Goal: Information Seeking & Learning: Check status

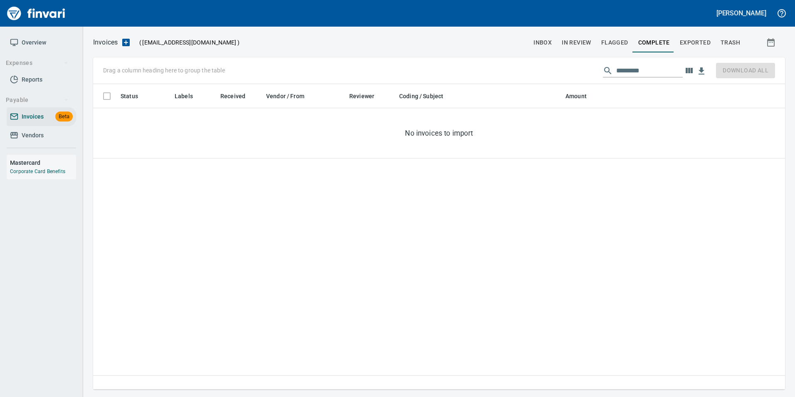
scroll to position [299, 686]
click at [541, 44] on span "inbox" at bounding box center [542, 42] width 18 height 10
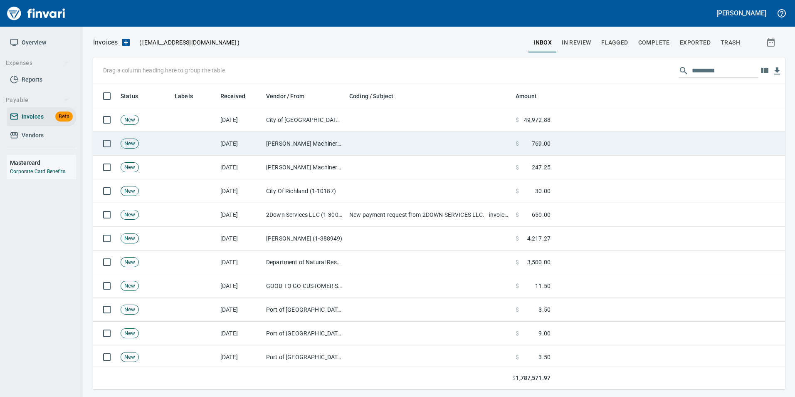
scroll to position [299, 679]
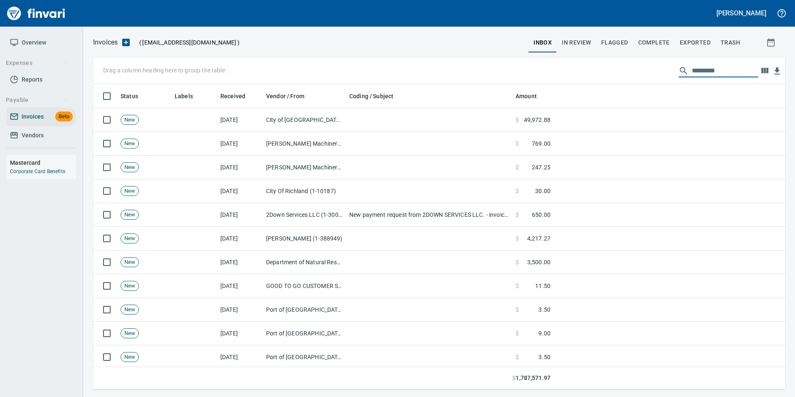
click at [697, 71] on input "text" at bounding box center [725, 70] width 67 height 13
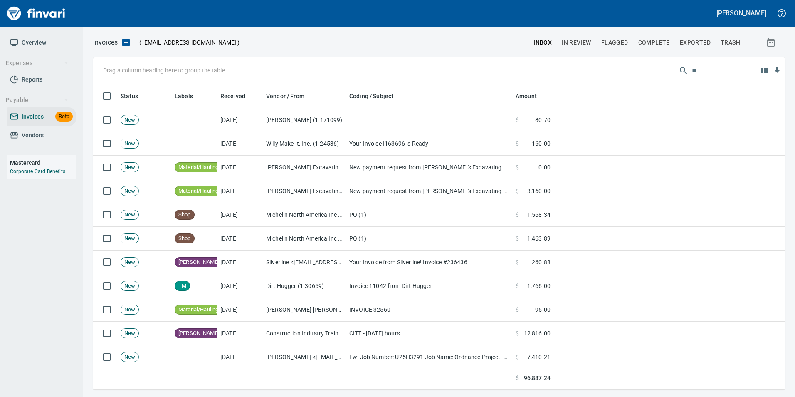
type input "*"
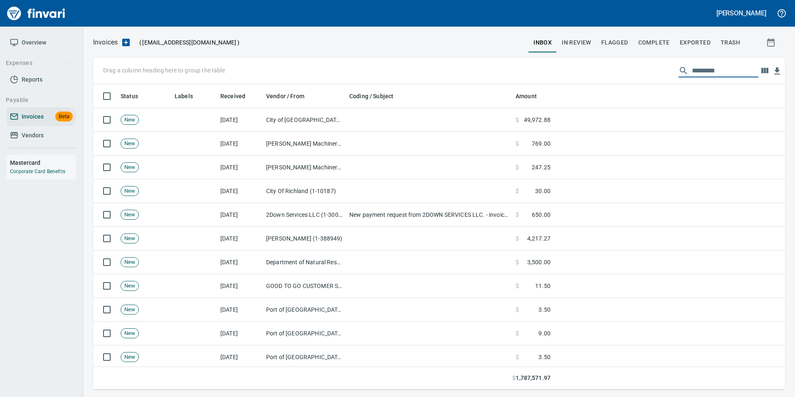
click at [702, 45] on span "Exported" at bounding box center [695, 42] width 31 height 10
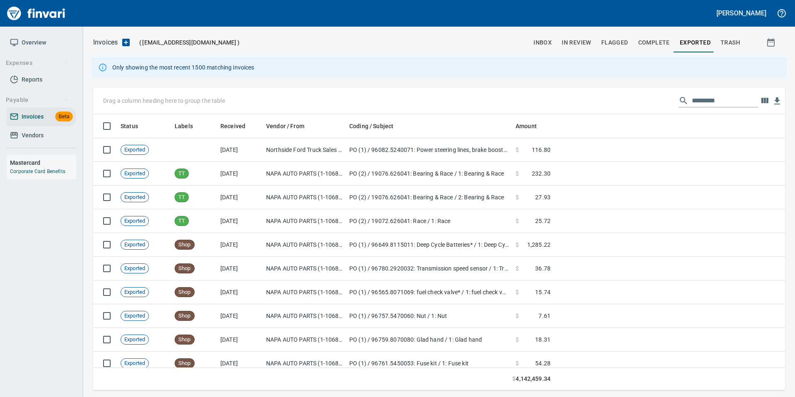
scroll to position [270, 679]
click at [714, 99] on input "text" at bounding box center [725, 100] width 67 height 13
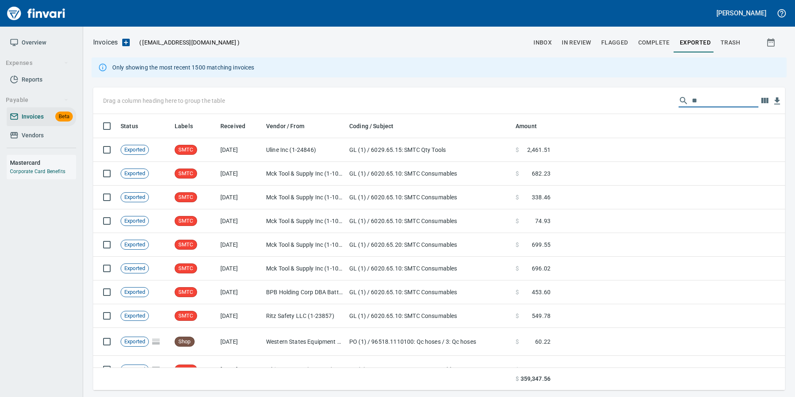
type input "*"
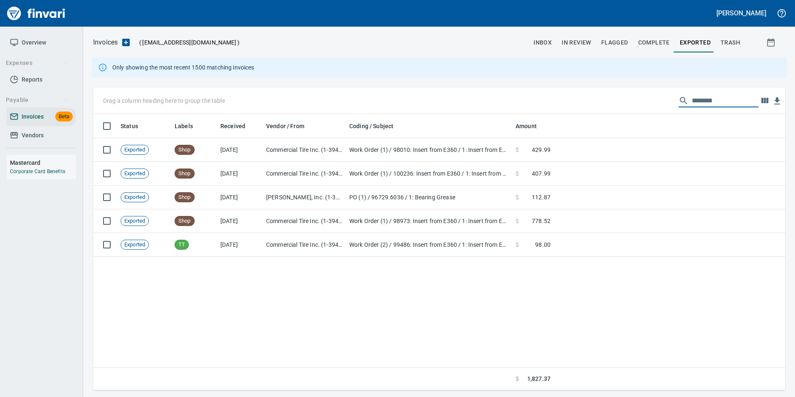
type input "********"
click at [708, 100] on input "********" at bounding box center [725, 100] width 67 height 13
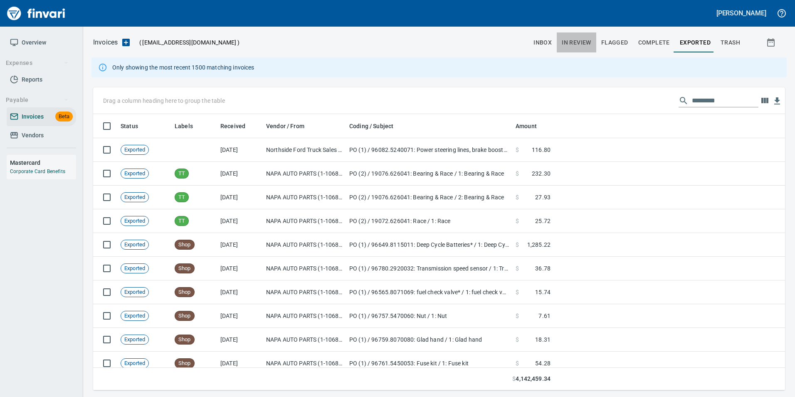
click at [564, 42] on span "In Review" at bounding box center [577, 42] width 30 height 10
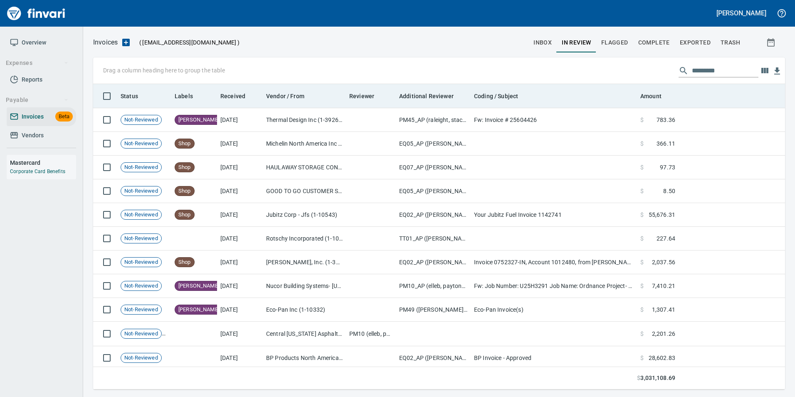
scroll to position [299, 679]
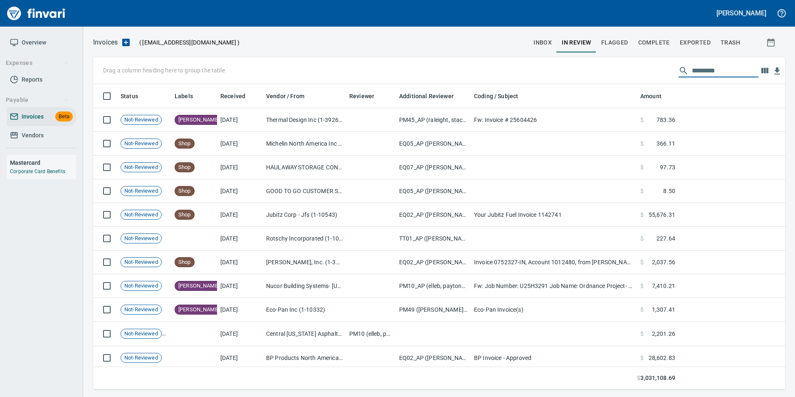
click at [705, 74] on input "text" at bounding box center [725, 70] width 67 height 13
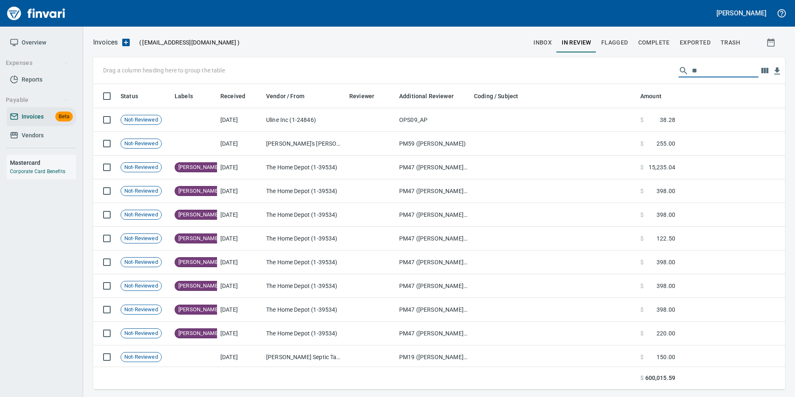
type input "*"
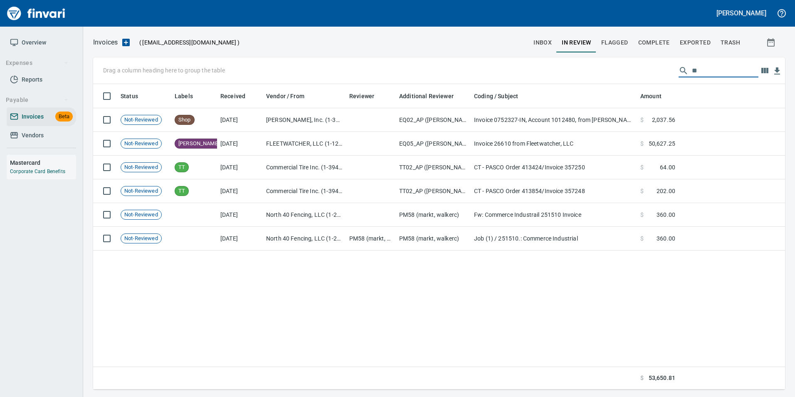
type input "*"
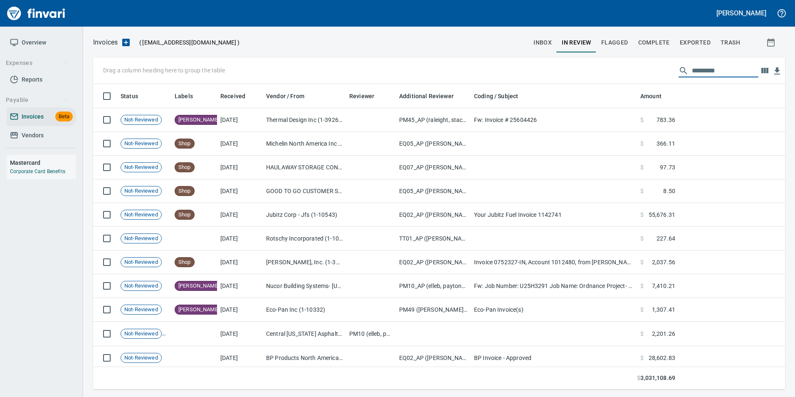
click at [540, 39] on span "inbox" at bounding box center [542, 42] width 18 height 10
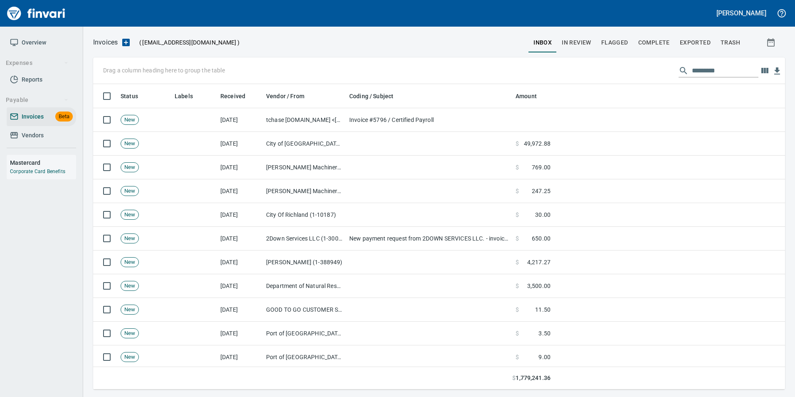
scroll to position [299, 679]
click at [713, 74] on input "text" at bounding box center [725, 70] width 67 height 13
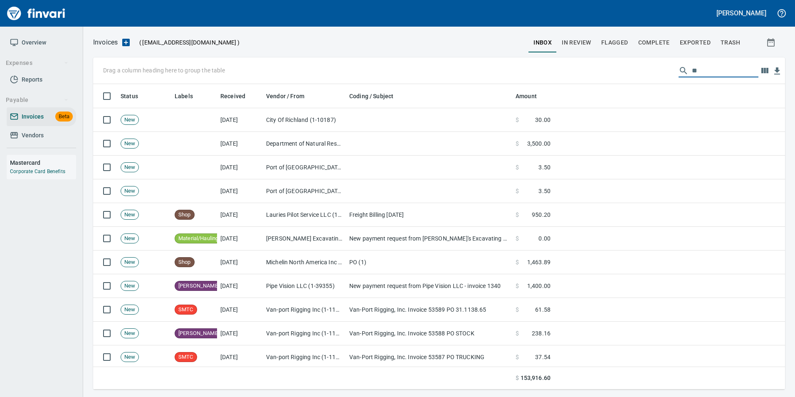
type input "*"
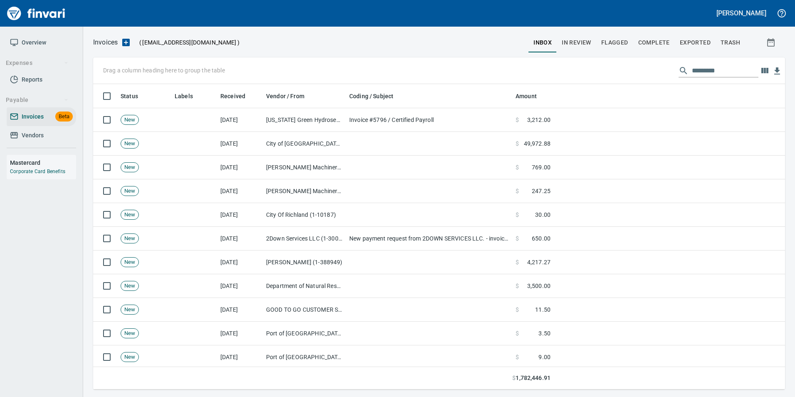
click at [576, 43] on span "In Review" at bounding box center [577, 42] width 30 height 10
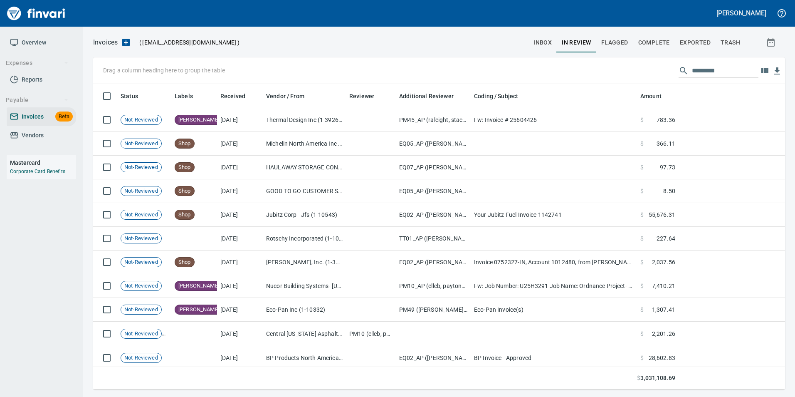
scroll to position [299, 679]
click at [721, 72] on input "text" at bounding box center [725, 70] width 67 height 13
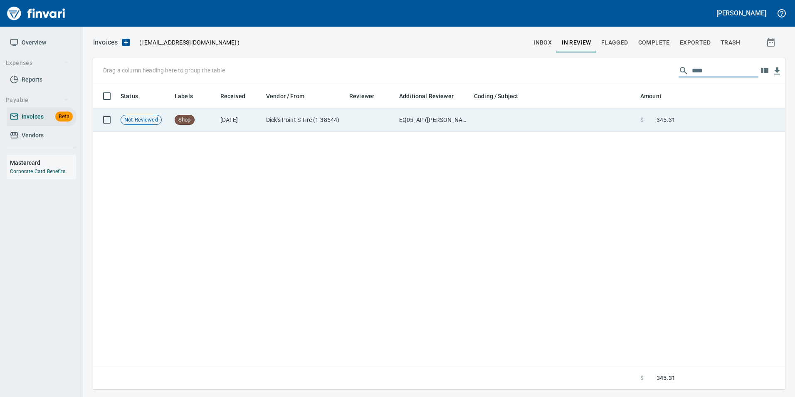
click at [711, 114] on td at bounding box center [731, 120] width 106 height 24
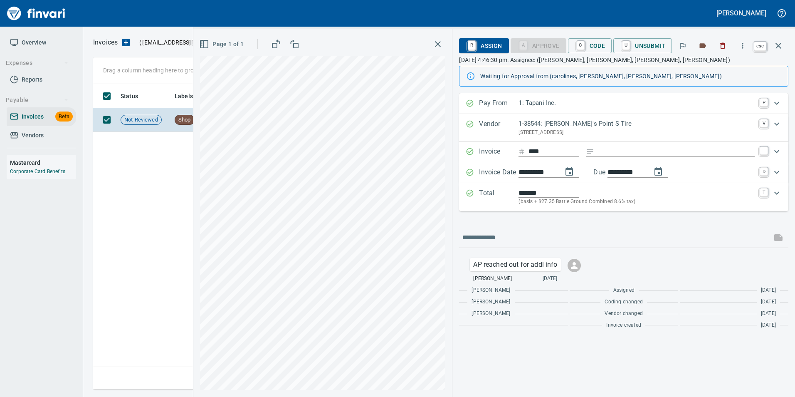
click at [777, 47] on icon "button" at bounding box center [778, 46] width 6 height 6
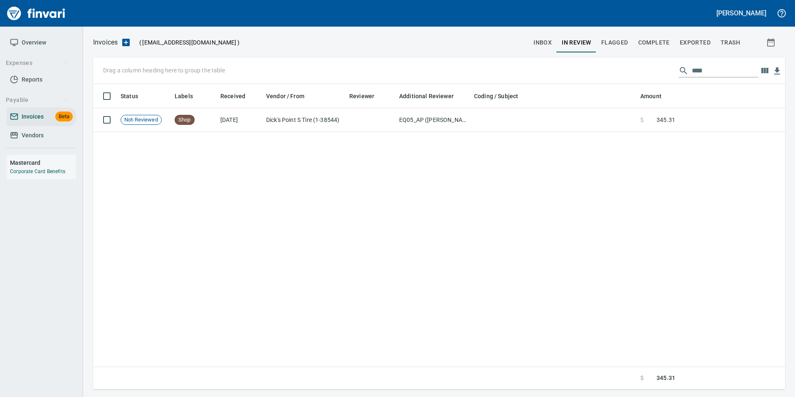
scroll to position [299, 685]
click at [696, 69] on input "****" at bounding box center [725, 70] width 67 height 13
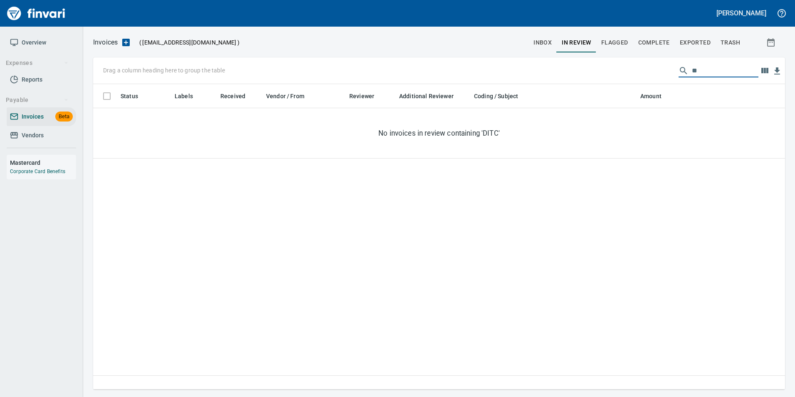
type input "*"
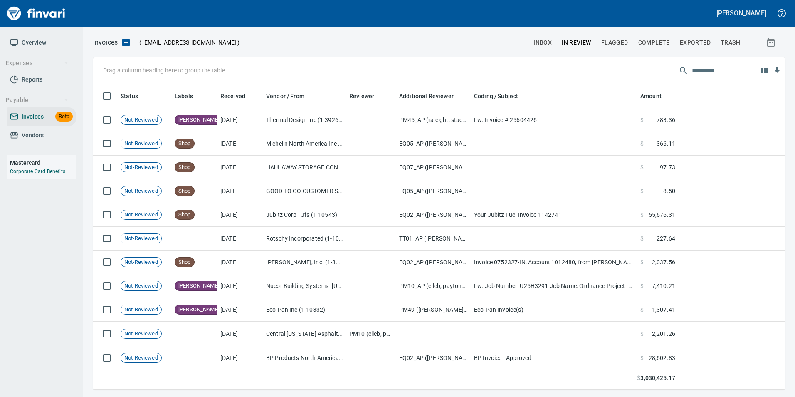
click at [683, 46] on span "Exported" at bounding box center [695, 42] width 31 height 10
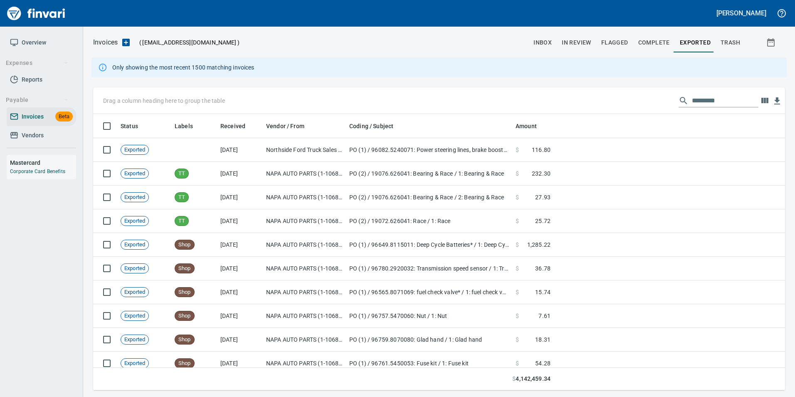
scroll to position [270, 679]
click at [702, 98] on input "text" at bounding box center [725, 100] width 67 height 13
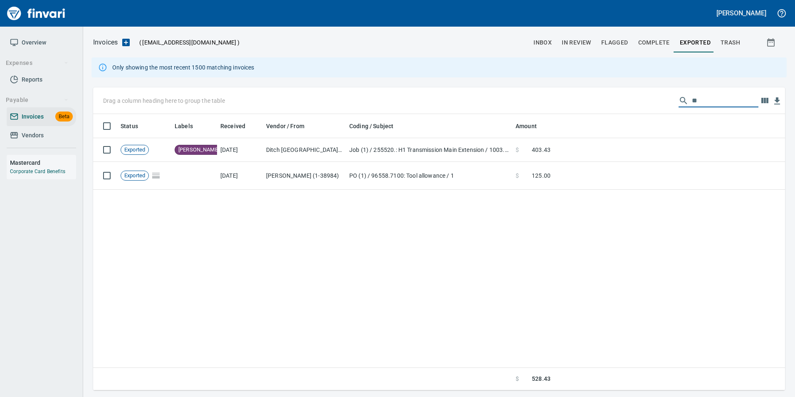
type input "*"
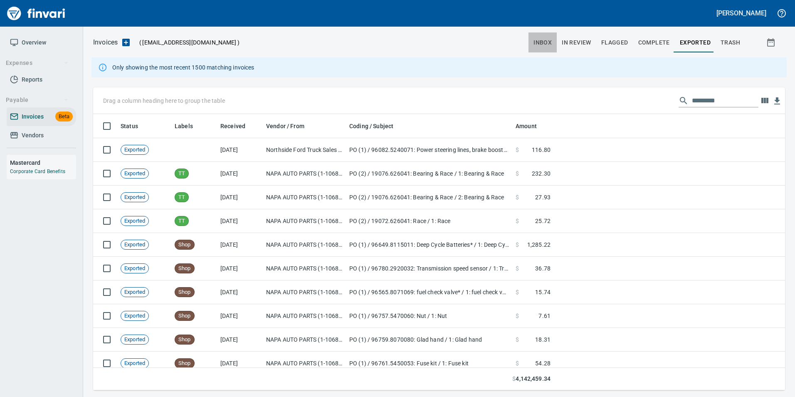
click at [545, 39] on span "inbox" at bounding box center [542, 42] width 18 height 10
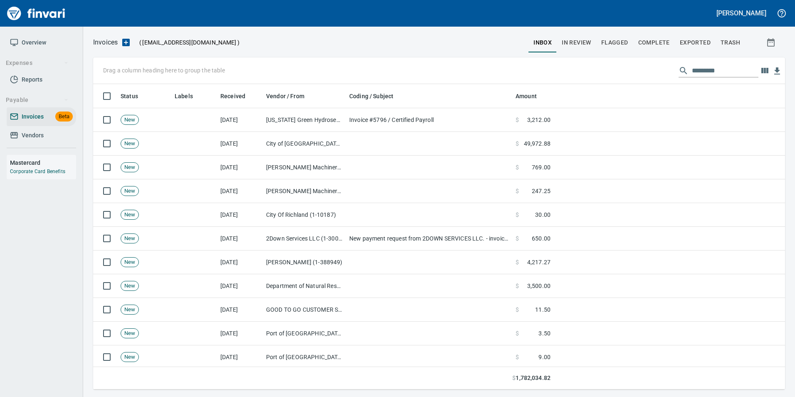
scroll to position [299, 679]
click at [701, 74] on input "text" at bounding box center [725, 70] width 67 height 13
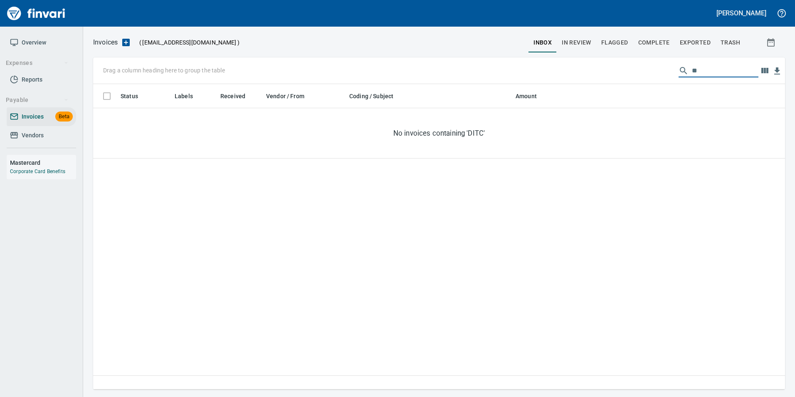
type input "*"
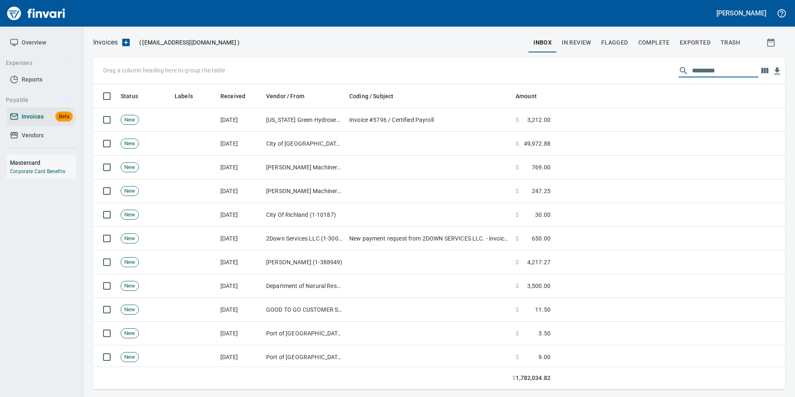
click at [570, 39] on span "In Review" at bounding box center [577, 42] width 30 height 10
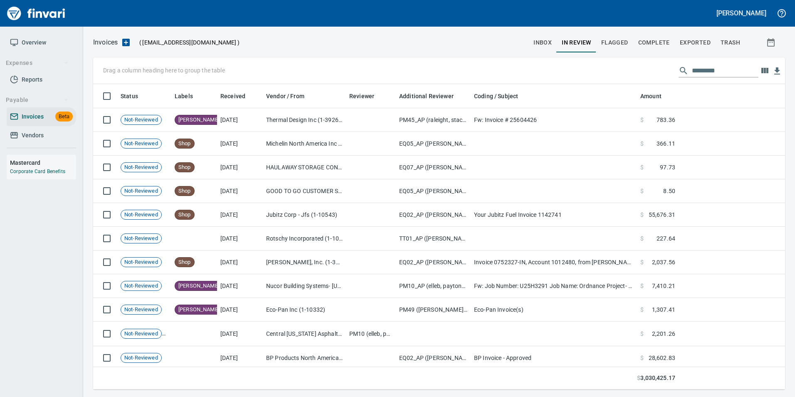
scroll to position [299, 679]
click at [726, 67] on input "text" at bounding box center [725, 70] width 67 height 13
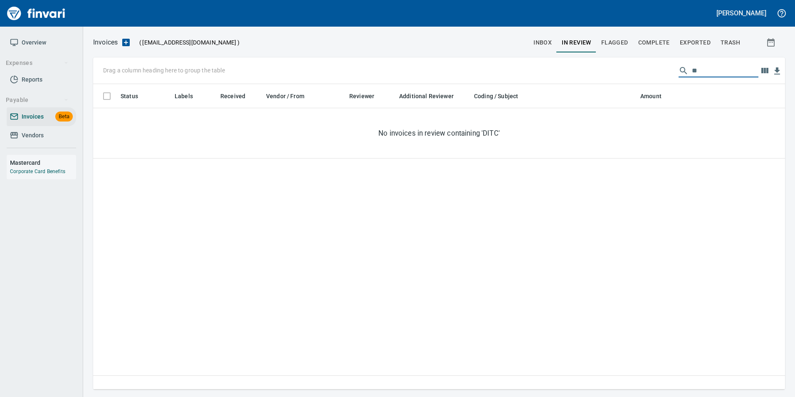
type input "*"
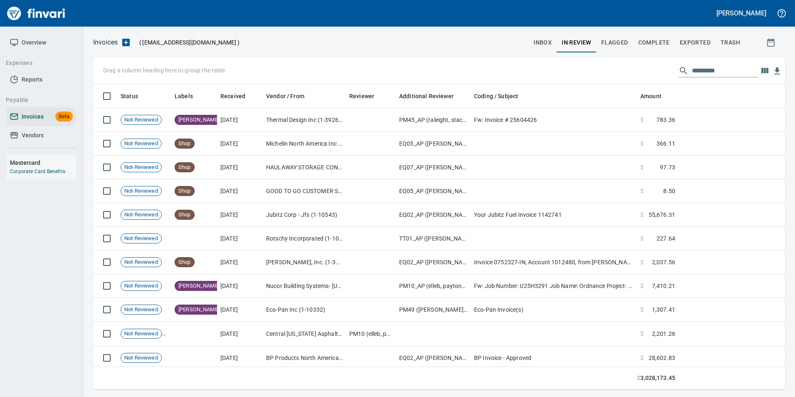
click at [702, 37] on span "Exported" at bounding box center [695, 42] width 31 height 10
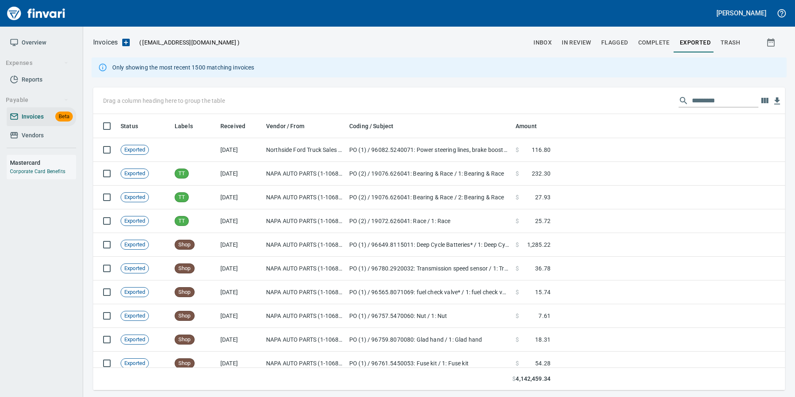
scroll to position [270, 679]
click at [713, 100] on input "text" at bounding box center [725, 100] width 67 height 13
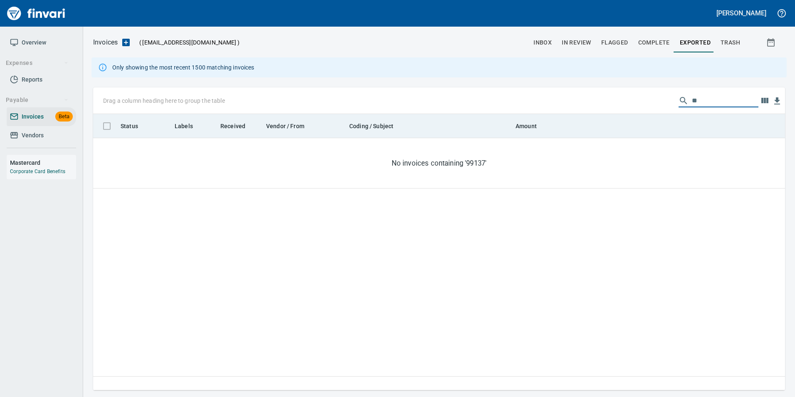
type input "*"
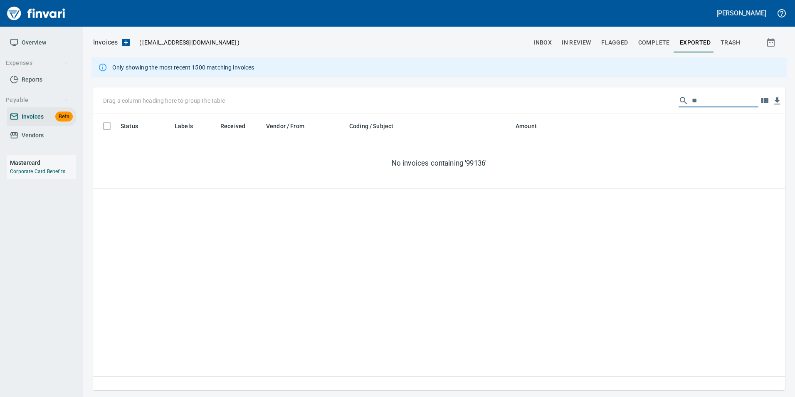
type input "*"
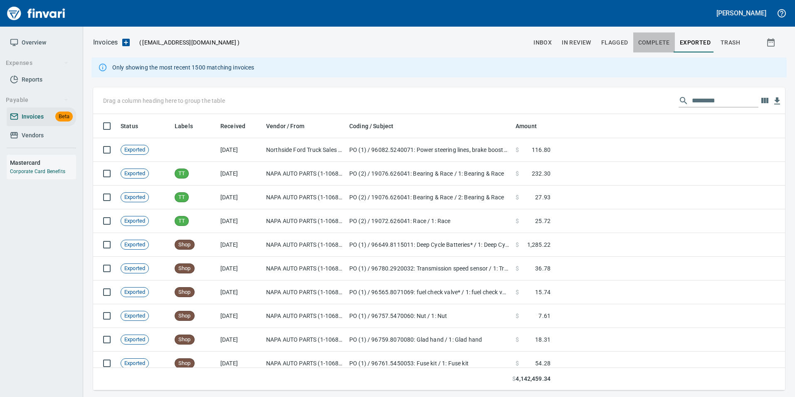
click at [659, 44] on span "Complete" at bounding box center [654, 42] width 32 height 10
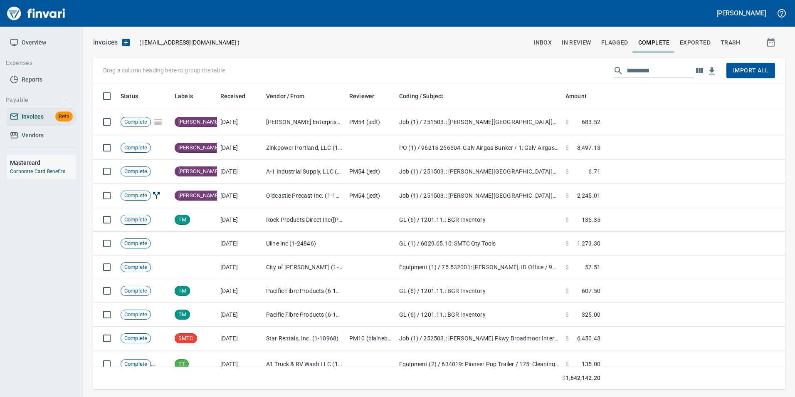
scroll to position [299, 679]
click at [668, 70] on input "text" at bounding box center [659, 70] width 67 height 13
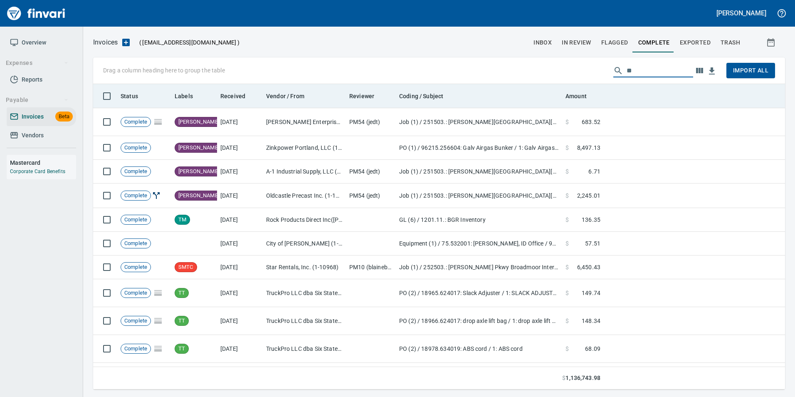
type input "*"
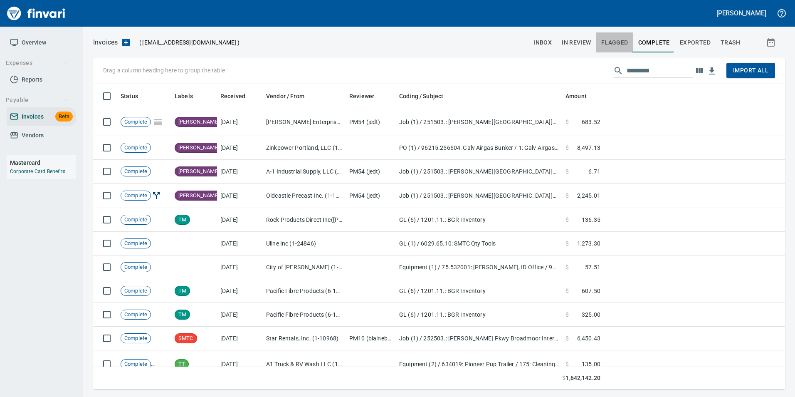
click at [621, 44] on span "Flagged" at bounding box center [614, 42] width 27 height 10
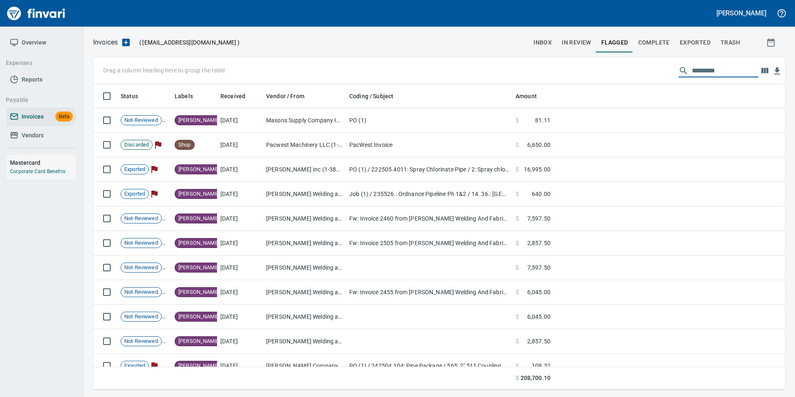
click at [718, 74] on input "text" at bounding box center [725, 70] width 67 height 13
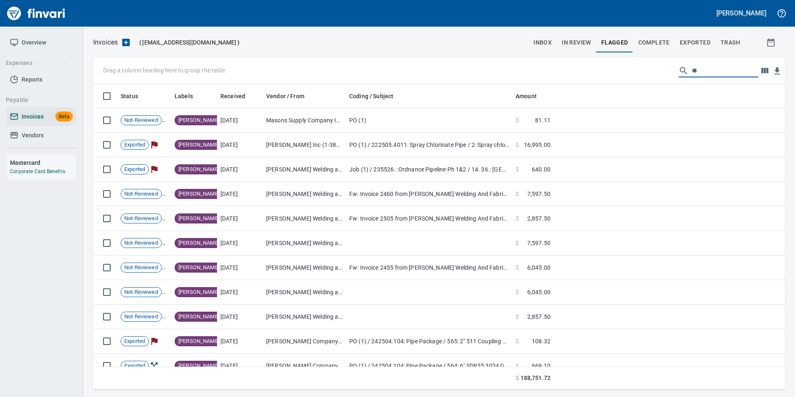
type input "*"
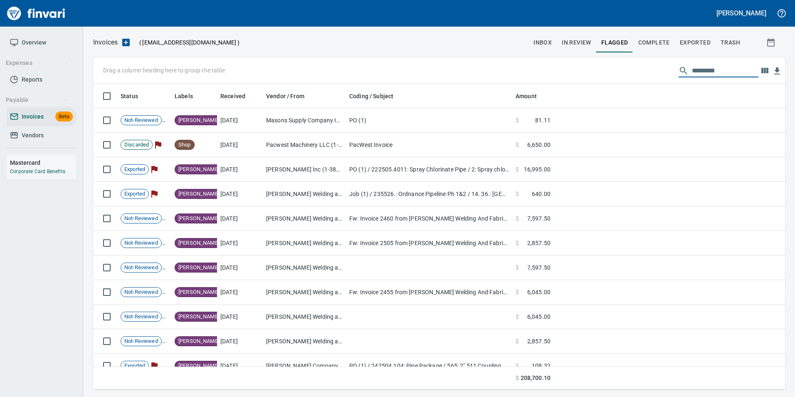
click at [591, 44] on span "In Review" at bounding box center [577, 42] width 30 height 10
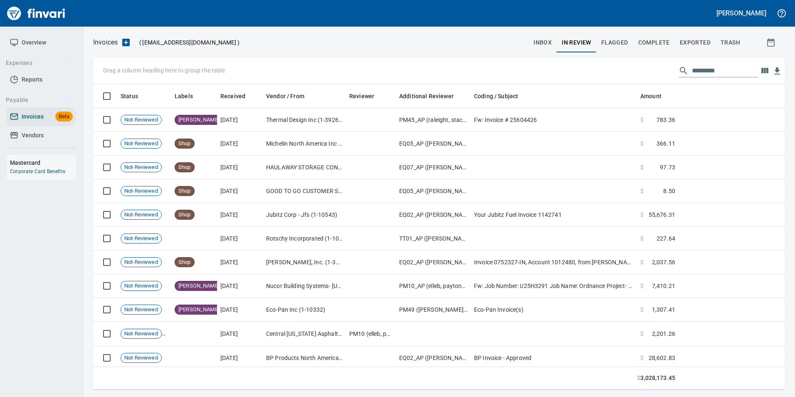
scroll to position [299, 679]
click at [707, 72] on input "text" at bounding box center [725, 70] width 67 height 13
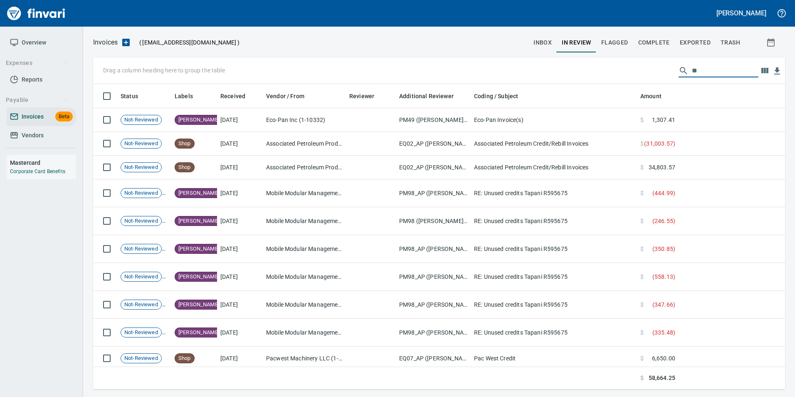
type input "*"
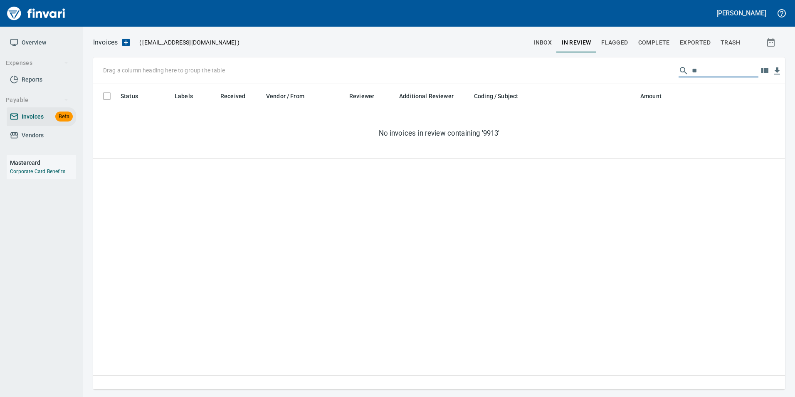
type input "*"
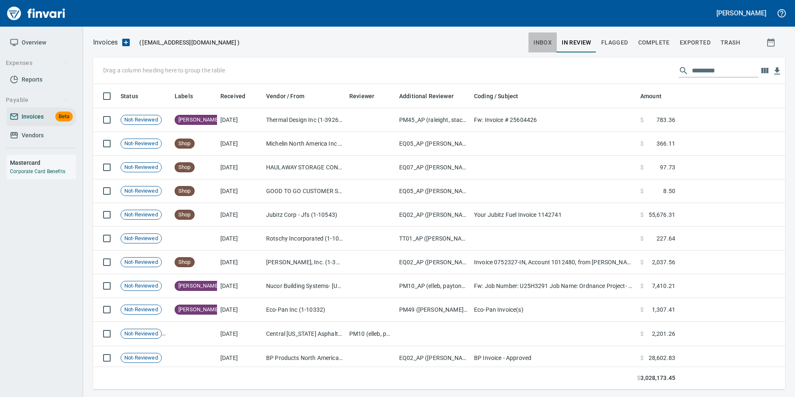
click at [545, 42] on span "inbox" at bounding box center [542, 42] width 18 height 10
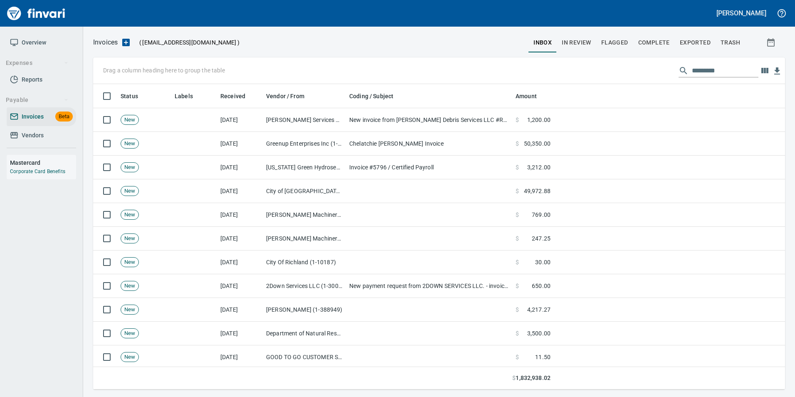
scroll to position [299, 679]
click at [693, 65] on input "text" at bounding box center [725, 70] width 67 height 13
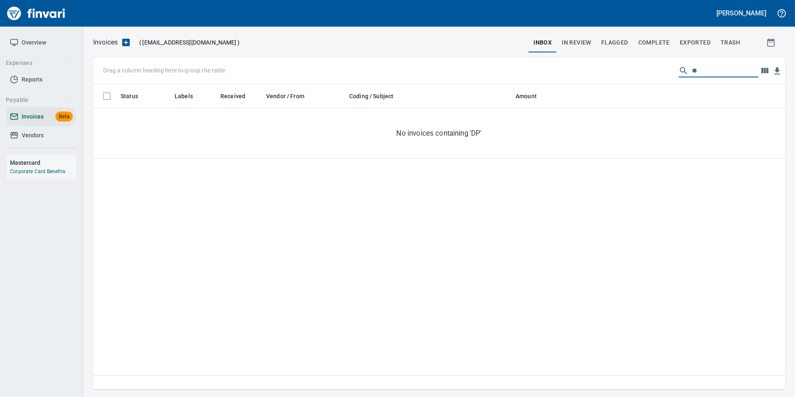
type input "*"
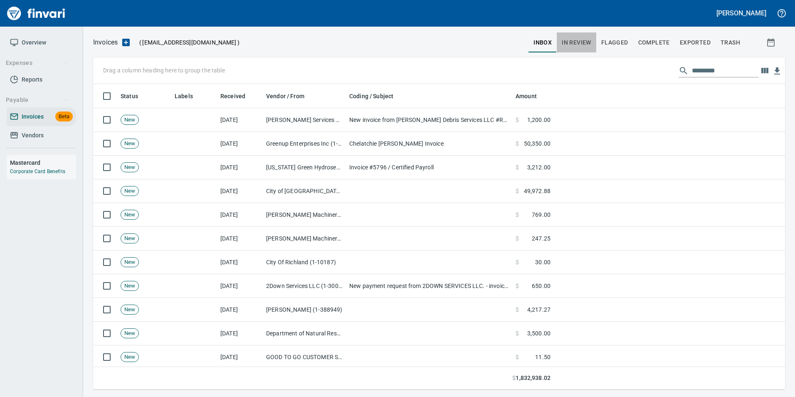
click at [571, 40] on span "In Review" at bounding box center [577, 42] width 30 height 10
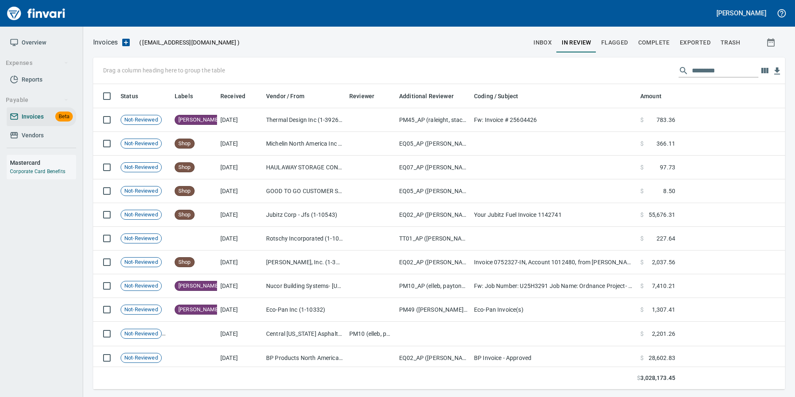
scroll to position [299, 679]
click at [696, 74] on input "text" at bounding box center [725, 70] width 67 height 13
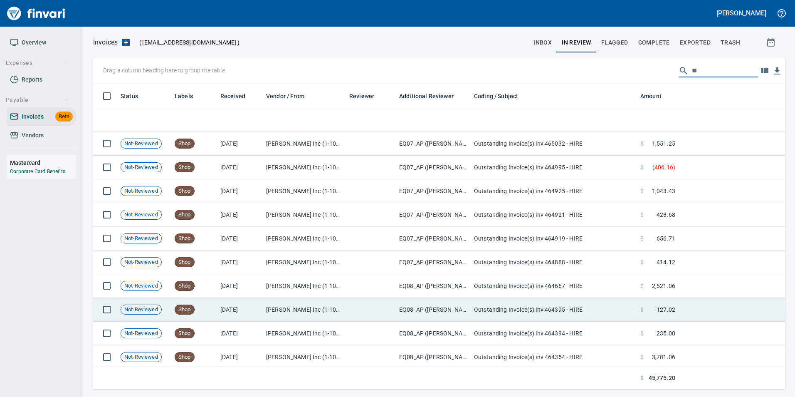
scroll to position [168, 0]
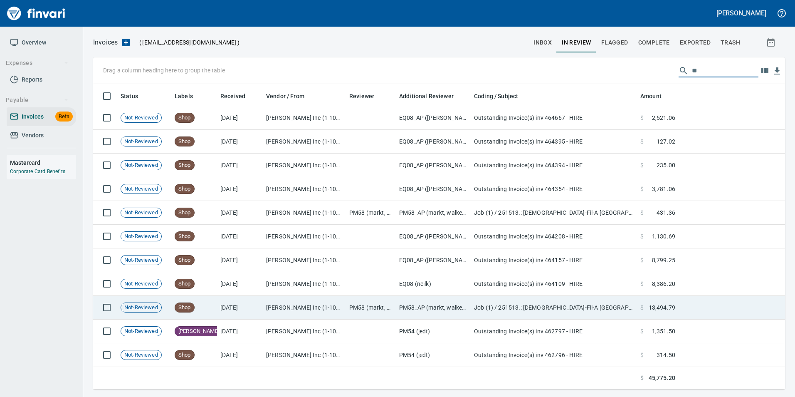
click at [664, 310] on span "13,494.79" at bounding box center [662, 307] width 27 height 8
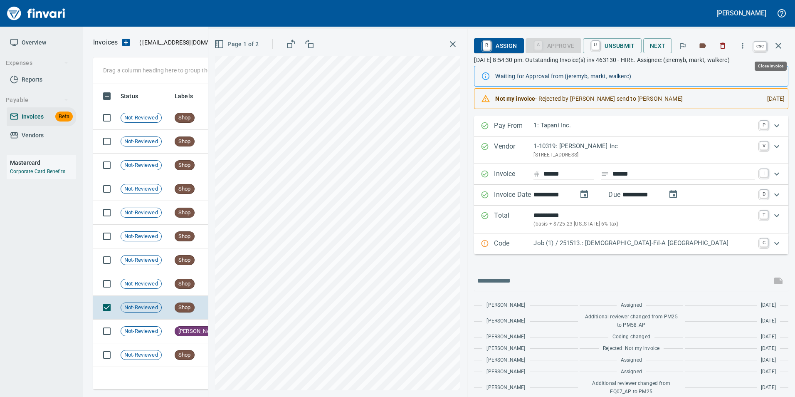
scroll to position [299, 679]
click at [781, 46] on icon "button" at bounding box center [778, 46] width 10 height 10
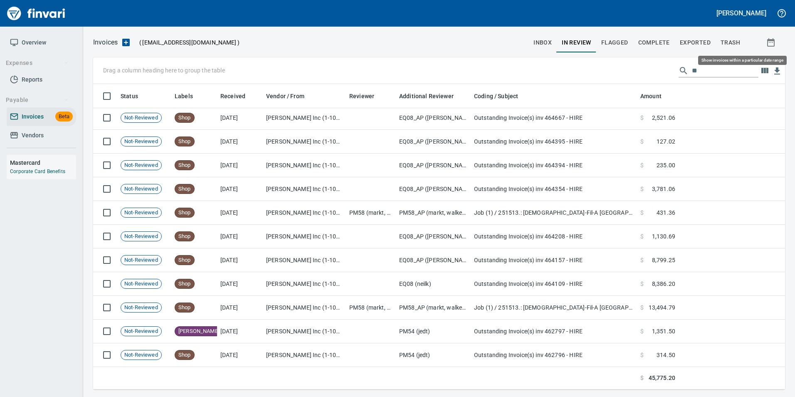
scroll to position [299, 679]
click at [710, 74] on input "**" at bounding box center [725, 70] width 67 height 13
type input "*"
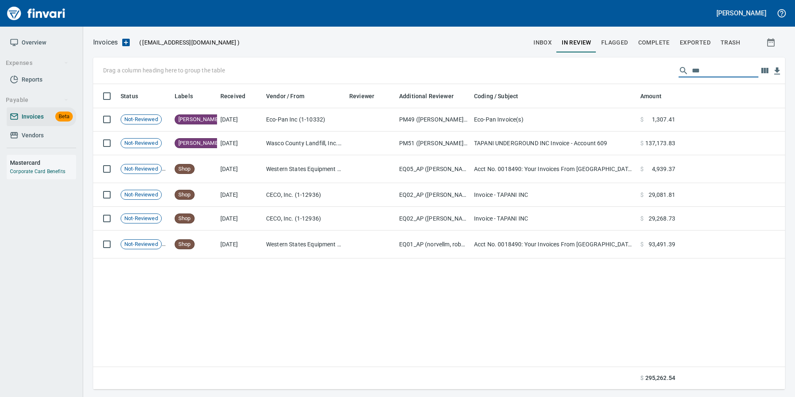
scroll to position [0, 0]
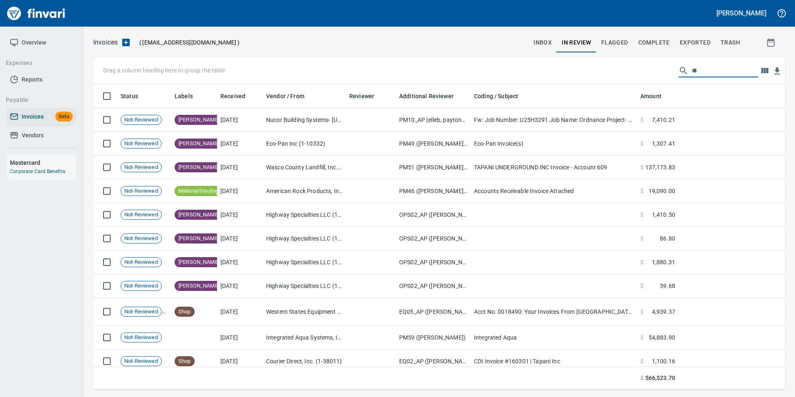
type input "*"
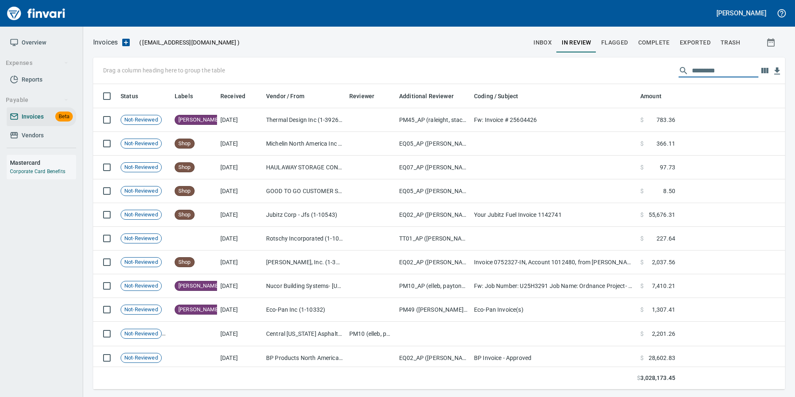
click at [703, 40] on span "Exported" at bounding box center [695, 42] width 31 height 10
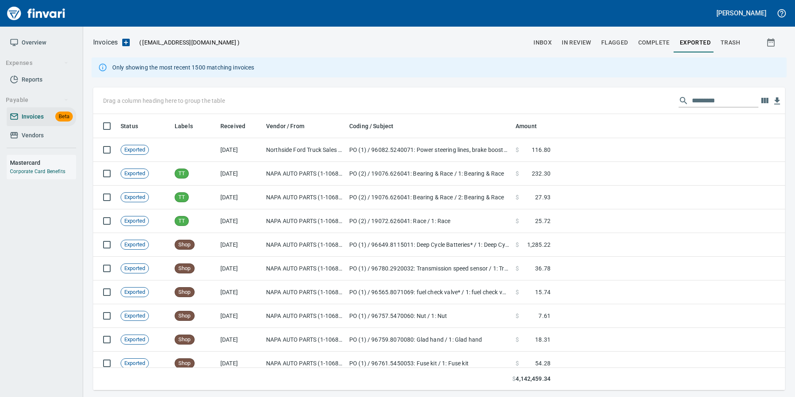
scroll to position [270, 679]
click at [700, 99] on input "text" at bounding box center [725, 100] width 67 height 13
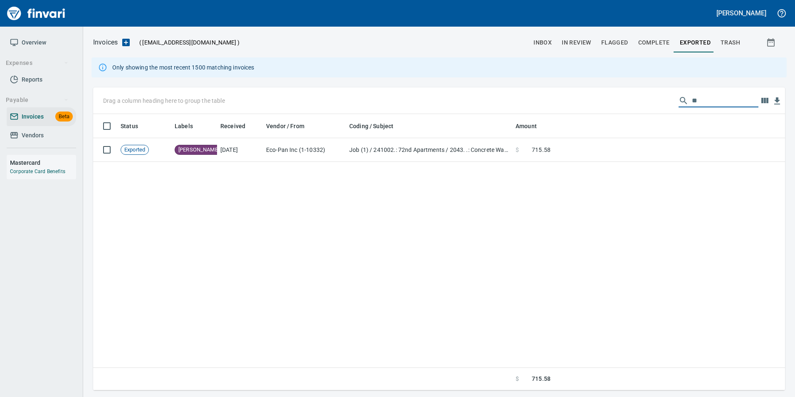
type input "*"
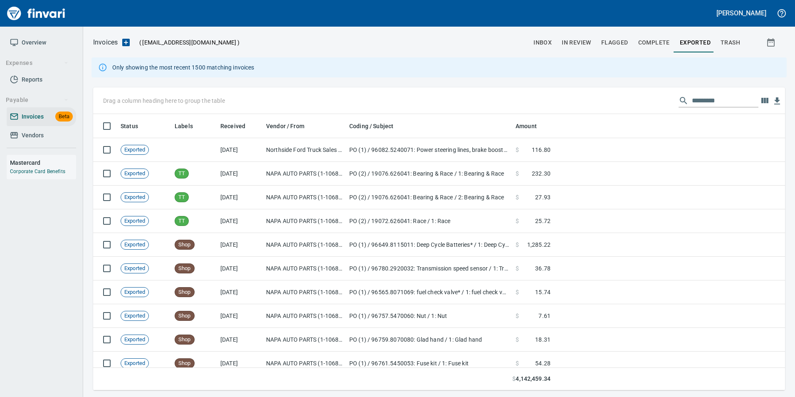
click at [716, 103] on input "text" at bounding box center [725, 100] width 67 height 13
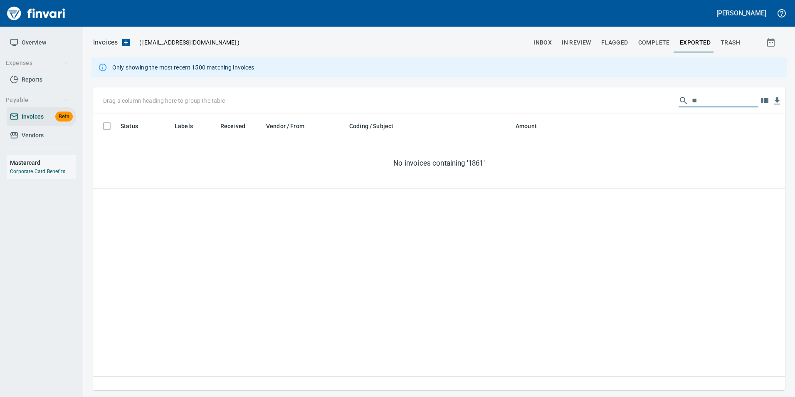
type input "*"
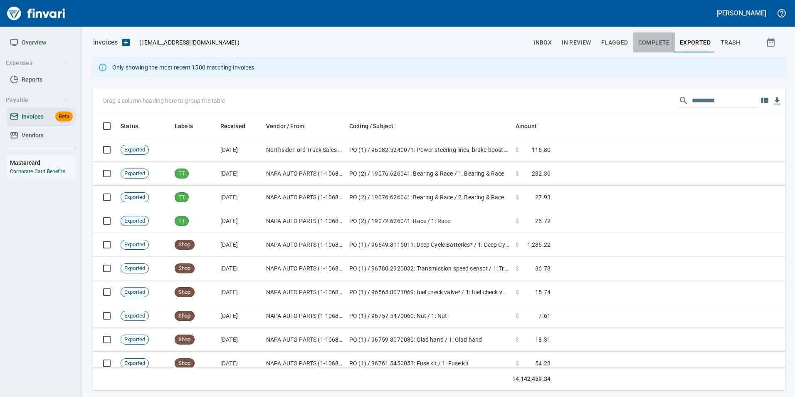
click at [646, 39] on span "Complete" at bounding box center [654, 42] width 32 height 10
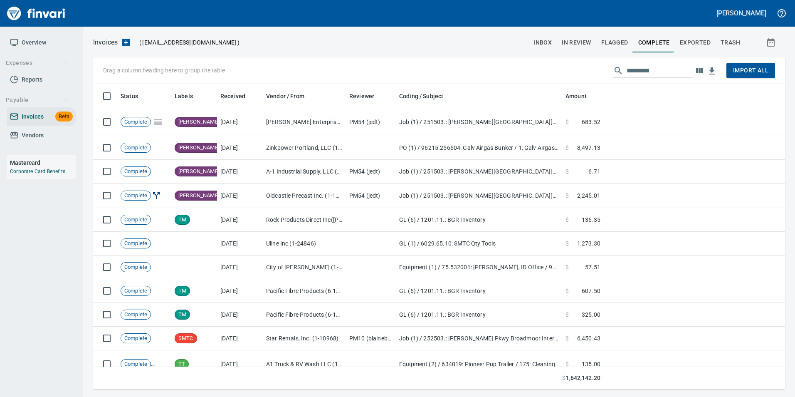
scroll to position [299, 679]
click at [646, 76] on input "text" at bounding box center [659, 70] width 67 height 13
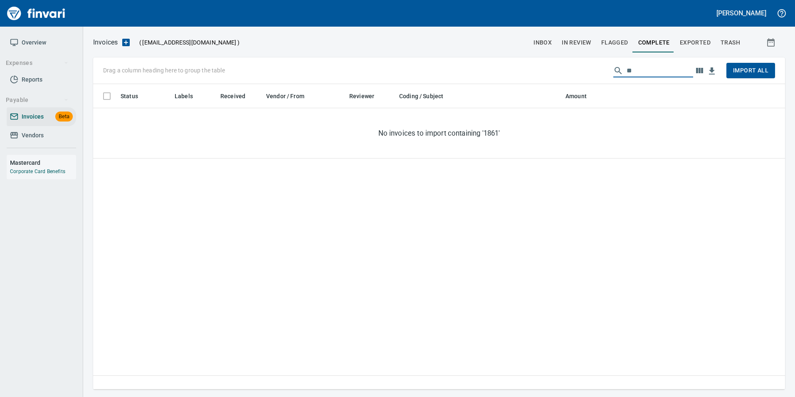
type input "*"
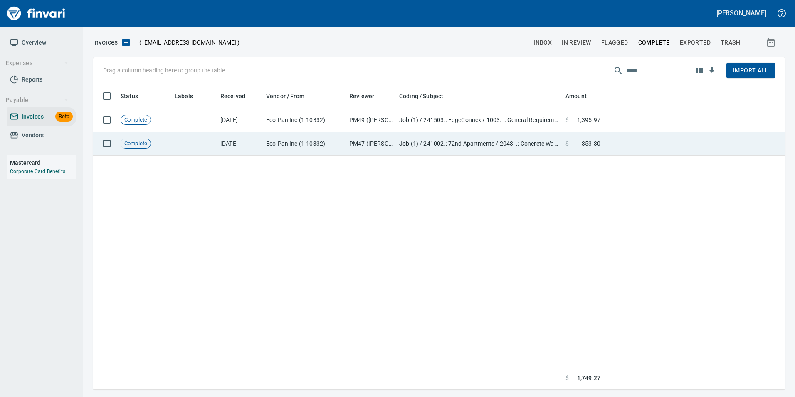
click at [651, 140] on td at bounding box center [694, 144] width 181 height 24
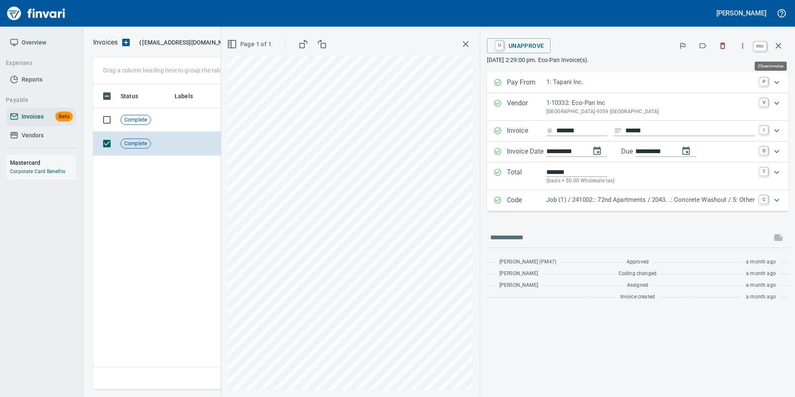
click at [782, 46] on icon "button" at bounding box center [778, 46] width 10 height 10
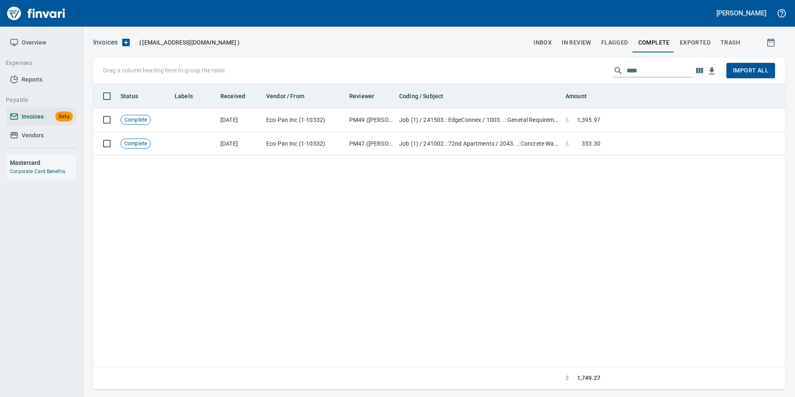
scroll to position [299, 685]
click at [715, 106] on th at bounding box center [694, 96] width 181 height 24
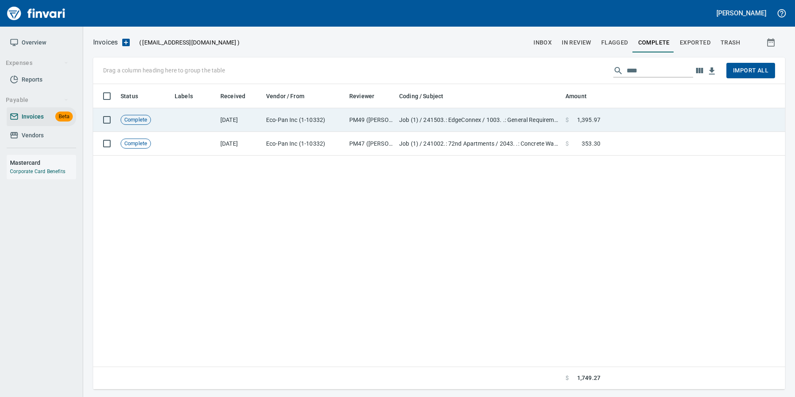
click at [713, 111] on td at bounding box center [694, 120] width 181 height 24
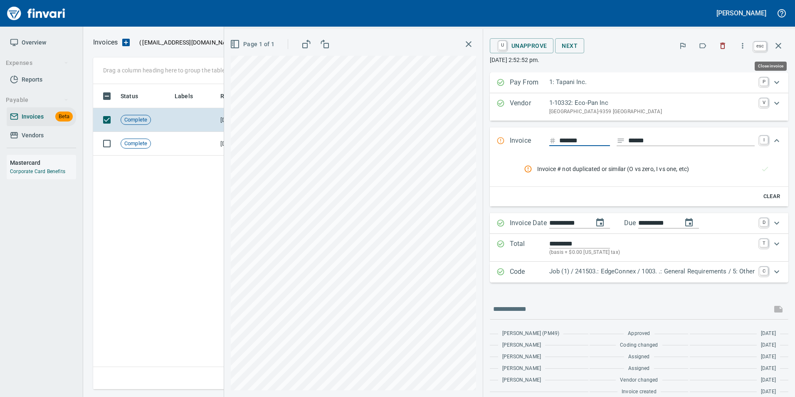
scroll to position [299, 685]
click at [778, 43] on icon "button" at bounding box center [778, 46] width 10 height 10
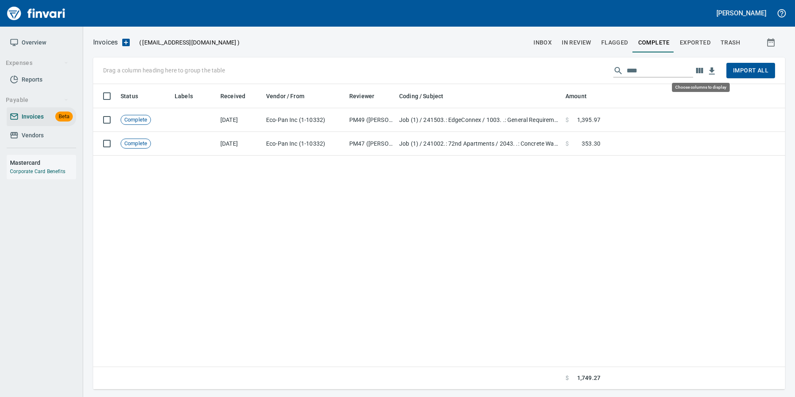
scroll to position [299, 686]
click at [653, 68] on input "****" at bounding box center [659, 70] width 67 height 13
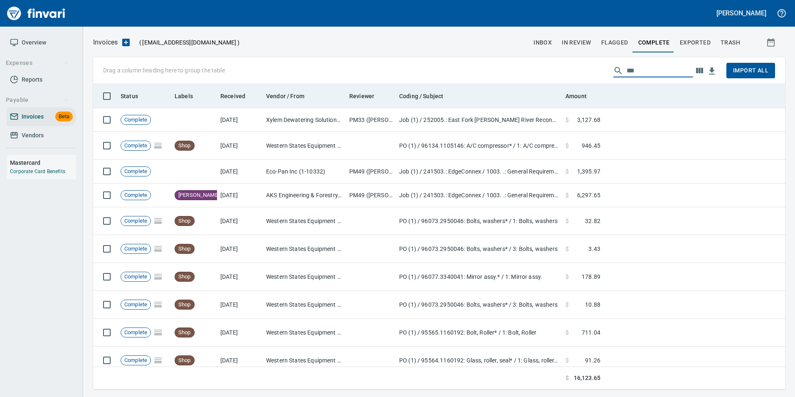
scroll to position [299, 679]
type input "*"
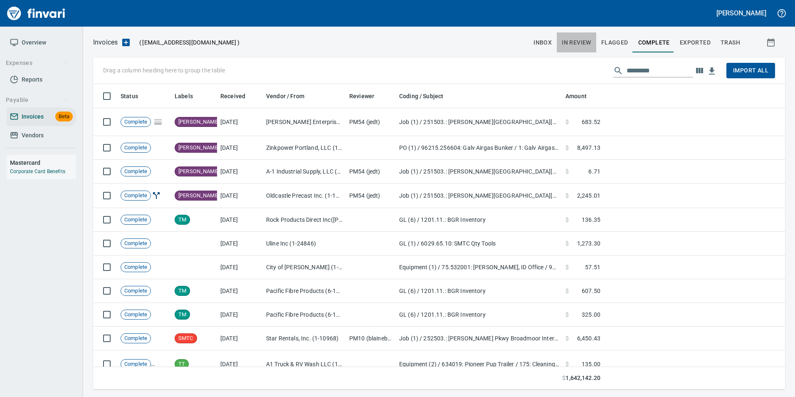
click at [582, 48] on button "In Review" at bounding box center [576, 42] width 39 height 20
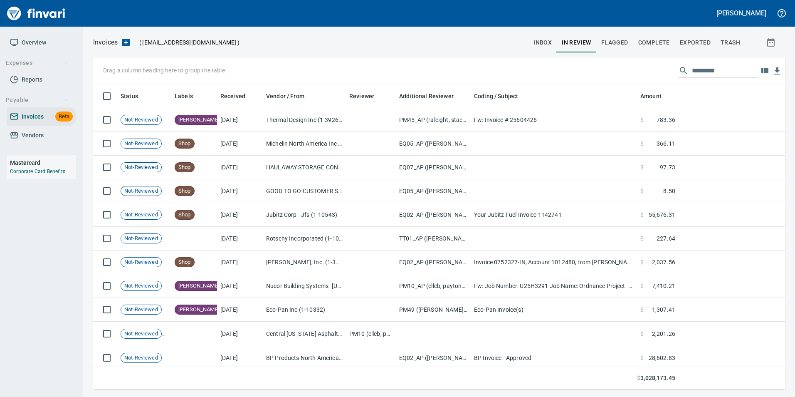
scroll to position [299, 679]
click at [711, 73] on input "text" at bounding box center [725, 70] width 67 height 13
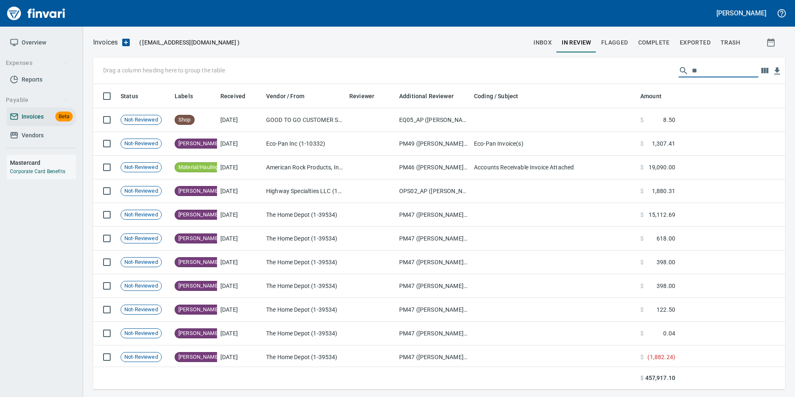
type input "*"
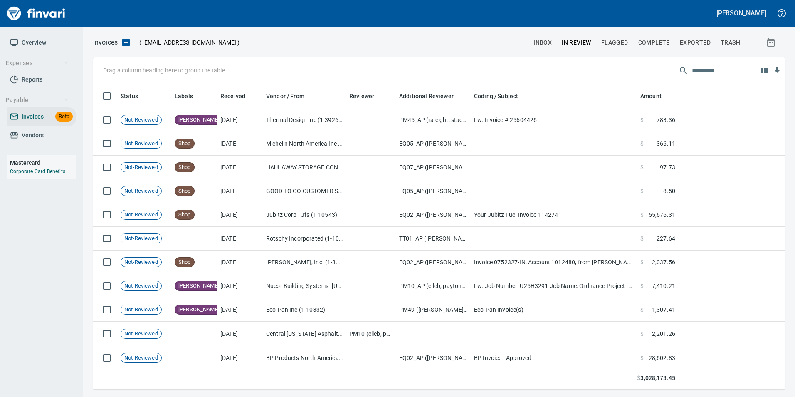
click at [535, 47] on button "inbox" at bounding box center [542, 42] width 28 height 20
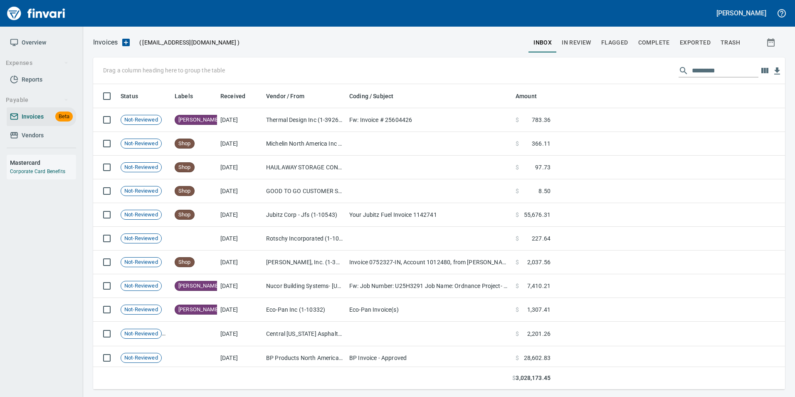
scroll to position [299, 679]
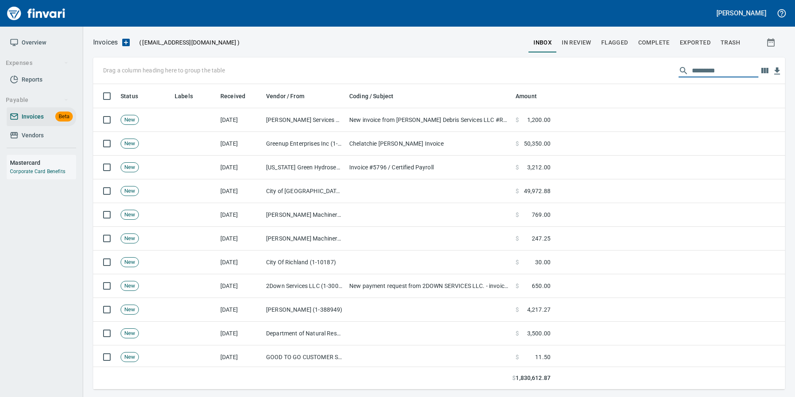
click at [733, 73] on input "text" at bounding box center [725, 70] width 67 height 13
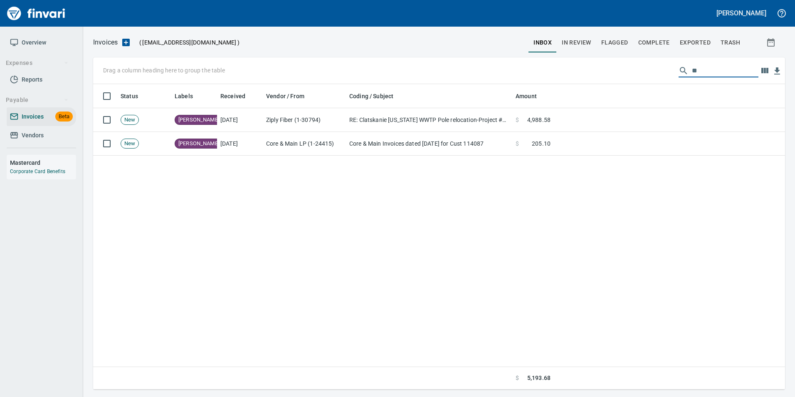
type input "*"
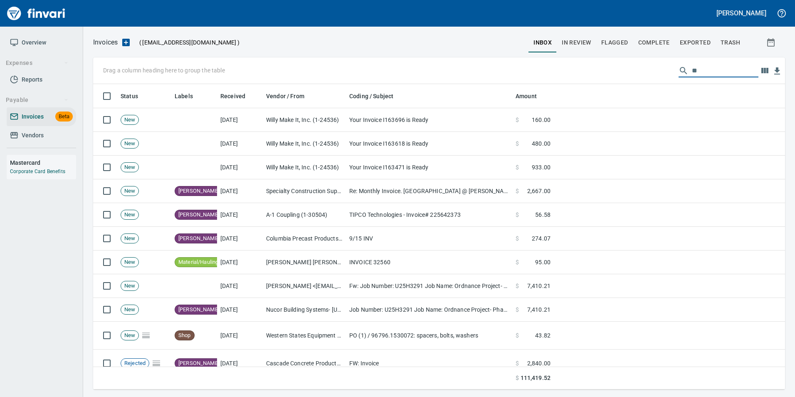
type input "*"
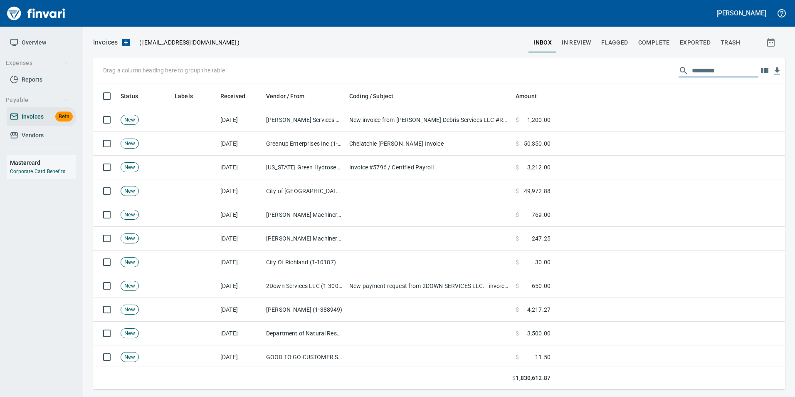
click at [739, 39] on span "trash" at bounding box center [730, 42] width 20 height 10
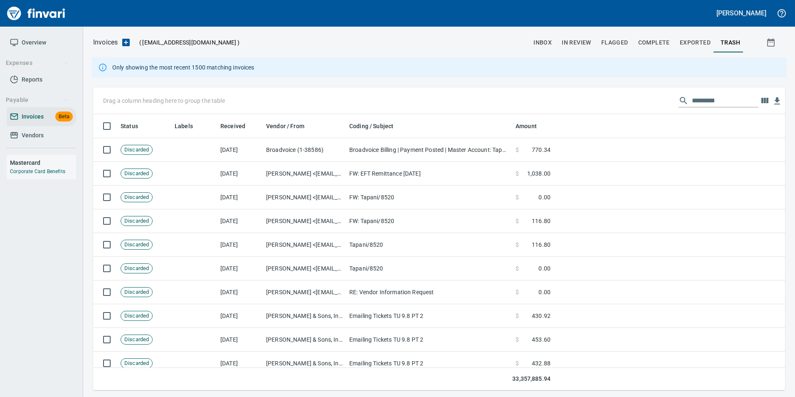
scroll to position [270, 679]
click at [697, 104] on input "text" at bounding box center [725, 100] width 67 height 13
type input "*"
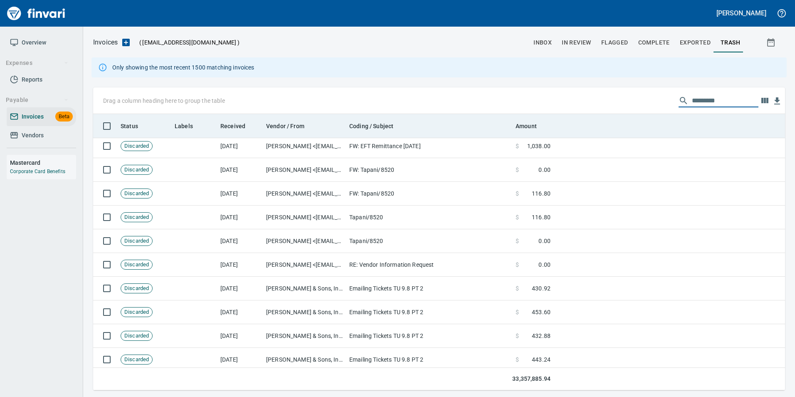
scroll to position [0, 0]
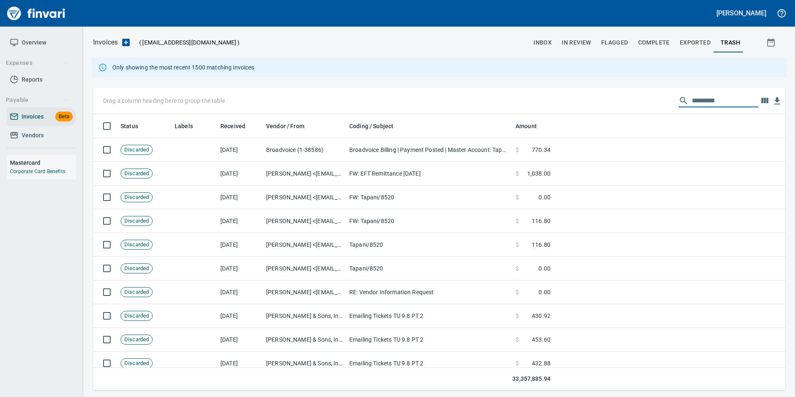
click at [660, 39] on span "Complete" at bounding box center [654, 42] width 32 height 10
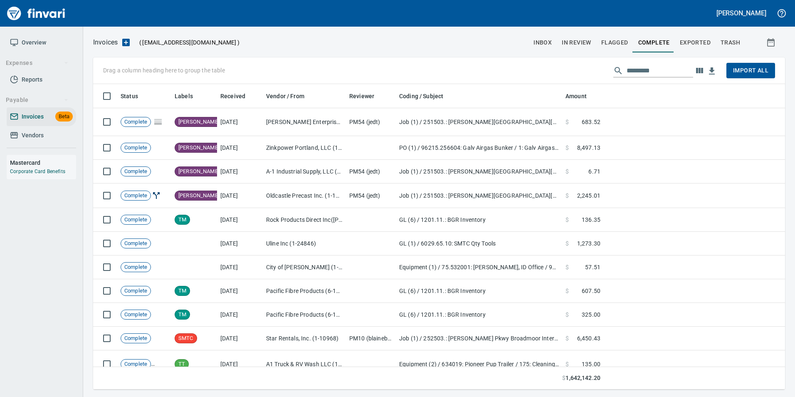
scroll to position [299, 679]
click at [551, 41] on span "inbox" at bounding box center [542, 42] width 18 height 10
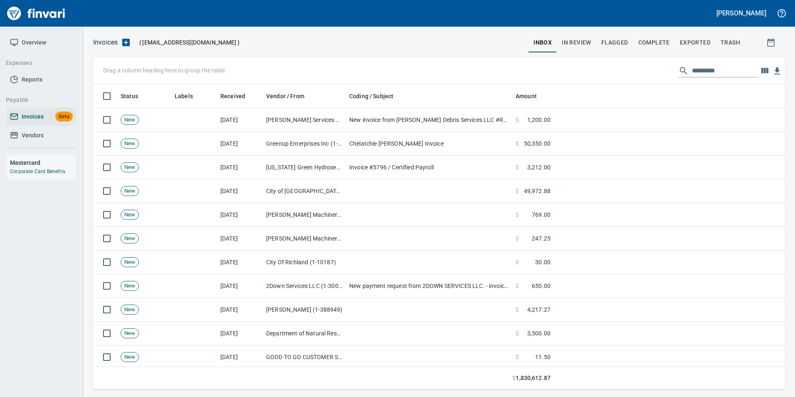
scroll to position [299, 679]
click at [579, 44] on span "In Review" at bounding box center [577, 42] width 30 height 10
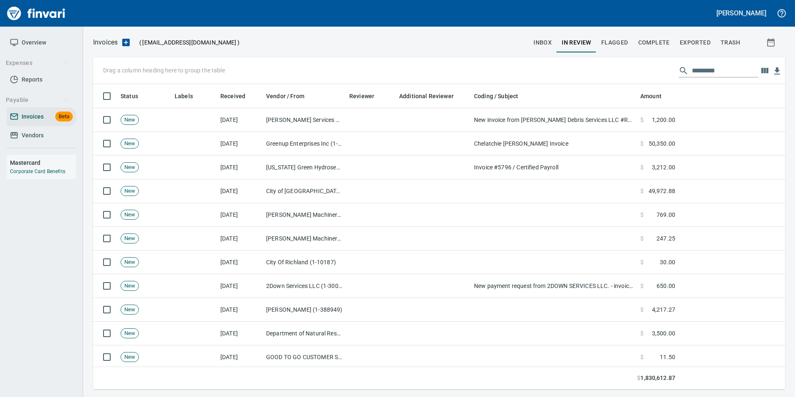
scroll to position [299, 679]
click at [700, 74] on input "text" at bounding box center [725, 70] width 67 height 13
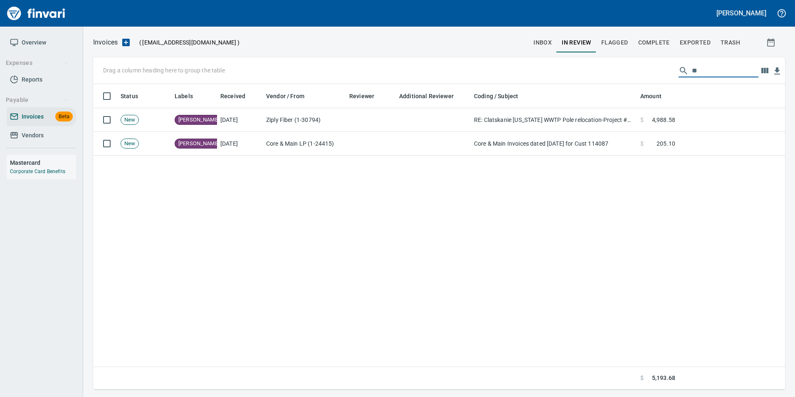
type input "*"
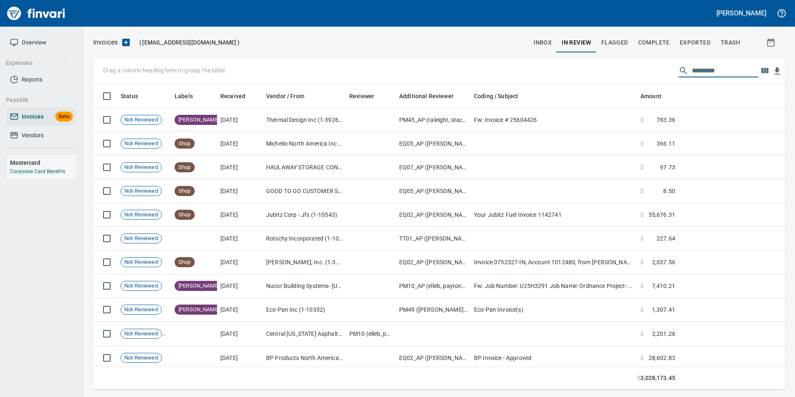
click at [701, 44] on span "Exported" at bounding box center [695, 42] width 31 height 10
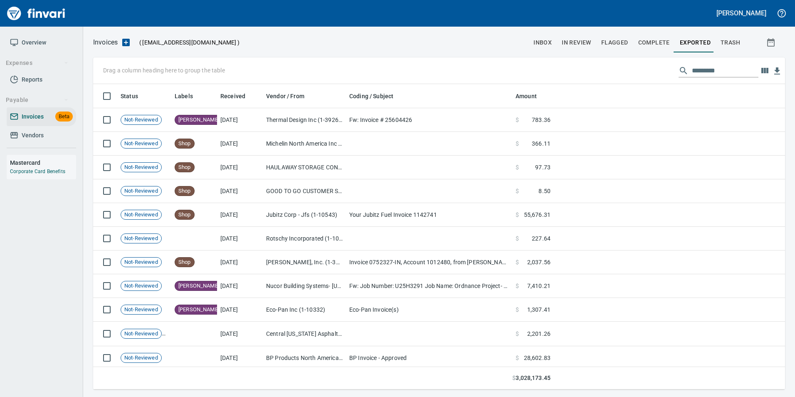
scroll to position [299, 679]
click at [736, 41] on span "trash" at bounding box center [730, 42] width 20 height 10
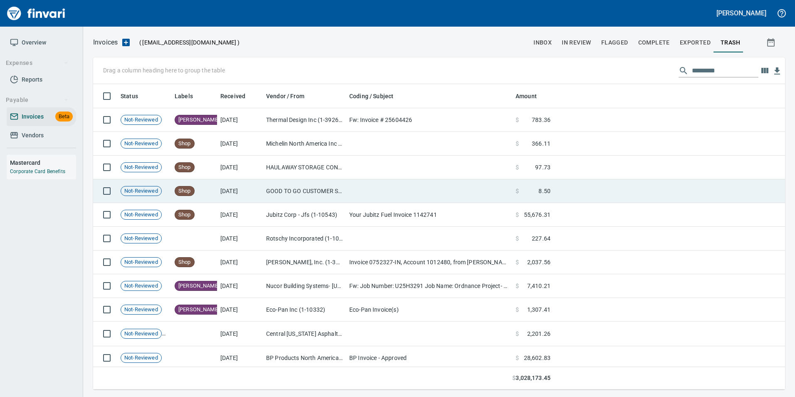
scroll to position [299, 679]
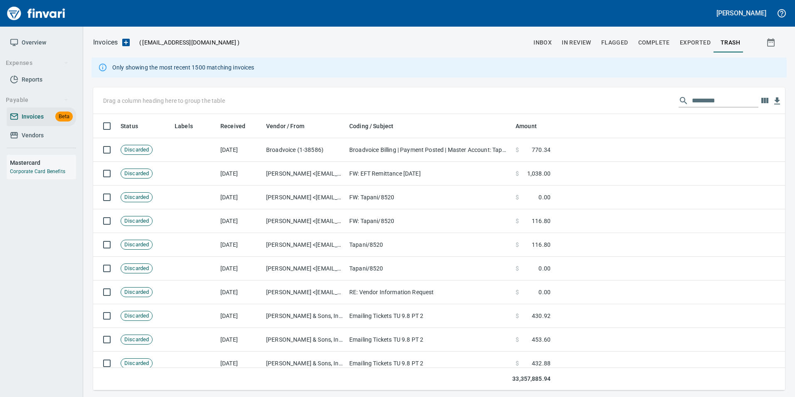
scroll to position [208, 0]
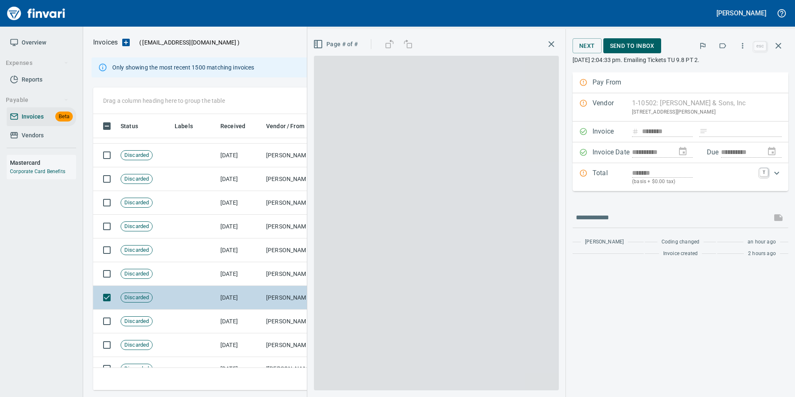
scroll to position [270, 679]
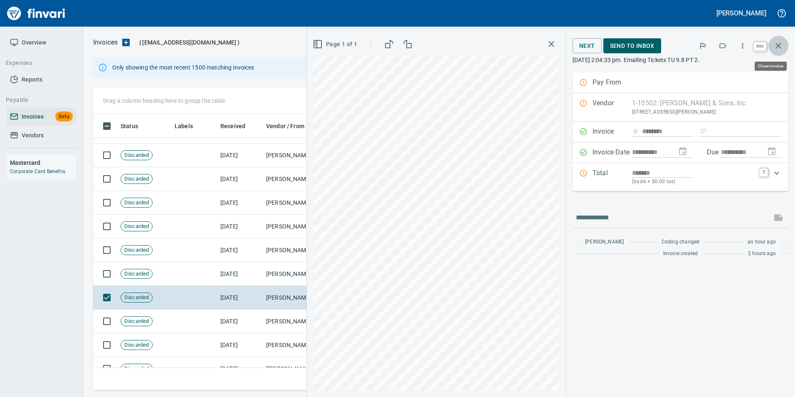
click at [782, 45] on icon "button" at bounding box center [778, 46] width 10 height 10
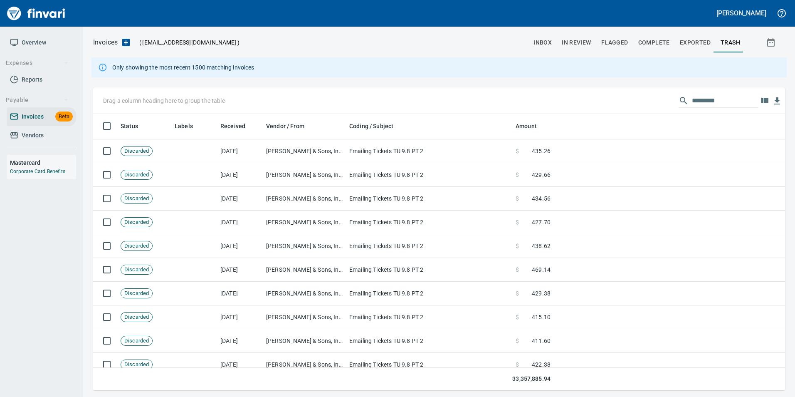
scroll to position [499, 0]
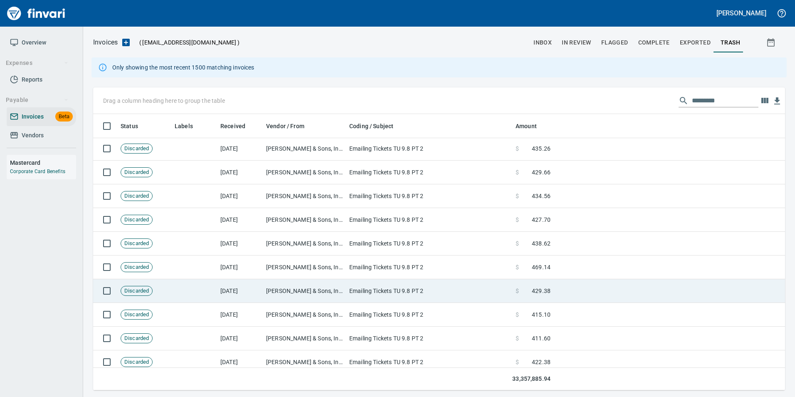
click at [166, 297] on td "Discarded" at bounding box center [144, 291] width 54 height 24
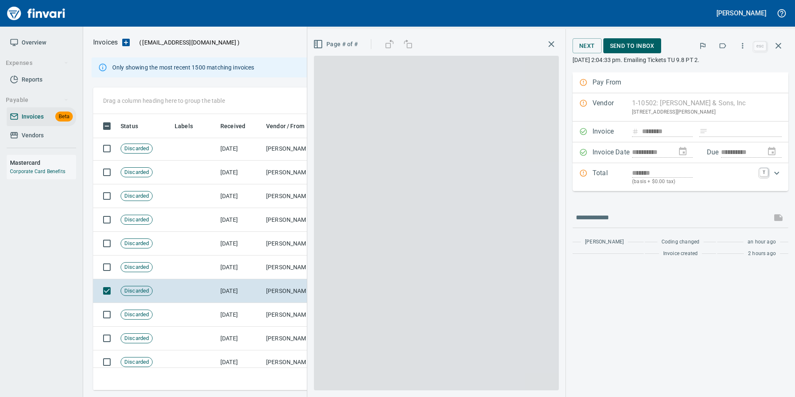
scroll to position [270, 679]
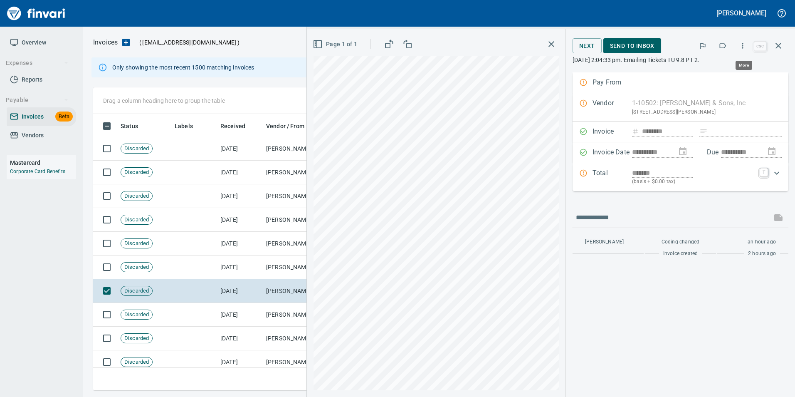
click at [743, 47] on icon "button" at bounding box center [742, 46] width 8 height 8
click at [728, 34] on div at bounding box center [397, 198] width 795 height 397
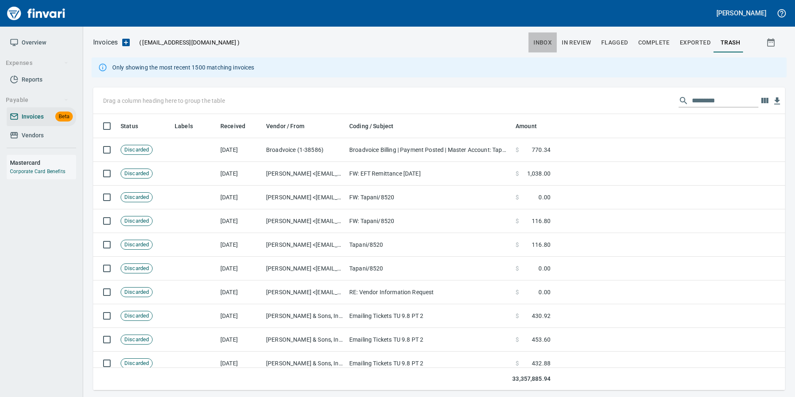
click at [554, 43] on button "inbox" at bounding box center [542, 42] width 28 height 20
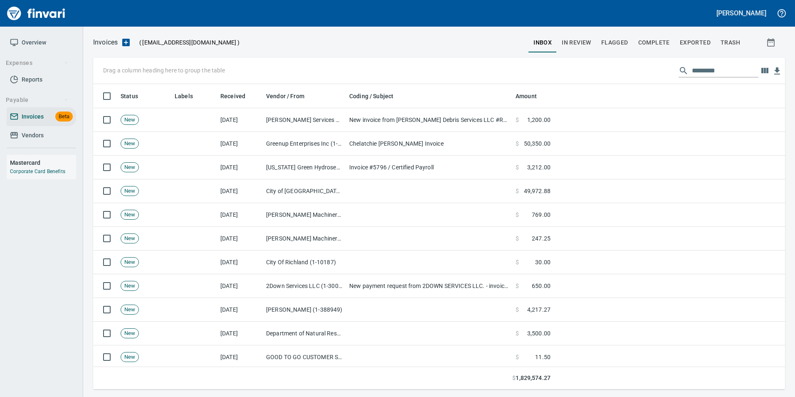
scroll to position [299, 679]
click at [695, 47] on span "Exported" at bounding box center [695, 42] width 31 height 10
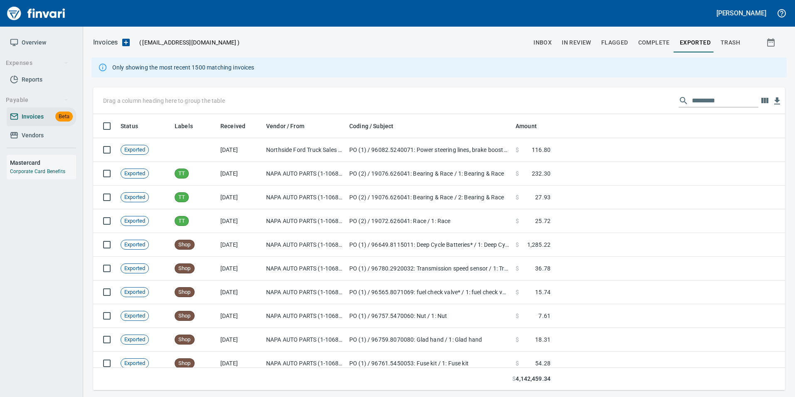
scroll to position [270, 679]
click at [717, 103] on input "text" at bounding box center [725, 100] width 67 height 13
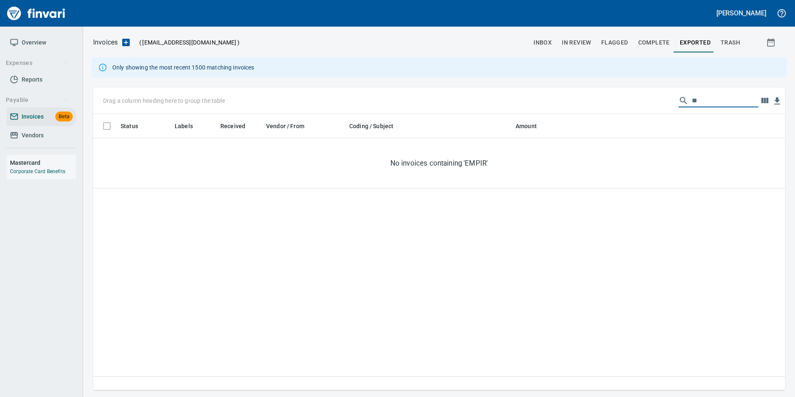
type input "*"
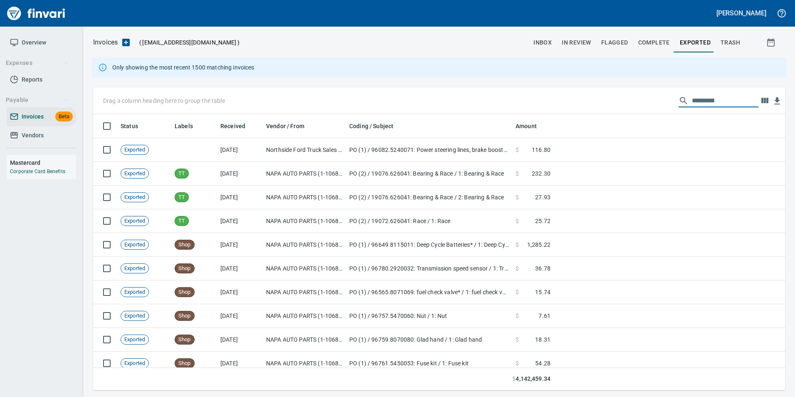
click at [698, 100] on input "text" at bounding box center [725, 100] width 67 height 13
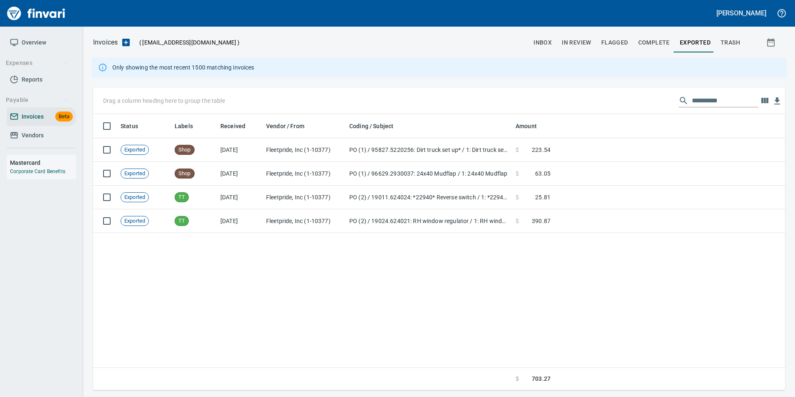
click at [708, 99] on input "**********" at bounding box center [725, 100] width 67 height 13
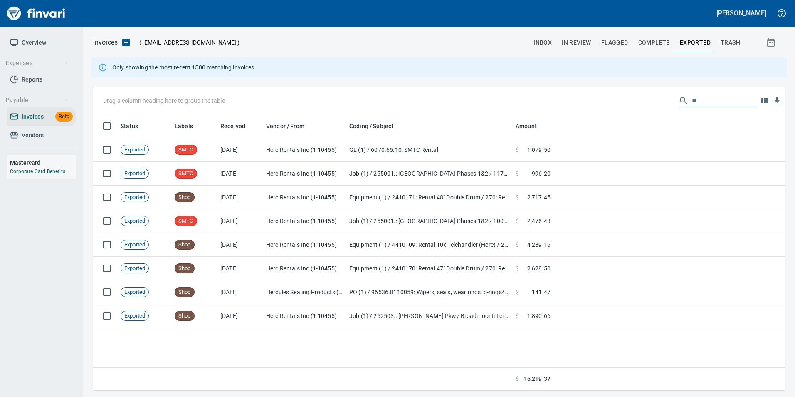
type input "*"
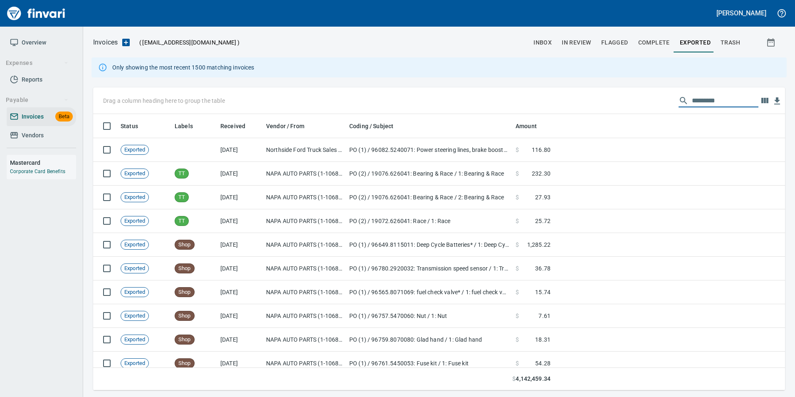
click at [577, 42] on span "In Review" at bounding box center [577, 42] width 30 height 10
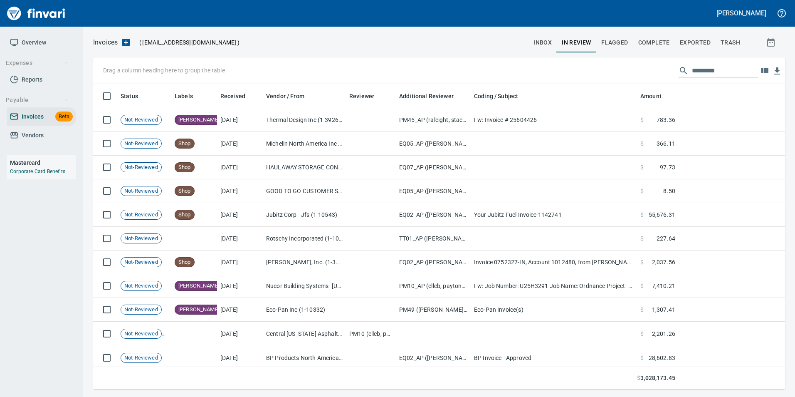
scroll to position [299, 679]
click at [696, 66] on input "text" at bounding box center [725, 70] width 67 height 13
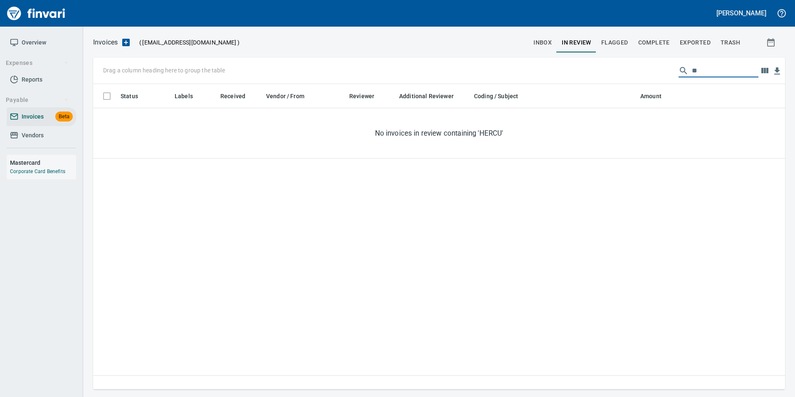
type input "*"
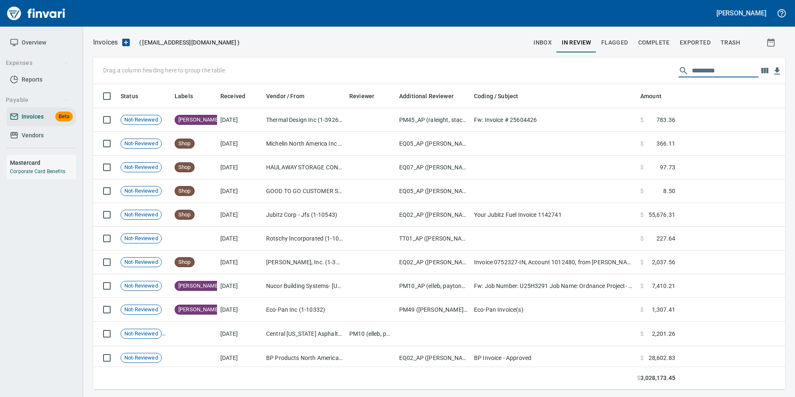
click at [546, 39] on span "inbox" at bounding box center [542, 42] width 18 height 10
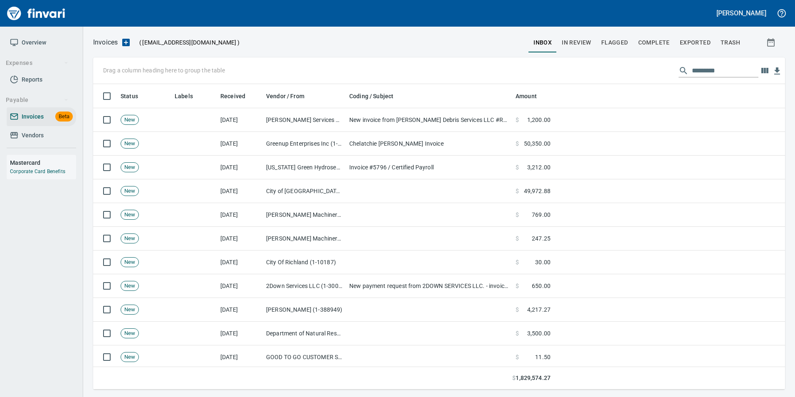
scroll to position [299, 679]
click at [699, 66] on input "text" at bounding box center [725, 70] width 67 height 13
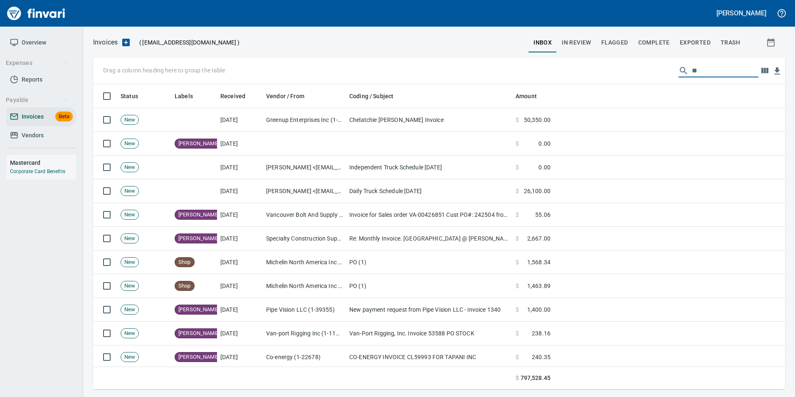
type input "*"
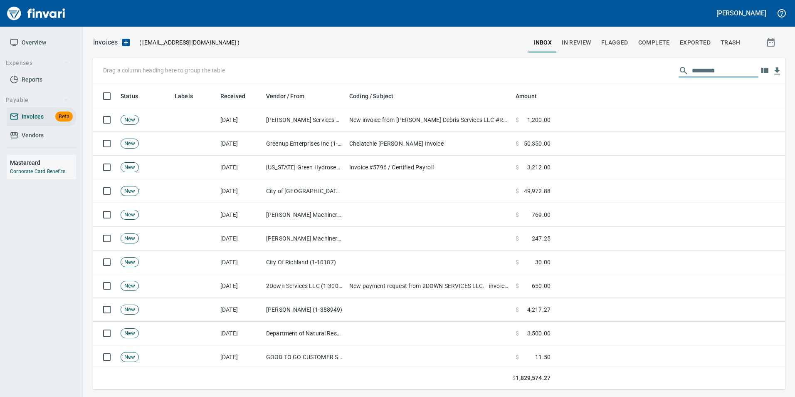
click at [660, 43] on span "Complete" at bounding box center [654, 42] width 32 height 10
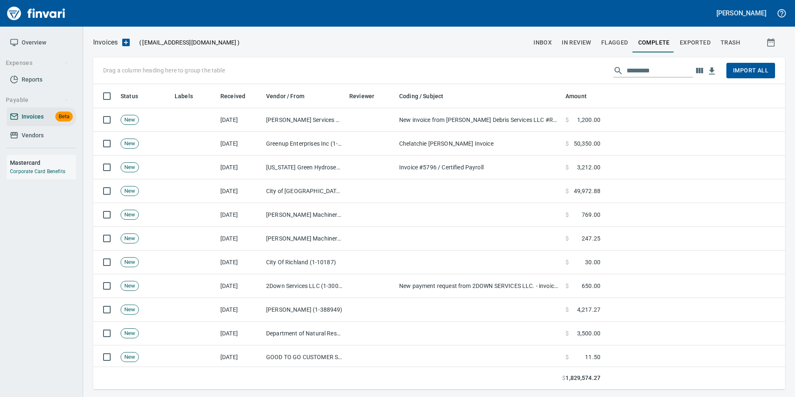
scroll to position [299, 679]
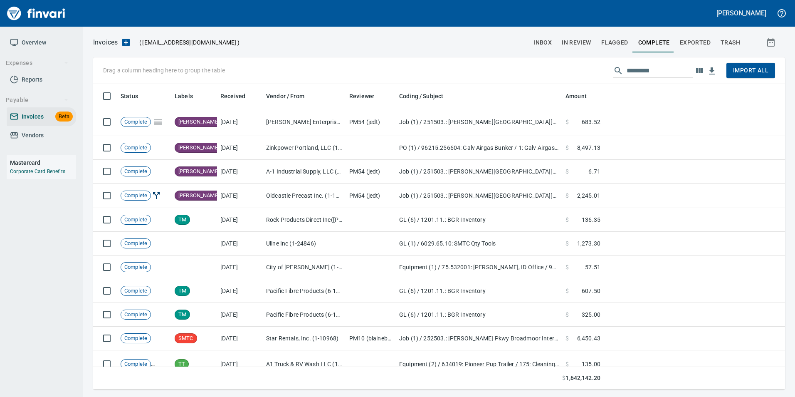
click at [641, 69] on input "text" at bounding box center [659, 70] width 67 height 13
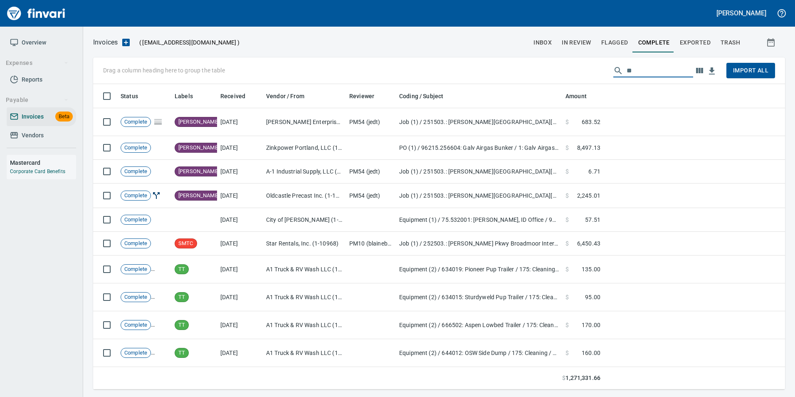
type input "*"
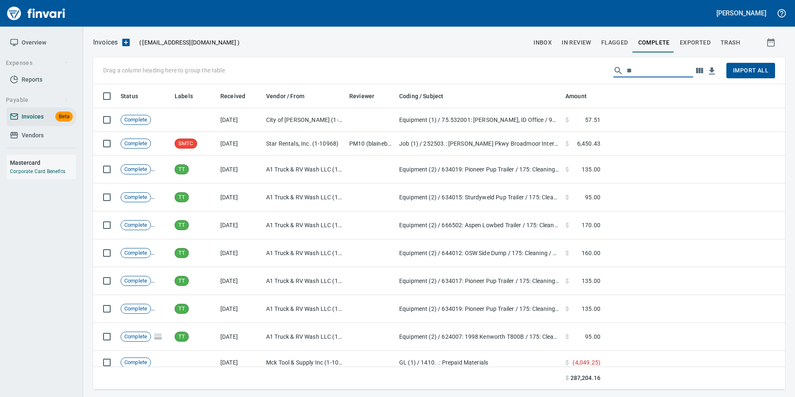
type input "*"
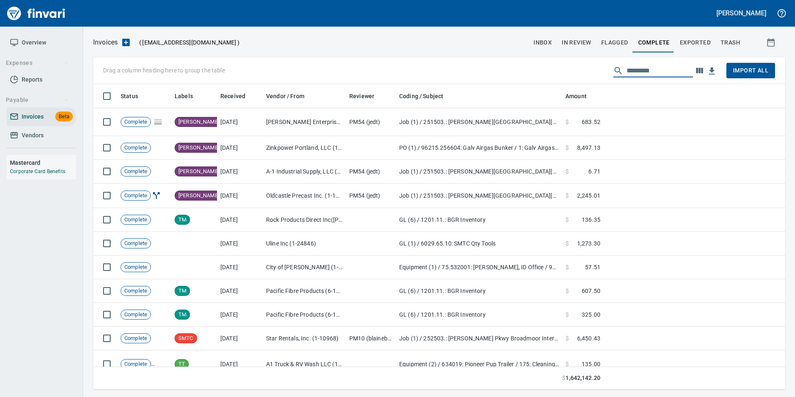
click at [585, 43] on span "In Review" at bounding box center [577, 42] width 30 height 10
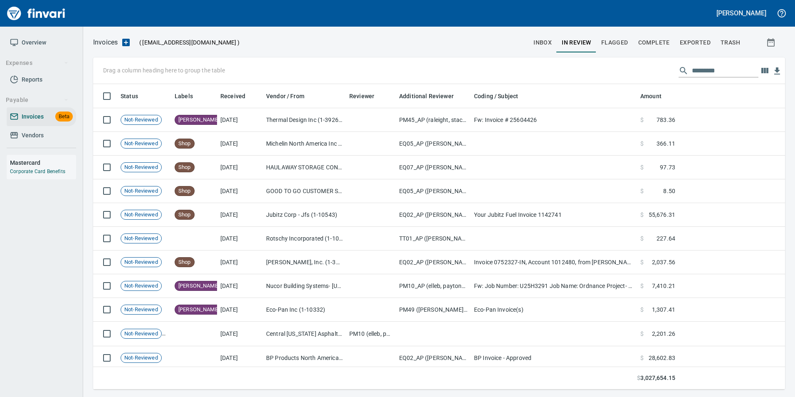
scroll to position [299, 679]
click at [692, 69] on input "text" at bounding box center [725, 70] width 67 height 13
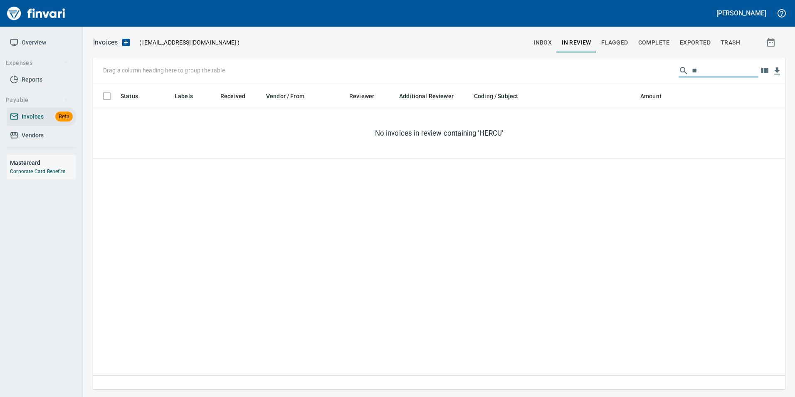
type input "*"
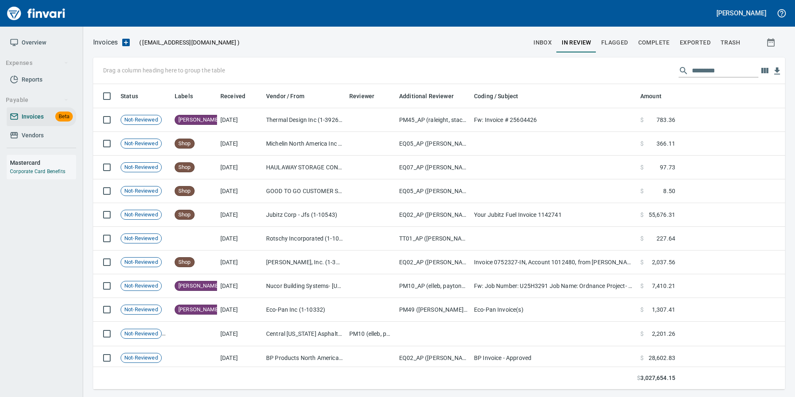
click at [695, 71] on input "text" at bounding box center [725, 70] width 67 height 13
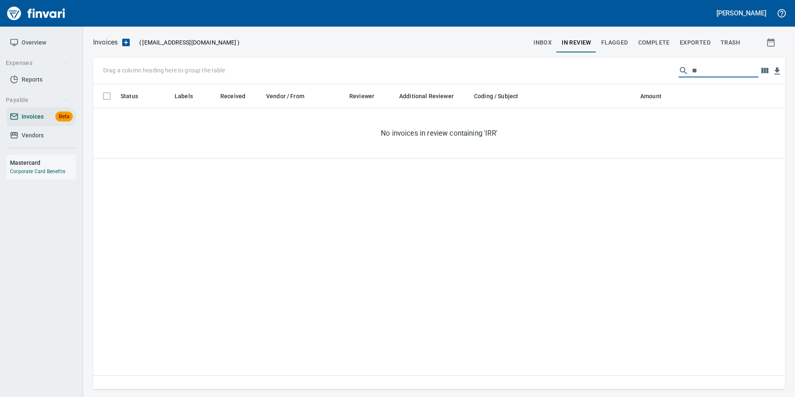
type input "*"
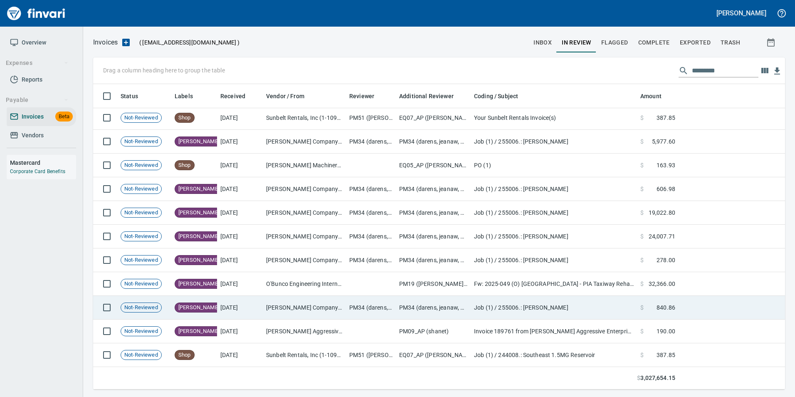
click at [560, 296] on td "Job (1) / 255006.: Chelatchie Meadows" at bounding box center [554, 308] width 166 height 24
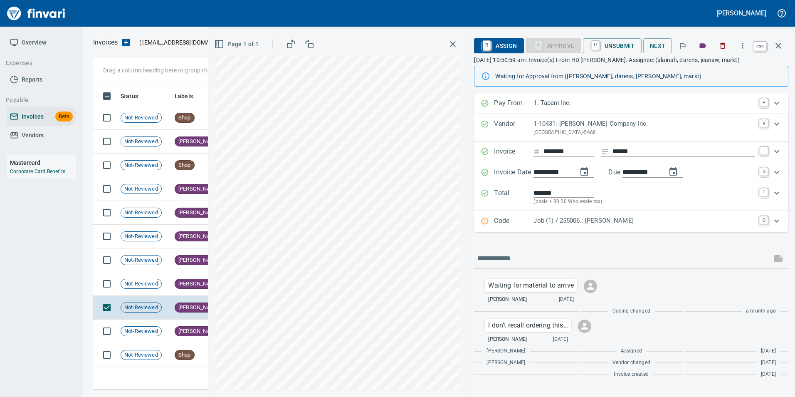
scroll to position [299, 679]
click at [777, 46] on icon "button" at bounding box center [778, 46] width 10 height 10
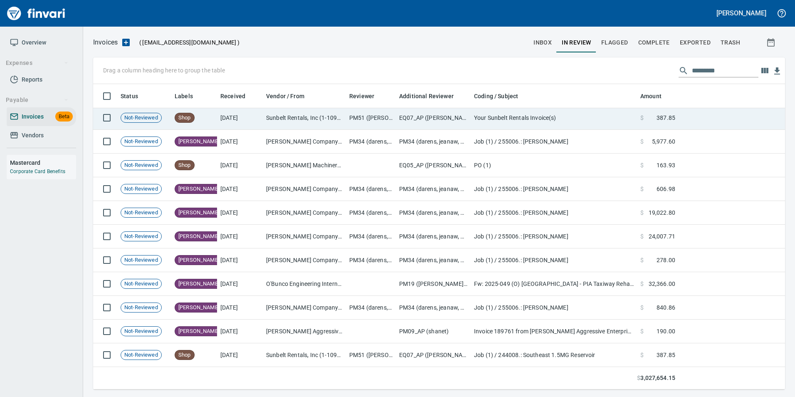
scroll to position [299, 679]
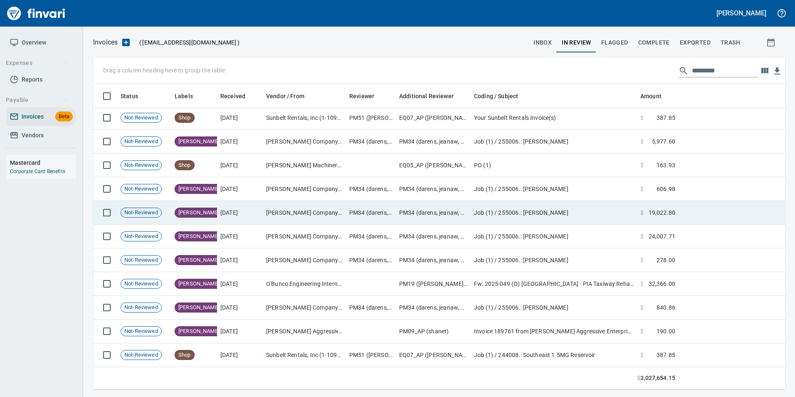
click at [499, 211] on td "Job (1) / 255006.: Chelatchie Meadows" at bounding box center [554, 213] width 166 height 24
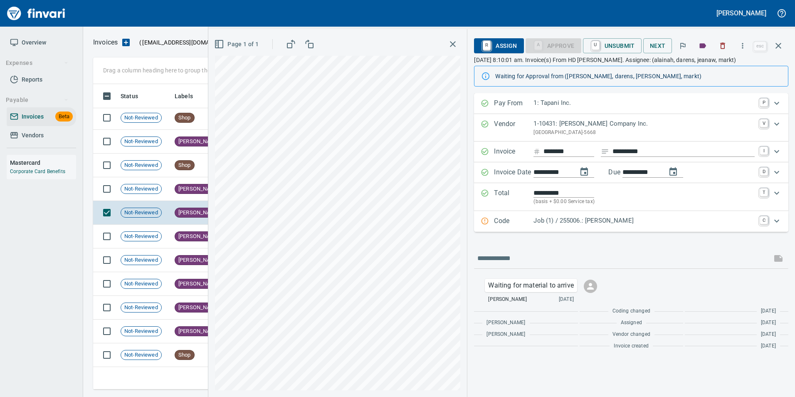
click at [780, 50] on icon "button" at bounding box center [778, 46] width 10 height 10
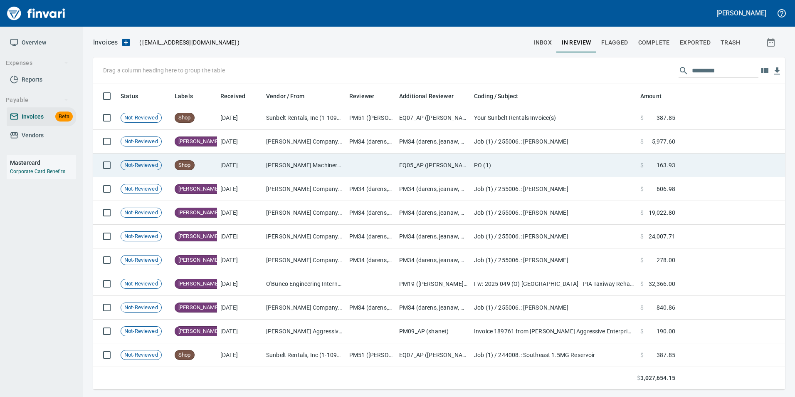
click at [350, 160] on td at bounding box center [371, 165] width 50 height 24
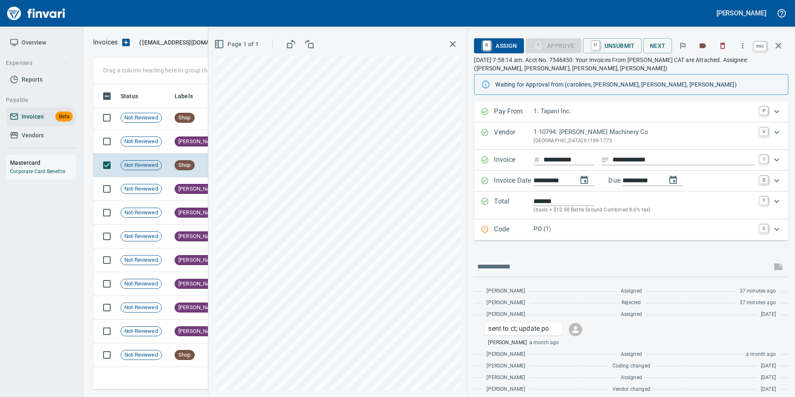
scroll to position [299, 679]
click at [776, 45] on icon "button" at bounding box center [778, 46] width 10 height 10
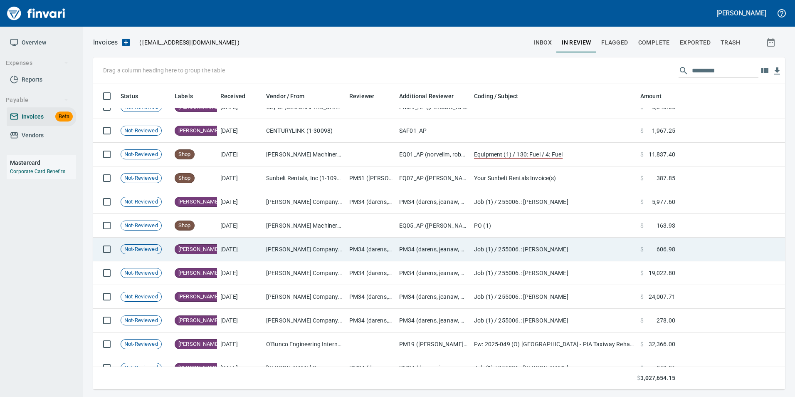
scroll to position [12537, 0]
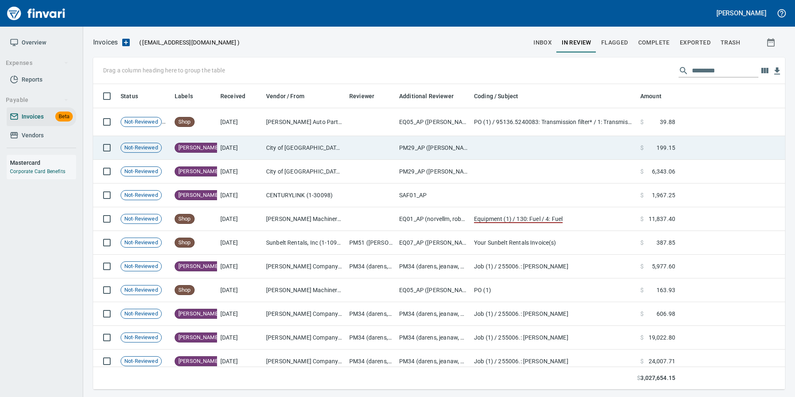
click at [429, 148] on td "PM29_AP ([PERSON_NAME], [PERSON_NAME], [PERSON_NAME], [PERSON_NAME], vernp)" at bounding box center [433, 148] width 75 height 24
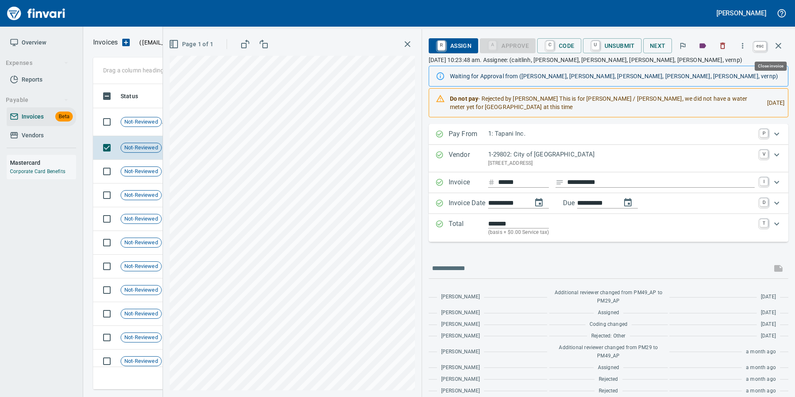
click at [780, 42] on icon "button" at bounding box center [778, 46] width 10 height 10
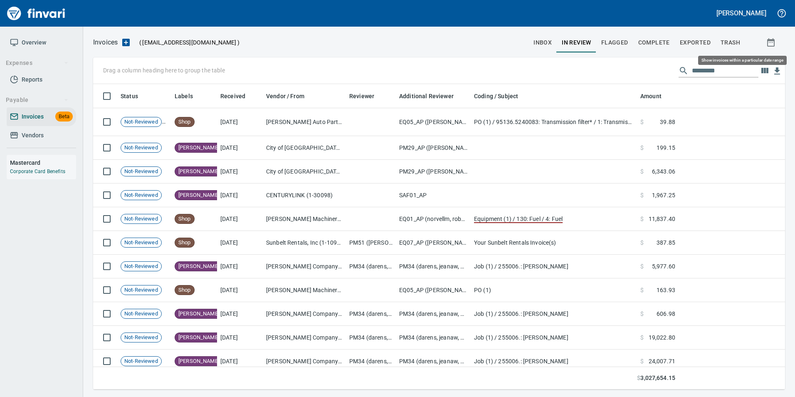
scroll to position [299, 679]
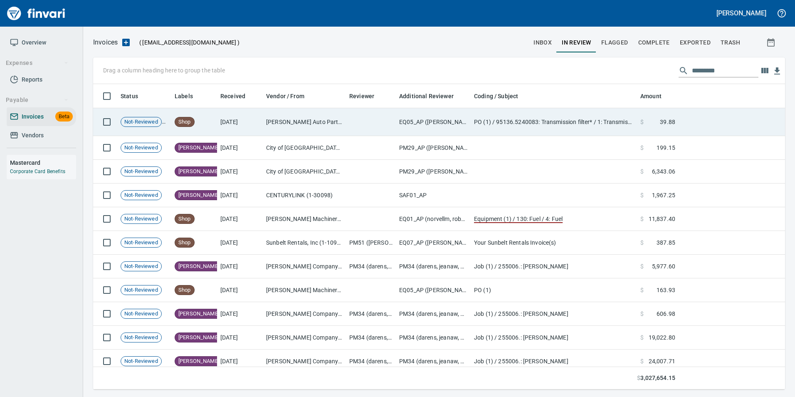
click at [374, 115] on td at bounding box center [371, 122] width 50 height 28
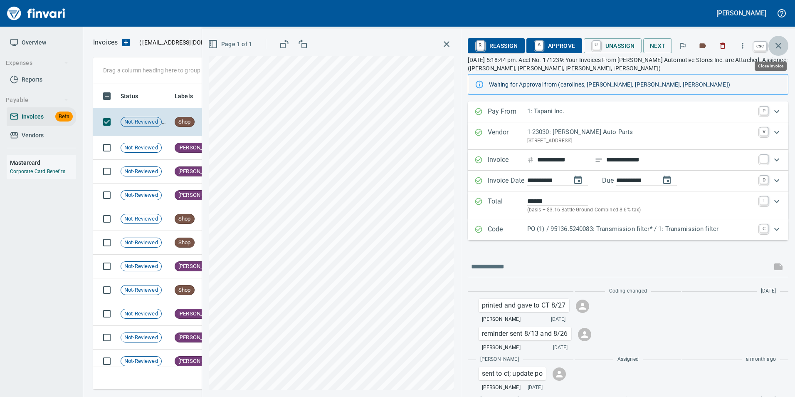
scroll to position [299, 679]
click at [781, 43] on icon "button" at bounding box center [778, 46] width 10 height 10
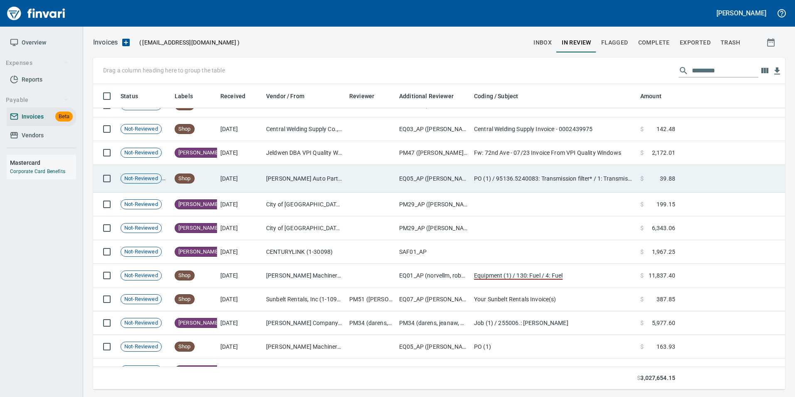
scroll to position [12413, 0]
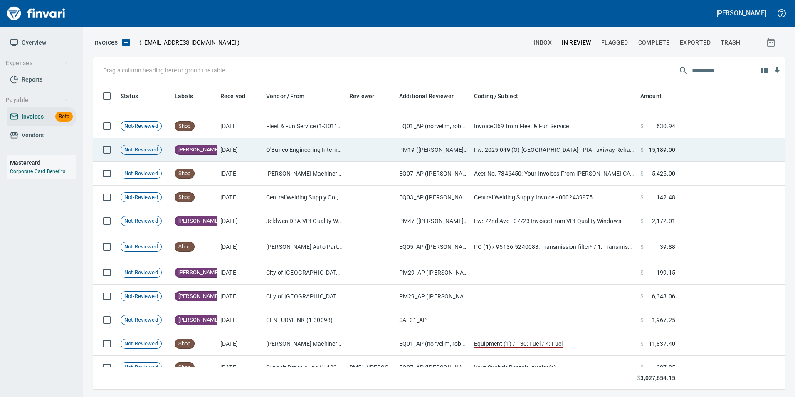
click at [321, 153] on td "O'Bunco Engineering International Inc (1-39592)" at bounding box center [304, 150] width 83 height 24
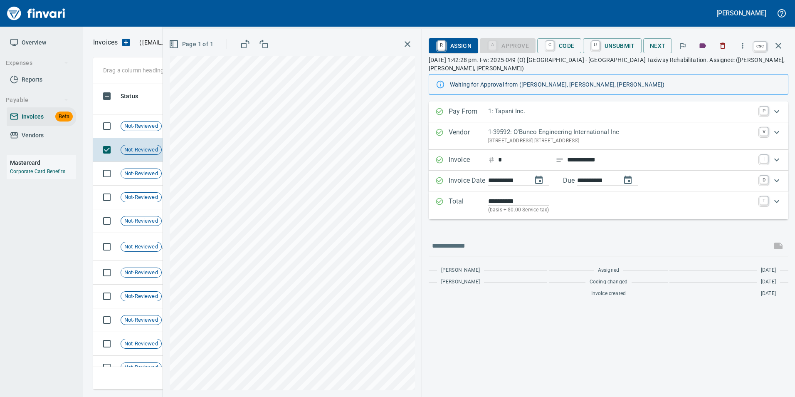
scroll to position [299, 679]
click at [776, 52] on button "button" at bounding box center [778, 46] width 20 height 20
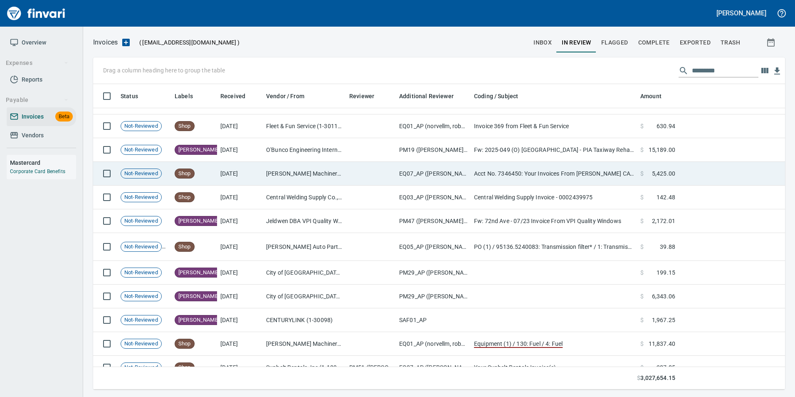
scroll to position [12329, 0]
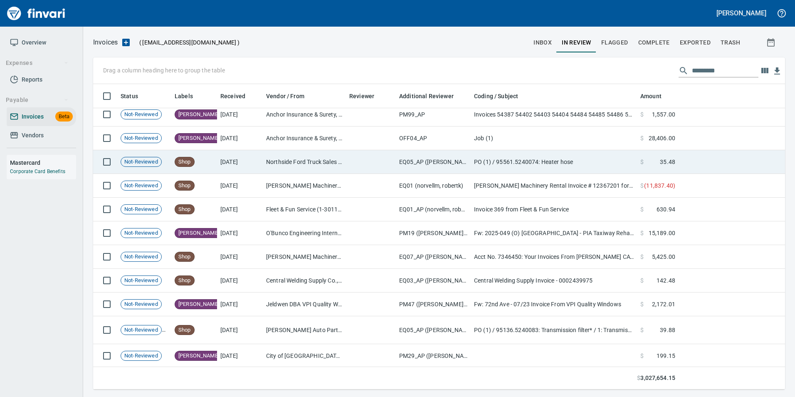
click at [375, 164] on td at bounding box center [371, 162] width 50 height 24
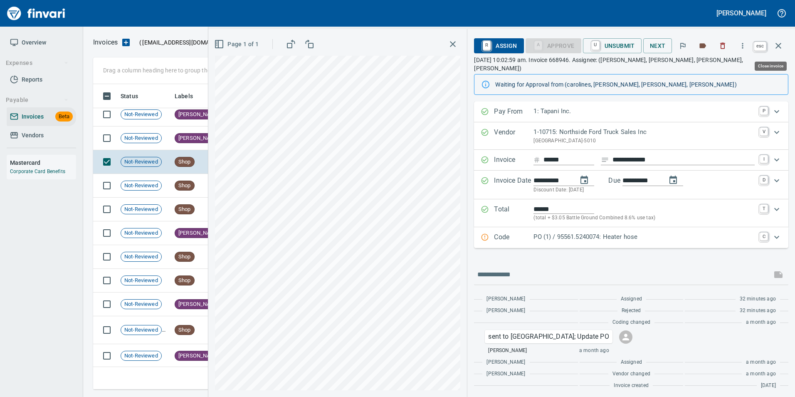
scroll to position [299, 679]
click at [778, 44] on icon "button" at bounding box center [778, 46] width 10 height 10
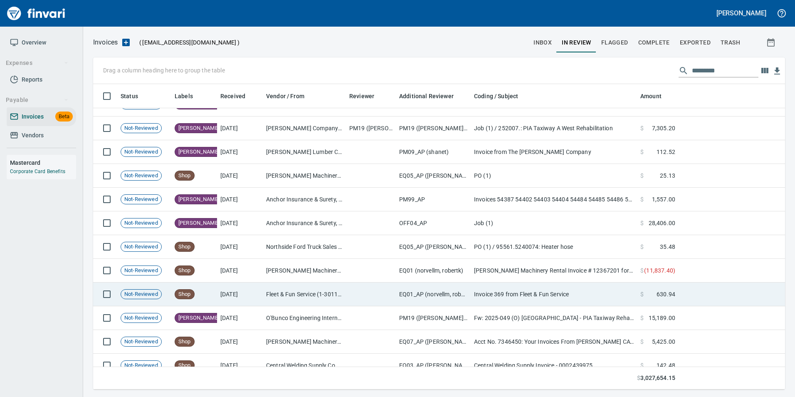
scroll to position [12246, 0]
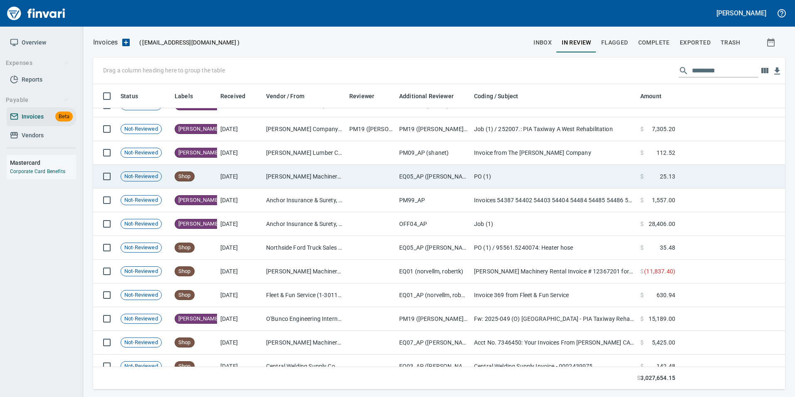
click at [390, 183] on td at bounding box center [371, 177] width 50 height 24
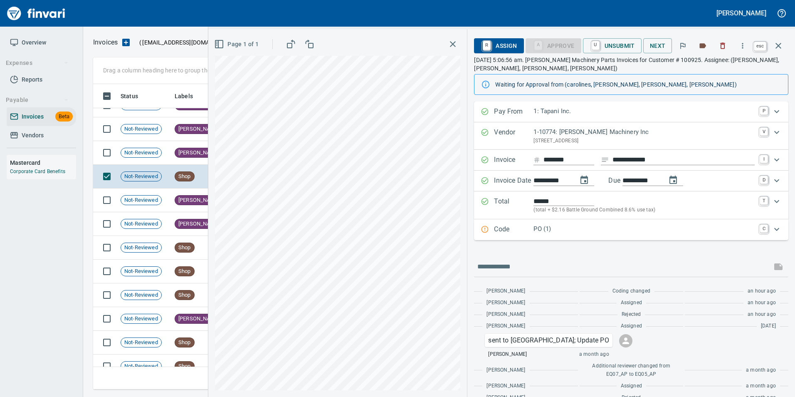
scroll to position [299, 679]
click at [774, 48] on icon "button" at bounding box center [778, 46] width 10 height 10
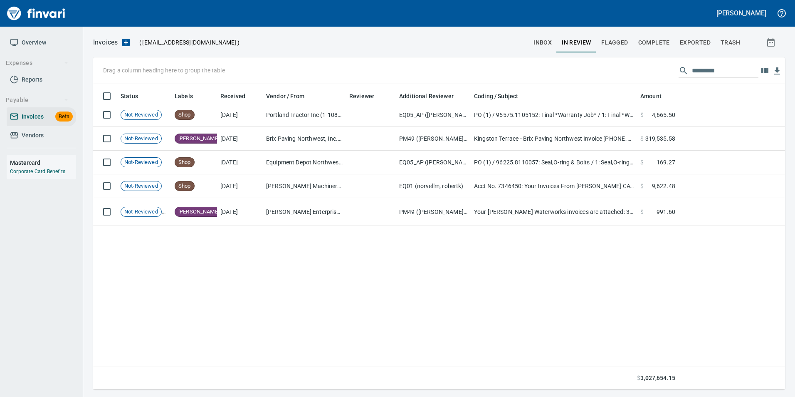
scroll to position [11041, 0]
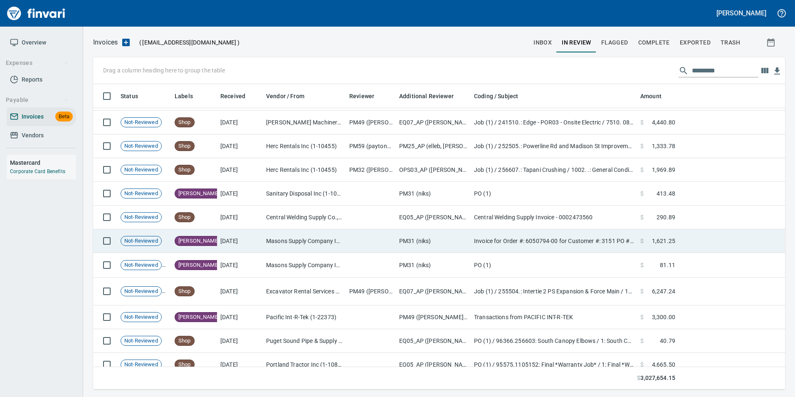
click at [627, 238] on td "Invoice for Order #: 6050794-00 for Customer #: 3151 PO #: Vincent" at bounding box center [554, 241] width 166 height 24
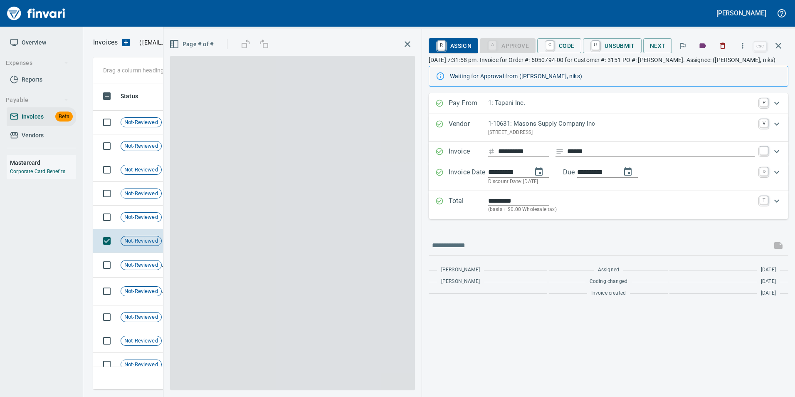
scroll to position [299, 679]
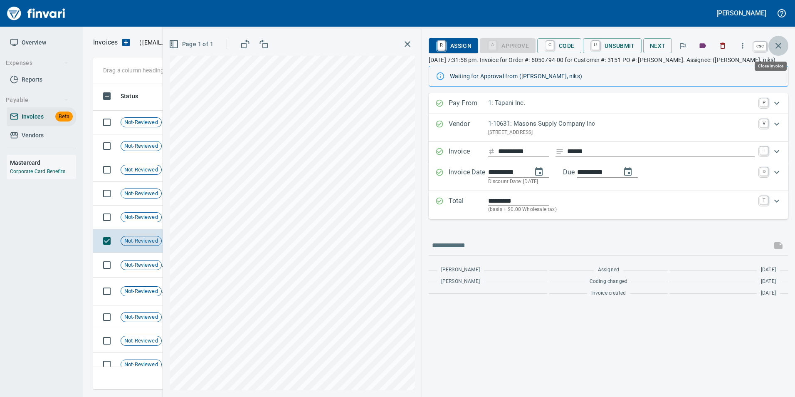
click at [777, 49] on icon "button" at bounding box center [778, 46] width 10 height 10
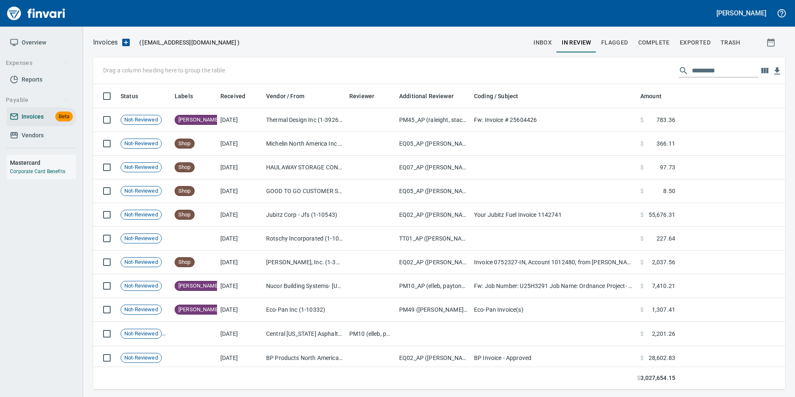
click at [544, 47] on span "inbox" at bounding box center [542, 42] width 18 height 10
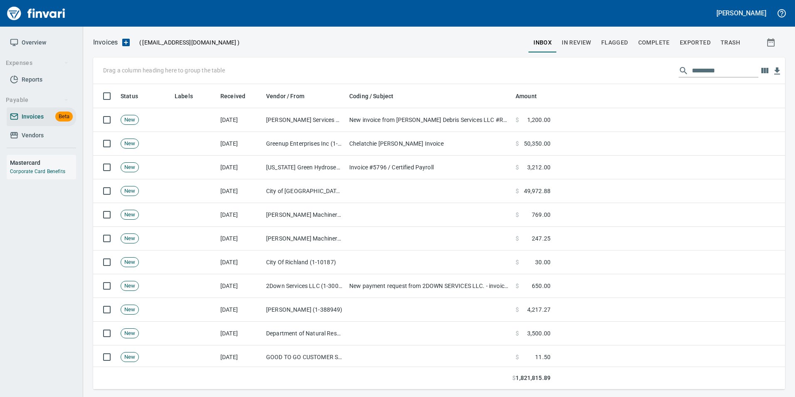
click at [580, 39] on span "In Review" at bounding box center [577, 42] width 30 height 10
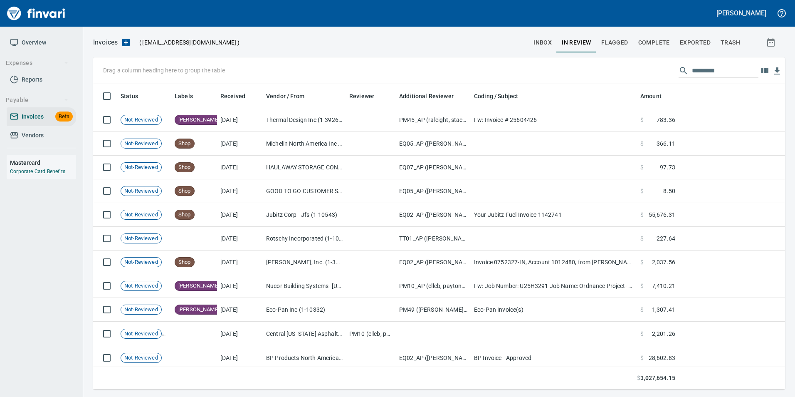
scroll to position [299, 679]
drag, startPoint x: 697, startPoint y: 39, endPoint x: 706, endPoint y: 32, distance: 11.8
click at [697, 39] on span "Exported" at bounding box center [695, 42] width 31 height 10
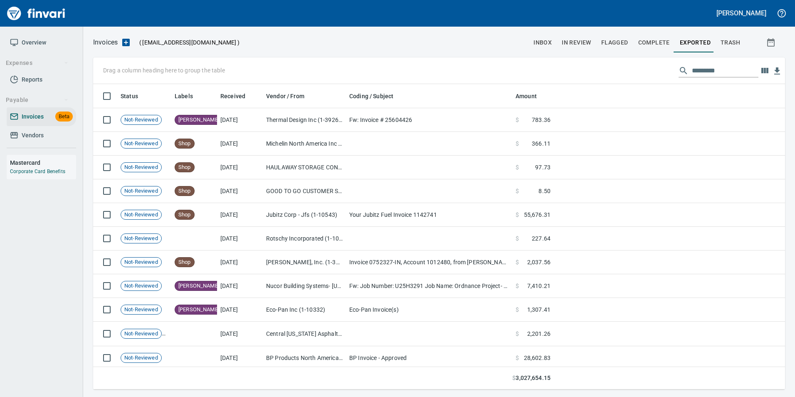
scroll to position [299, 679]
click at [711, 74] on input "text" at bounding box center [725, 70] width 67 height 13
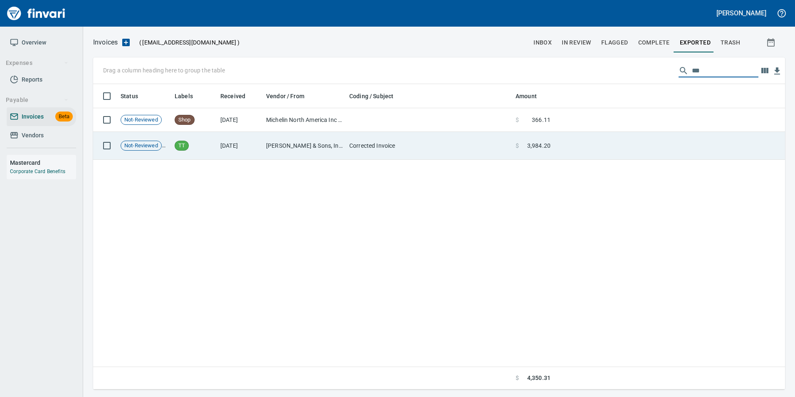
click at [612, 148] on td at bounding box center [669, 146] width 231 height 28
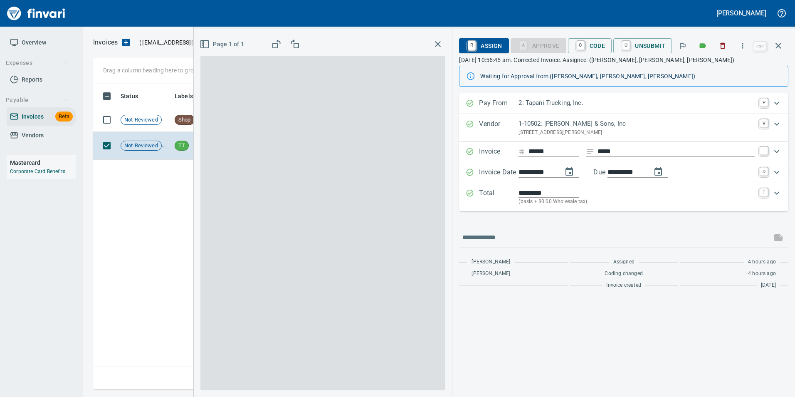
click at [777, 44] on icon "button" at bounding box center [778, 46] width 6 height 6
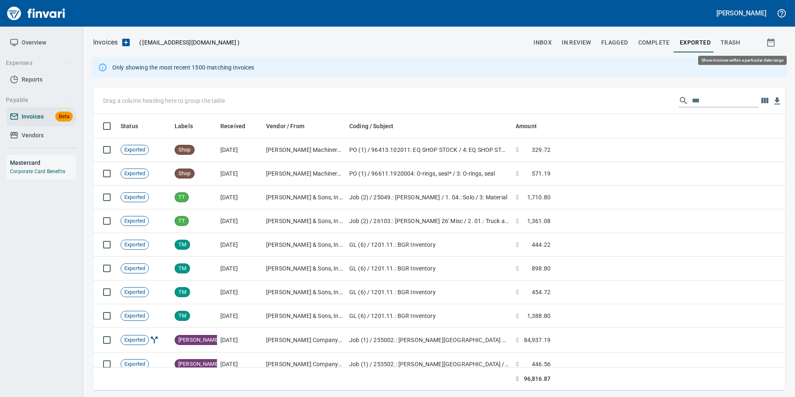
scroll to position [270, 679]
click at [705, 101] on input "***" at bounding box center [725, 100] width 67 height 13
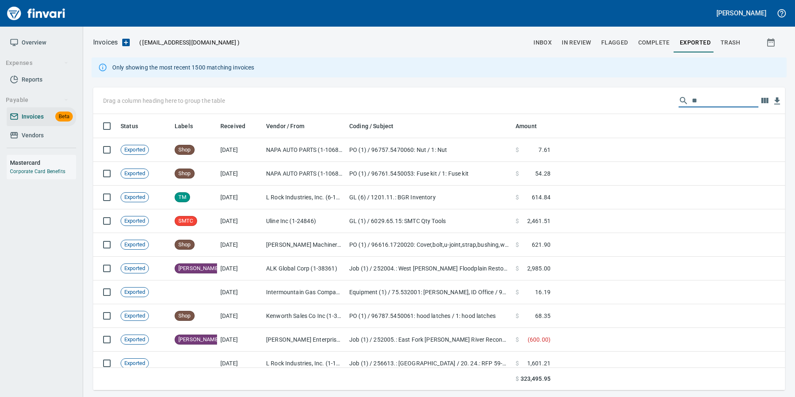
type input "*"
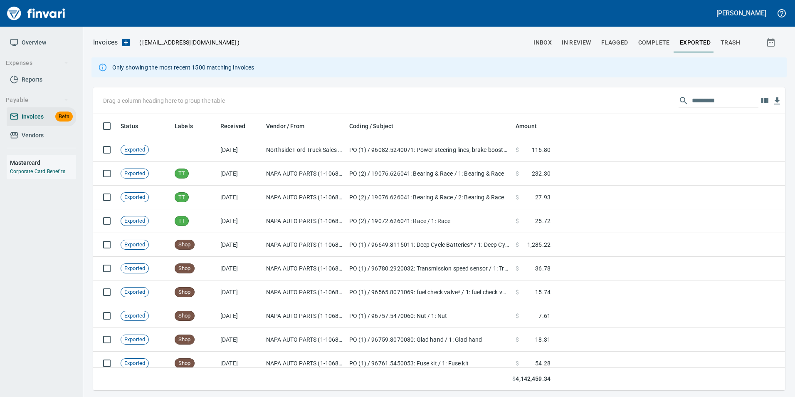
click at [699, 98] on input "text" at bounding box center [725, 100] width 67 height 13
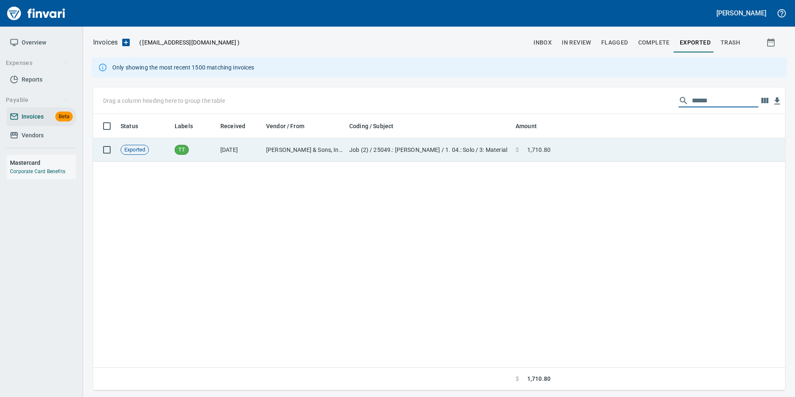
click at [597, 147] on td at bounding box center [669, 150] width 231 height 24
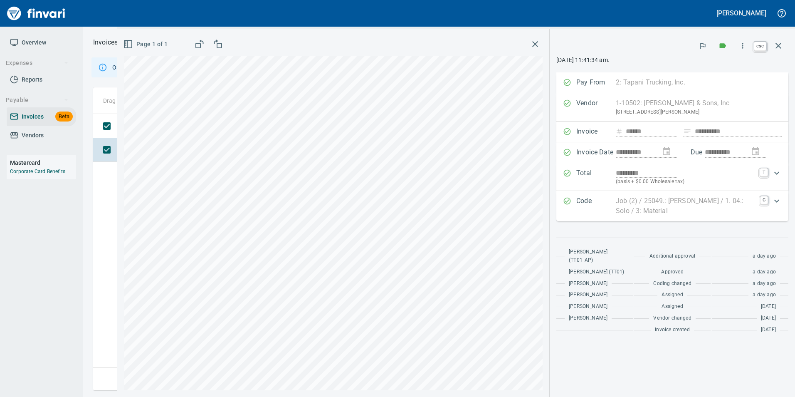
scroll to position [270, 685]
click at [775, 47] on icon "button" at bounding box center [778, 46] width 10 height 10
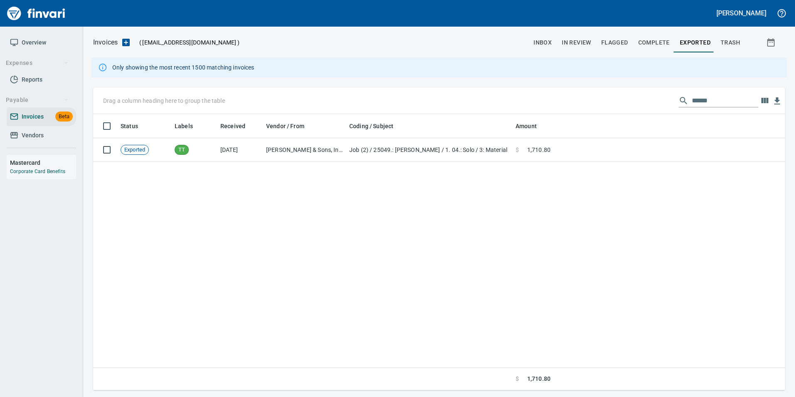
scroll to position [270, 685]
click at [728, 103] on input "******" at bounding box center [725, 100] width 67 height 13
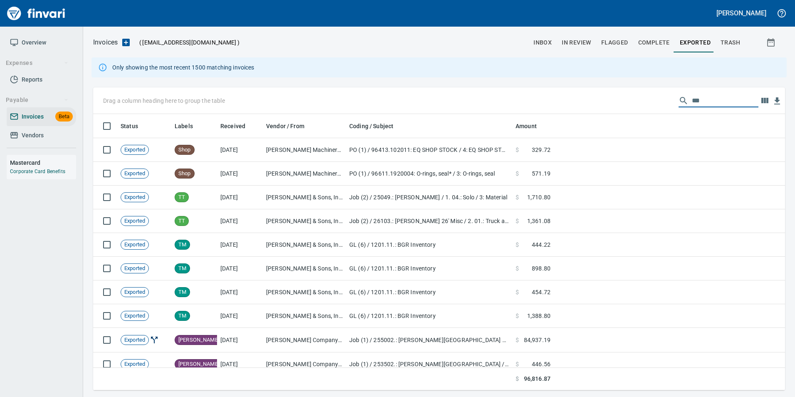
scroll to position [270, 679]
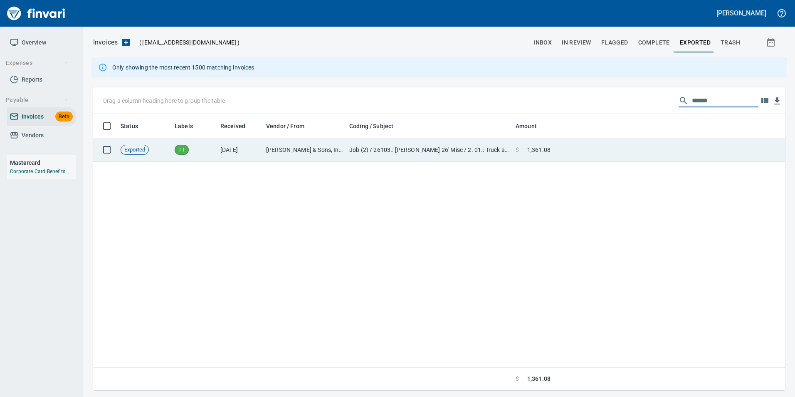
type input "******"
click at [697, 143] on td at bounding box center [669, 150] width 231 height 24
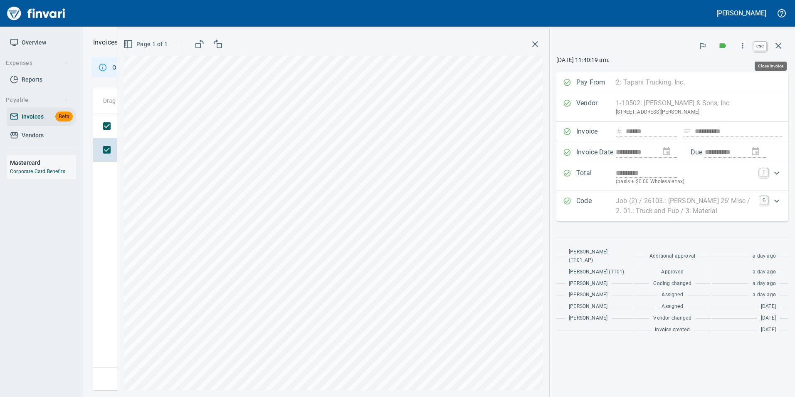
click at [783, 45] on button "button" at bounding box center [778, 46] width 20 height 20
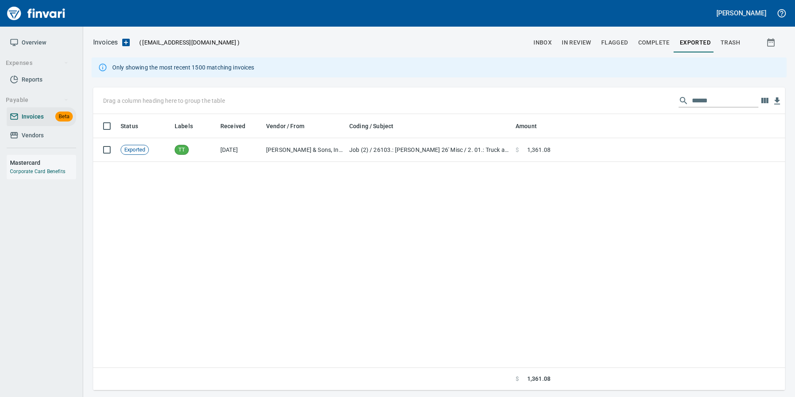
scroll to position [270, 685]
click at [716, 102] on input "******" at bounding box center [725, 100] width 67 height 13
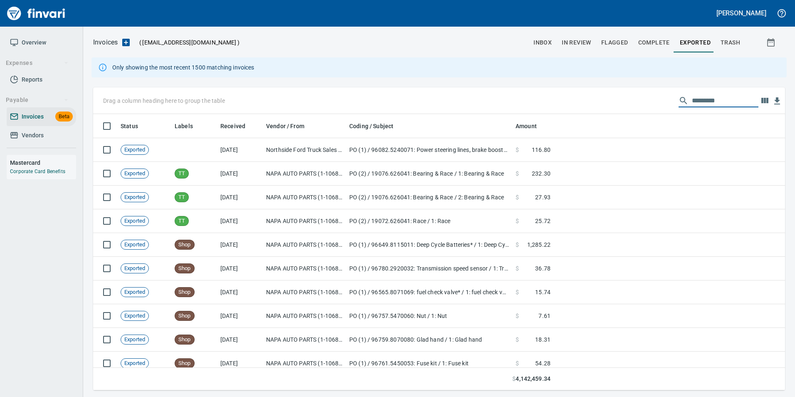
scroll to position [270, 679]
click at [558, 42] on button "In Review" at bounding box center [576, 42] width 39 height 20
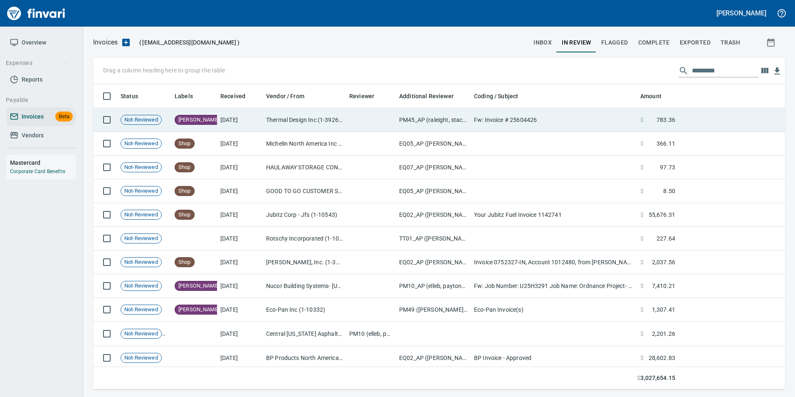
scroll to position [299, 679]
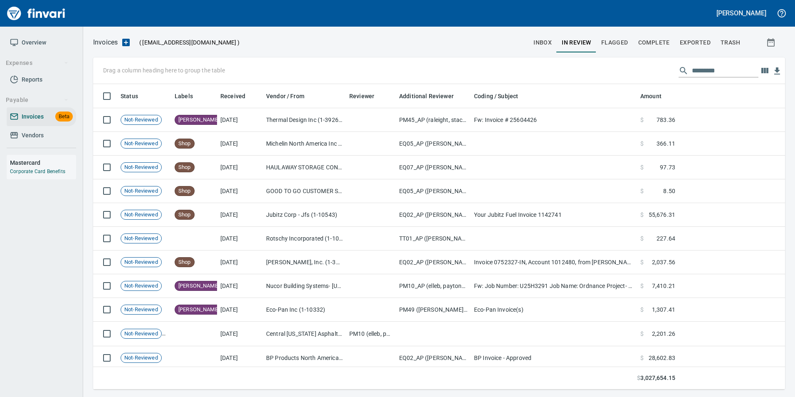
click at [708, 73] on input "text" at bounding box center [725, 70] width 67 height 13
type input "*"
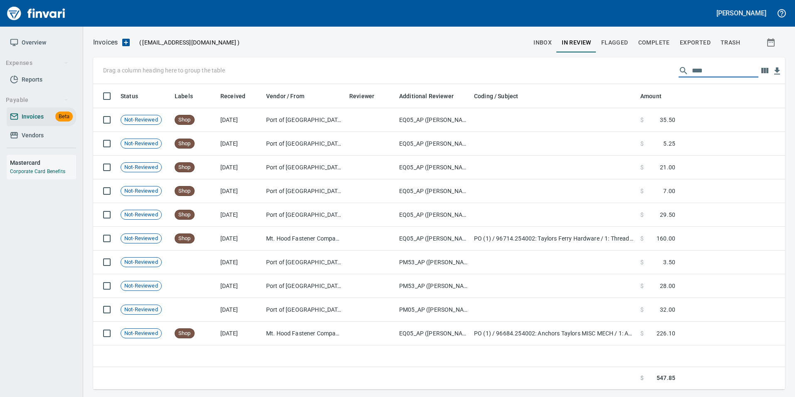
type input "****"
click at [656, 44] on span "Complete" at bounding box center [654, 42] width 32 height 10
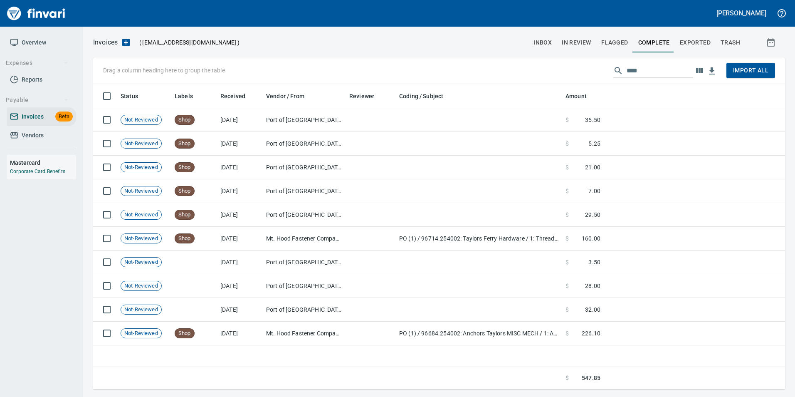
scroll to position [299, 686]
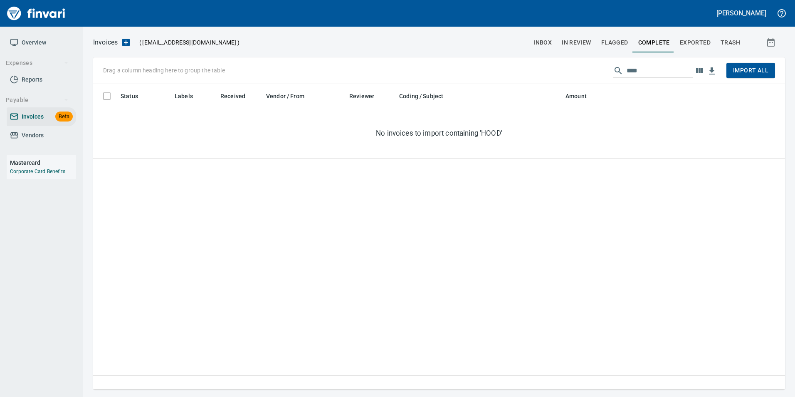
click at [698, 42] on span "Exported" at bounding box center [695, 42] width 31 height 10
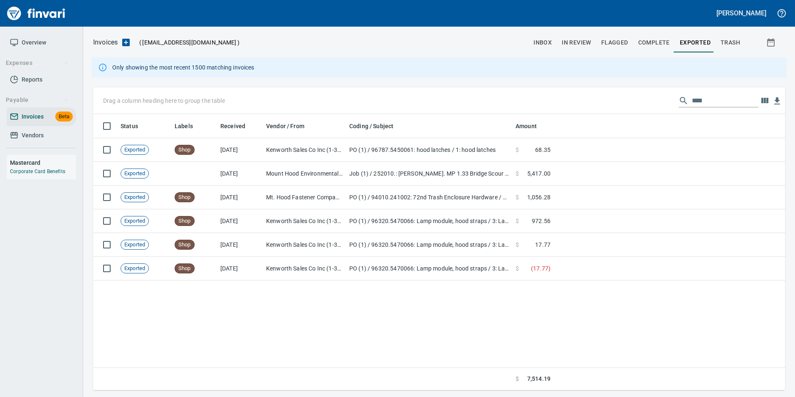
scroll to position [270, 686]
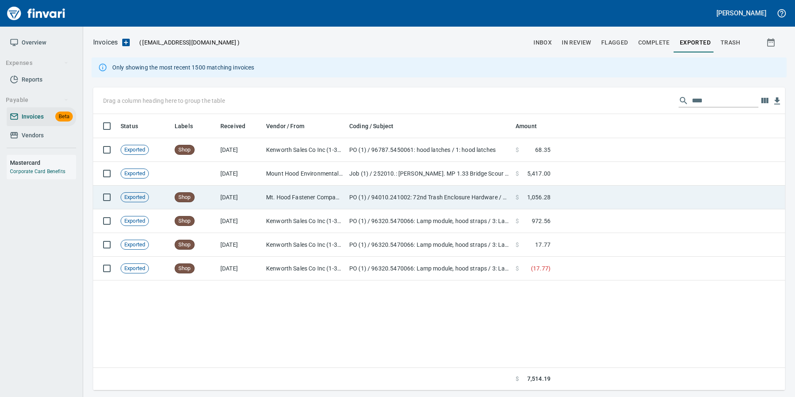
click at [555, 196] on td at bounding box center [669, 197] width 231 height 24
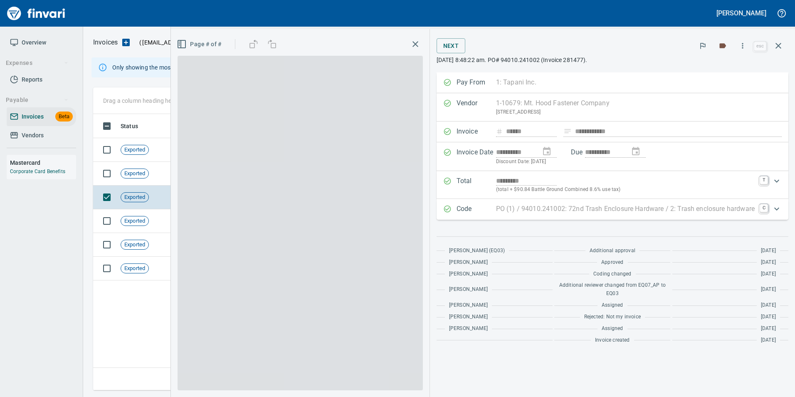
scroll to position [270, 685]
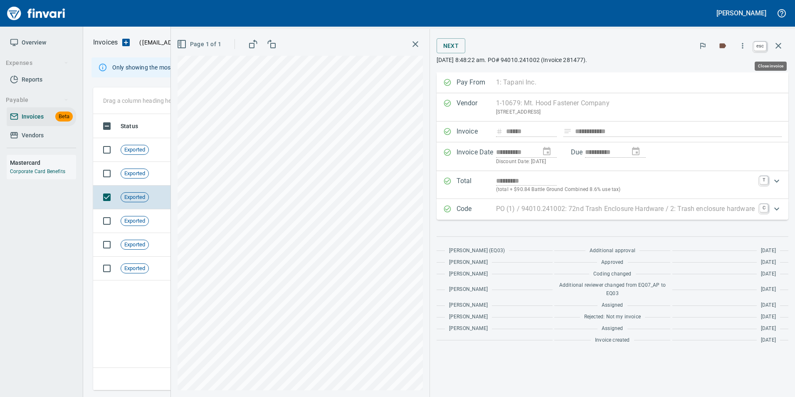
click at [773, 47] on button "button" at bounding box center [778, 46] width 20 height 20
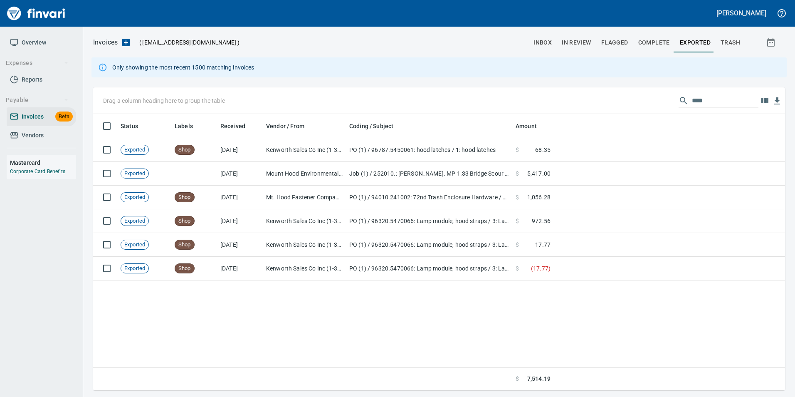
scroll to position [270, 685]
click at [698, 99] on input "****" at bounding box center [725, 100] width 67 height 13
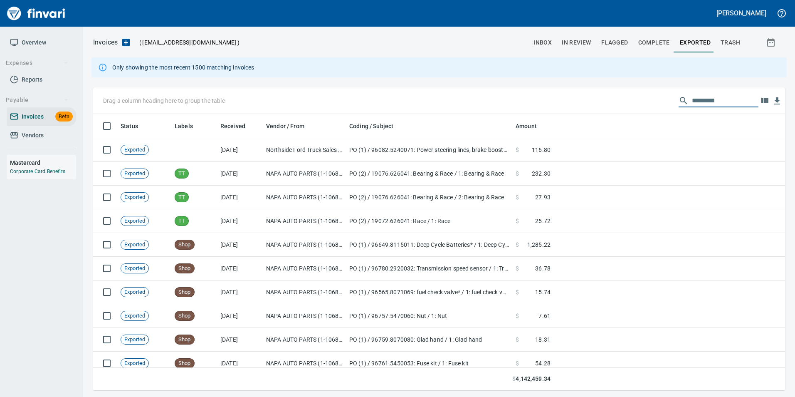
scroll to position [270, 679]
click at [569, 46] on span "In Review" at bounding box center [577, 42] width 30 height 10
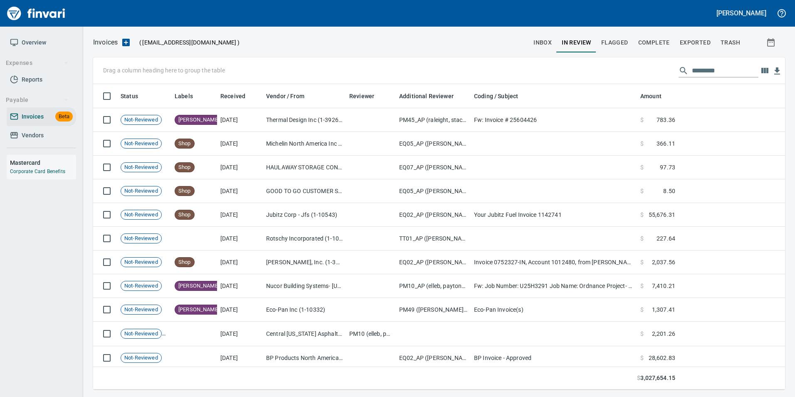
scroll to position [299, 679]
click at [697, 72] on input "text" at bounding box center [725, 70] width 67 height 13
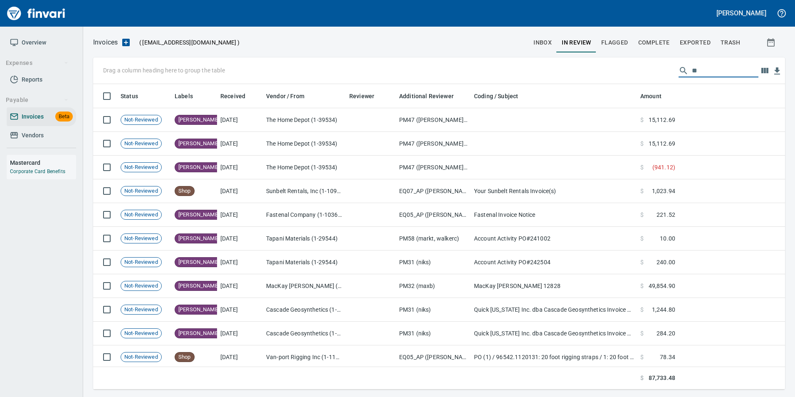
type input "*"
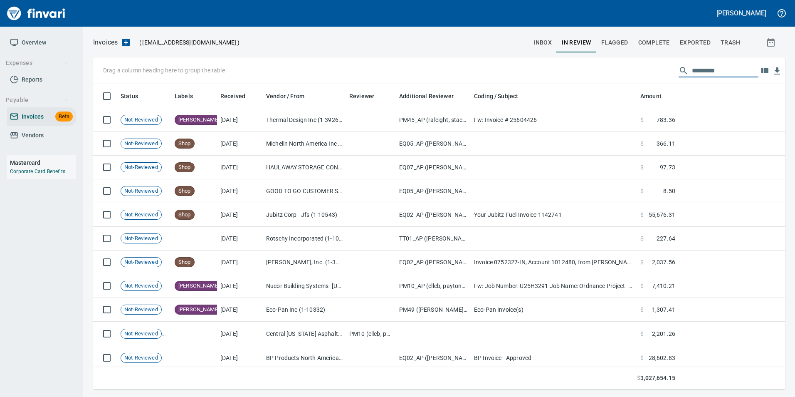
click at [536, 35] on button "inbox" at bounding box center [542, 42] width 28 height 20
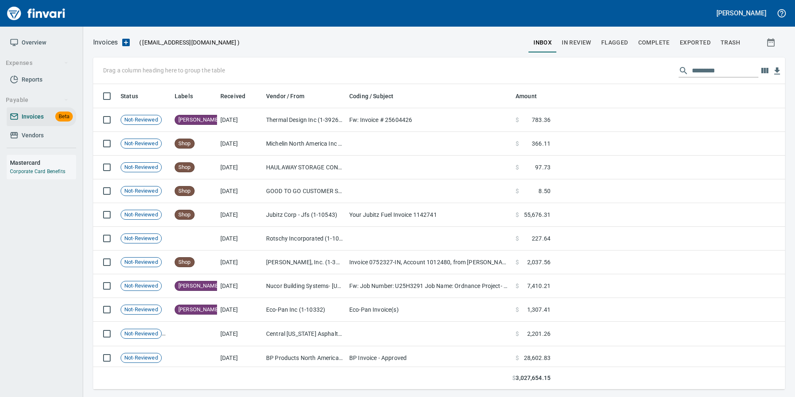
scroll to position [299, 679]
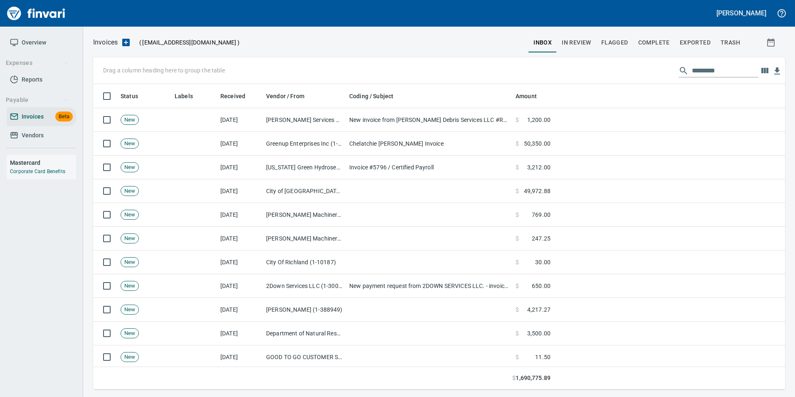
click at [697, 70] on input "text" at bounding box center [725, 70] width 67 height 13
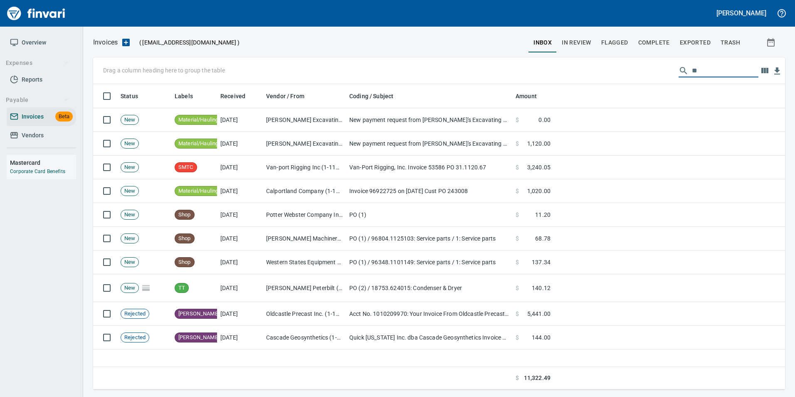
type input "*"
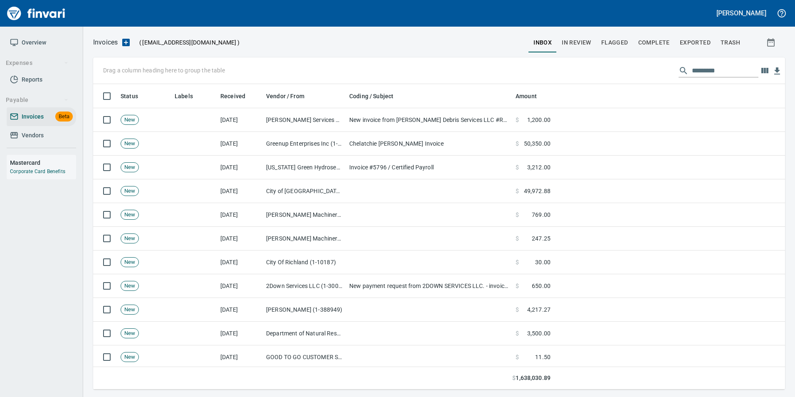
click at [565, 42] on span "In Review" at bounding box center [577, 42] width 30 height 10
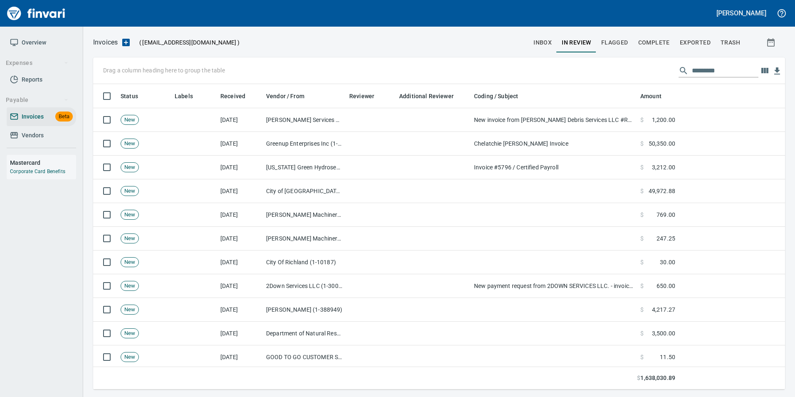
scroll to position [299, 679]
click at [723, 70] on input "text" at bounding box center [725, 70] width 67 height 13
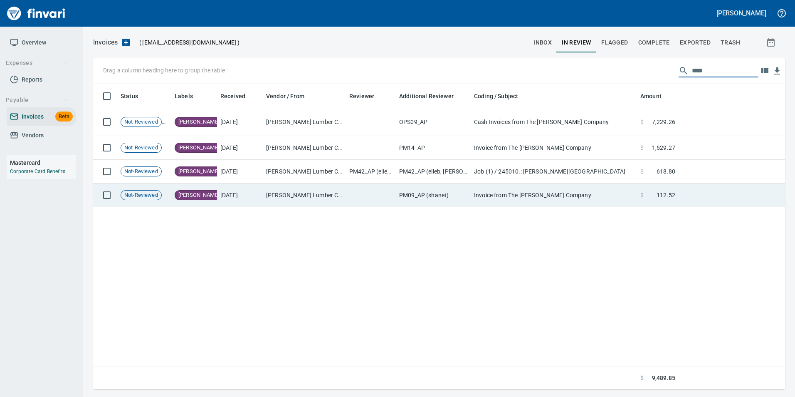
click at [710, 200] on td at bounding box center [731, 195] width 106 height 24
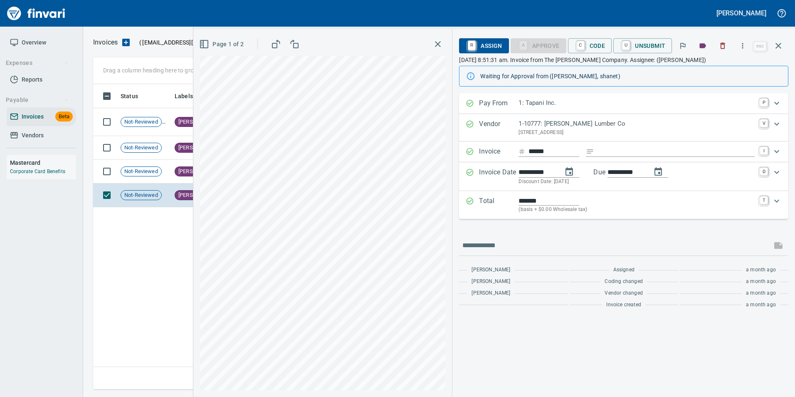
click at [777, 46] on icon "button" at bounding box center [778, 46] width 10 height 10
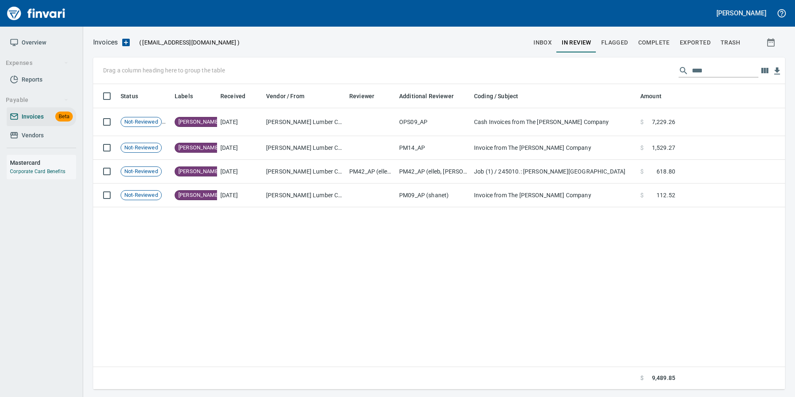
click at [692, 69] on input "****" at bounding box center [725, 70] width 67 height 13
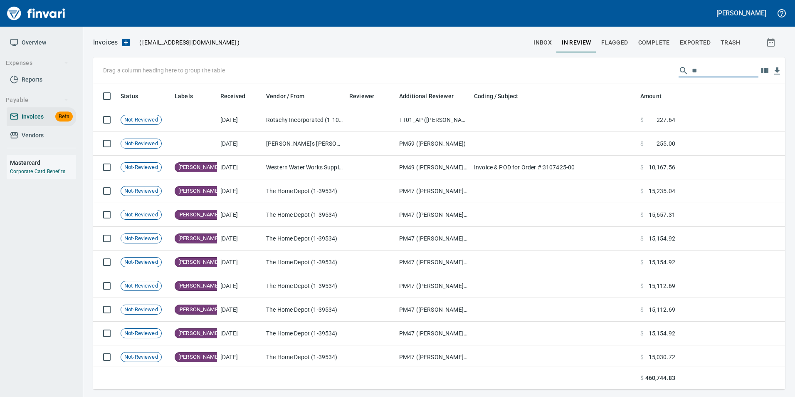
type input "*"
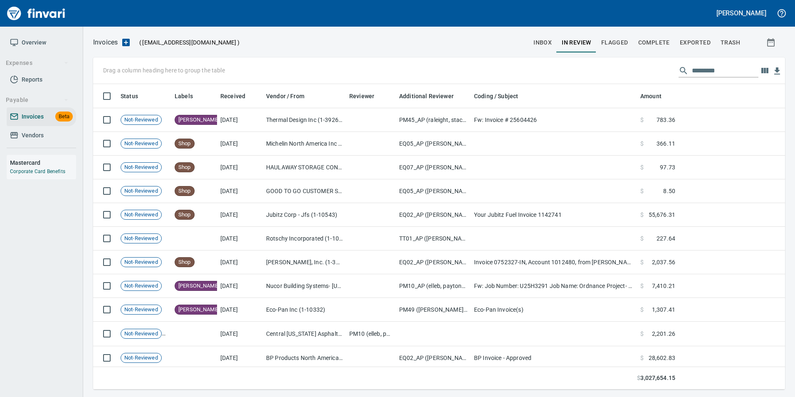
click at [717, 74] on input "text" at bounding box center [725, 70] width 67 height 13
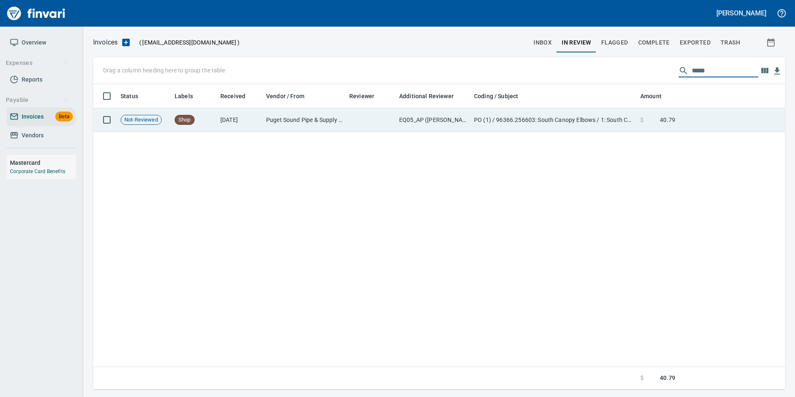
type input "*****"
click at [684, 114] on td at bounding box center [731, 120] width 106 height 24
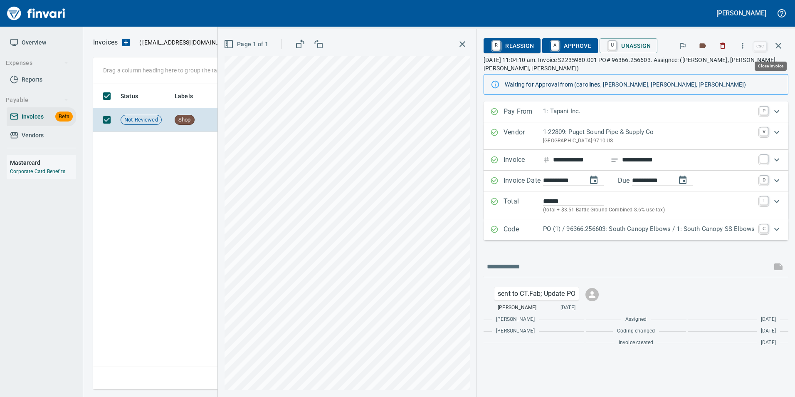
click at [778, 42] on icon "button" at bounding box center [778, 46] width 10 height 10
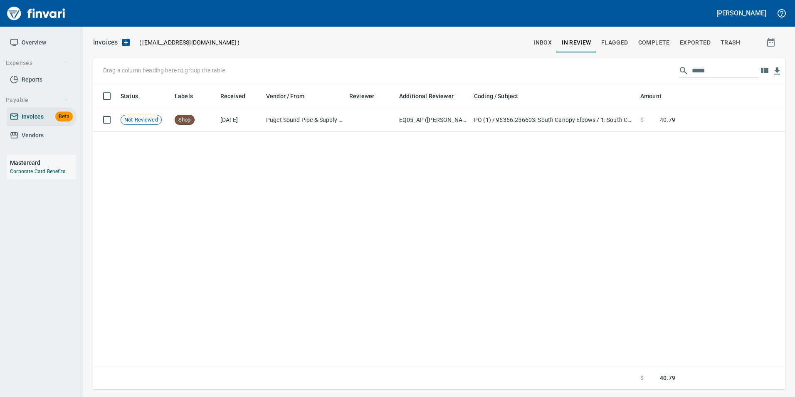
scroll to position [299, 686]
click at [692, 65] on input "*****" at bounding box center [725, 70] width 67 height 13
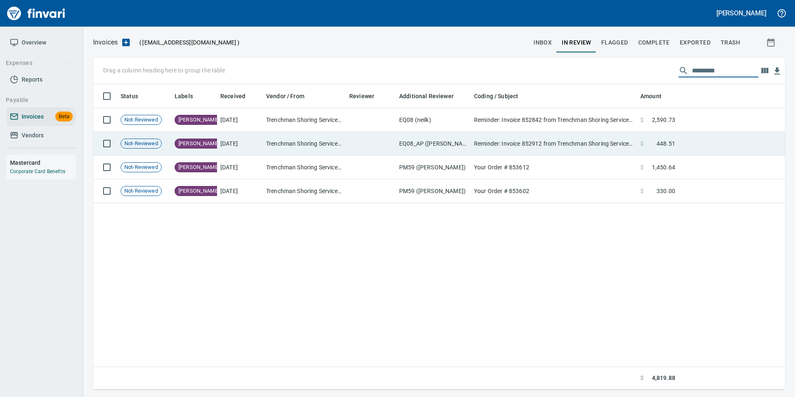
type input "*********"
click at [629, 146] on td "Reminder: Invoice 852912 from Trenchman Shoring Services, Inc." at bounding box center [554, 144] width 166 height 24
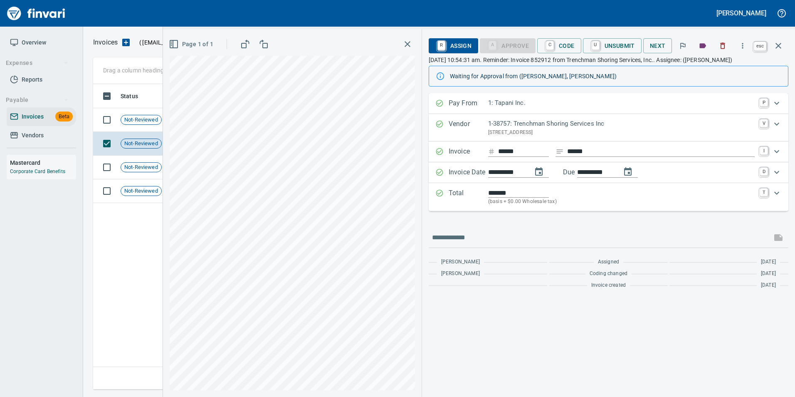
drag, startPoint x: 781, startPoint y: 49, endPoint x: 742, endPoint y: 62, distance: 41.0
click at [781, 49] on icon "button" at bounding box center [778, 46] width 10 height 10
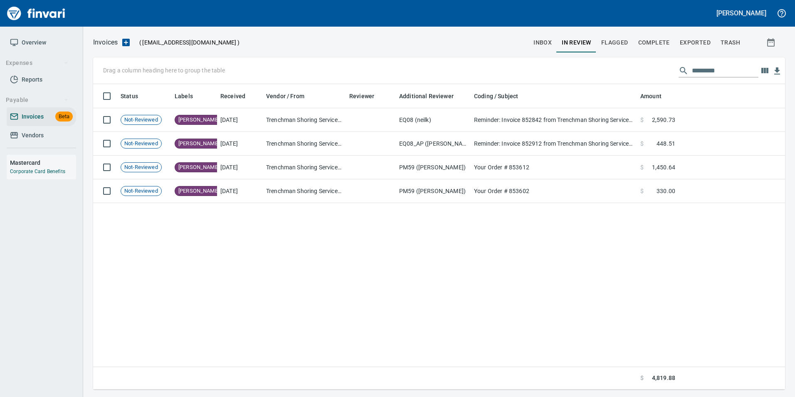
click at [727, 70] on input "*********" at bounding box center [725, 70] width 67 height 13
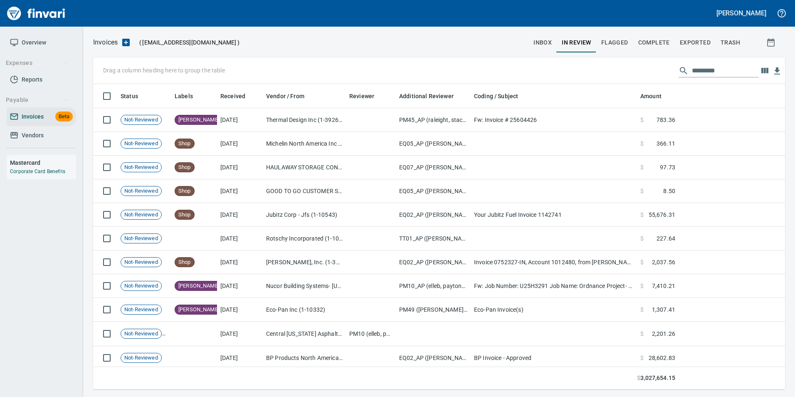
scroll to position [299, 679]
click at [707, 64] on input "text" at bounding box center [725, 70] width 67 height 13
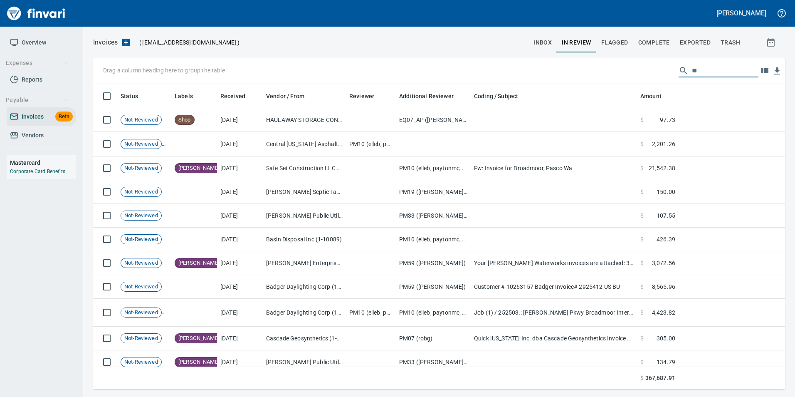
type input "*"
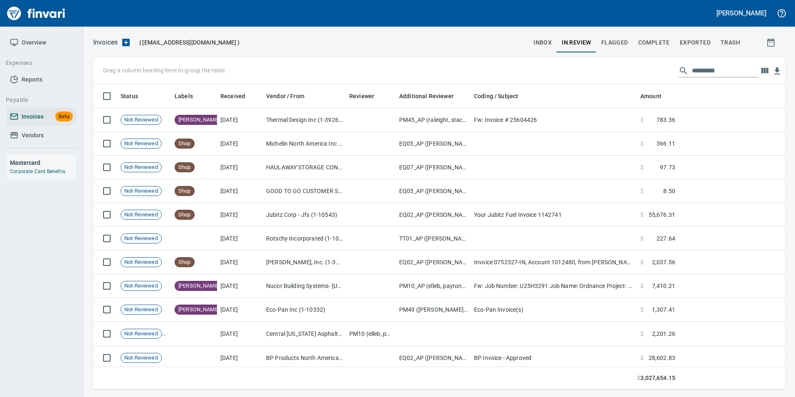
click at [699, 66] on input "text" at bounding box center [725, 70] width 67 height 13
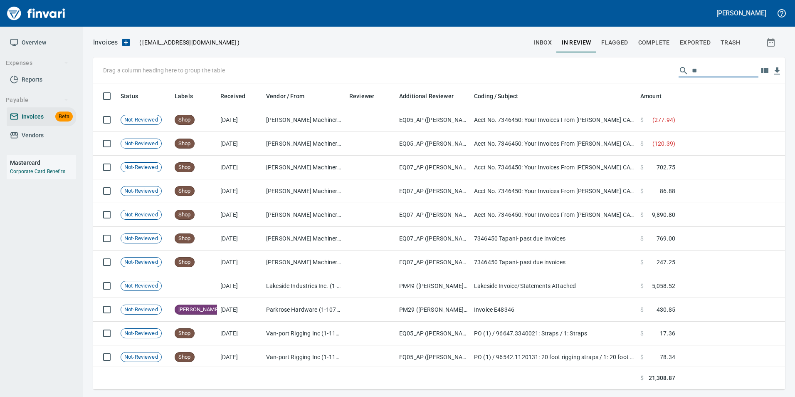
type input "*"
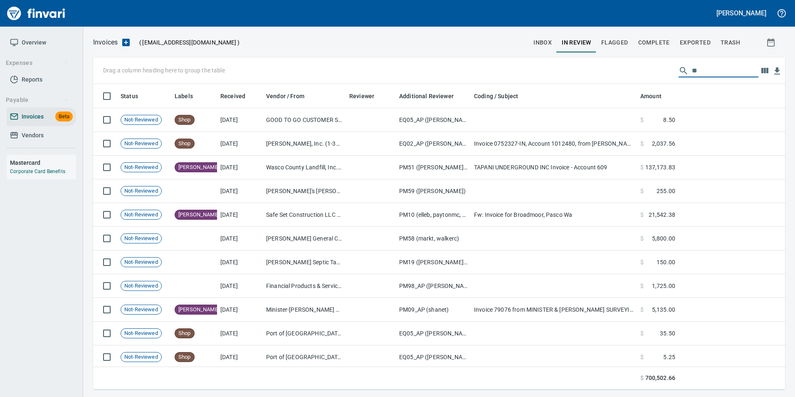
type input "*"
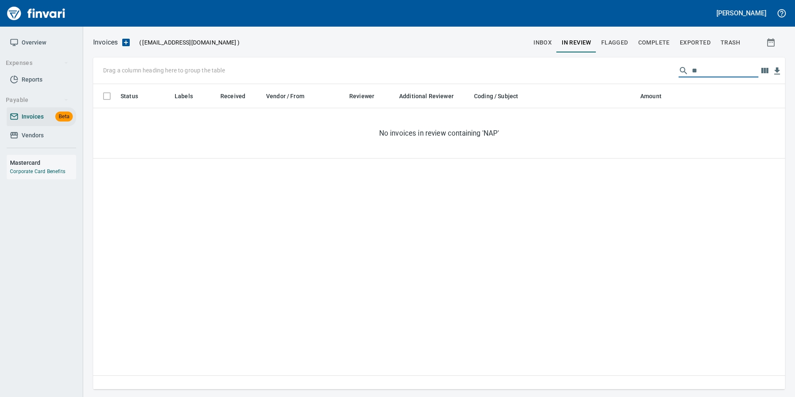
type input "*"
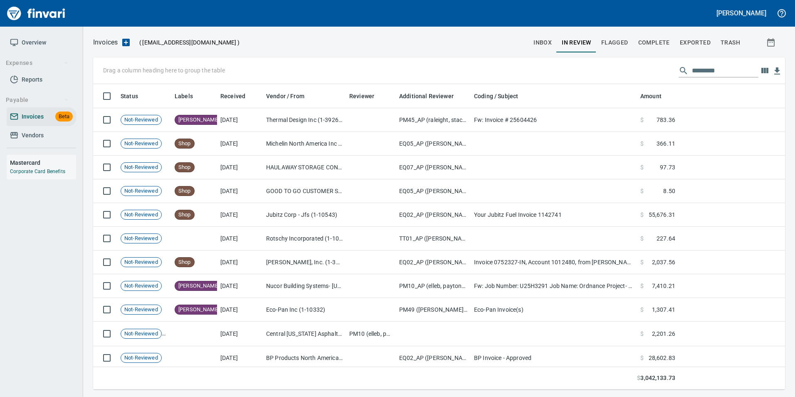
click at [545, 43] on span "inbox" at bounding box center [542, 42] width 18 height 10
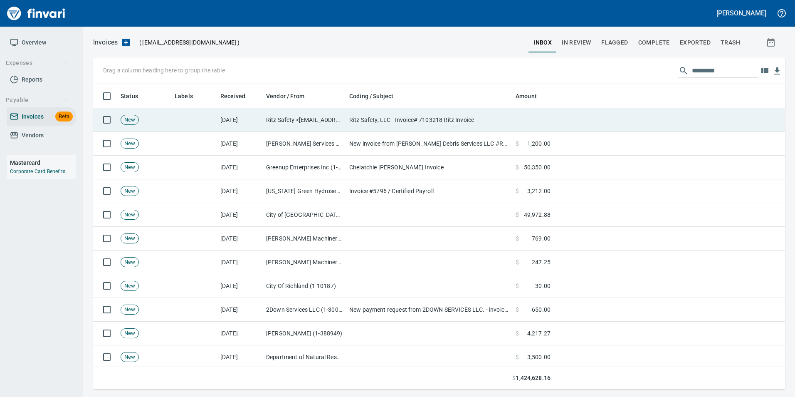
click at [237, 120] on td "[DATE]" at bounding box center [240, 120] width 46 height 24
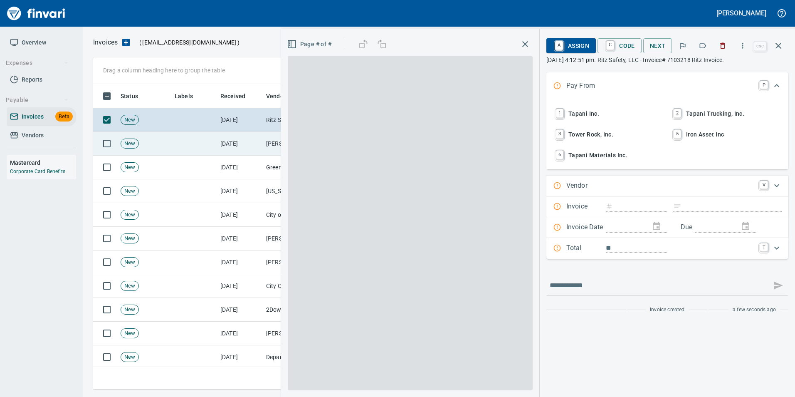
scroll to position [299, 679]
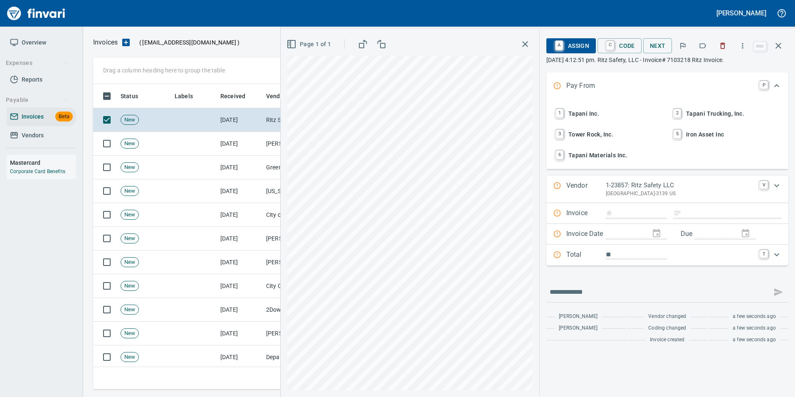
click at [699, 46] on button "button" at bounding box center [702, 46] width 18 height 18
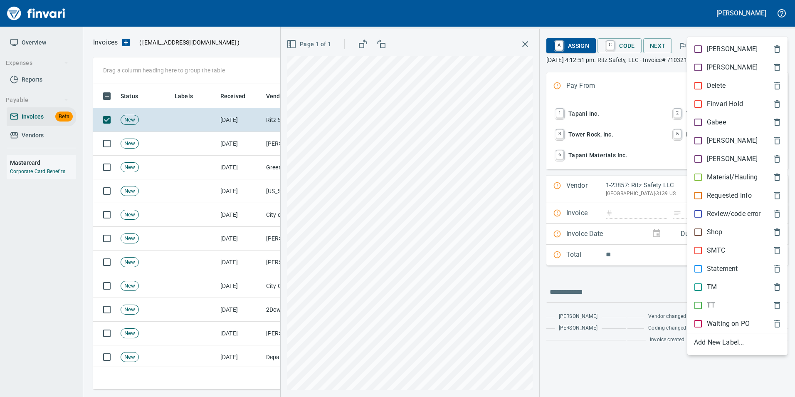
type input "*******"
type input "**********"
type input "*********"
click at [695, 244] on div "SMTC" at bounding box center [737, 250] width 100 height 18
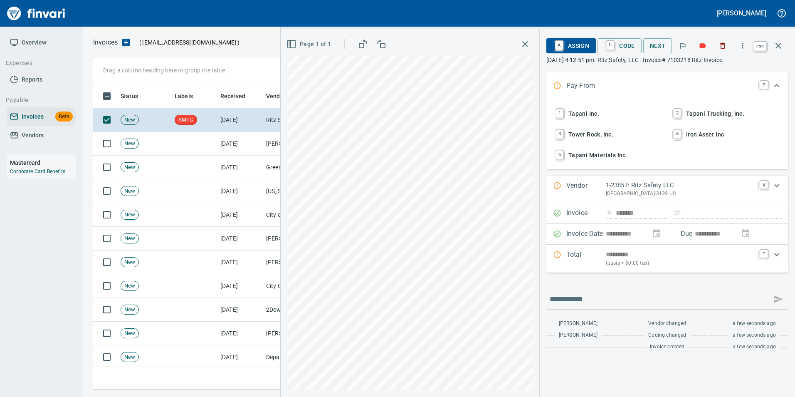
drag, startPoint x: 778, startPoint y: 47, endPoint x: 534, endPoint y: 147, distance: 263.3
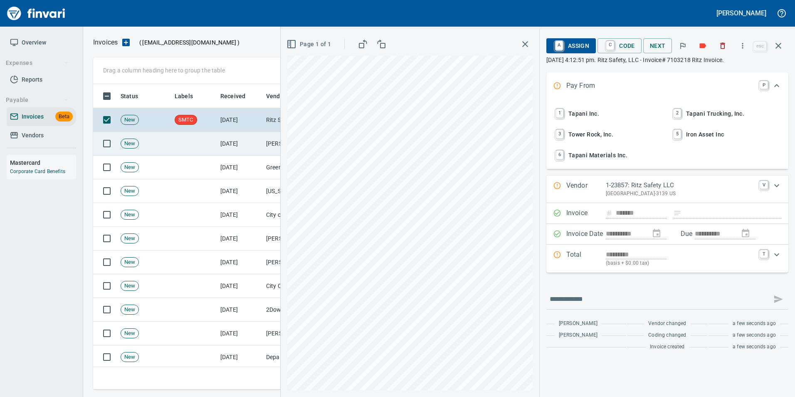
click at [778, 47] on icon "button" at bounding box center [778, 46] width 10 height 10
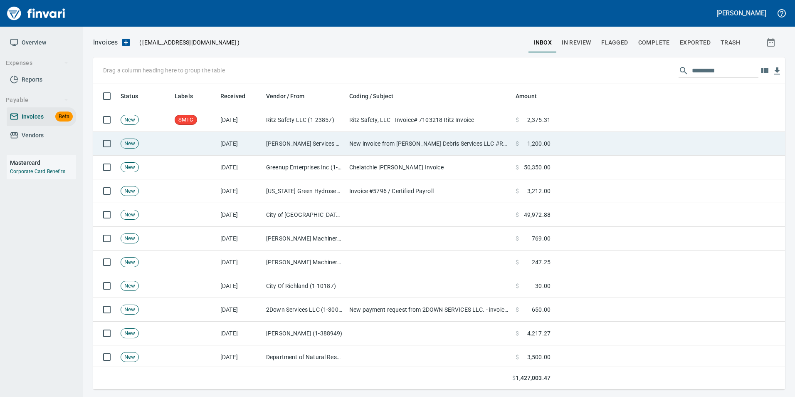
scroll to position [299, 679]
click at [277, 147] on td "[PERSON_NAME] Services LLC (1-39540)" at bounding box center [304, 144] width 83 height 24
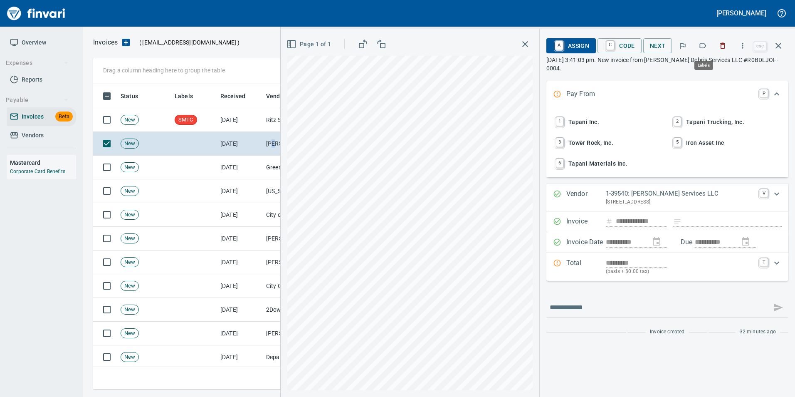
click at [704, 47] on icon "button" at bounding box center [702, 46] width 8 height 8
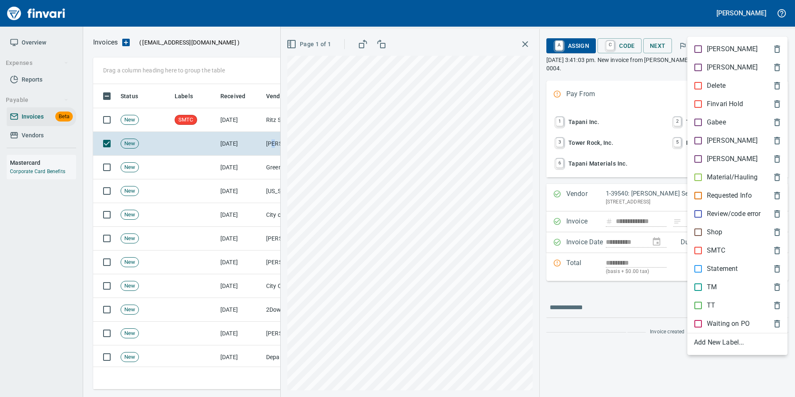
scroll to position [299, 679]
click at [697, 135] on div "[PERSON_NAME]" at bounding box center [737, 140] width 100 height 18
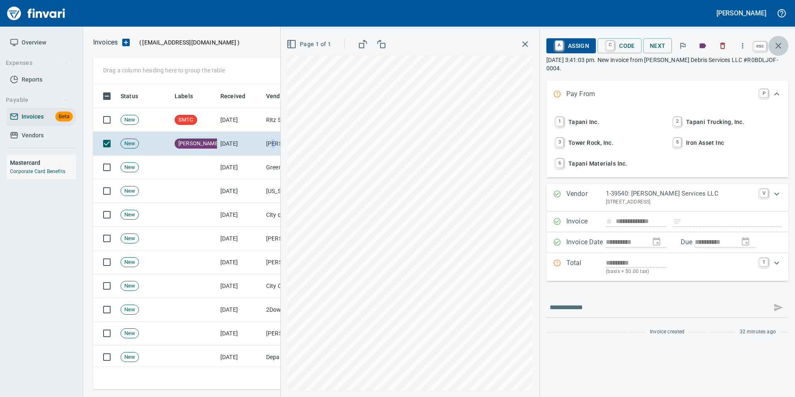
click at [778, 44] on icon "button" at bounding box center [778, 46] width 10 height 10
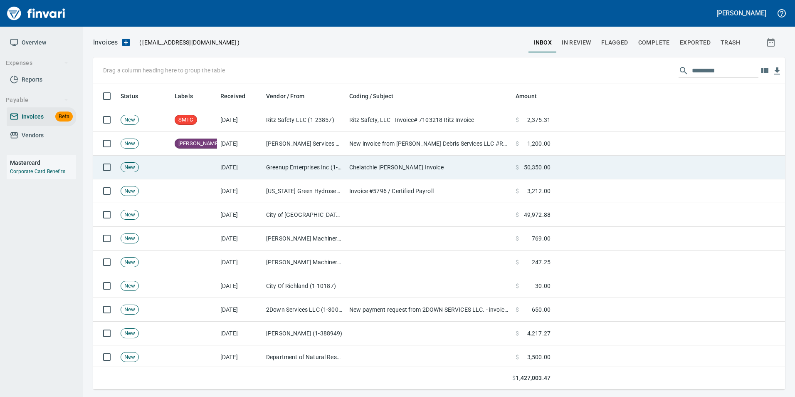
click at [405, 170] on td "Chelatchie [PERSON_NAME] Invoice" at bounding box center [429, 167] width 166 height 24
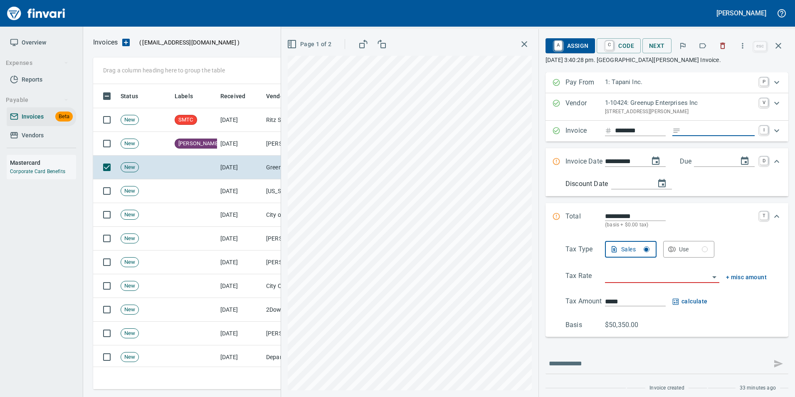
drag, startPoint x: 713, startPoint y: 128, endPoint x: 703, endPoint y: 133, distance: 11.2
click at [712, 128] on input "Expand" at bounding box center [719, 131] width 71 height 10
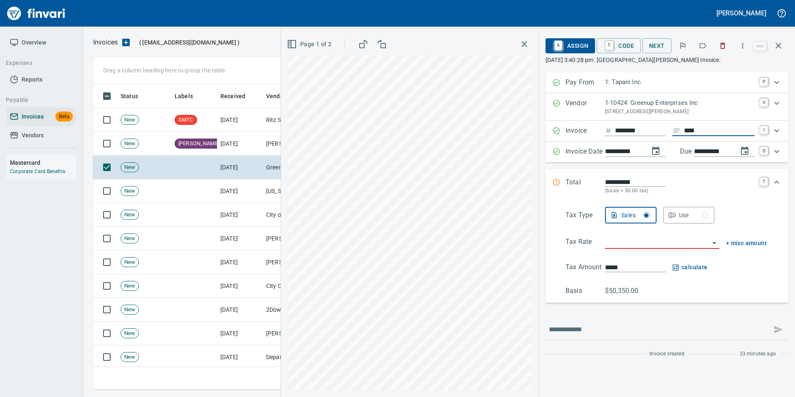
type input "****"
type input "**********"
type input "*"
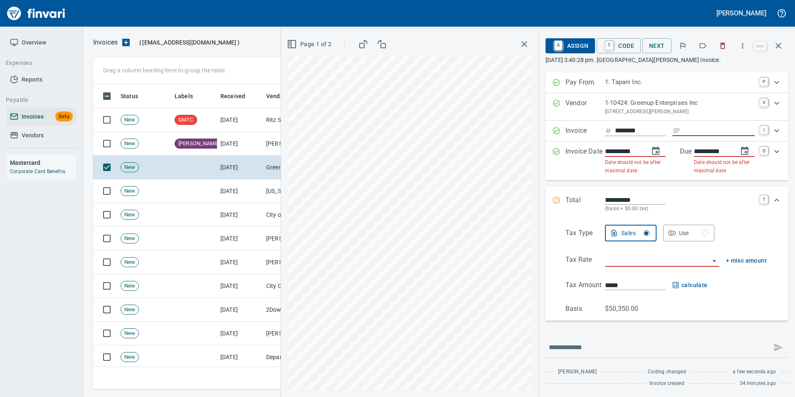
type input "**********"
click at [697, 132] on input "Expand" at bounding box center [719, 131] width 71 height 10
type input "**********"
click at [609, 151] on input "**********" at bounding box center [623, 151] width 37 height 10
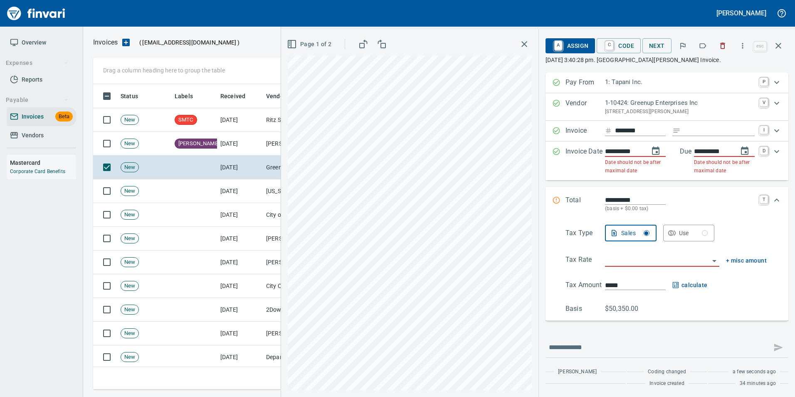
click at [609, 151] on input "**********" at bounding box center [623, 151] width 37 height 10
type input "**********"
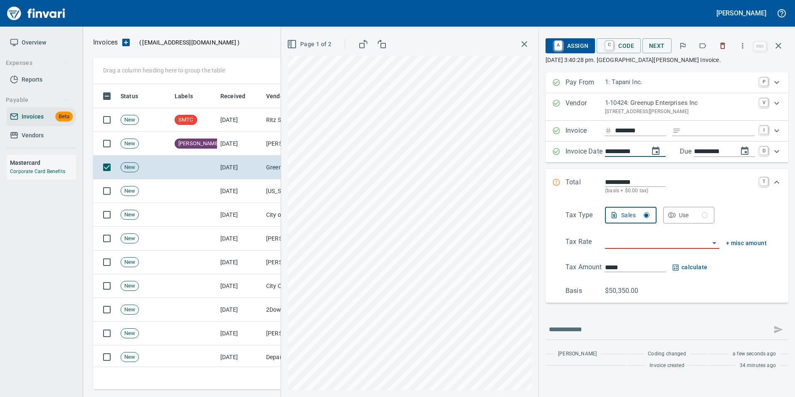
type input "**********"
click at [679, 131] on div "Expand" at bounding box center [713, 131] width 82 height 10
type input "****"
click at [643, 244] on input "search" at bounding box center [657, 243] width 104 height 12
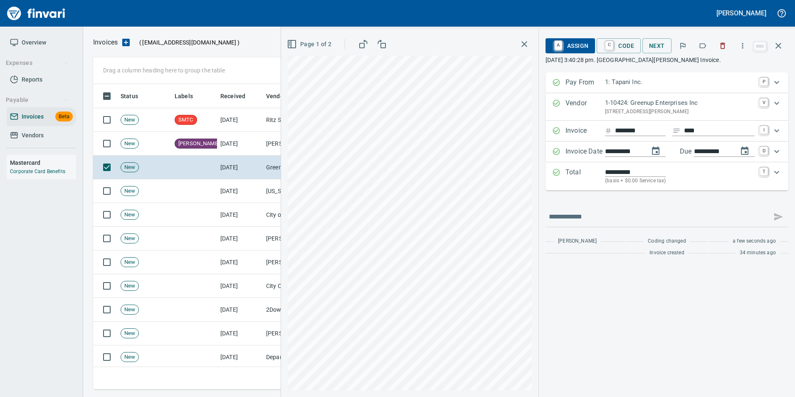
type input "**********"
click at [774, 45] on icon "button" at bounding box center [778, 46] width 10 height 10
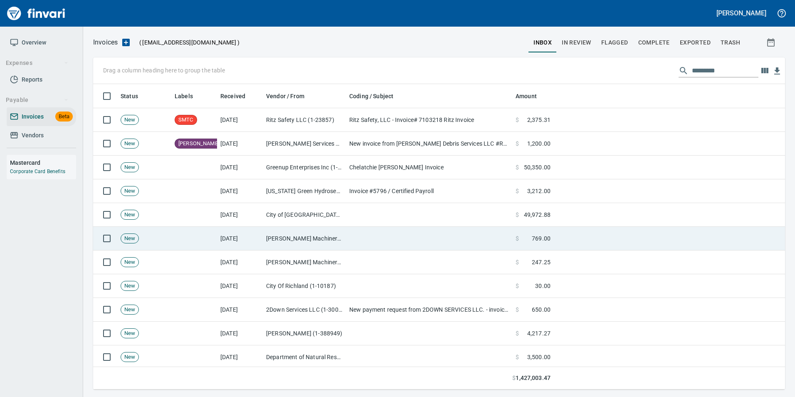
scroll to position [299, 679]
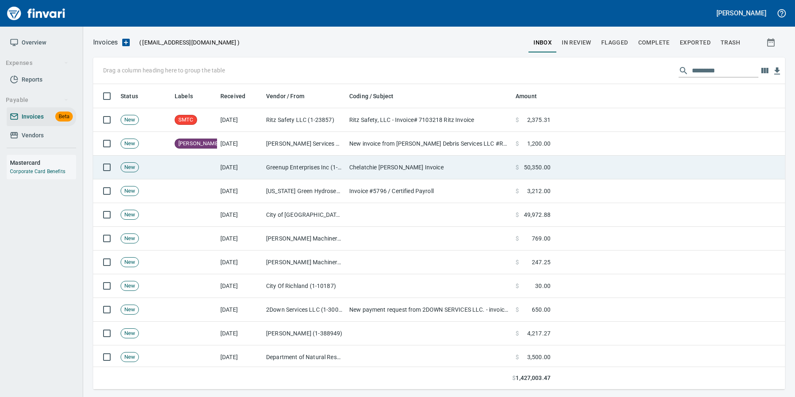
click at [256, 170] on td "[DATE]" at bounding box center [240, 167] width 46 height 24
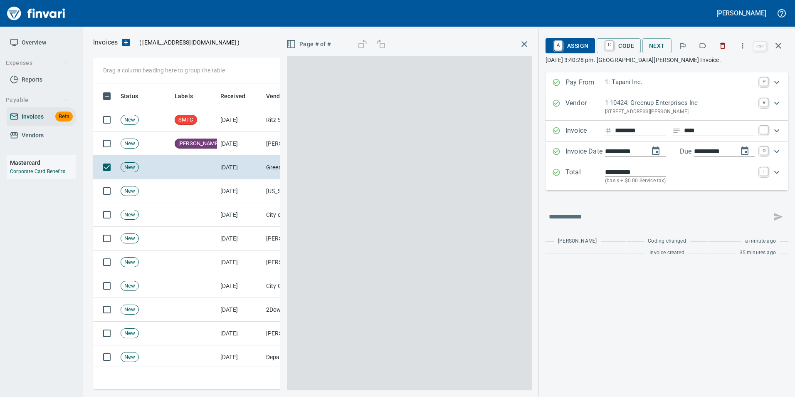
scroll to position [299, 679]
click at [703, 46] on icon "button" at bounding box center [702, 46] width 8 height 8
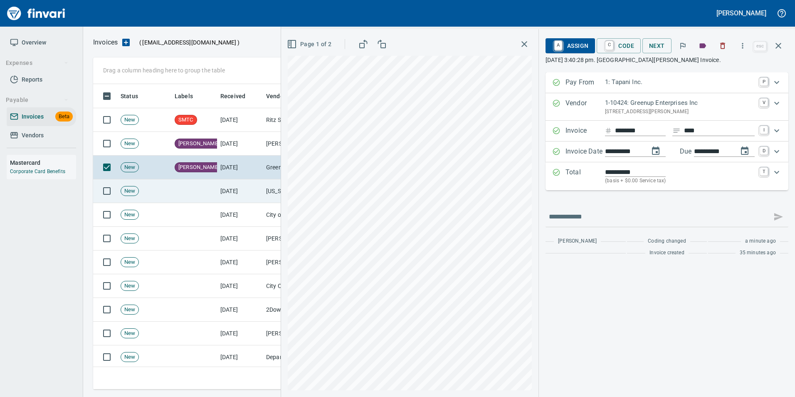
click at [781, 47] on icon "button" at bounding box center [778, 46] width 10 height 10
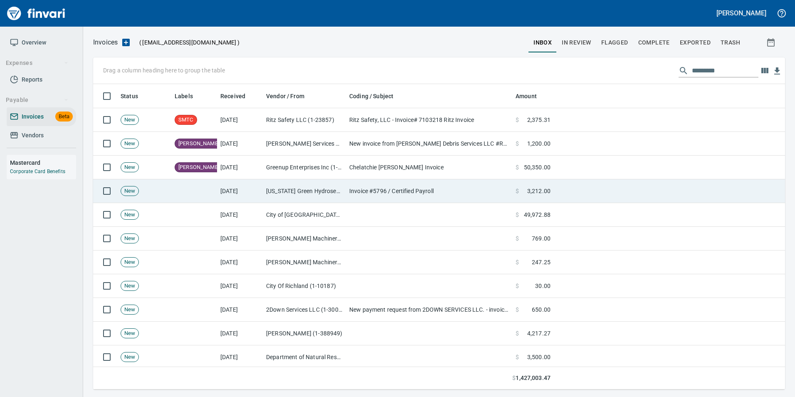
scroll to position [299, 679]
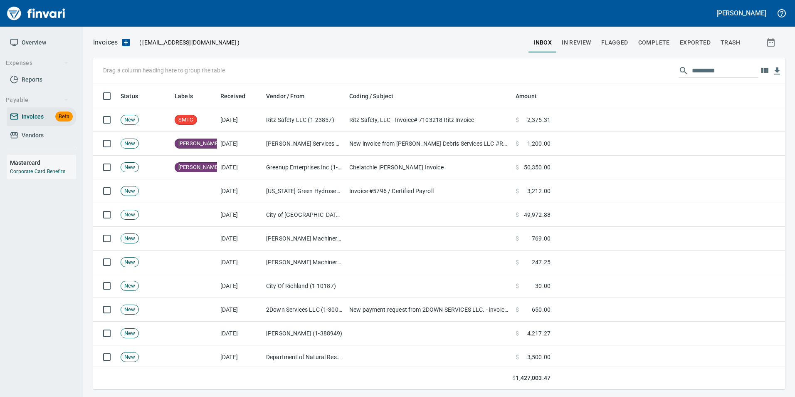
scroll to position [299, 679]
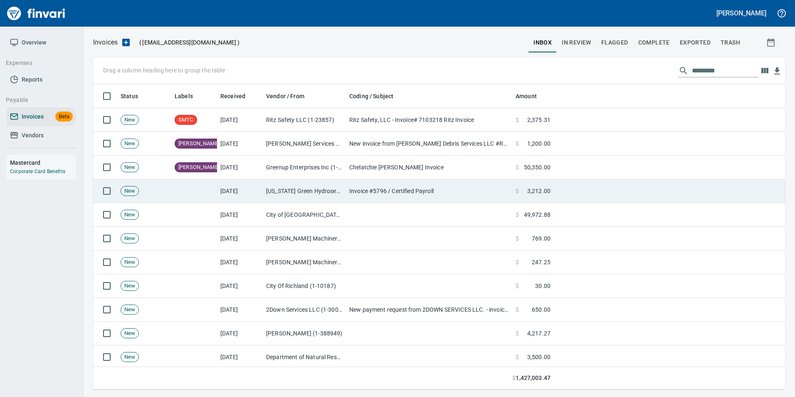
click at [310, 187] on td "[US_STATE] Green Hydroseeding Inc (1-11092)" at bounding box center [304, 191] width 83 height 24
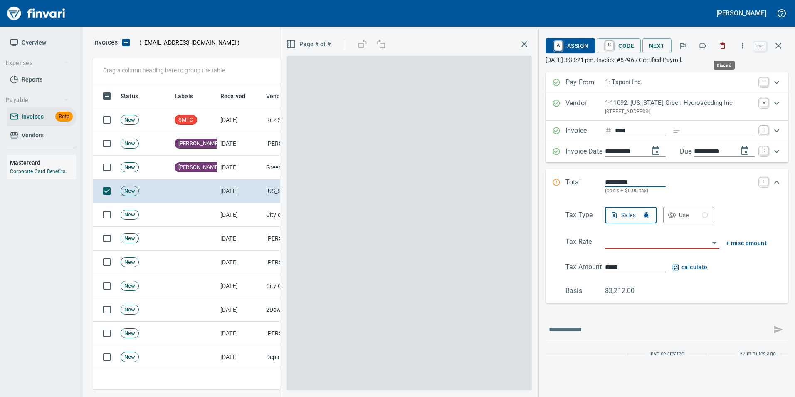
scroll to position [299, 679]
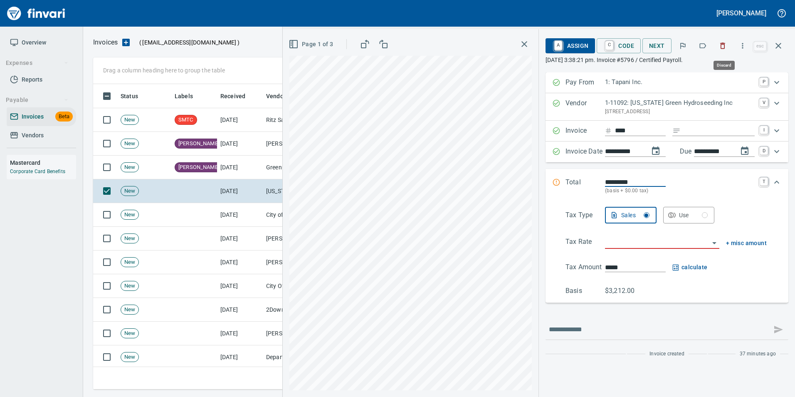
click at [725, 40] on button "button" at bounding box center [722, 46] width 18 height 18
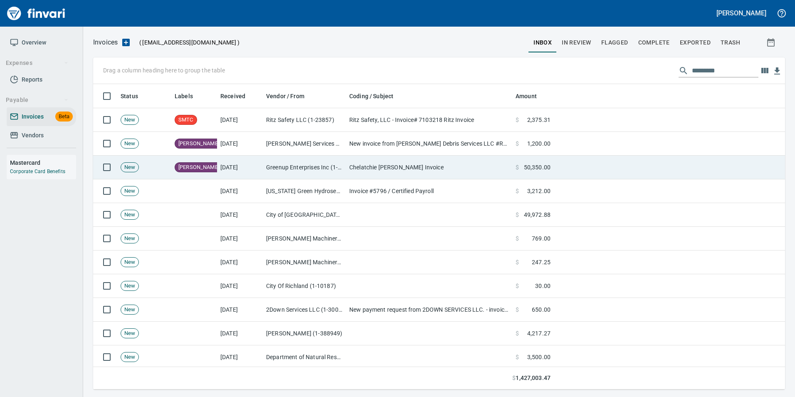
scroll to position [299, 679]
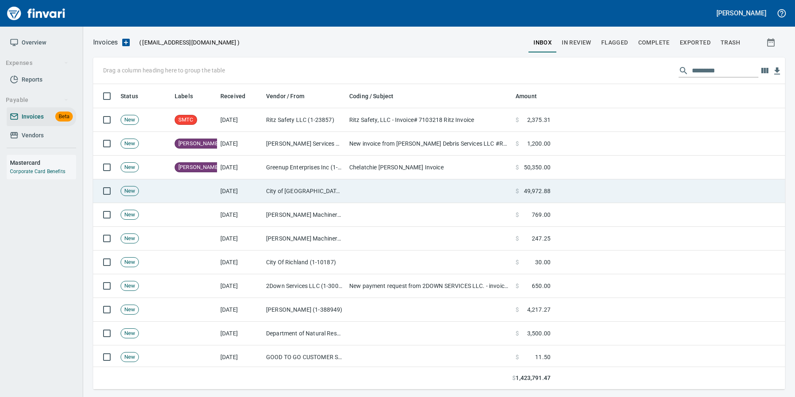
click at [322, 193] on td "City of [GEOGRAPHIC_DATA] (1-29802)" at bounding box center [304, 191] width 83 height 24
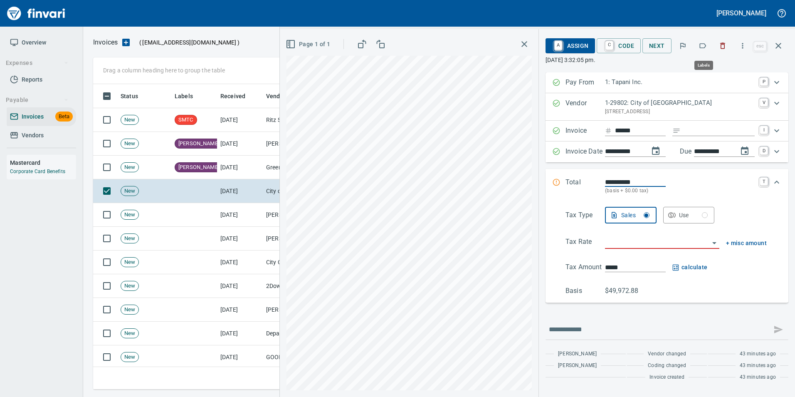
click at [697, 47] on button "button" at bounding box center [702, 46] width 18 height 18
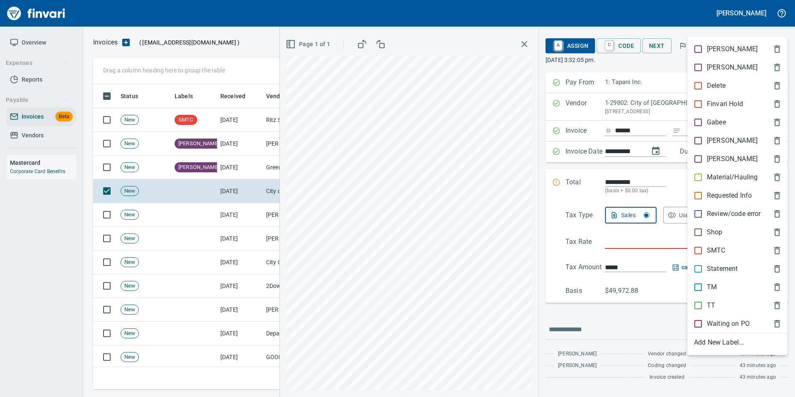
scroll to position [299, 679]
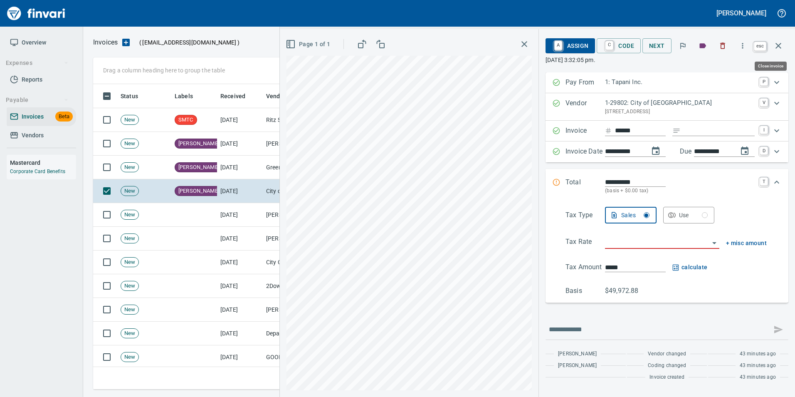
click at [780, 45] on icon "button" at bounding box center [778, 46] width 10 height 10
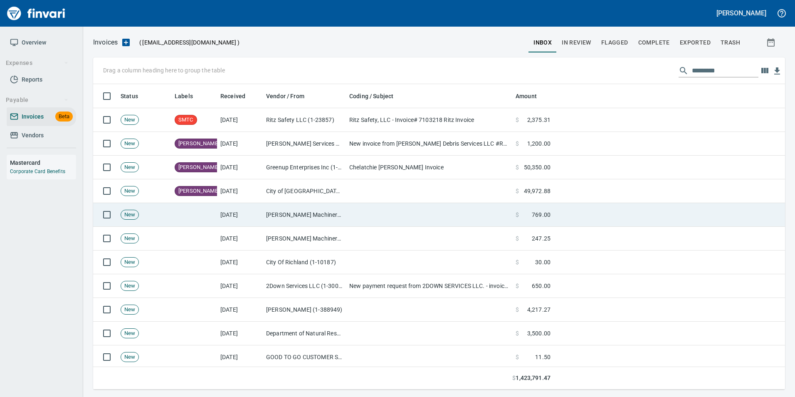
scroll to position [299, 679]
click at [237, 217] on td "[DATE]" at bounding box center [240, 215] width 46 height 24
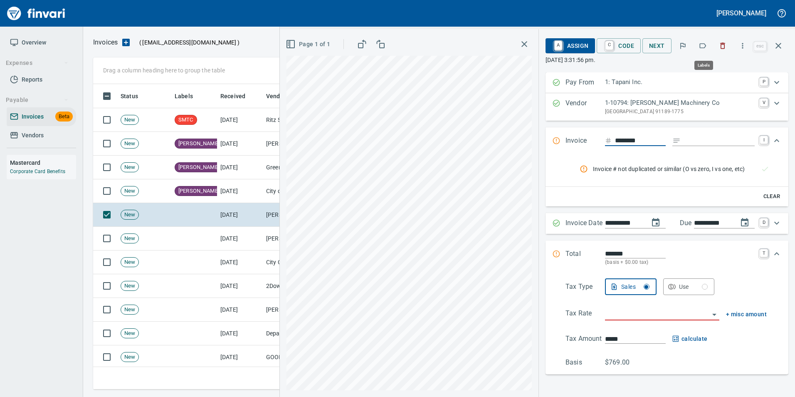
click at [699, 42] on icon "button" at bounding box center [702, 46] width 8 height 8
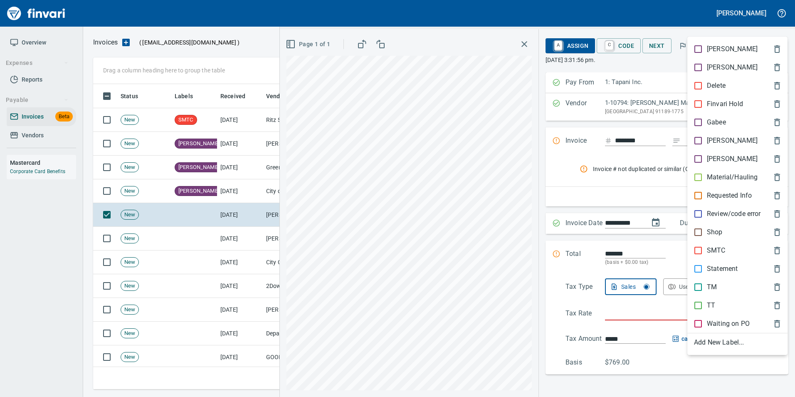
scroll to position [299, 679]
click at [697, 226] on div "Shop" at bounding box center [737, 232] width 100 height 18
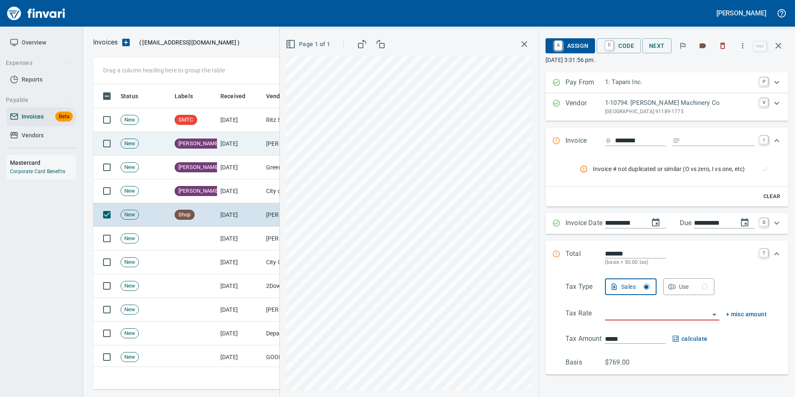
click at [782, 50] on icon "button" at bounding box center [778, 46] width 10 height 10
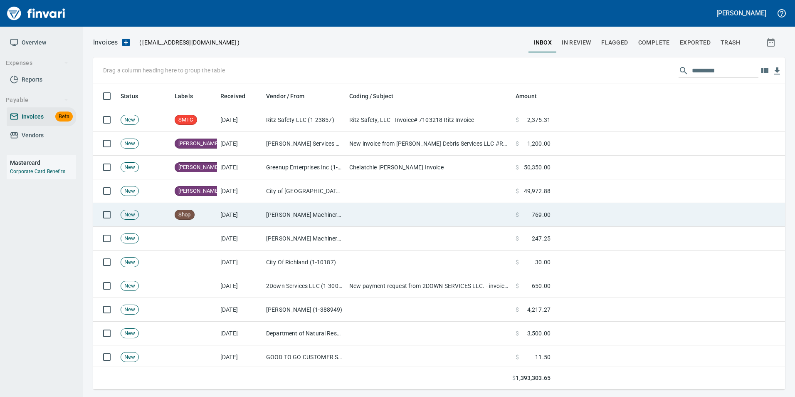
scroll to position [299, 679]
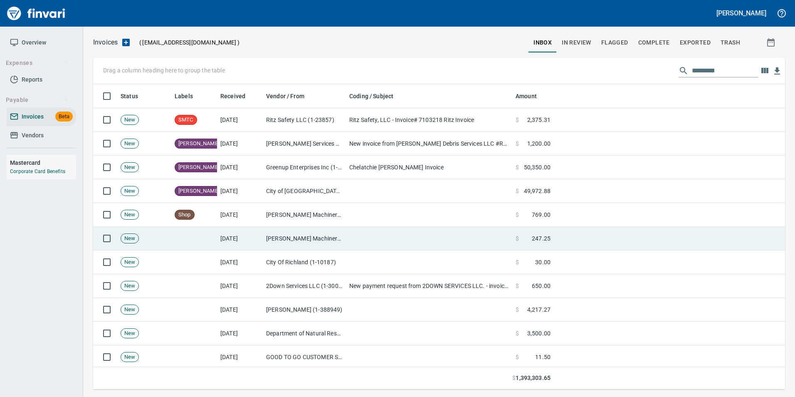
click at [365, 237] on td at bounding box center [429, 239] width 166 height 24
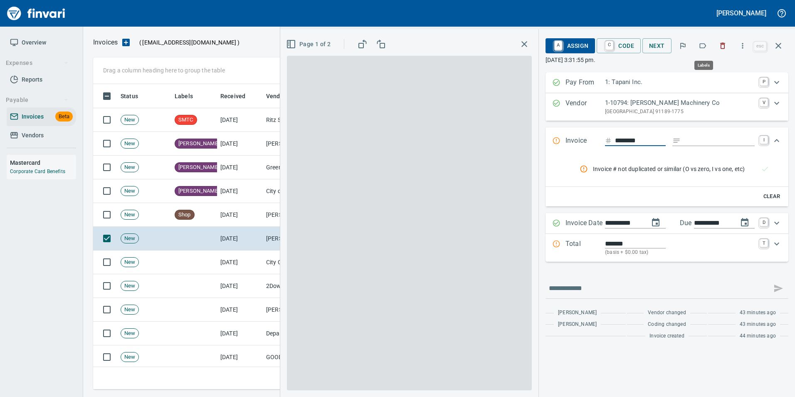
scroll to position [299, 679]
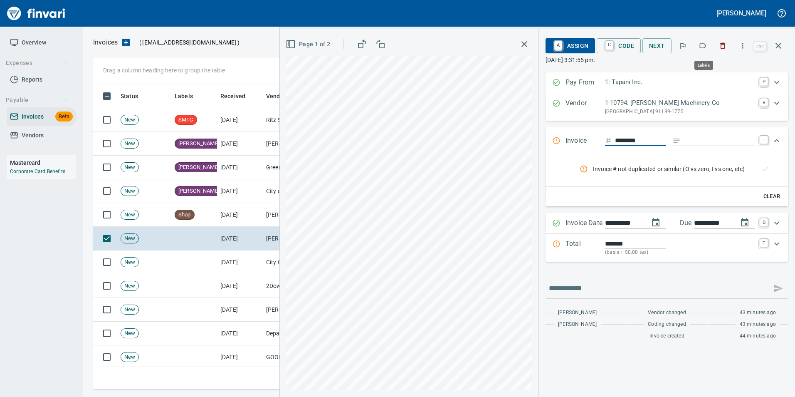
click at [707, 40] on button "button" at bounding box center [702, 46] width 18 height 18
click at [777, 49] on icon "button" at bounding box center [778, 46] width 10 height 10
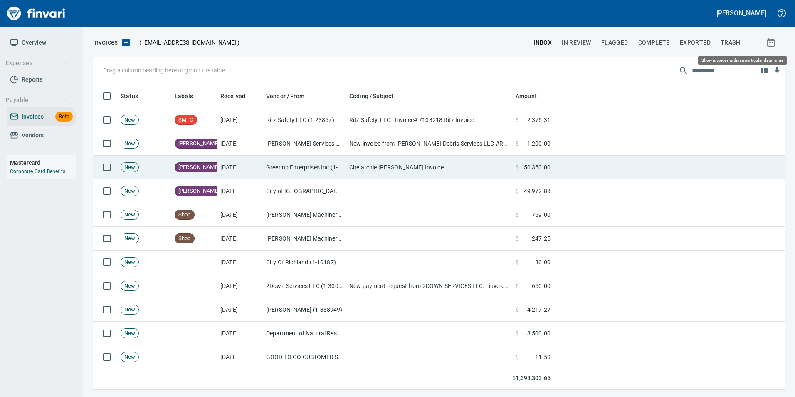
scroll to position [299, 679]
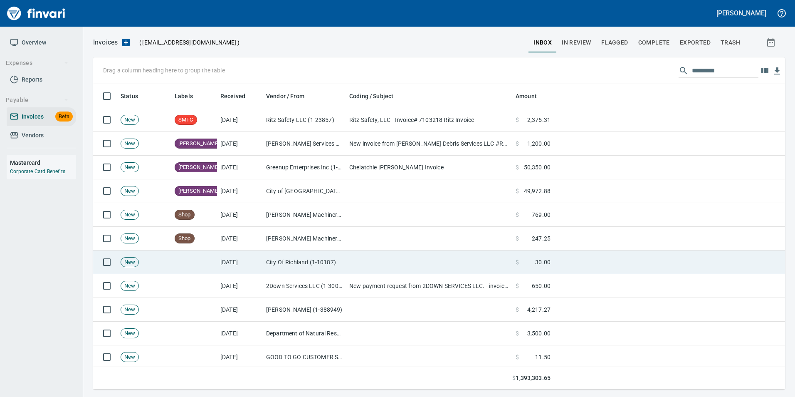
click at [360, 264] on td at bounding box center [429, 262] width 166 height 24
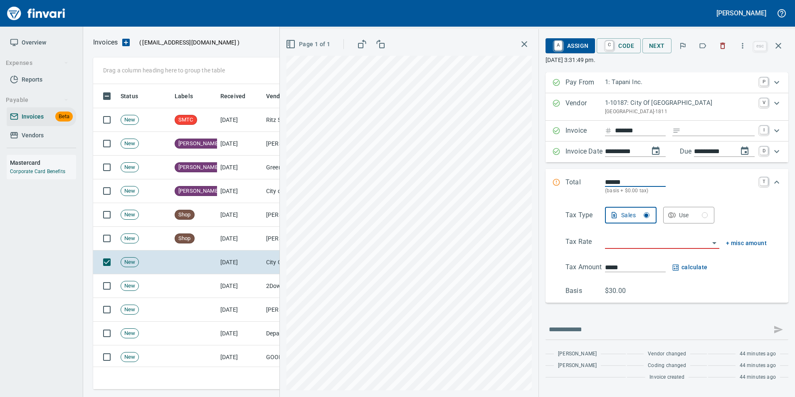
click at [701, 43] on icon "button" at bounding box center [702, 46] width 8 height 8
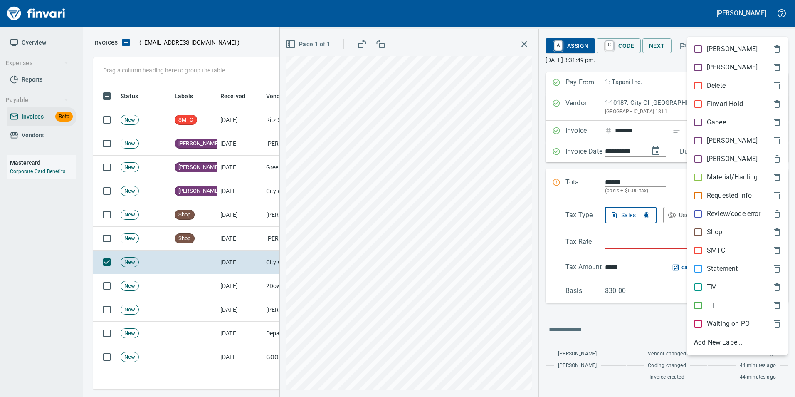
scroll to position [299, 679]
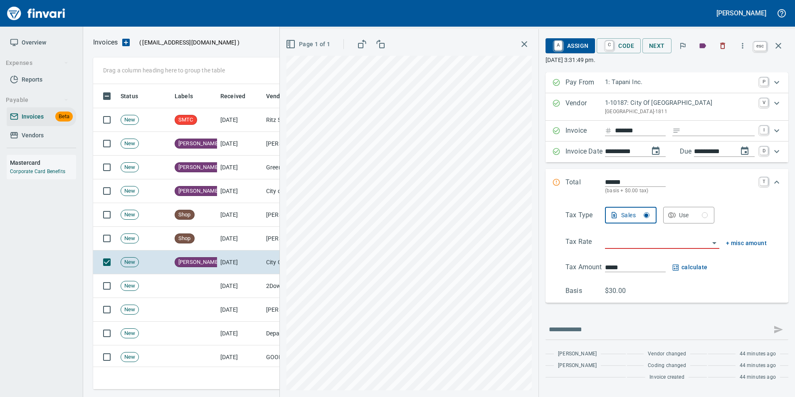
click at [776, 49] on icon "button" at bounding box center [778, 46] width 10 height 10
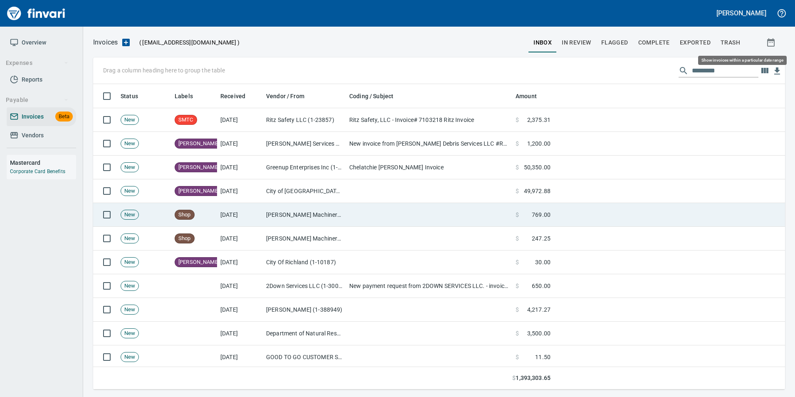
scroll to position [299, 679]
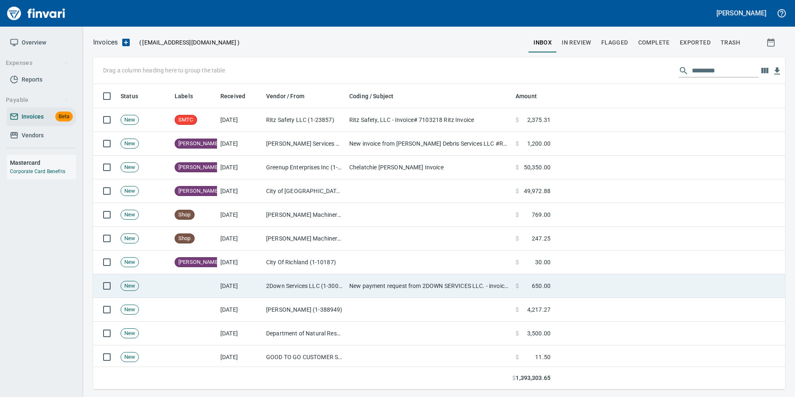
click at [328, 282] on td "2Down Services LLC (1-30092)" at bounding box center [304, 286] width 83 height 24
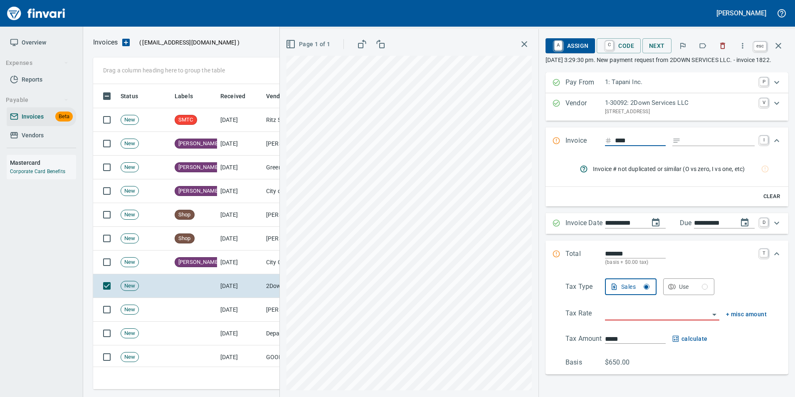
click at [777, 48] on icon "button" at bounding box center [778, 46] width 10 height 10
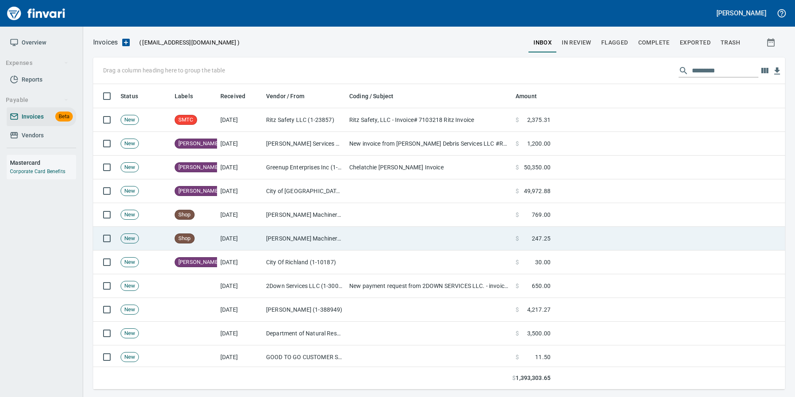
scroll to position [299, 679]
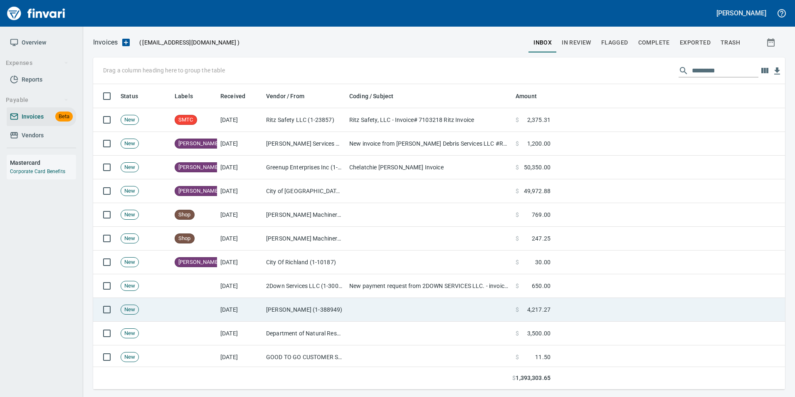
click at [217, 307] on td "[DATE]" at bounding box center [240, 310] width 46 height 24
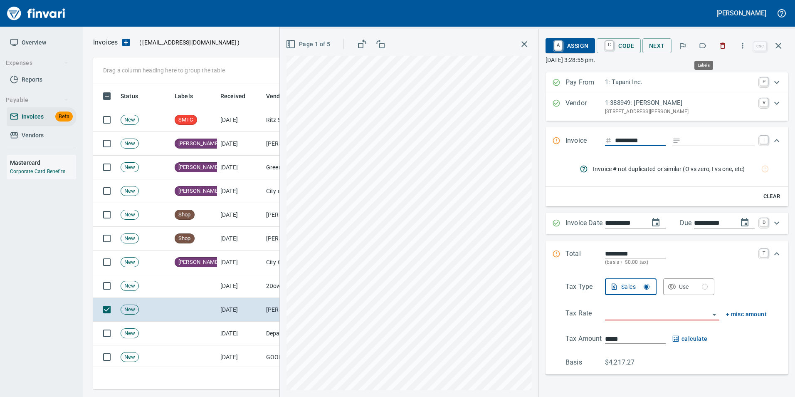
click at [703, 45] on icon "button" at bounding box center [702, 46] width 8 height 8
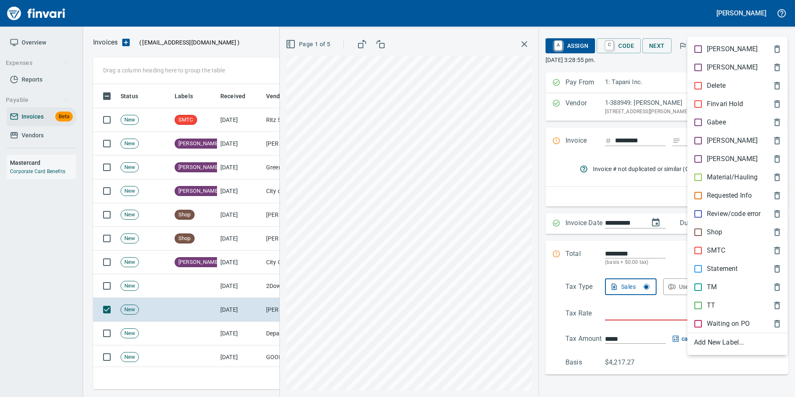
scroll to position [299, 679]
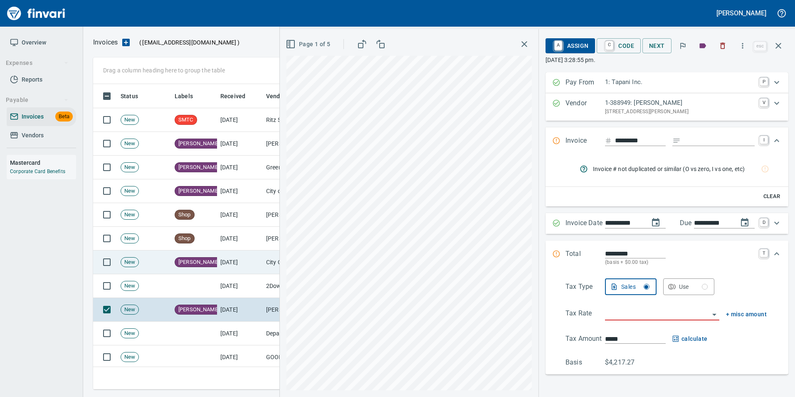
click at [777, 43] on icon "button" at bounding box center [778, 46] width 10 height 10
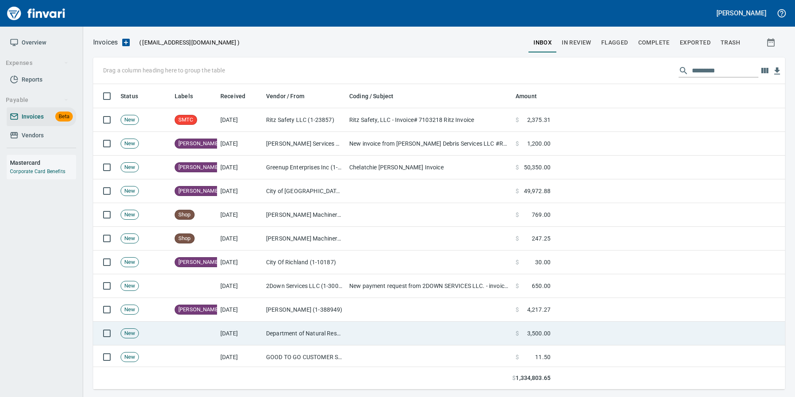
click at [260, 338] on td "[DATE]" at bounding box center [240, 333] width 46 height 24
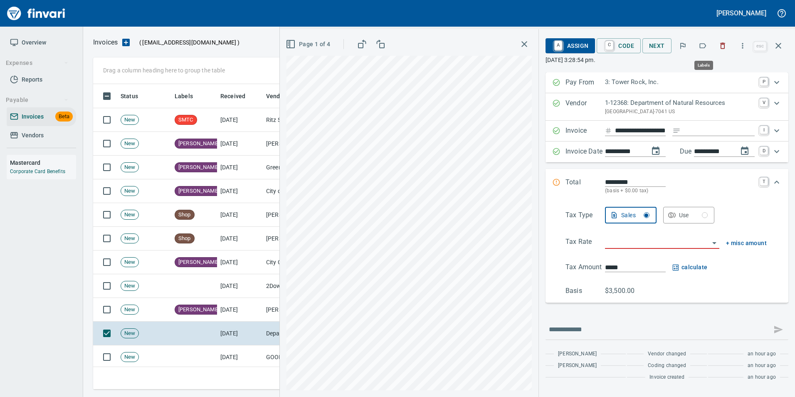
click at [704, 44] on icon "button" at bounding box center [703, 45] width 7 height 5
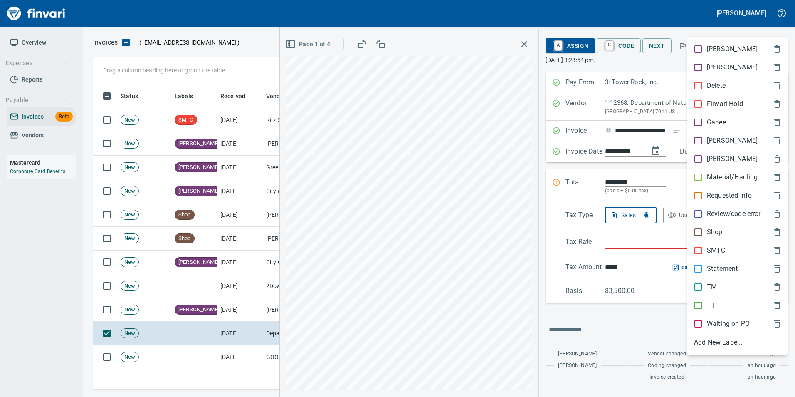
scroll to position [299, 679]
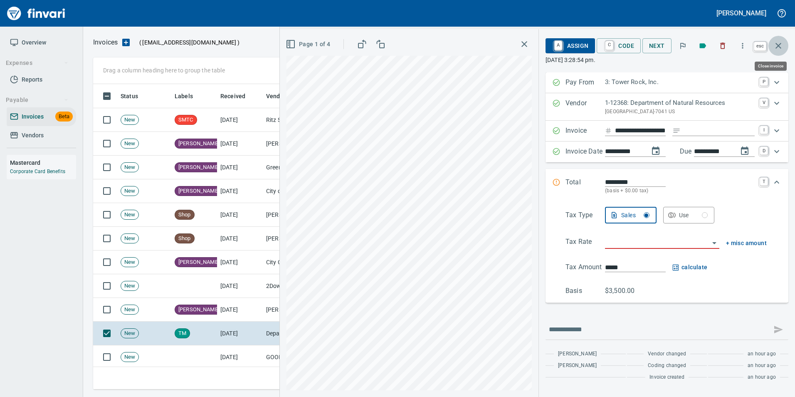
click at [779, 45] on icon "button" at bounding box center [778, 46] width 6 height 6
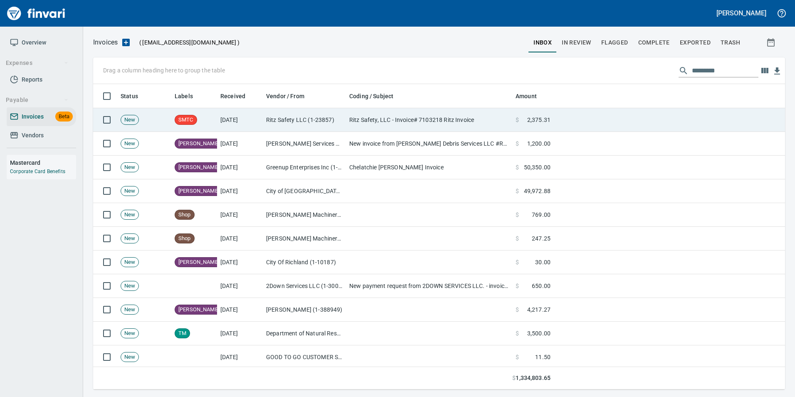
scroll to position [299, 679]
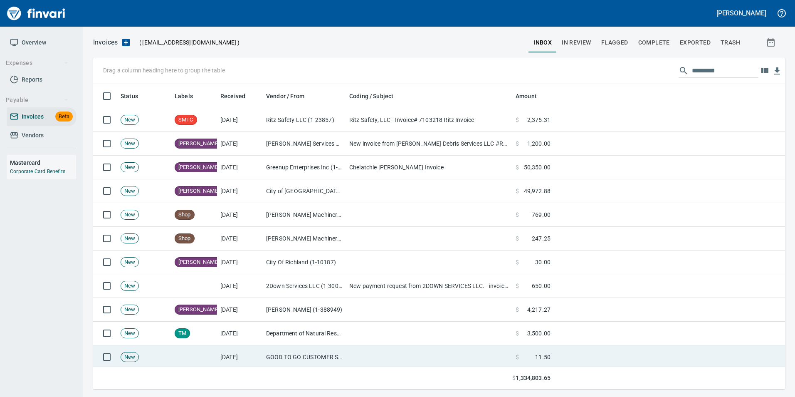
click at [249, 349] on td "[DATE]" at bounding box center [240, 357] width 46 height 24
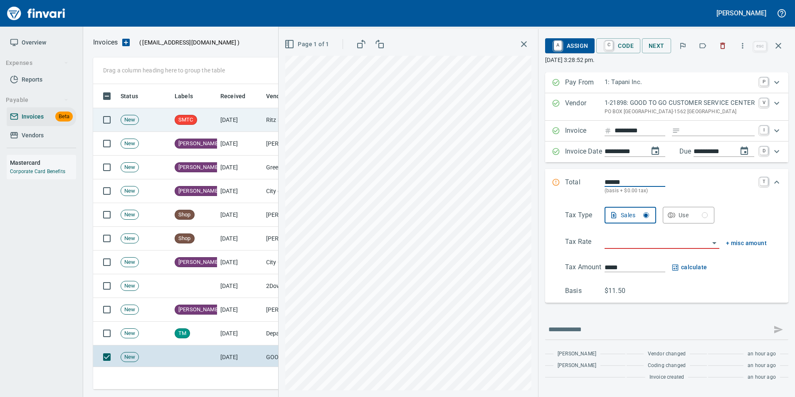
click at [779, 47] on icon "button" at bounding box center [778, 46] width 10 height 10
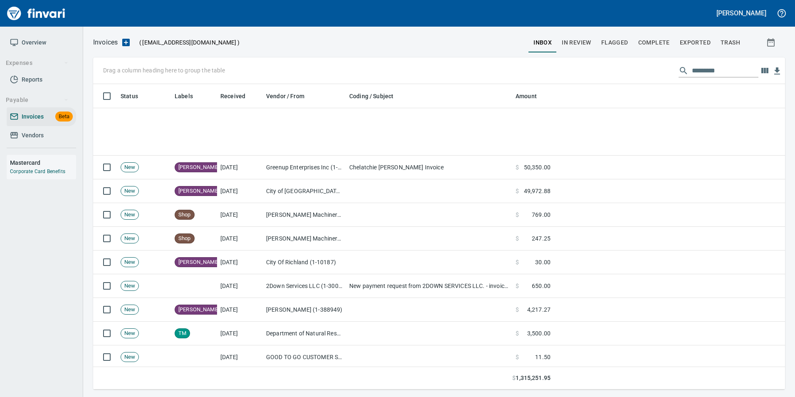
scroll to position [166, 0]
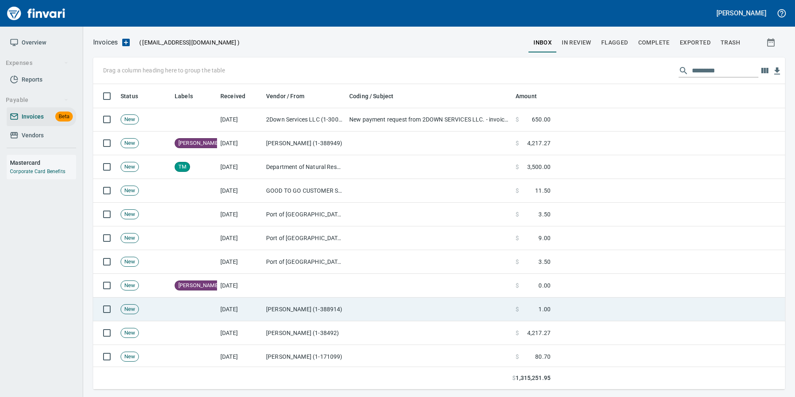
click at [254, 311] on td "[DATE]" at bounding box center [240, 309] width 46 height 24
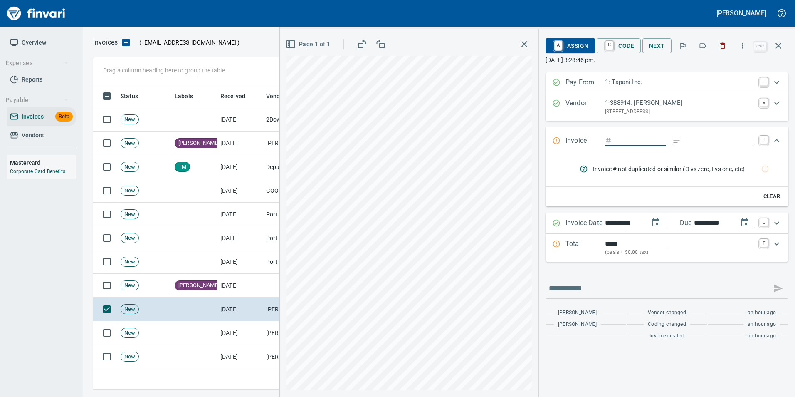
click at [699, 47] on icon "button" at bounding box center [702, 46] width 8 height 8
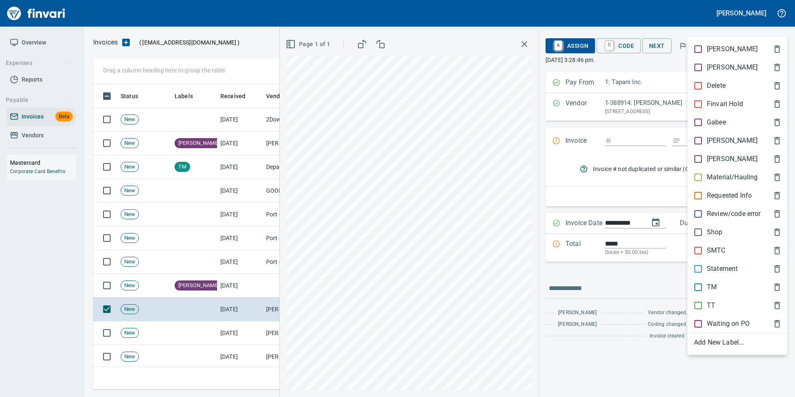
scroll to position [299, 679]
click at [750, 98] on ul "Aaron Alaina Delete Finvari Hold Gabee Heidi Leah Material/Hauling Requested In…" at bounding box center [737, 196] width 100 height 318
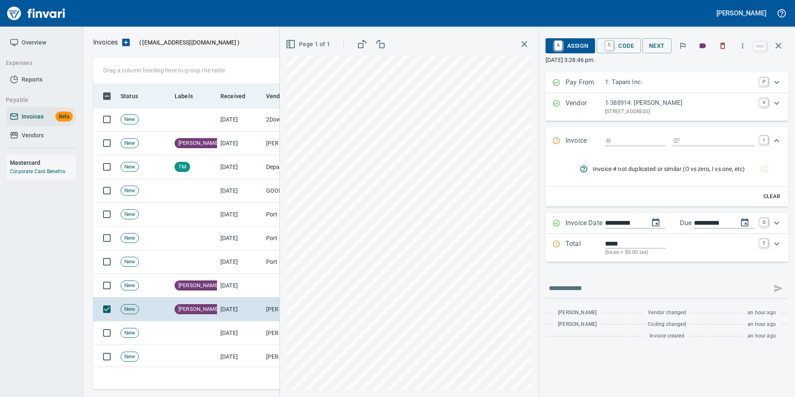
drag, startPoint x: 778, startPoint y: 47, endPoint x: 732, endPoint y: 89, distance: 63.0
click at [775, 49] on icon "button" at bounding box center [778, 46] width 10 height 10
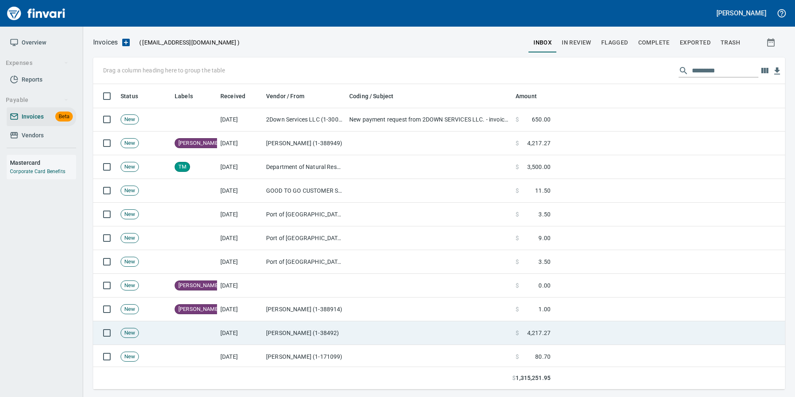
click at [246, 335] on td "[DATE]" at bounding box center [240, 333] width 46 height 24
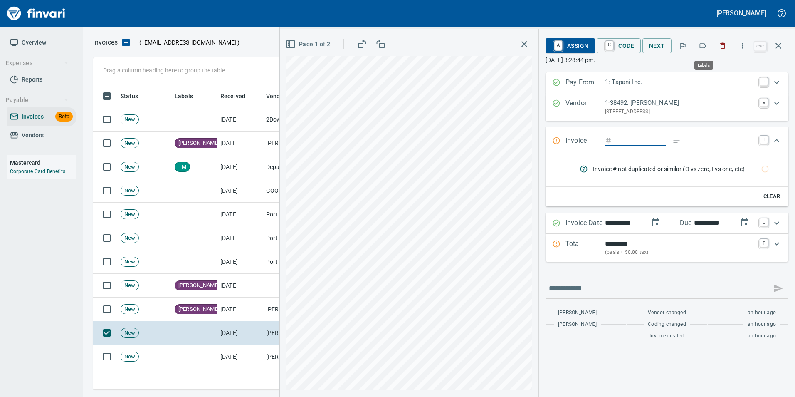
click at [705, 45] on icon "button" at bounding box center [702, 46] width 8 height 8
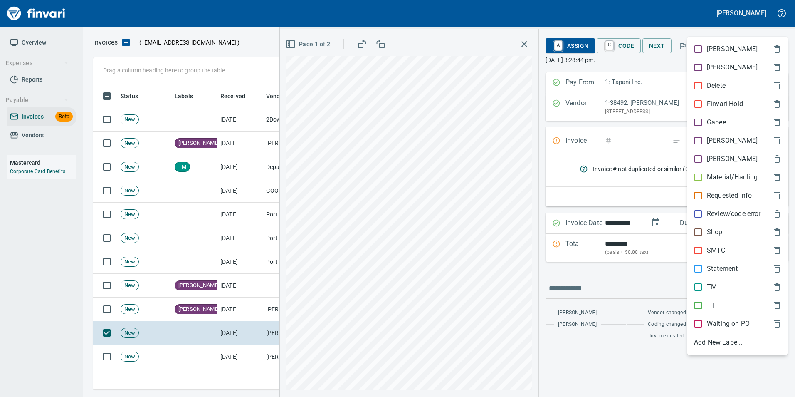
scroll to position [299, 679]
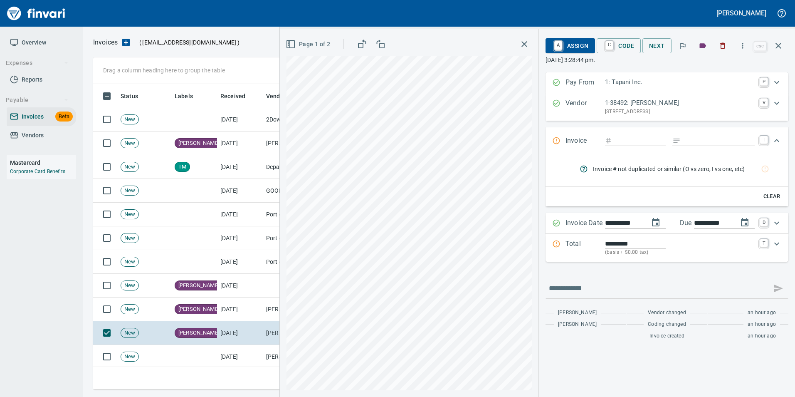
click at [775, 47] on icon "button" at bounding box center [778, 46] width 10 height 10
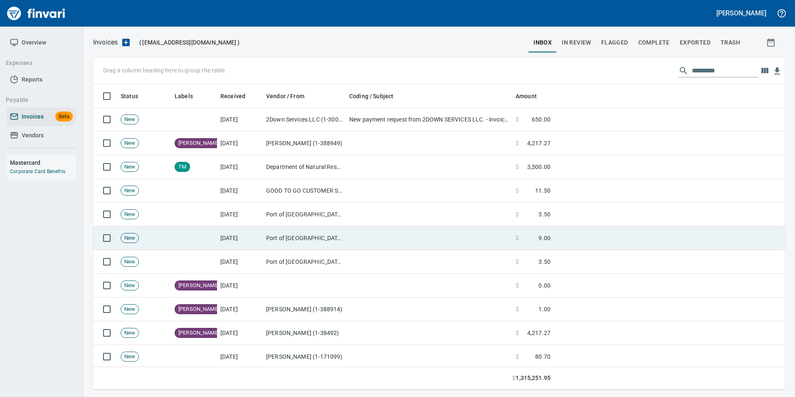
scroll to position [299, 679]
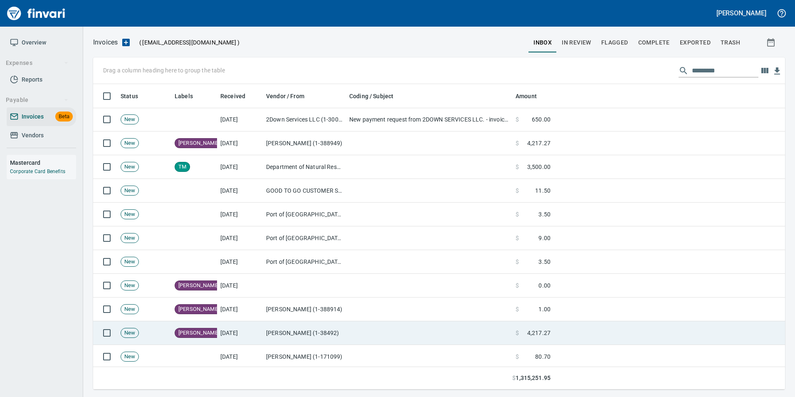
drag, startPoint x: 353, startPoint y: 352, endPoint x: 370, endPoint y: 338, distance: 22.7
click at [352, 352] on td at bounding box center [429, 357] width 166 height 24
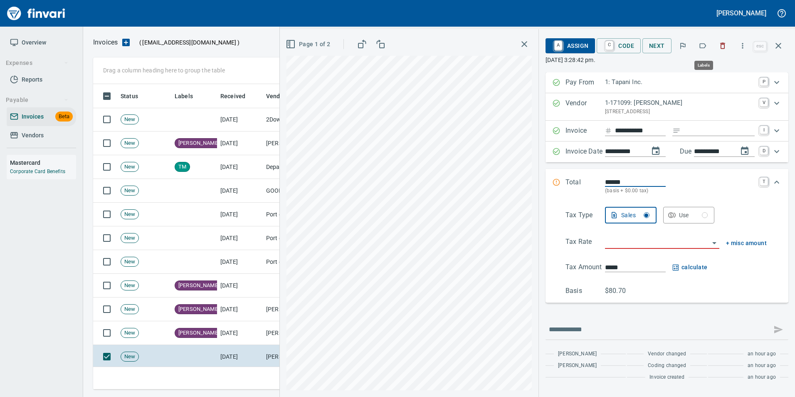
click at [704, 44] on icon "button" at bounding box center [703, 45] width 7 height 5
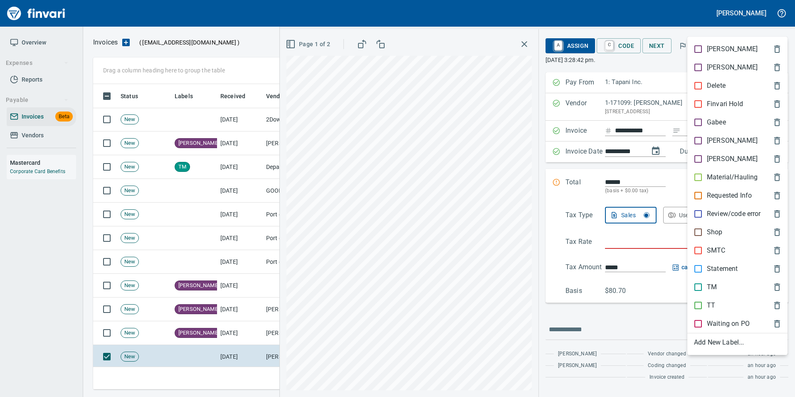
scroll to position [299, 679]
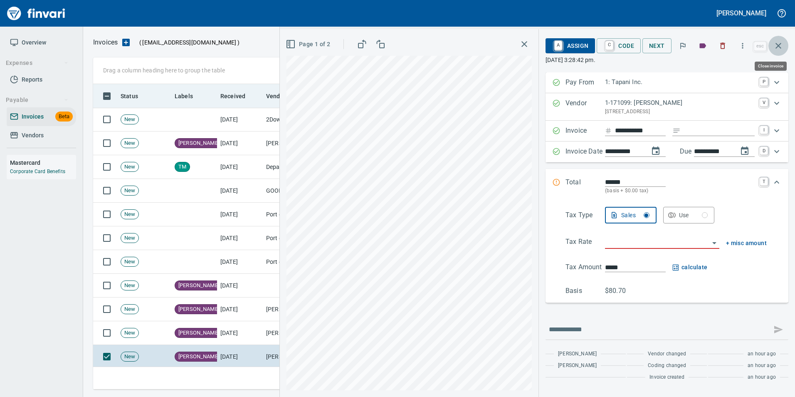
drag, startPoint x: 778, startPoint y: 42, endPoint x: 735, endPoint y: 107, distance: 78.6
click at [777, 42] on icon "button" at bounding box center [778, 46] width 10 height 10
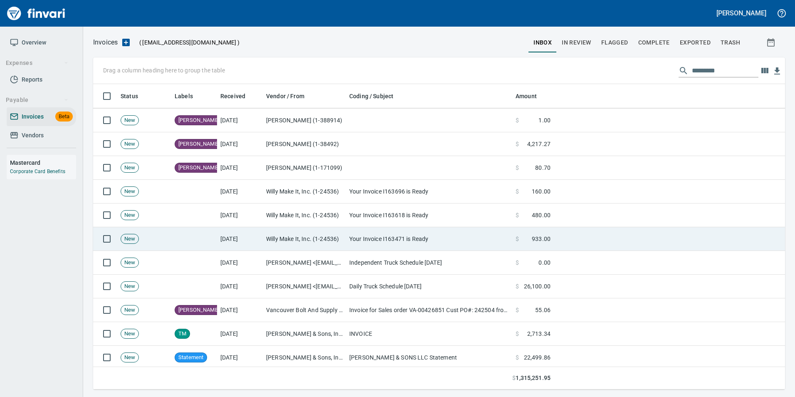
scroll to position [374, 0]
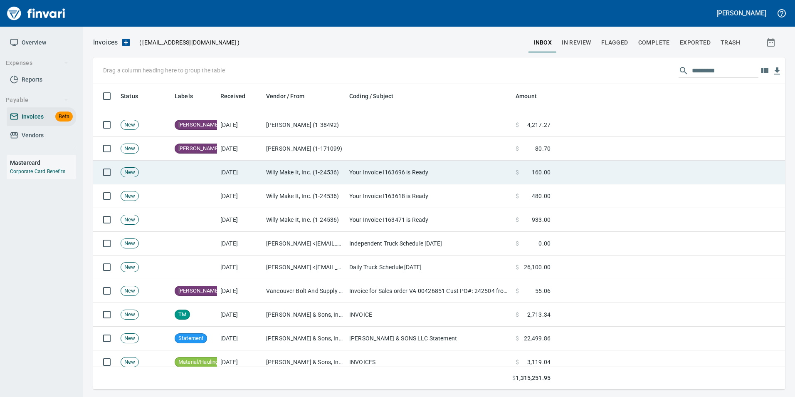
click at [236, 174] on td "[DATE]" at bounding box center [240, 172] width 46 height 24
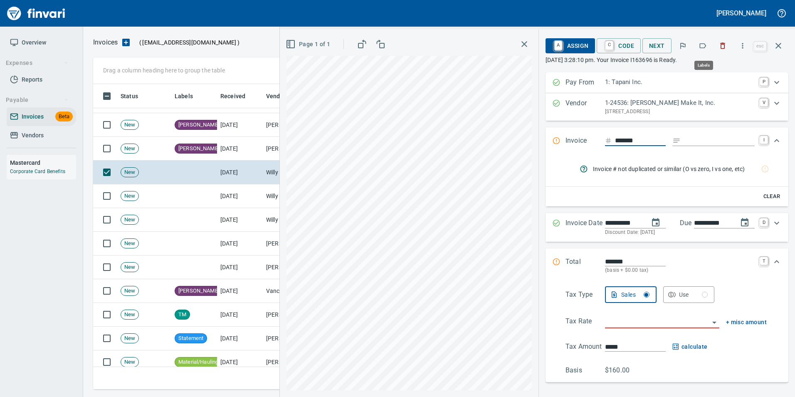
click at [705, 46] on icon "button" at bounding box center [702, 46] width 8 height 8
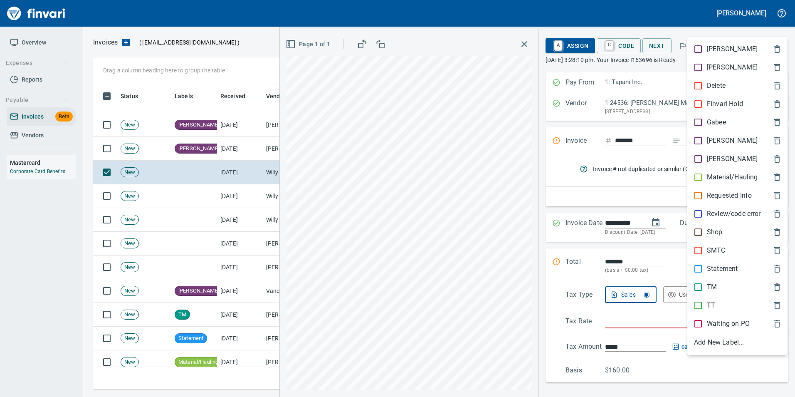
scroll to position [299, 679]
click at [697, 135] on div "[PERSON_NAME]" at bounding box center [737, 140] width 100 height 18
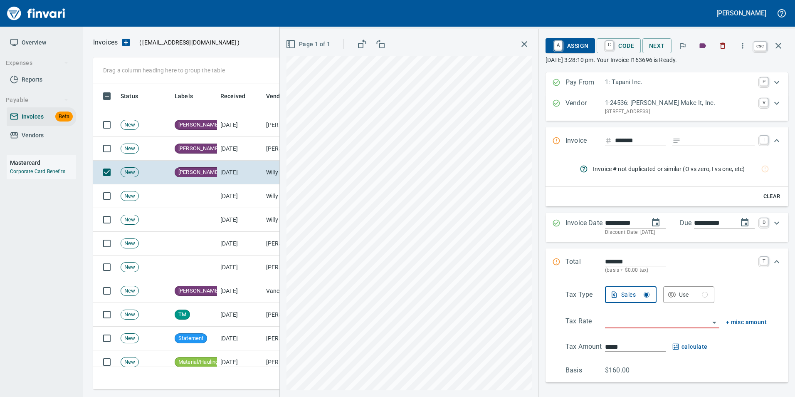
click at [781, 47] on icon "button" at bounding box center [778, 46] width 10 height 10
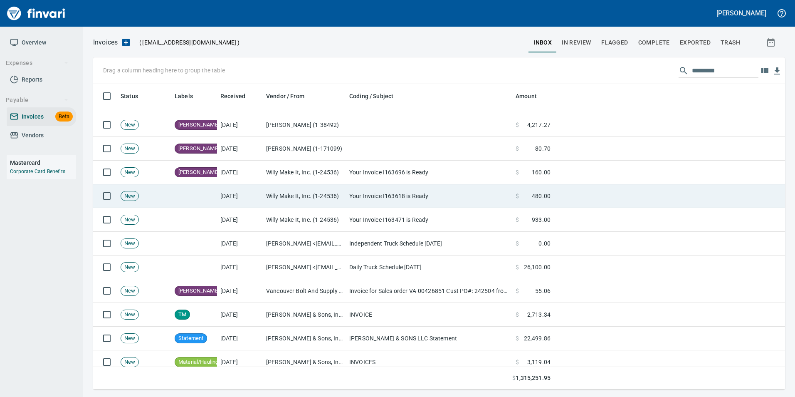
click at [353, 190] on td "Your Invoice I163618 is Ready" at bounding box center [429, 196] width 166 height 24
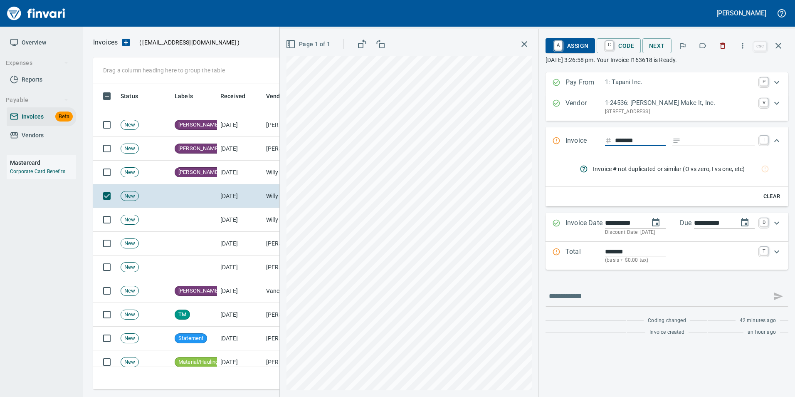
click at [705, 42] on icon "button" at bounding box center [702, 46] width 8 height 8
click at [775, 42] on icon "button" at bounding box center [778, 46] width 10 height 10
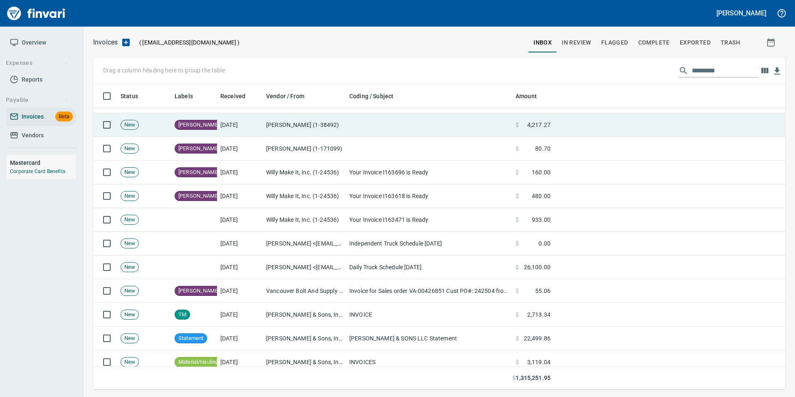
scroll to position [299, 679]
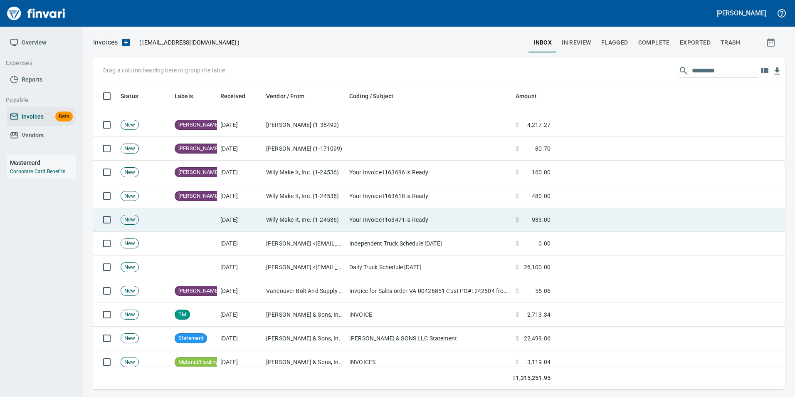
click at [379, 211] on td "Your Invoice I163471 is Ready" at bounding box center [429, 220] width 166 height 24
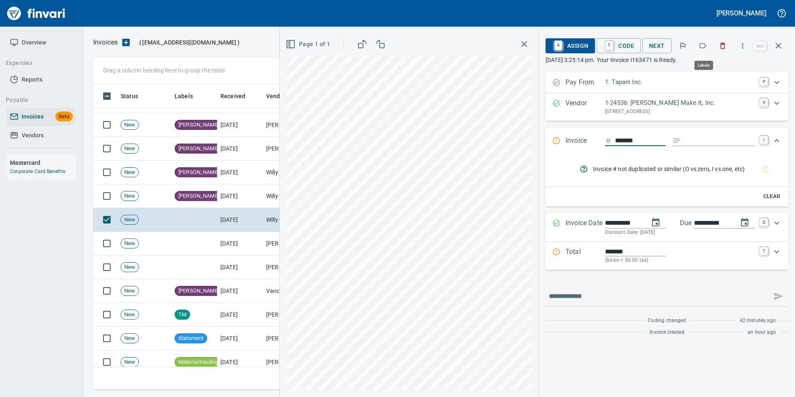
click at [705, 46] on icon "button" at bounding box center [702, 46] width 8 height 8
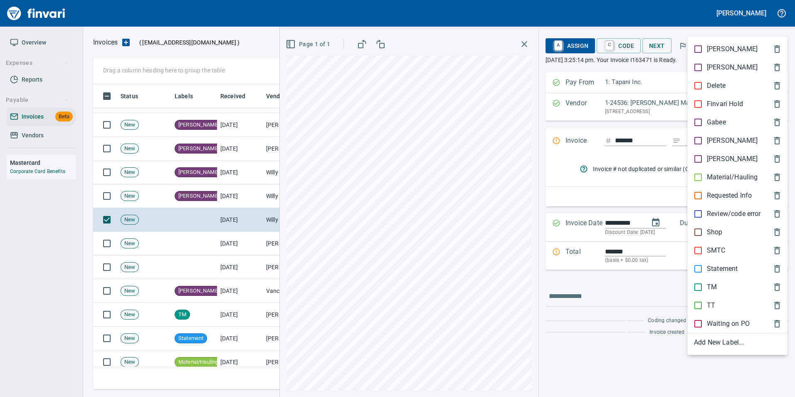
scroll to position [299, 679]
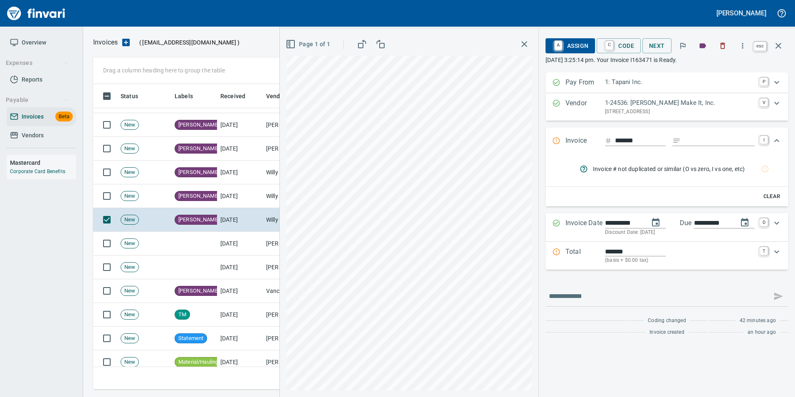
drag, startPoint x: 774, startPoint y: 47, endPoint x: 765, endPoint y: 60, distance: 15.5
click at [774, 47] on icon "button" at bounding box center [778, 46] width 10 height 10
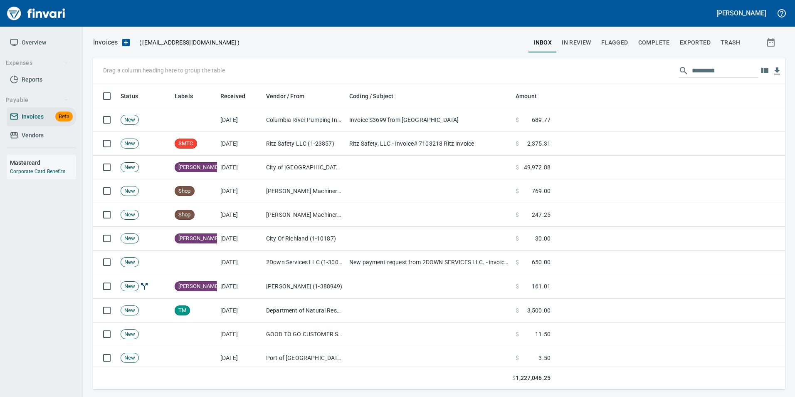
click at [582, 39] on span "In Review" at bounding box center [577, 42] width 30 height 10
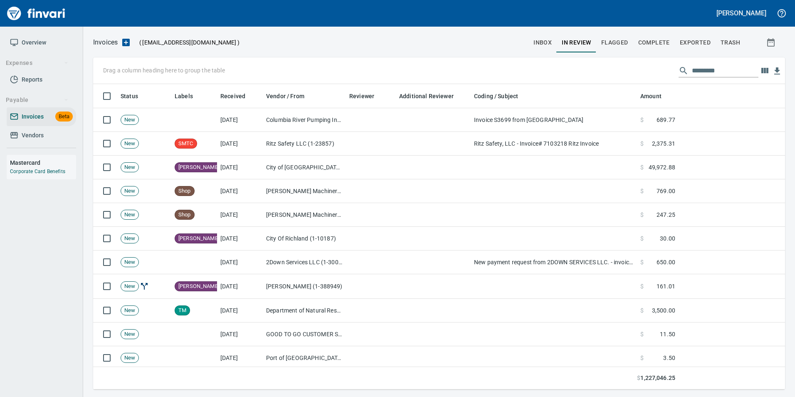
scroll to position [299, 679]
click at [733, 70] on input "text" at bounding box center [725, 70] width 67 height 13
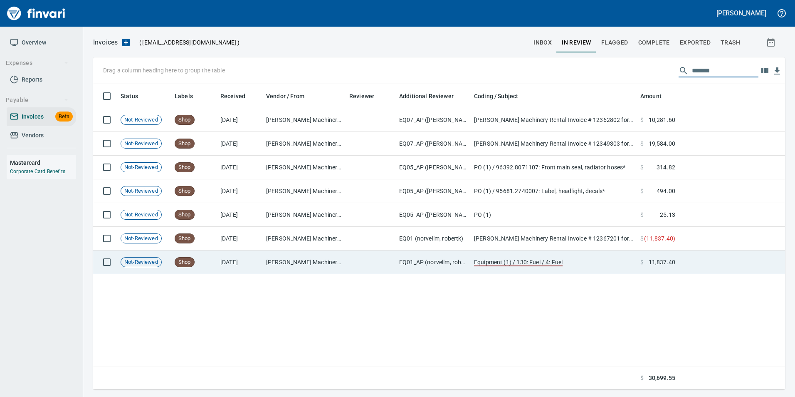
click at [418, 260] on td "EQ01_AP (norvellm, robertk)" at bounding box center [433, 262] width 75 height 24
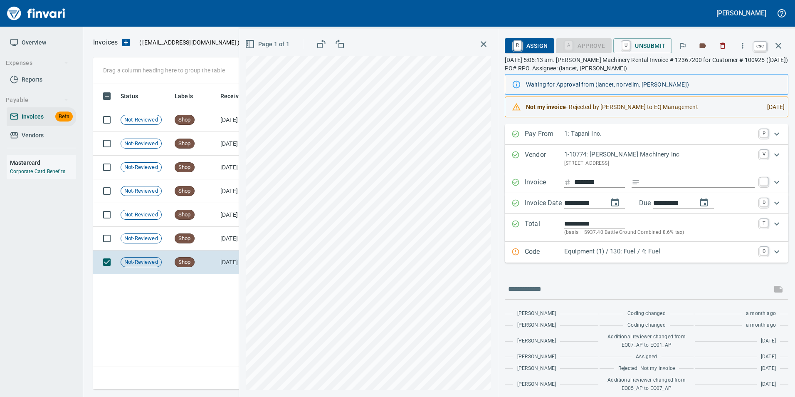
click at [779, 49] on icon "button" at bounding box center [778, 46] width 10 height 10
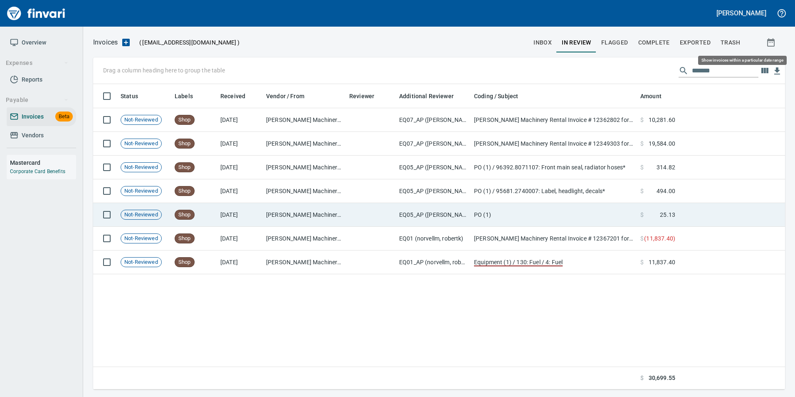
scroll to position [299, 686]
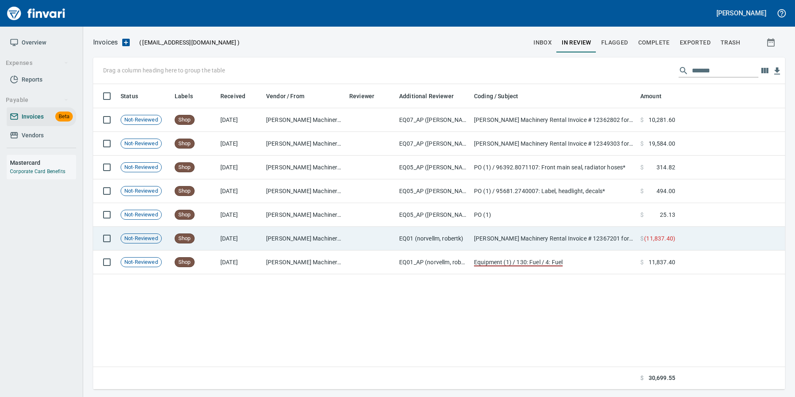
click at [577, 237] on td "Papé Machinery Rental Invoice # 12367201 for Customer # 100925 (07/31/2025) PO#…" at bounding box center [554, 239] width 166 height 24
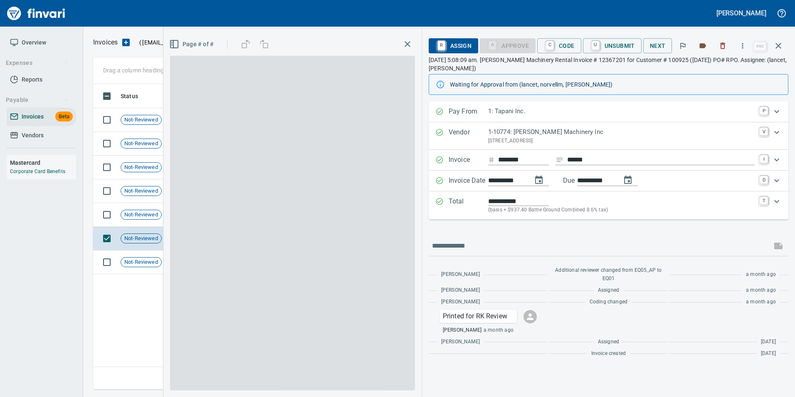
scroll to position [299, 685]
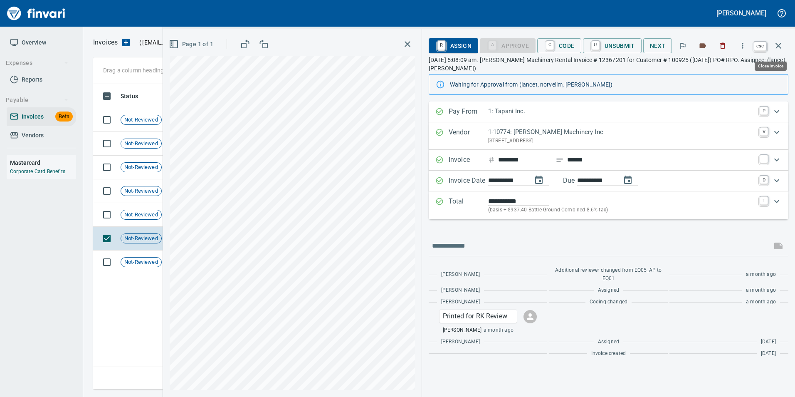
click at [781, 42] on icon "button" at bounding box center [778, 46] width 10 height 10
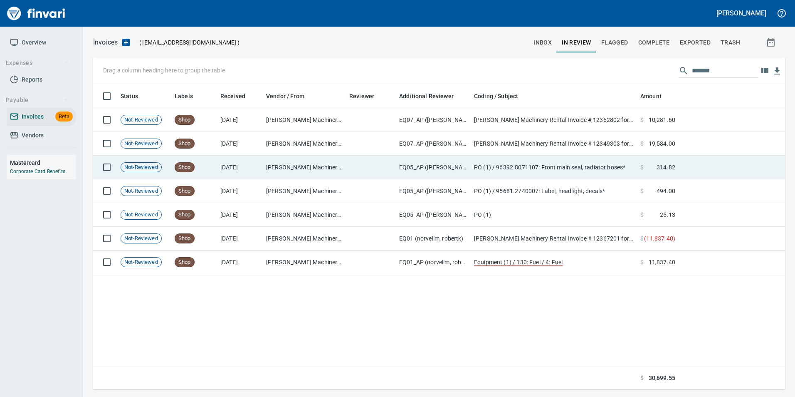
scroll to position [299, 686]
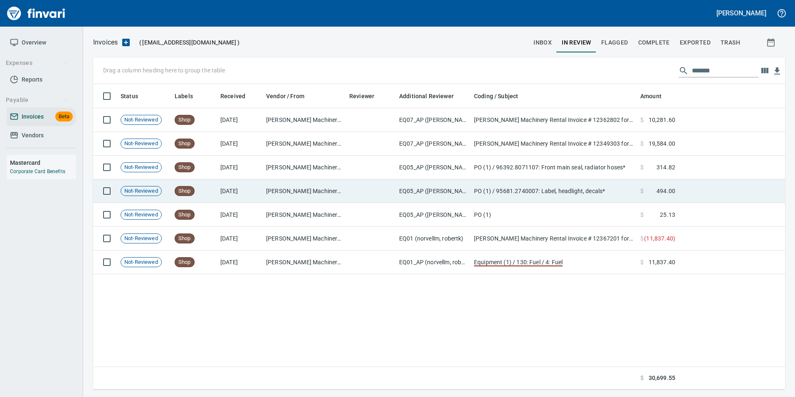
click at [607, 199] on td "PO (1) / 95681.2740007: Label, headlight, decals*" at bounding box center [554, 191] width 166 height 24
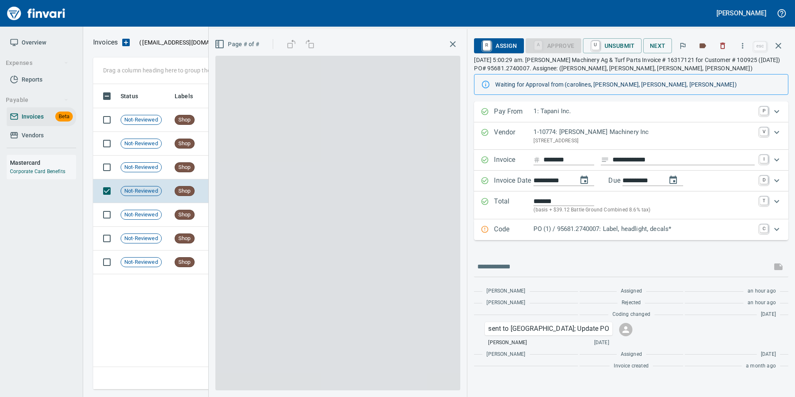
scroll to position [299, 685]
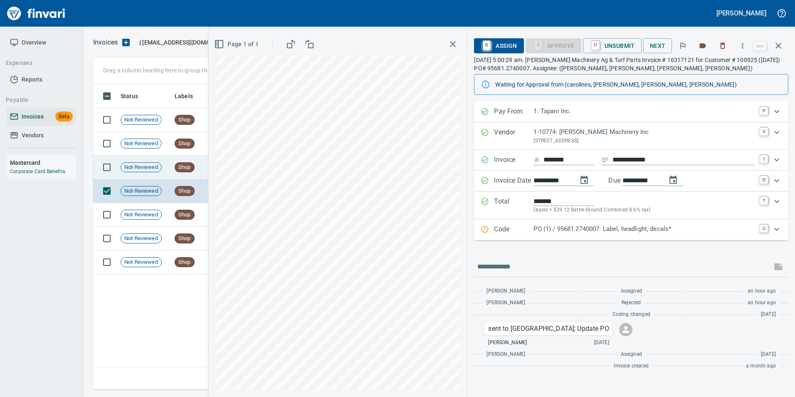
click at [780, 47] on icon "button" at bounding box center [778, 46] width 6 height 6
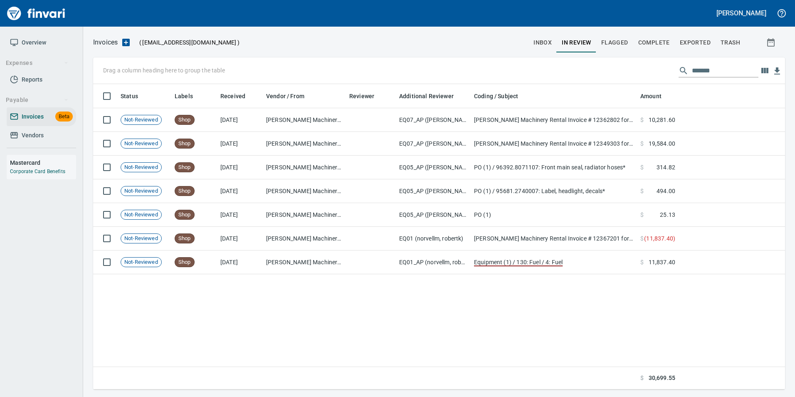
scroll to position [299, 685]
click at [713, 67] on input "*******" at bounding box center [725, 70] width 67 height 13
type input "*"
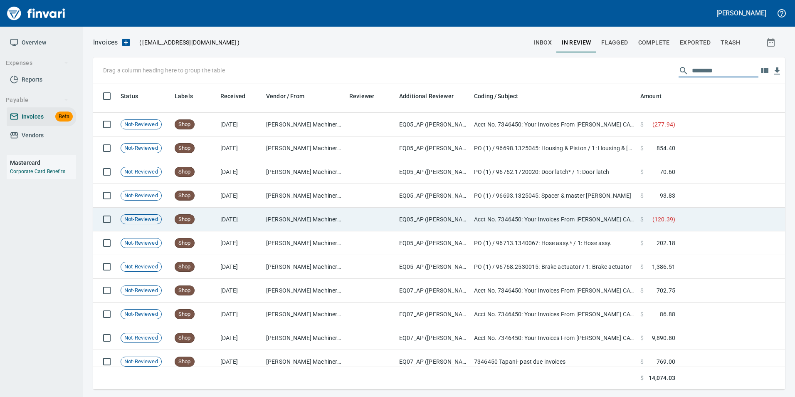
scroll to position [0, 0]
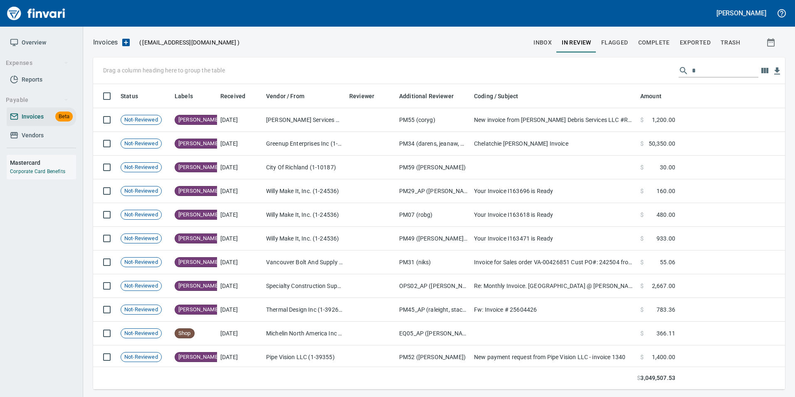
click at [699, 72] on input "*" at bounding box center [725, 70] width 67 height 13
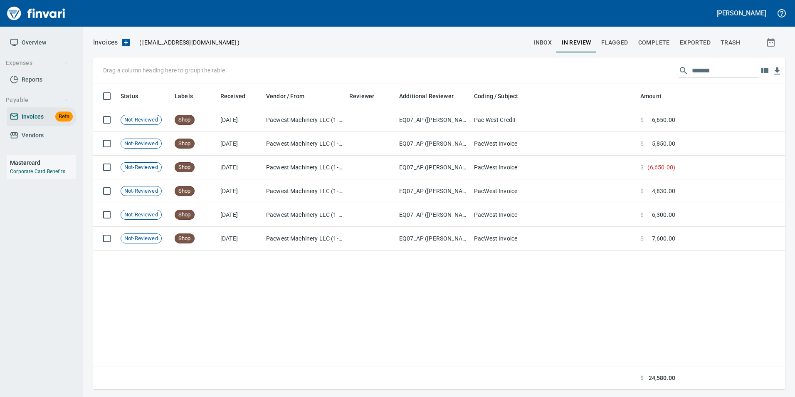
click at [703, 69] on input "*******" at bounding box center [725, 70] width 67 height 13
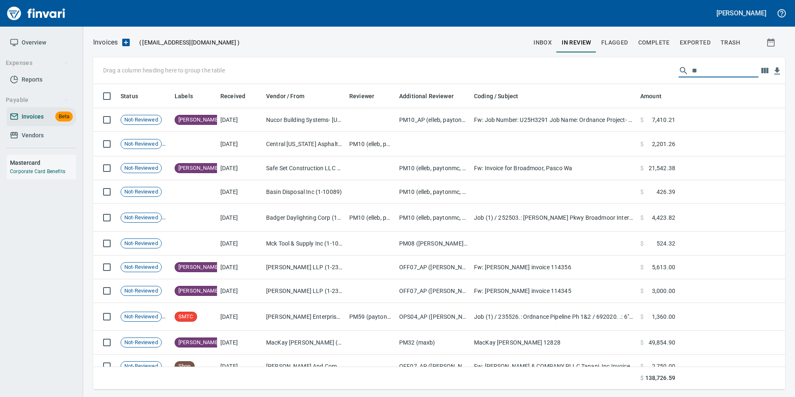
type input "*"
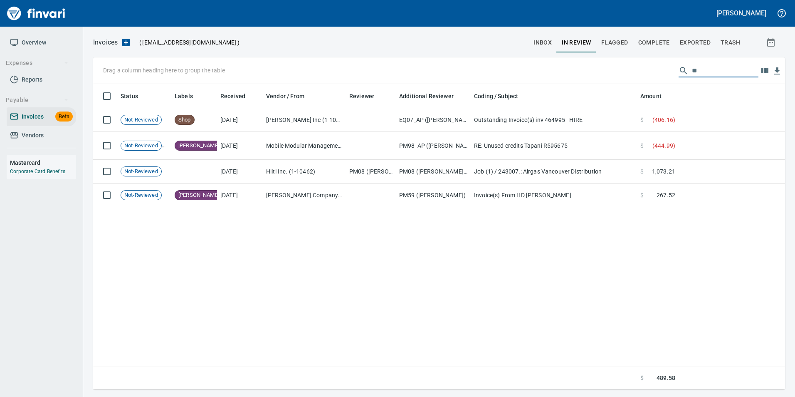
type input "*"
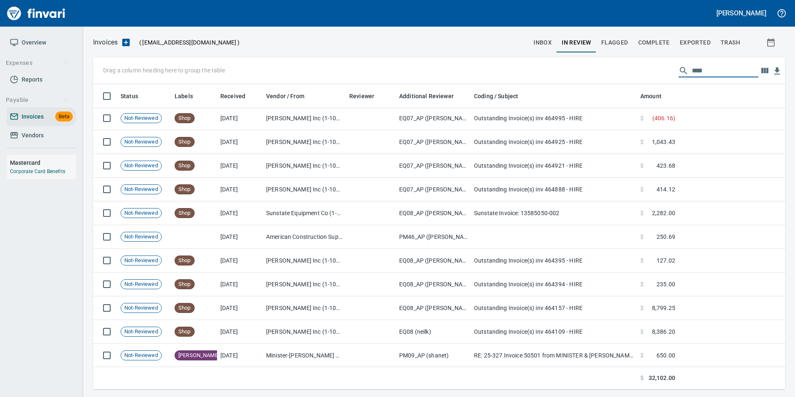
scroll to position [148, 0]
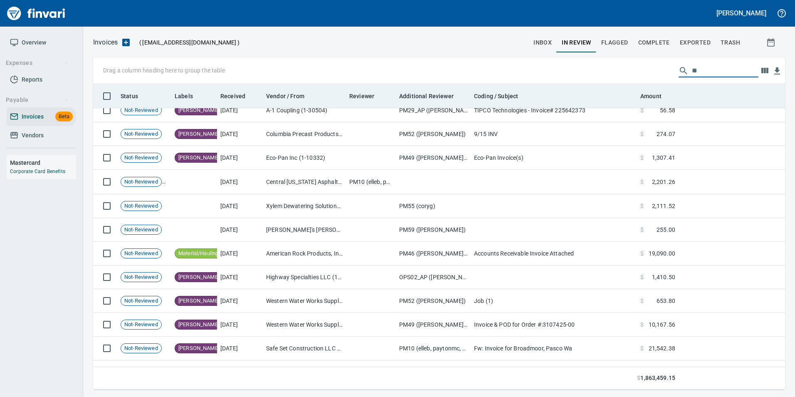
type input "*"
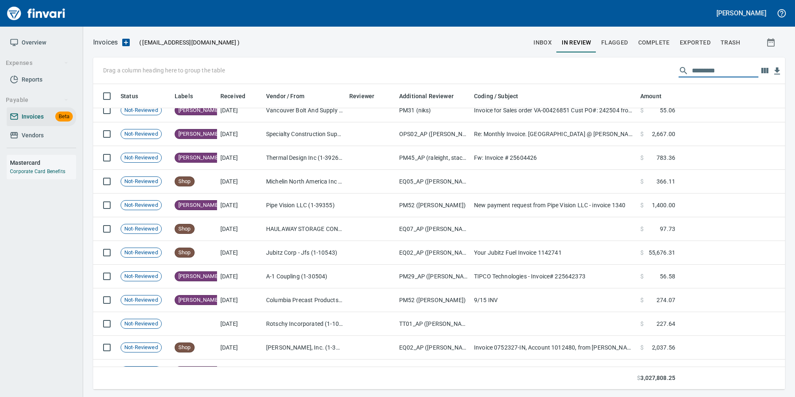
click at [544, 44] on span "inbox" at bounding box center [542, 42] width 18 height 10
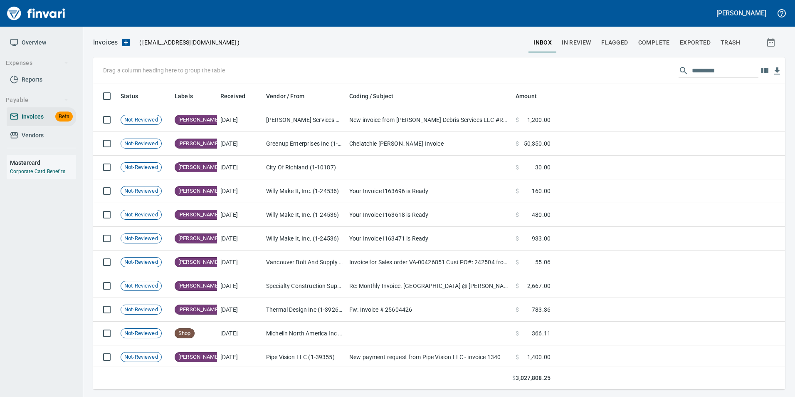
scroll to position [299, 679]
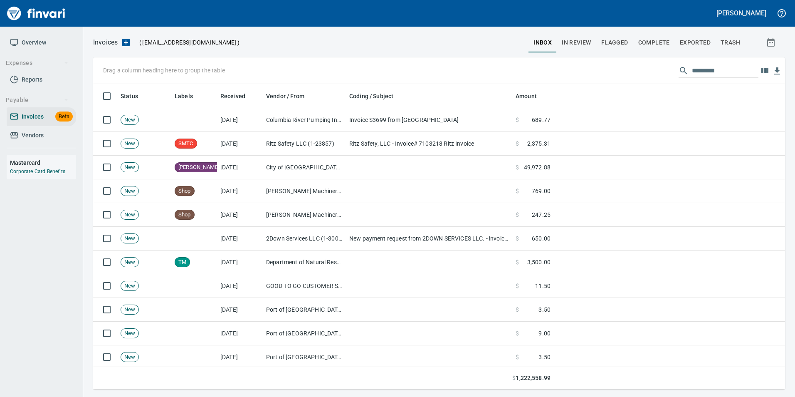
click at [703, 71] on input "text" at bounding box center [725, 70] width 67 height 13
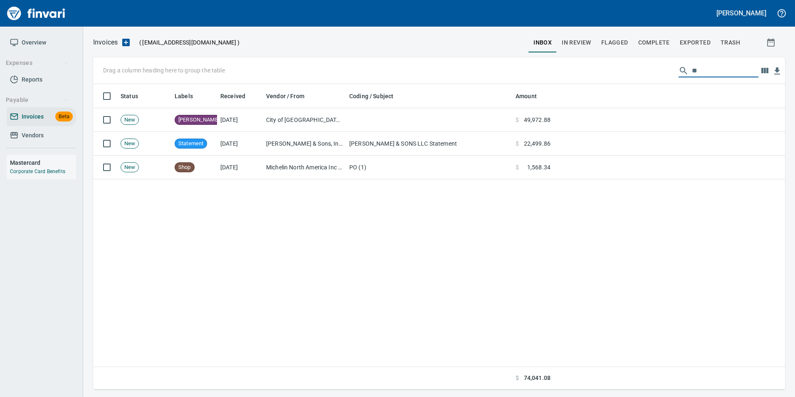
type input "*"
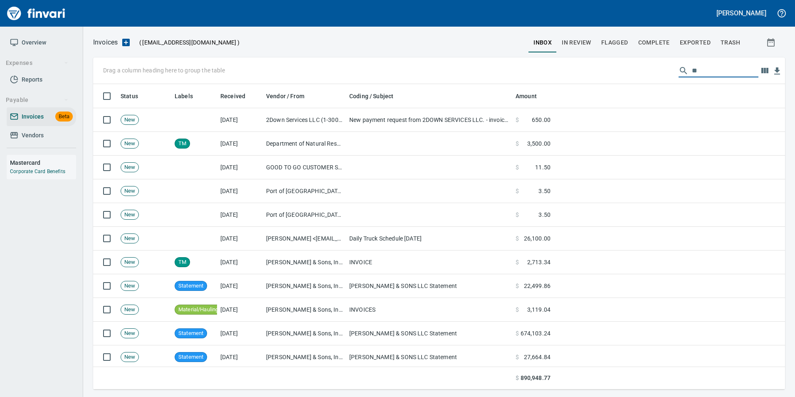
type input "*"
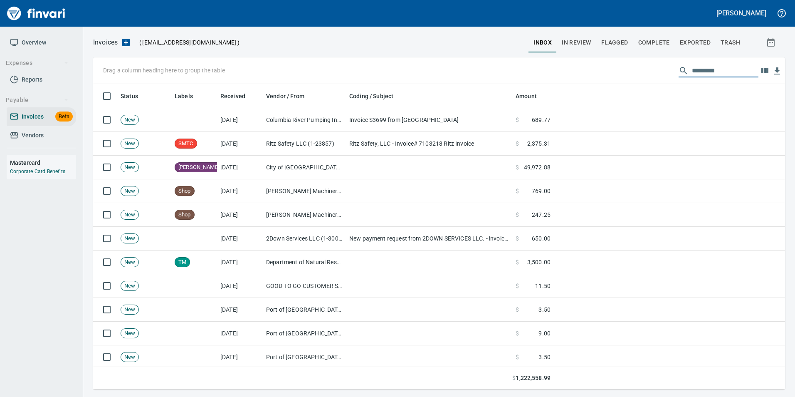
click at [671, 46] on button "Complete" at bounding box center [654, 42] width 42 height 20
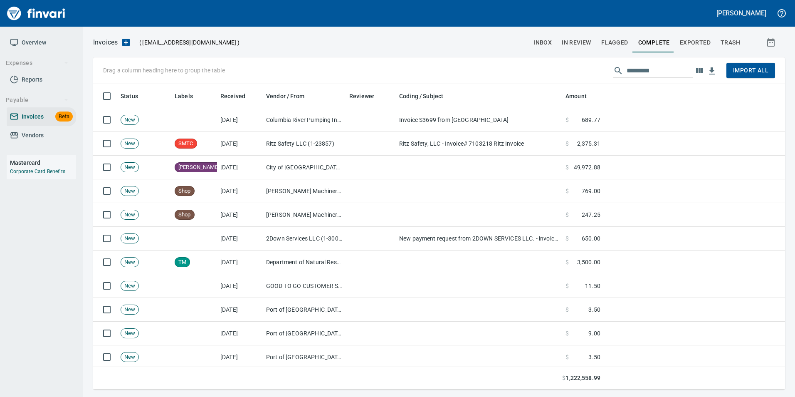
scroll to position [299, 679]
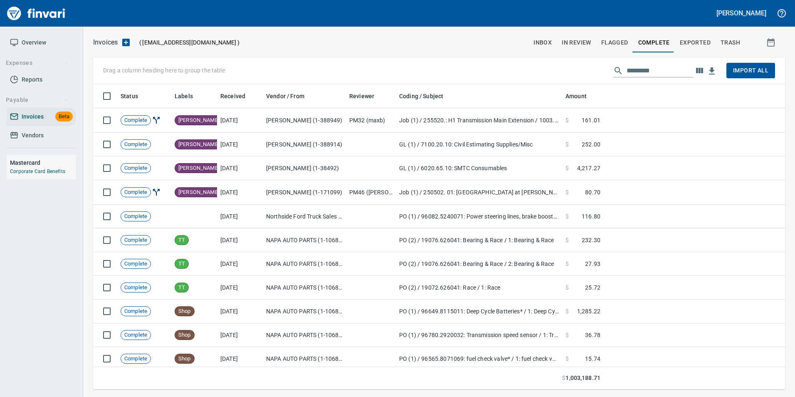
click at [645, 71] on input "text" at bounding box center [659, 70] width 67 height 13
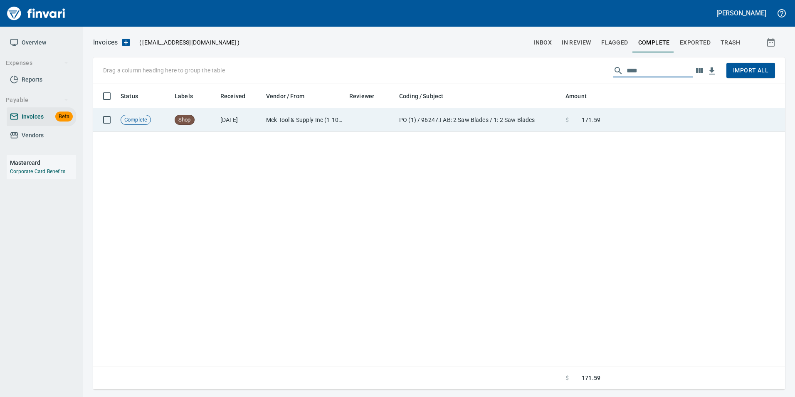
click at [623, 115] on td at bounding box center [694, 120] width 181 height 24
click at [623, 115] on div "Drag a column heading here to group the table **** Import All Status Labels Rec…" at bounding box center [439, 223] width 712 height 332
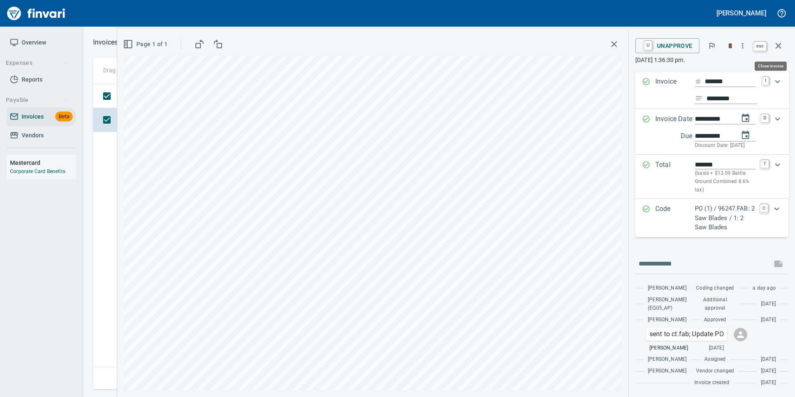
scroll to position [299, 685]
click at [777, 43] on icon "button" at bounding box center [778, 46] width 10 height 10
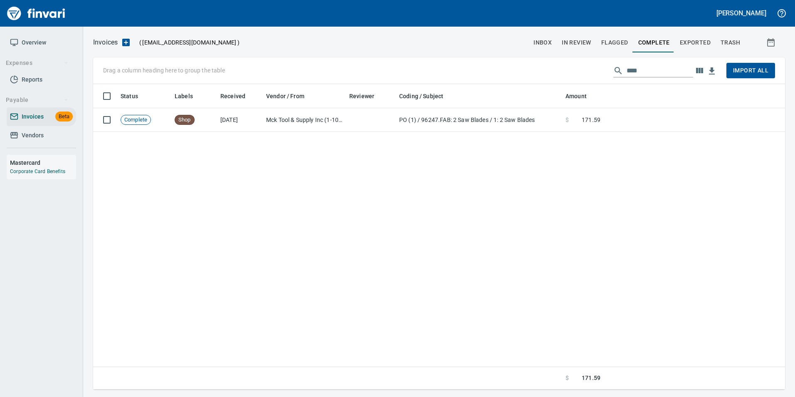
scroll to position [299, 685]
click at [629, 69] on input "****" at bounding box center [659, 70] width 67 height 13
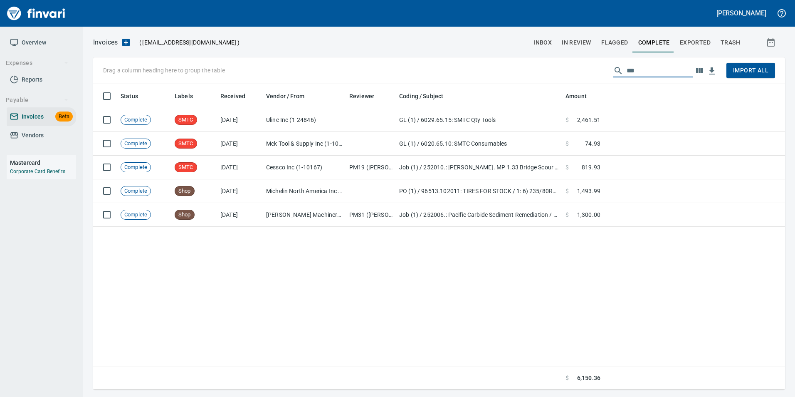
scroll to position [299, 686]
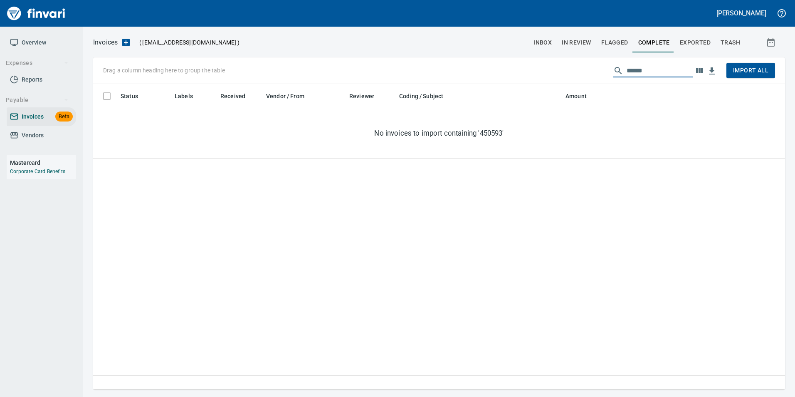
click at [644, 69] on input "******" at bounding box center [659, 70] width 67 height 13
type input "*"
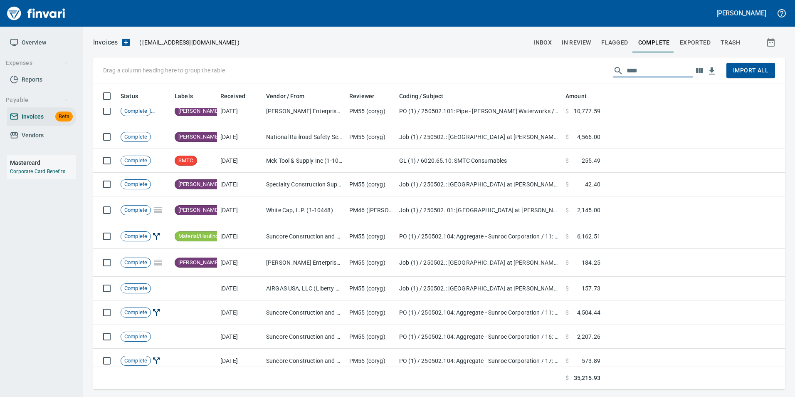
scroll to position [166, 0]
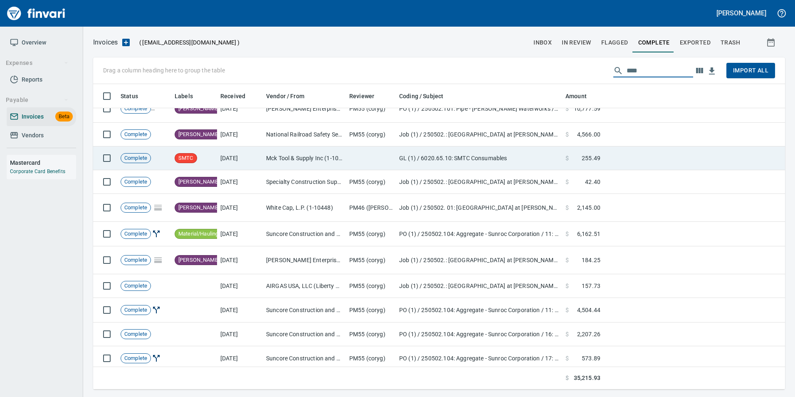
type input "****"
click at [668, 150] on td at bounding box center [694, 158] width 181 height 24
click at [668, 150] on div "Drag a column heading here to group the table **** Import All Status Labels Rec…" at bounding box center [439, 223] width 712 height 332
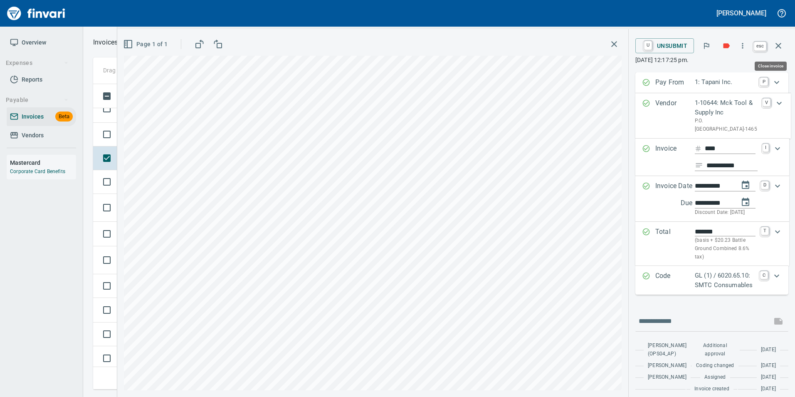
scroll to position [299, 679]
click at [780, 45] on icon "button" at bounding box center [778, 46] width 10 height 10
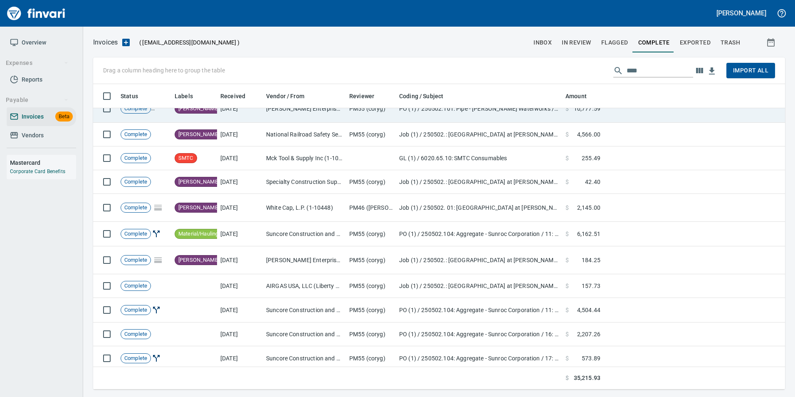
scroll to position [299, 679]
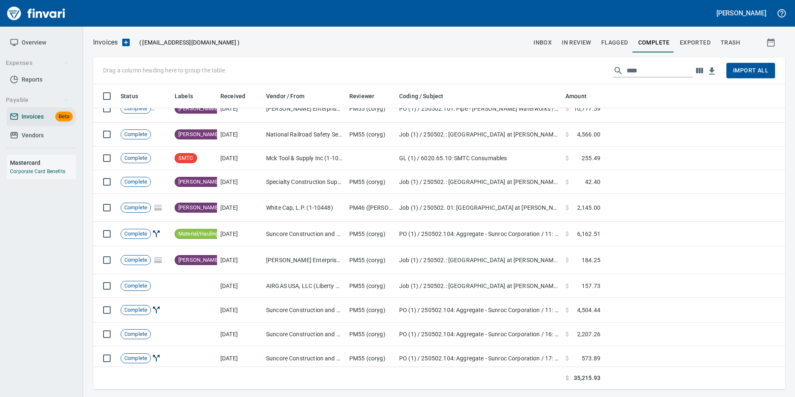
click at [648, 72] on input "****" at bounding box center [659, 70] width 67 height 13
click at [648, 71] on input "****" at bounding box center [659, 70] width 67 height 13
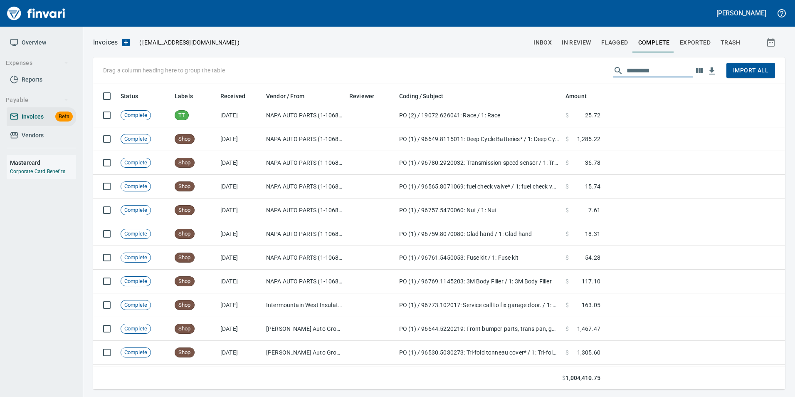
click at [537, 41] on span "inbox" at bounding box center [542, 42] width 18 height 10
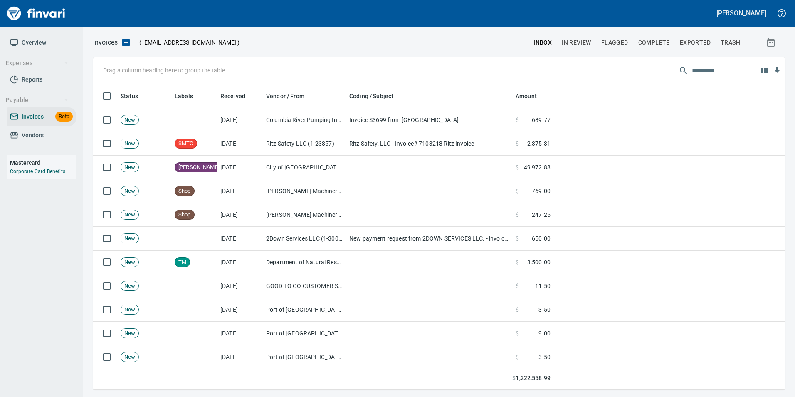
scroll to position [299, 679]
click at [660, 35] on button "Complete" at bounding box center [654, 42] width 42 height 20
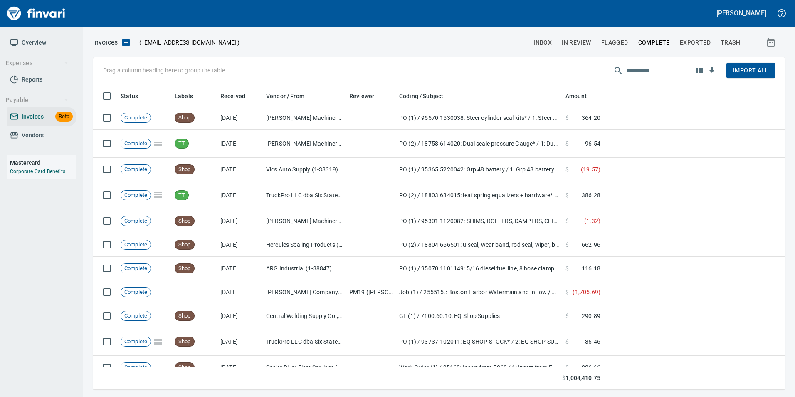
scroll to position [11581, 0]
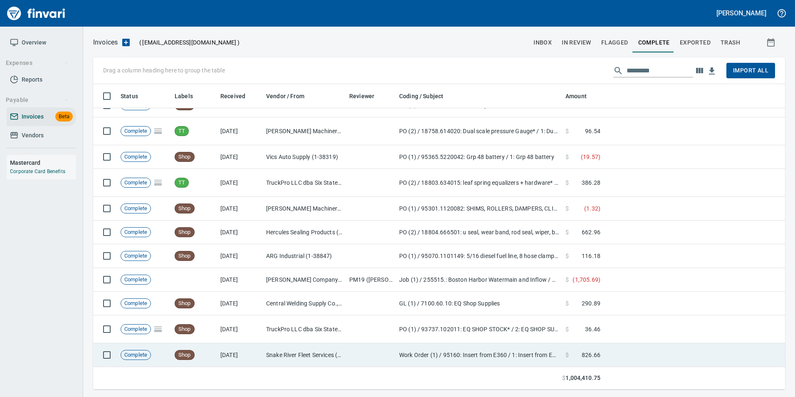
click at [547, 349] on td "Work Order (1) / 95160: Insert from E360 / 1: Insert from E360 / 2: Parts/Other" at bounding box center [479, 355] width 166 height 24
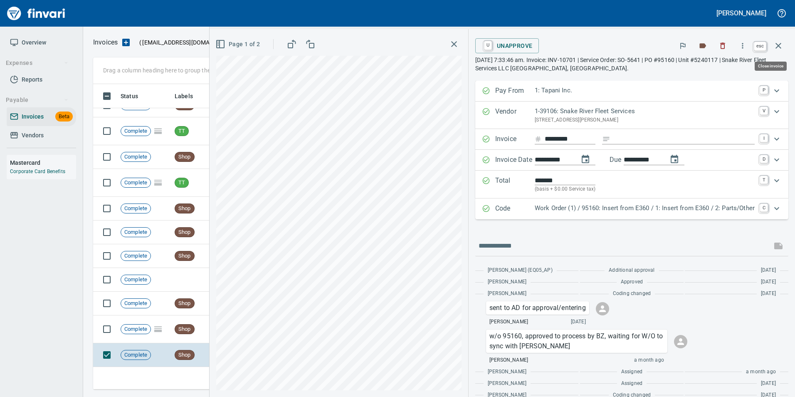
scroll to position [299, 679]
click at [780, 46] on icon "button" at bounding box center [778, 46] width 10 height 10
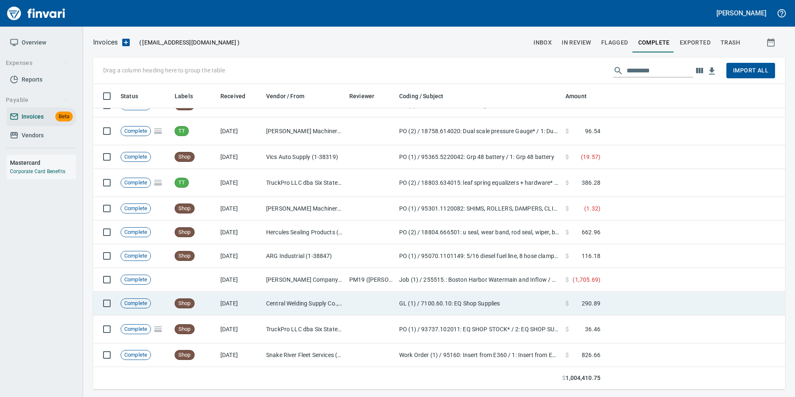
scroll to position [299, 679]
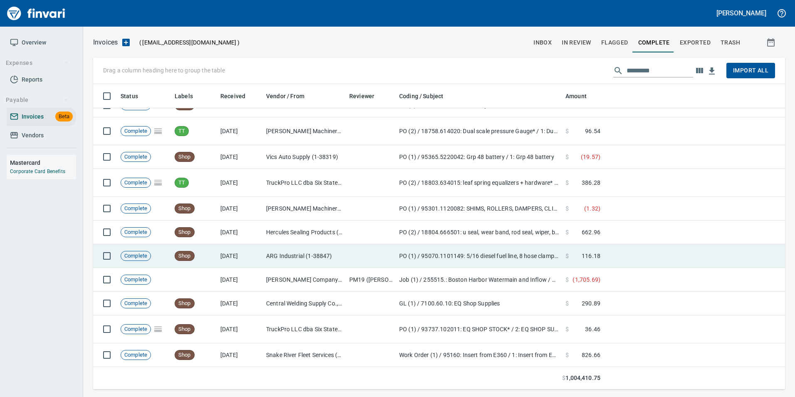
click at [262, 256] on td "7/17/2025" at bounding box center [240, 256] width 46 height 24
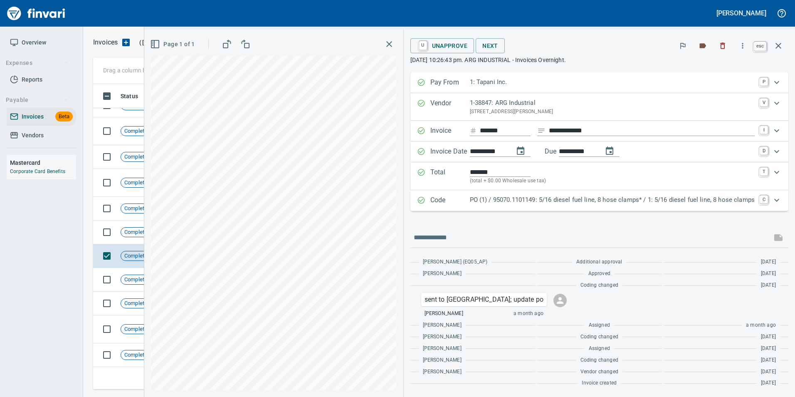
scroll to position [299, 679]
click at [783, 42] on button "button" at bounding box center [778, 46] width 20 height 20
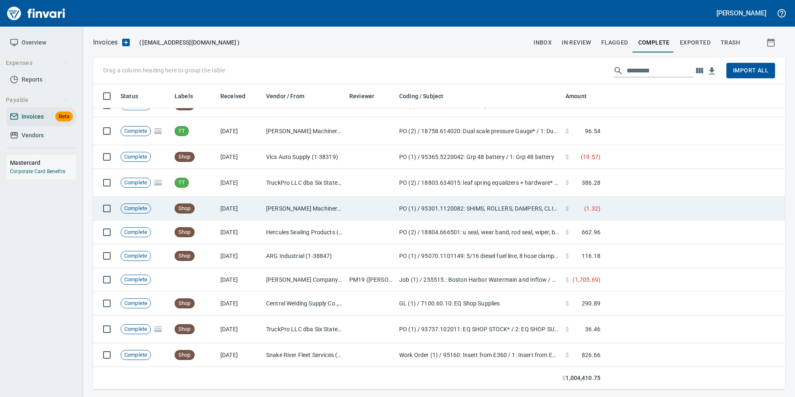
scroll to position [299, 679]
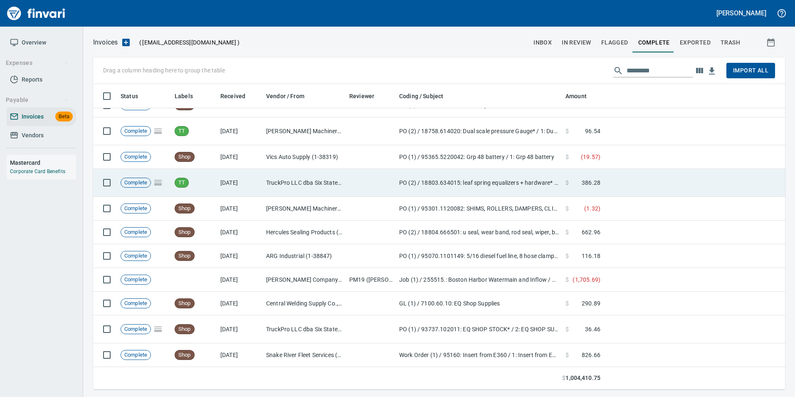
click at [393, 171] on td at bounding box center [371, 183] width 50 height 28
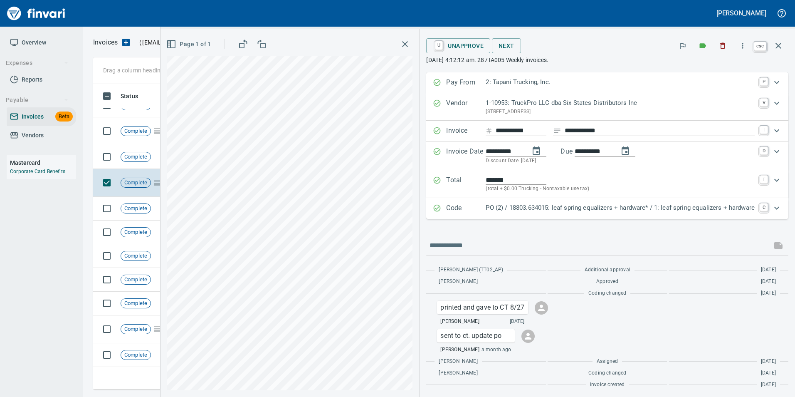
scroll to position [299, 679]
click at [778, 42] on icon "button" at bounding box center [778, 46] width 10 height 10
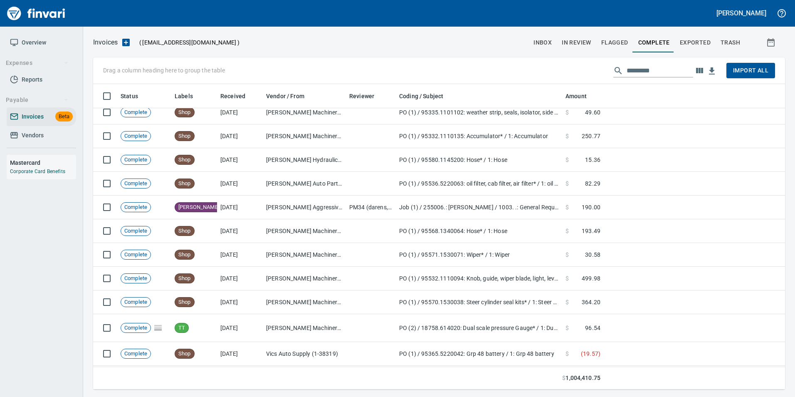
scroll to position [11373, 0]
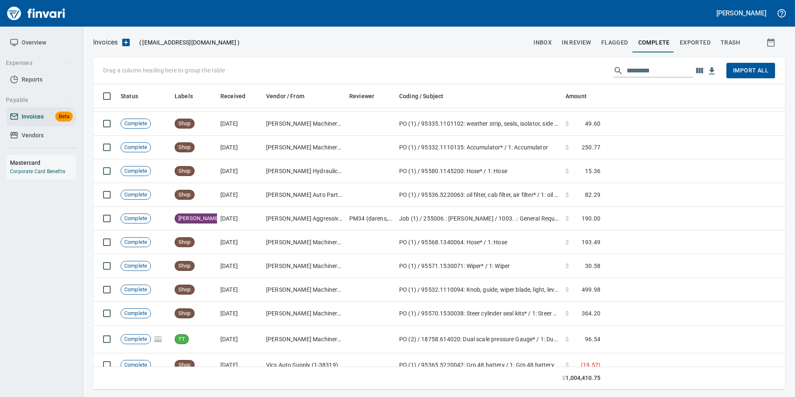
click at [549, 39] on span "inbox" at bounding box center [542, 42] width 18 height 10
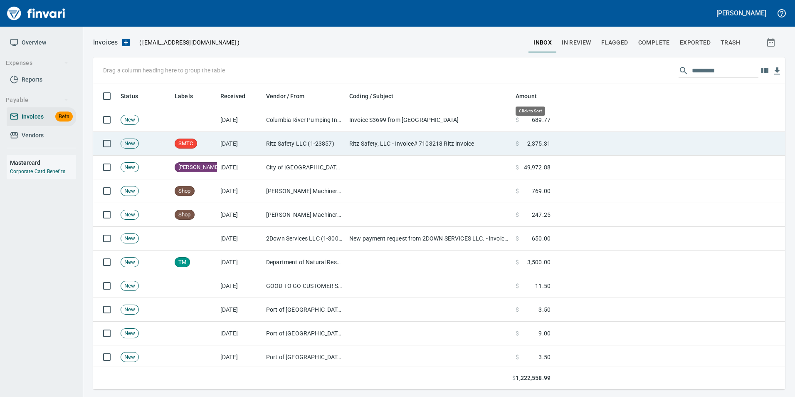
scroll to position [299, 679]
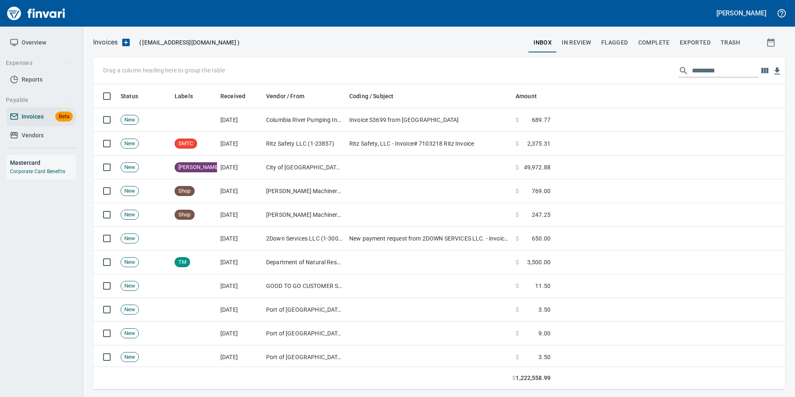
click at [668, 39] on span "Complete" at bounding box center [654, 42] width 32 height 10
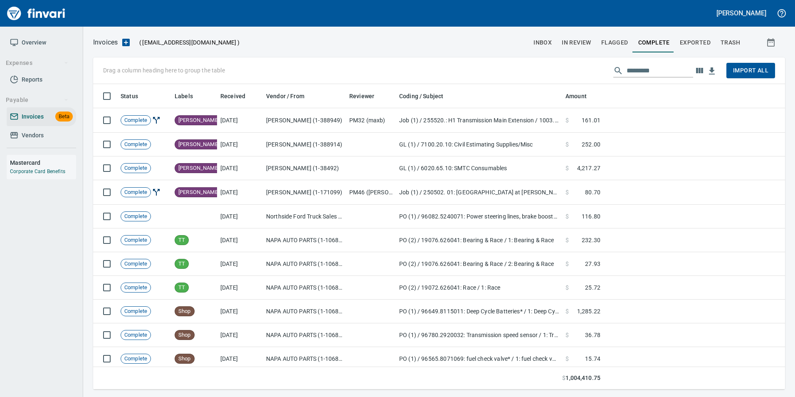
scroll to position [299, 679]
click at [665, 73] on input "text" at bounding box center [659, 70] width 67 height 13
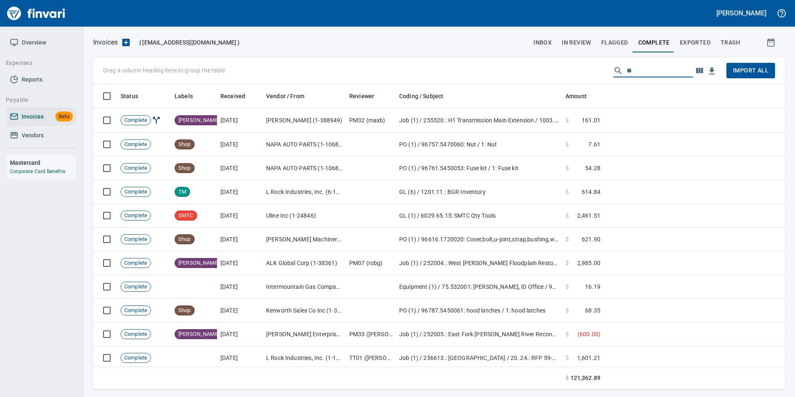
type input "*"
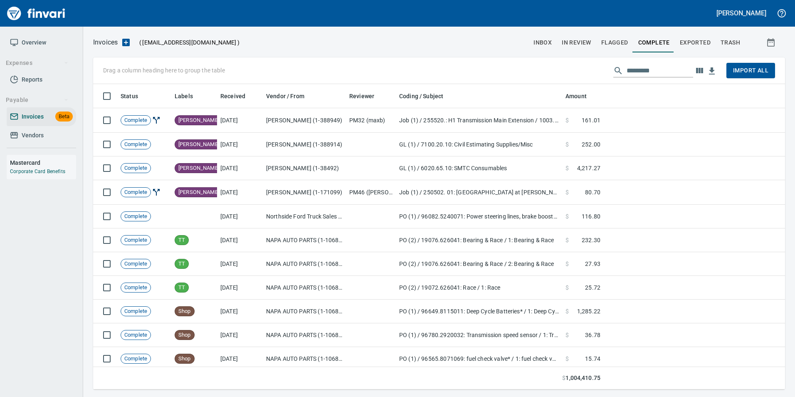
click at [643, 69] on input "text" at bounding box center [659, 70] width 67 height 13
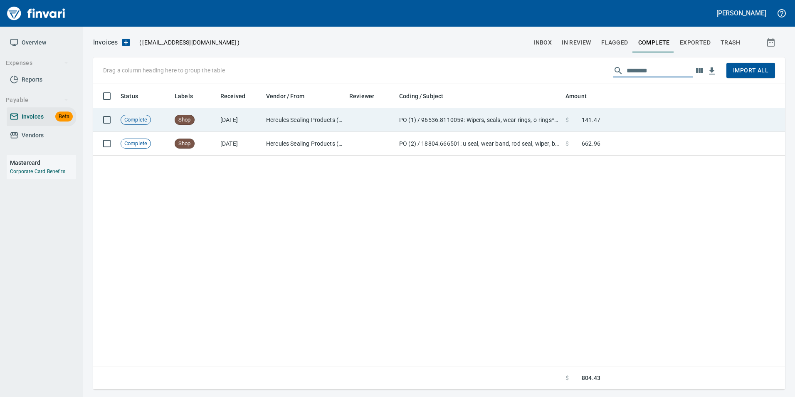
type input "********"
click at [665, 111] on td at bounding box center [694, 120] width 181 height 24
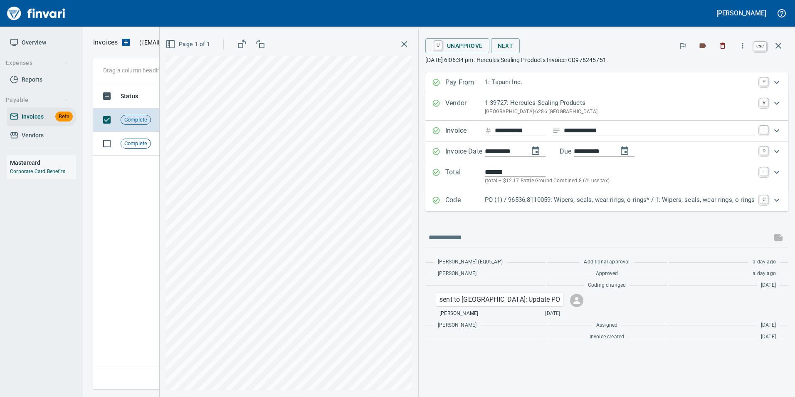
scroll to position [299, 685]
click at [773, 48] on button "button" at bounding box center [778, 46] width 20 height 20
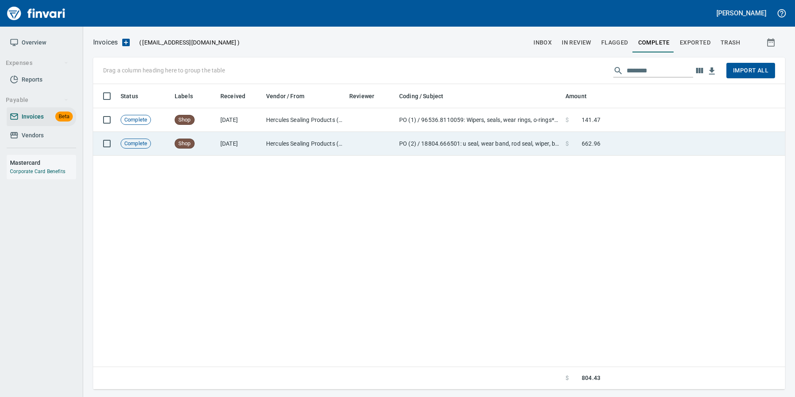
scroll to position [299, 685]
click at [645, 135] on td at bounding box center [694, 144] width 181 height 24
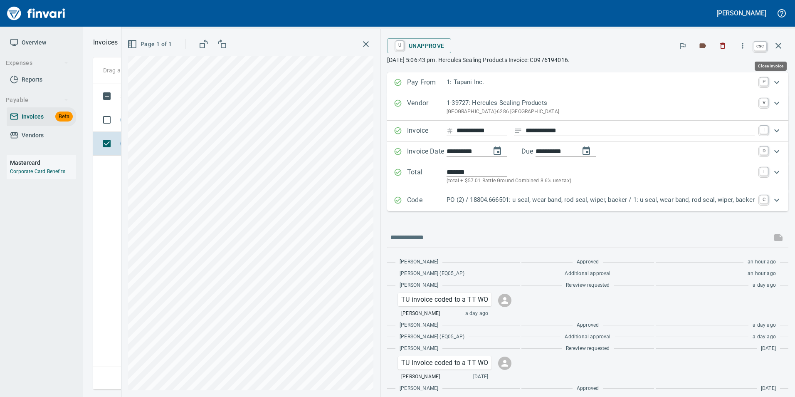
scroll to position [299, 685]
click at [781, 44] on icon "button" at bounding box center [778, 46] width 10 height 10
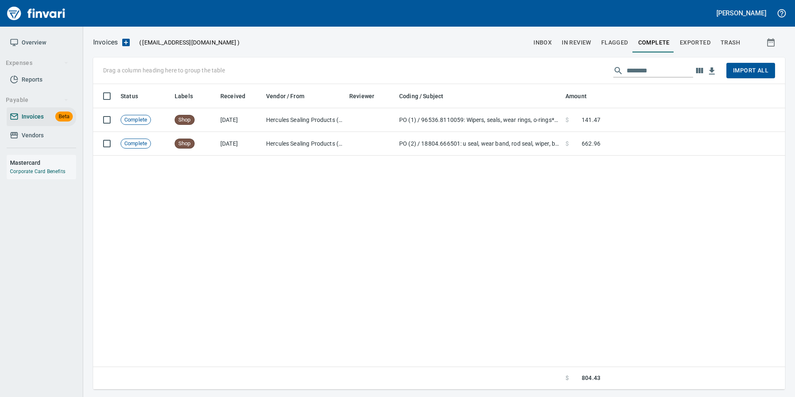
scroll to position [299, 685]
click at [578, 35] on button "In Review" at bounding box center [576, 42] width 39 height 20
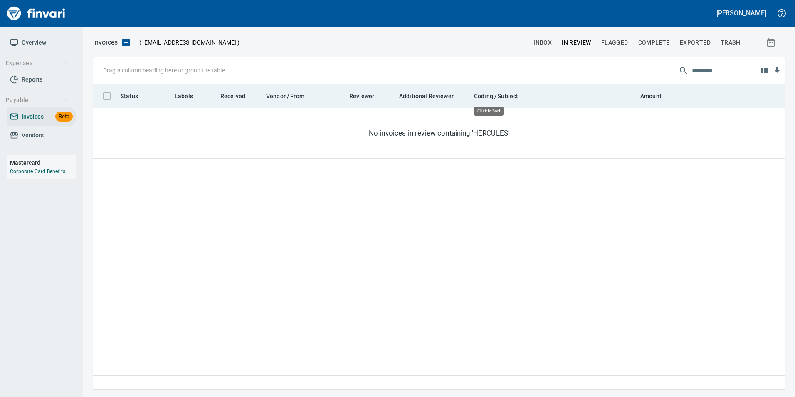
scroll to position [299, 686]
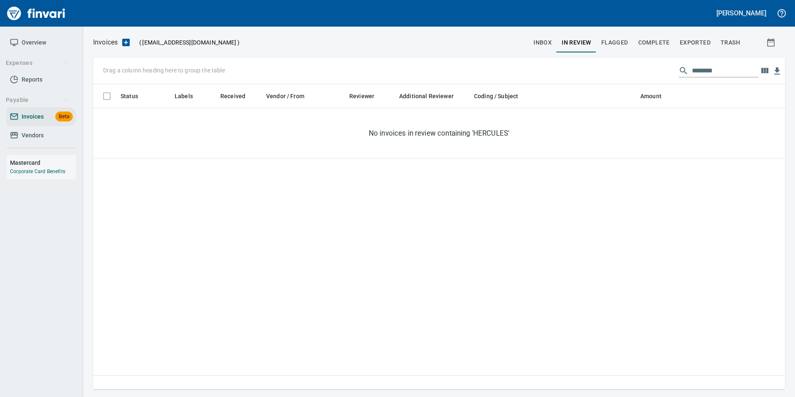
click at [695, 73] on input "********" at bounding box center [725, 70] width 67 height 13
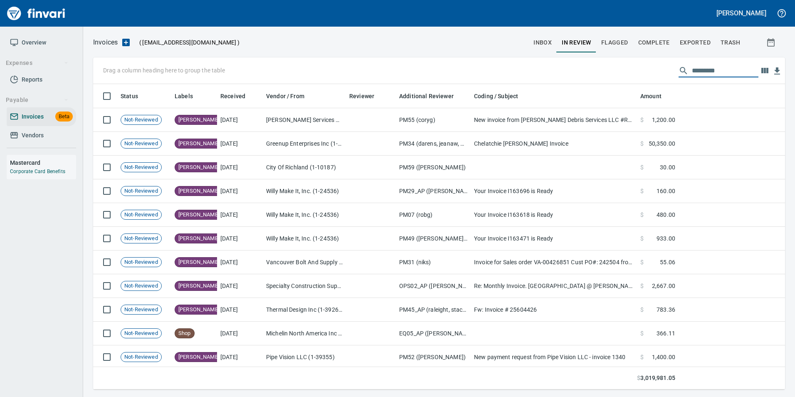
scroll to position [299, 679]
type input "*"
click at [547, 35] on button "inbox" at bounding box center [542, 42] width 28 height 20
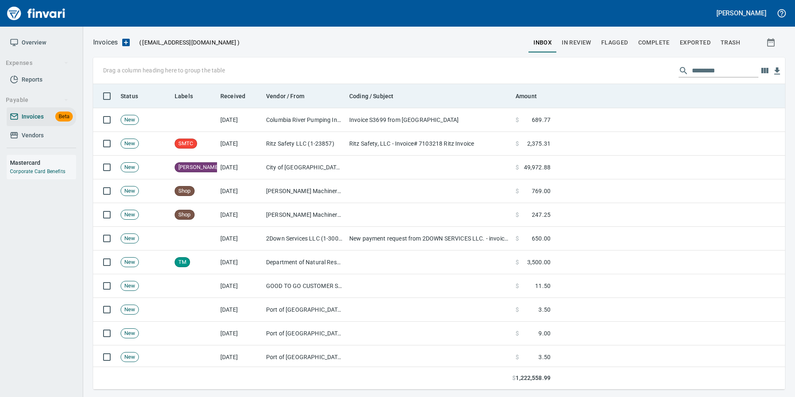
scroll to position [299, 679]
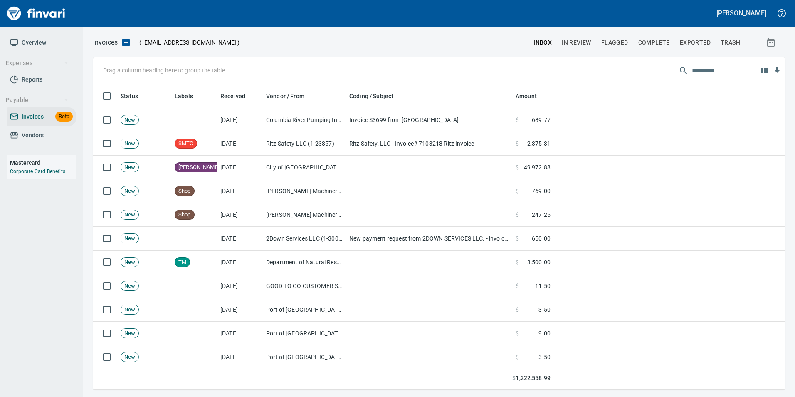
click at [707, 75] on input "text" at bounding box center [725, 70] width 67 height 13
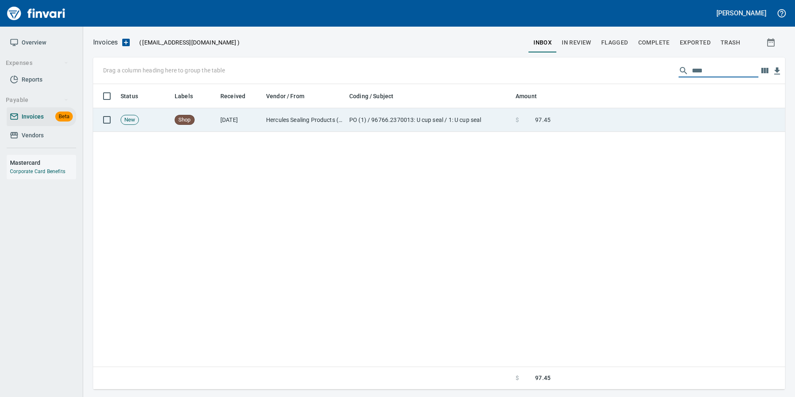
type input "****"
click at [653, 116] on td at bounding box center [669, 120] width 231 height 24
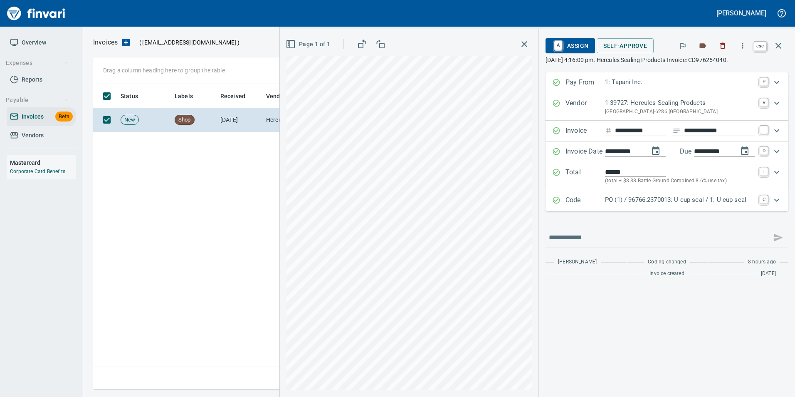
click at [777, 43] on icon "button" at bounding box center [778, 46] width 10 height 10
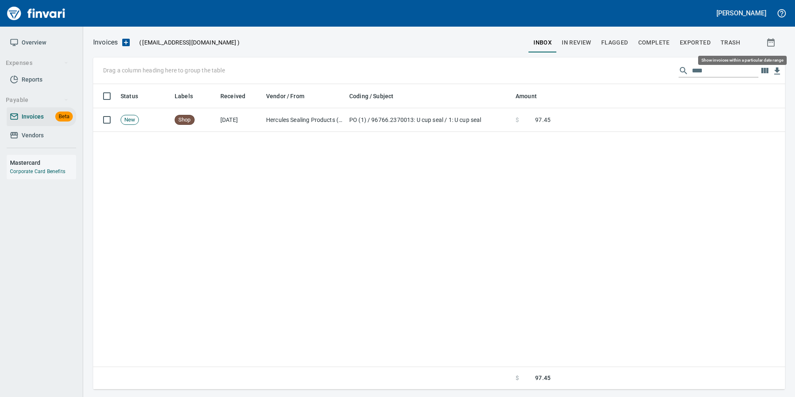
scroll to position [299, 686]
click at [696, 67] on input "****" at bounding box center [725, 70] width 67 height 13
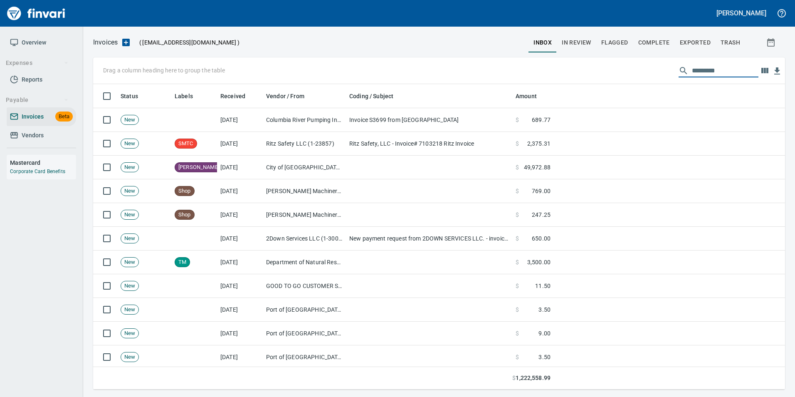
scroll to position [299, 679]
click at [689, 42] on span "Exported" at bounding box center [695, 42] width 31 height 10
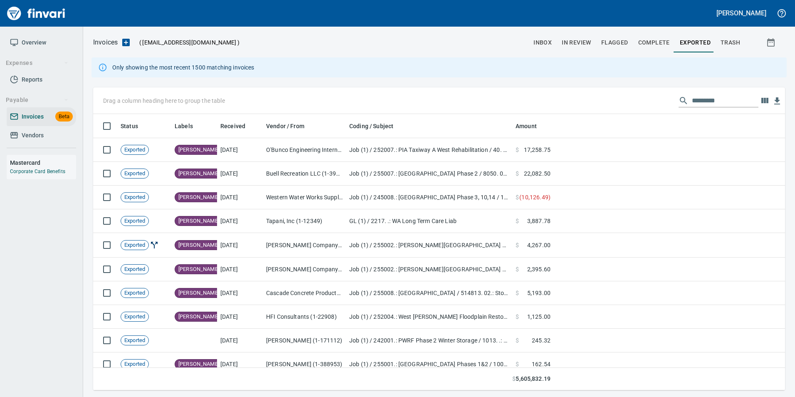
scroll to position [270, 679]
click at [706, 104] on input "text" at bounding box center [725, 100] width 67 height 13
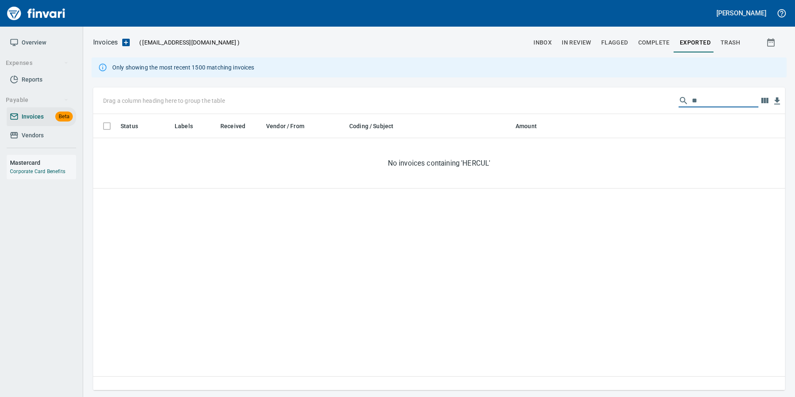
type input "*"
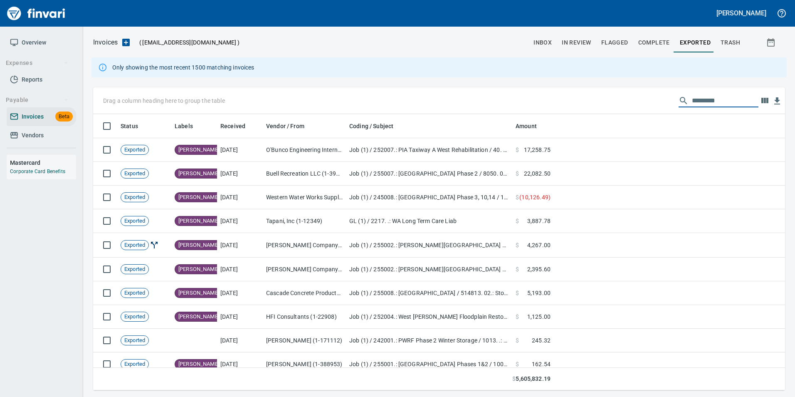
click at [545, 45] on span "inbox" at bounding box center [542, 42] width 18 height 10
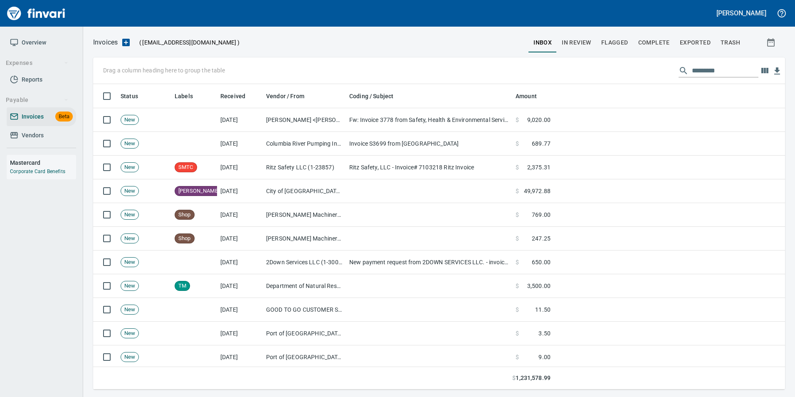
scroll to position [299, 679]
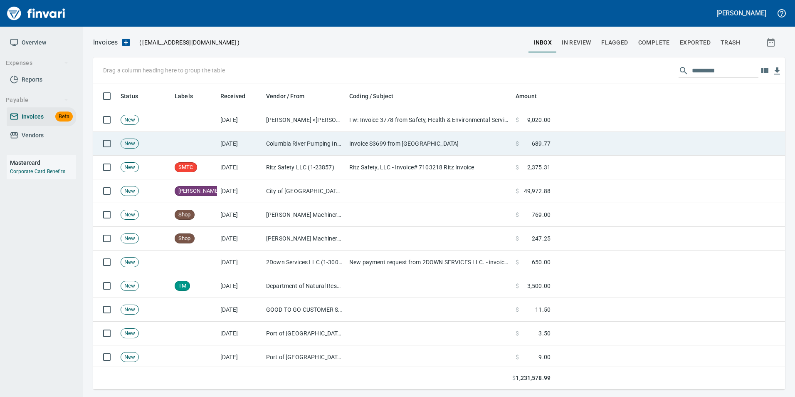
click at [270, 144] on td "Columbia River Pumping Inc. (1-24468)" at bounding box center [304, 144] width 83 height 24
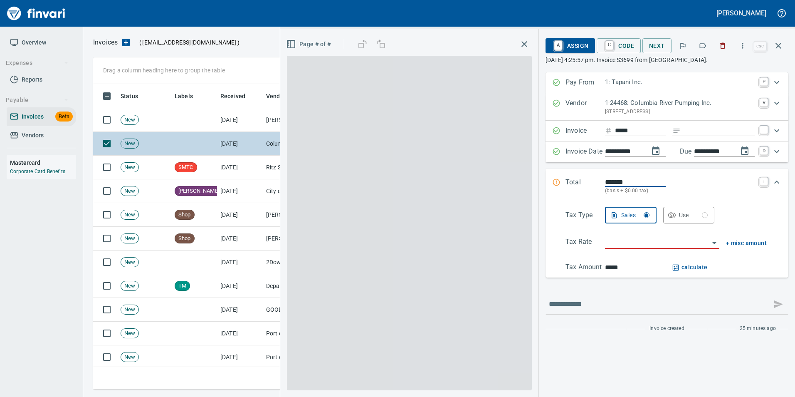
scroll to position [299, 679]
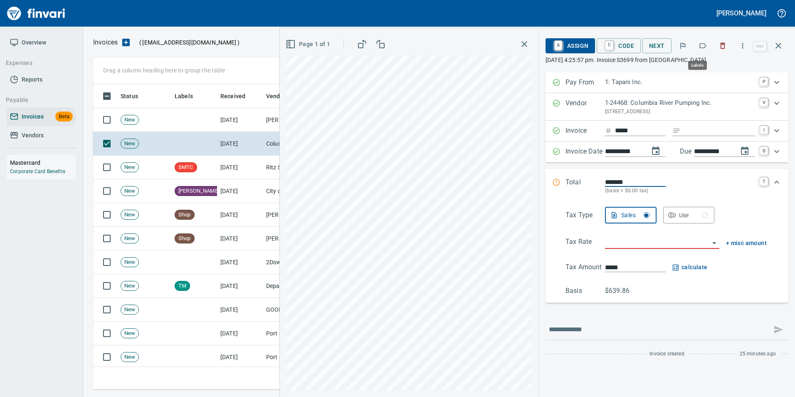
click at [706, 37] on button "button" at bounding box center [702, 46] width 18 height 18
click at [777, 44] on icon "button" at bounding box center [778, 46] width 10 height 10
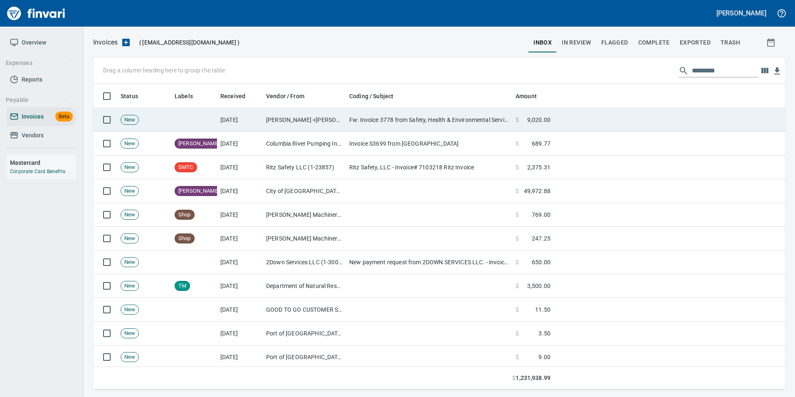
click at [310, 121] on td "[PERSON_NAME] <[PERSON_NAME][EMAIL_ADDRESS][PERSON_NAME][DOMAIN_NAME]>" at bounding box center [304, 120] width 83 height 24
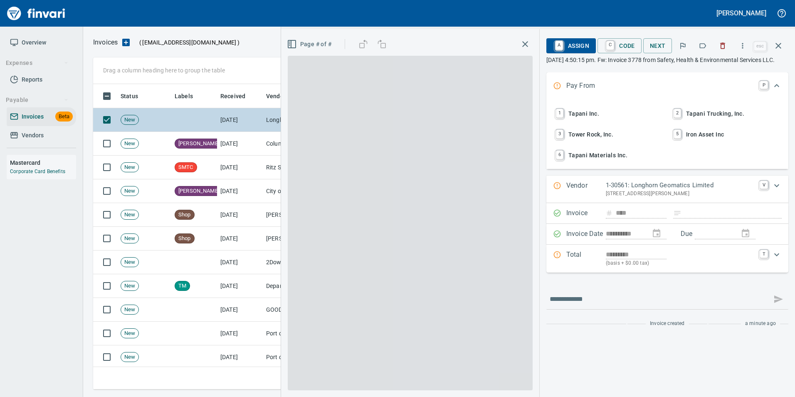
scroll to position [299, 679]
type input "**********"
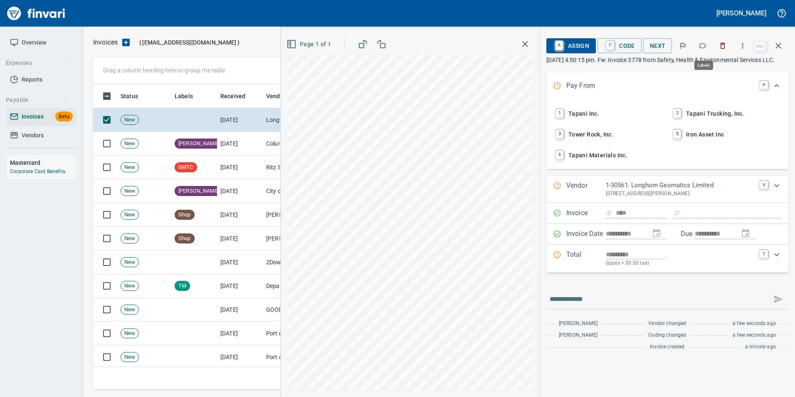
click at [706, 47] on icon "button" at bounding box center [703, 45] width 7 height 5
click at [778, 47] on icon "button" at bounding box center [778, 46] width 10 height 10
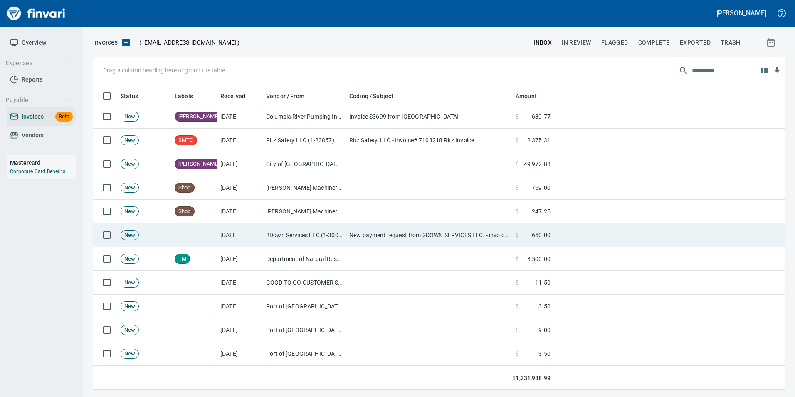
scroll to position [42, 0]
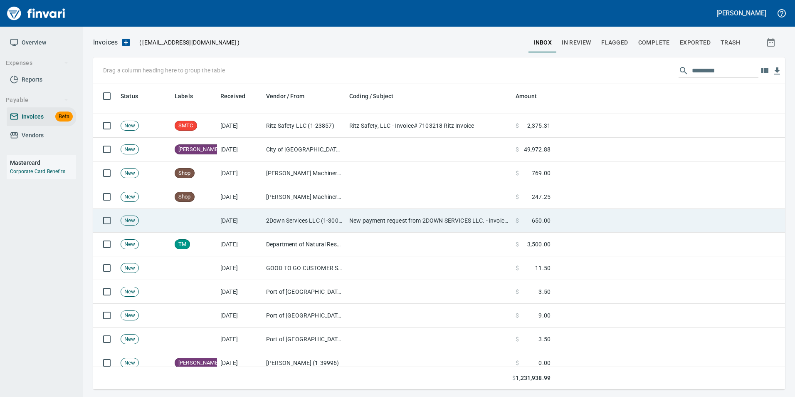
click at [413, 258] on td at bounding box center [429, 268] width 166 height 24
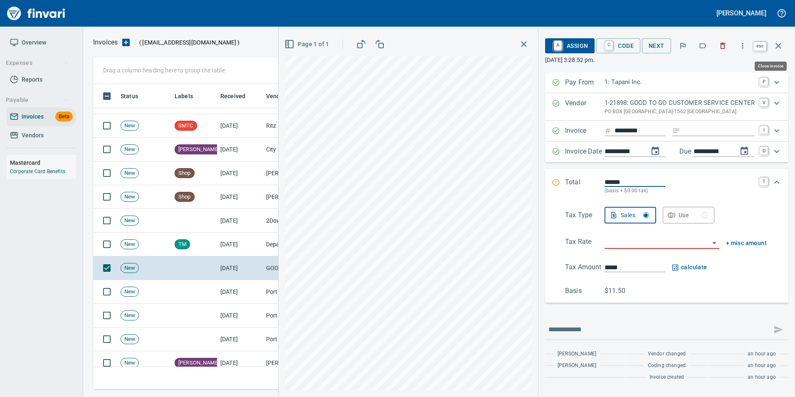
click at [777, 39] on button "button" at bounding box center [778, 46] width 20 height 20
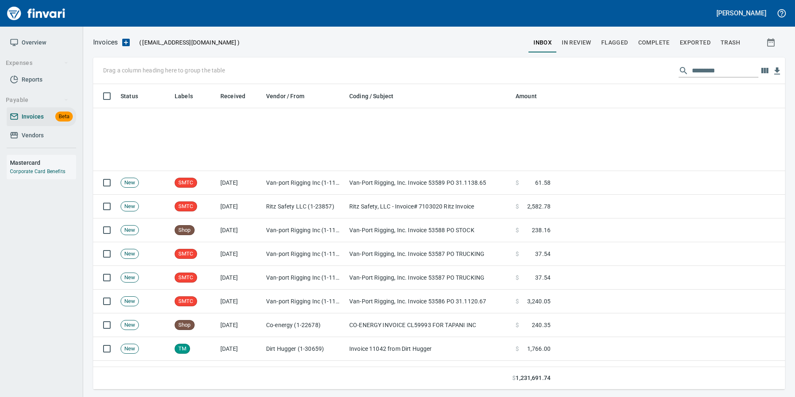
scroll to position [1206, 0]
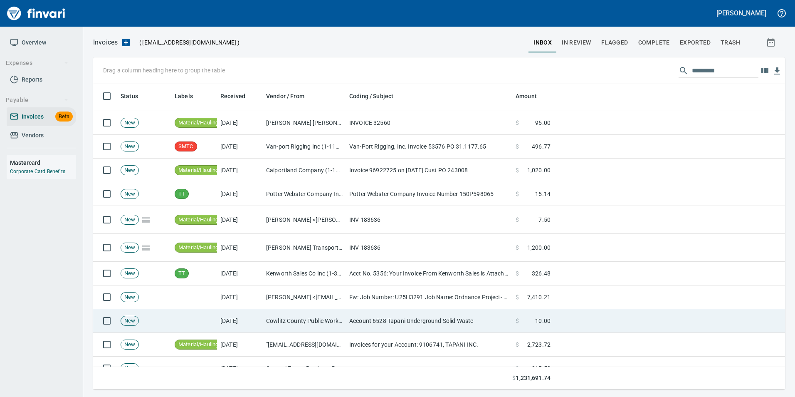
click at [392, 324] on td "Account 6528 Tapani Underground Solid Waste" at bounding box center [429, 321] width 166 height 24
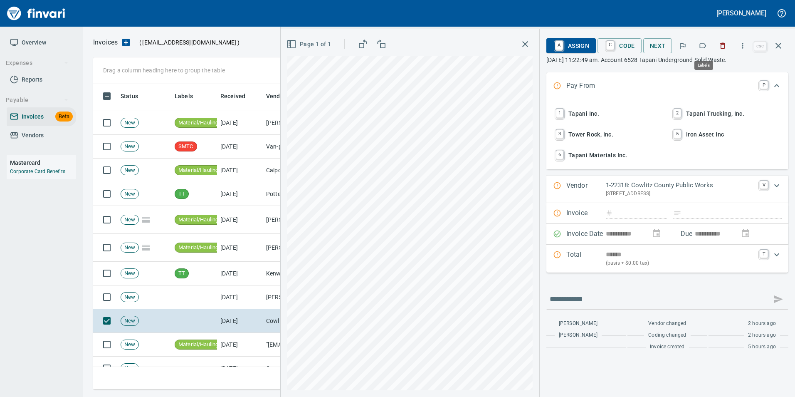
click at [702, 44] on icon "button" at bounding box center [702, 46] width 8 height 8
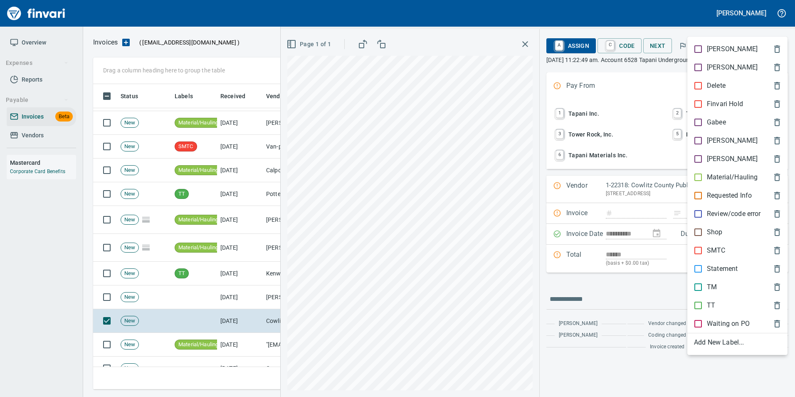
scroll to position [299, 679]
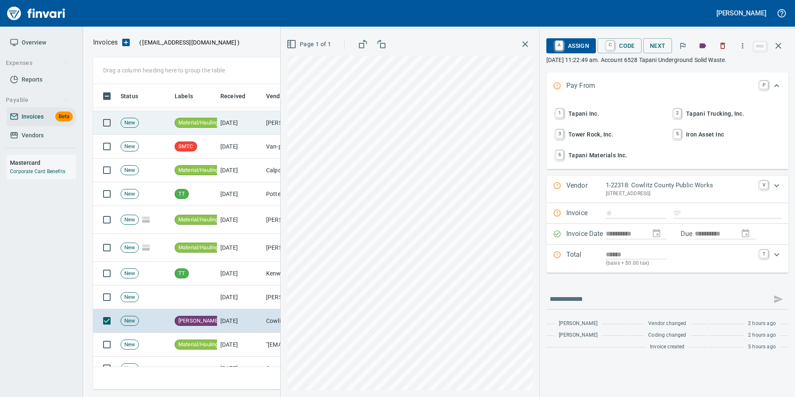
click at [781, 47] on icon "button" at bounding box center [778, 46] width 10 height 10
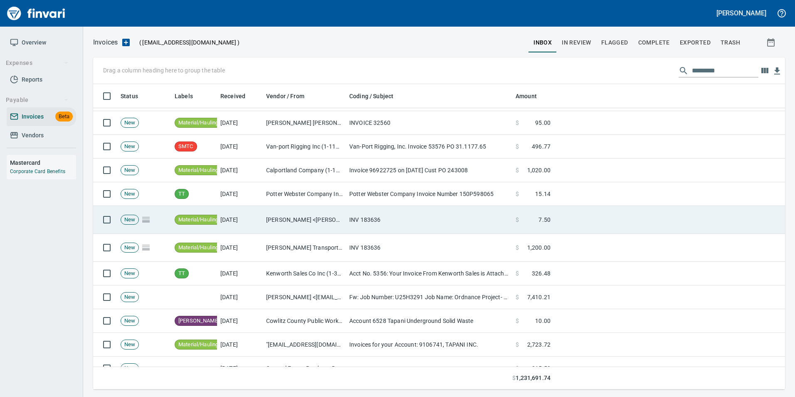
scroll to position [299, 679]
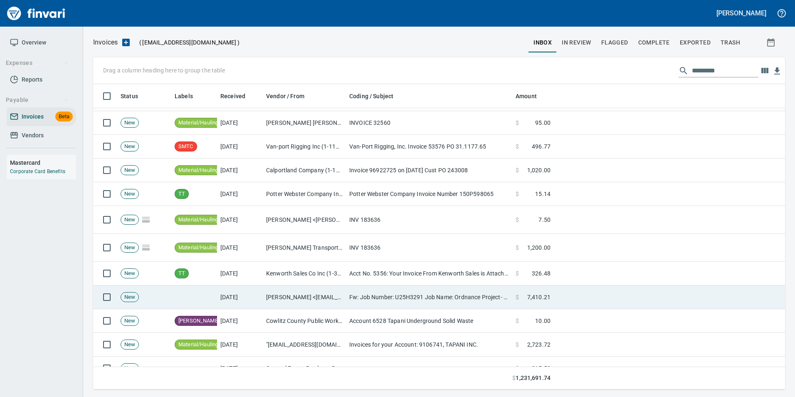
click at [364, 294] on td "Fw: Job Number: U25H3291 Job Name: Ordnance Project- Phase 1&[PHONE_NUMBER]" at bounding box center [429, 297] width 166 height 24
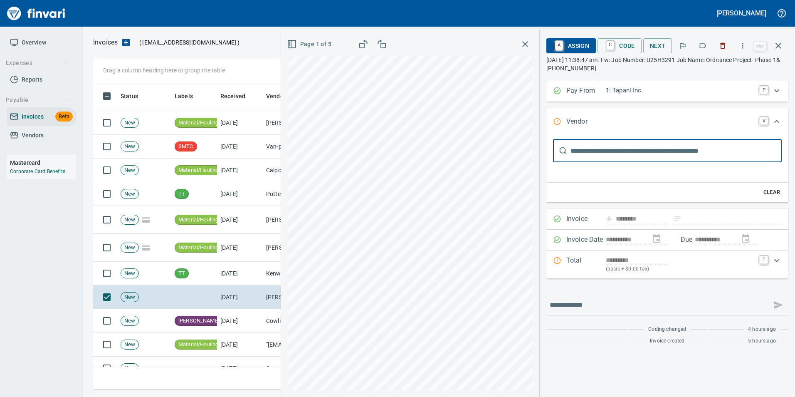
click at [779, 44] on icon "button" at bounding box center [778, 46] width 10 height 10
click at [778, 45] on span "button" at bounding box center [771, 42] width 20 height 10
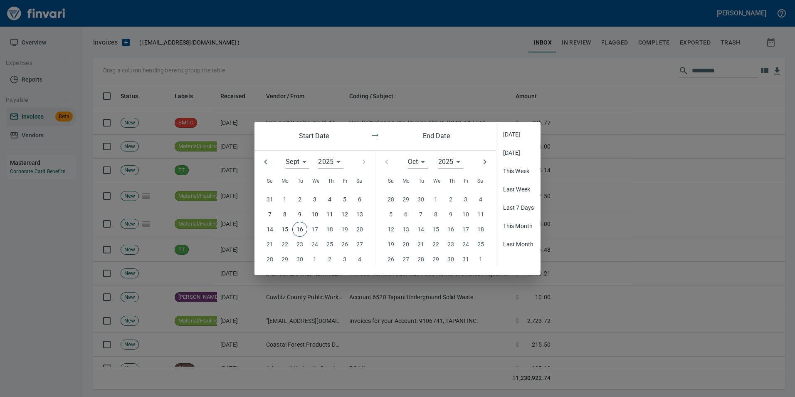
click at [485, 73] on div at bounding box center [397, 198] width 795 height 397
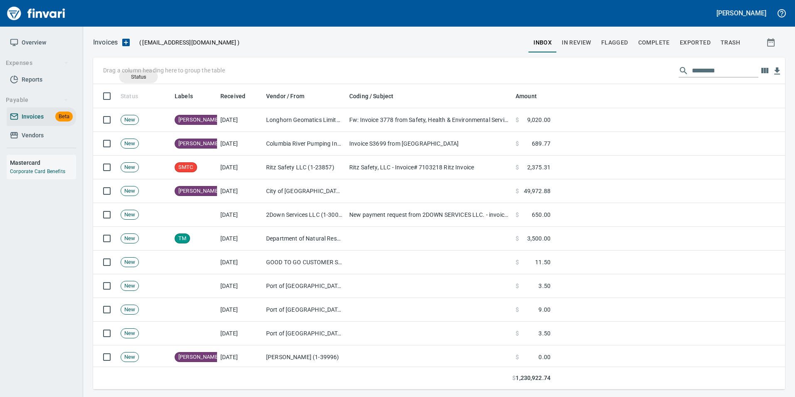
scroll to position [299, 679]
drag, startPoint x: 137, startPoint y: 94, endPoint x: 139, endPoint y: 72, distance: 22.6
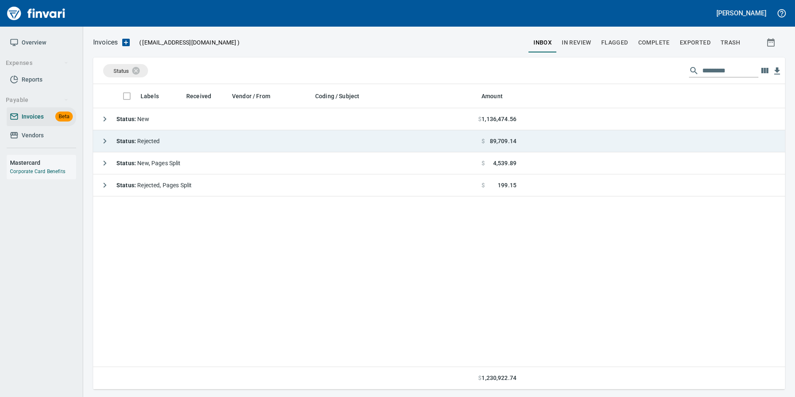
click at [144, 143] on span "Status : Rejected" at bounding box center [137, 141] width 43 height 7
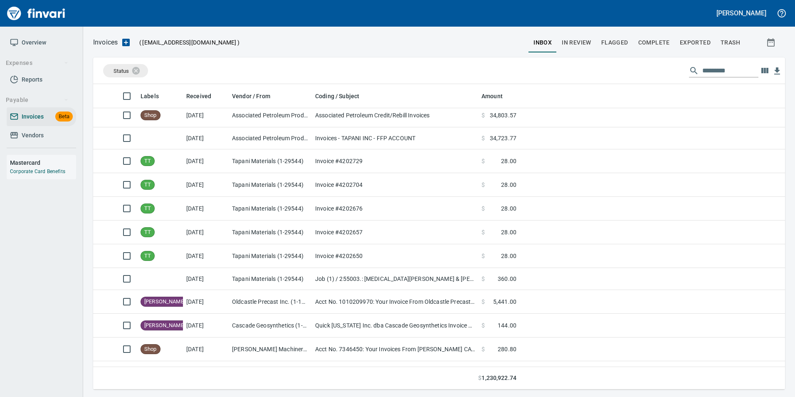
scroll to position [42, 0]
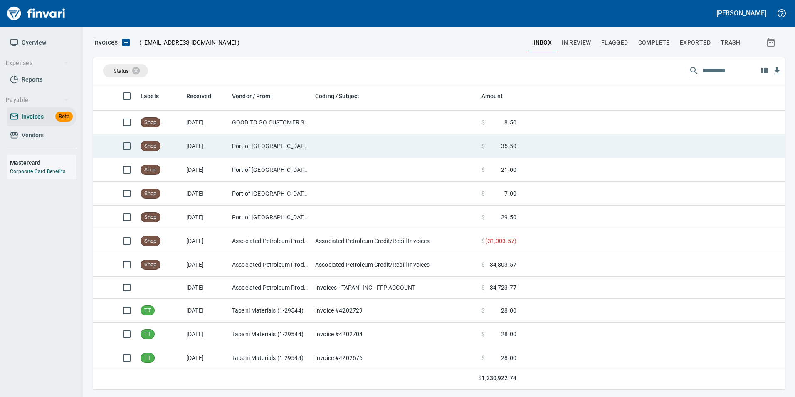
click at [178, 150] on td "Shop" at bounding box center [160, 146] width 46 height 24
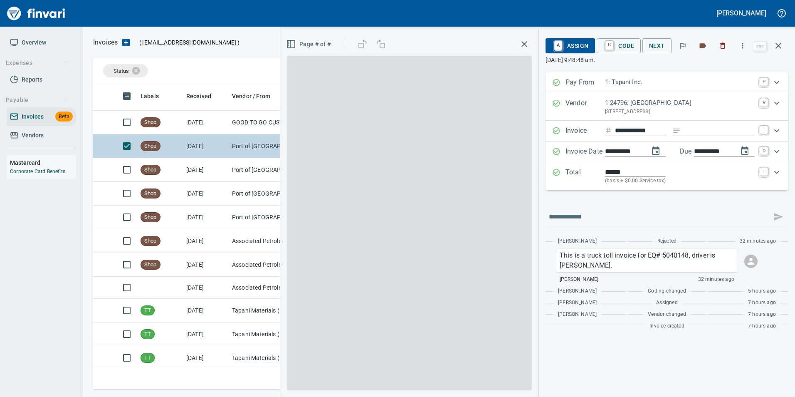
scroll to position [299, 679]
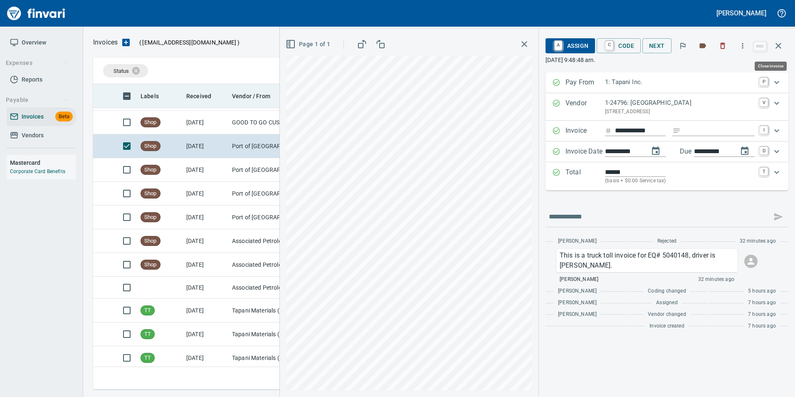
click at [780, 44] on icon "button" at bounding box center [778, 46] width 10 height 10
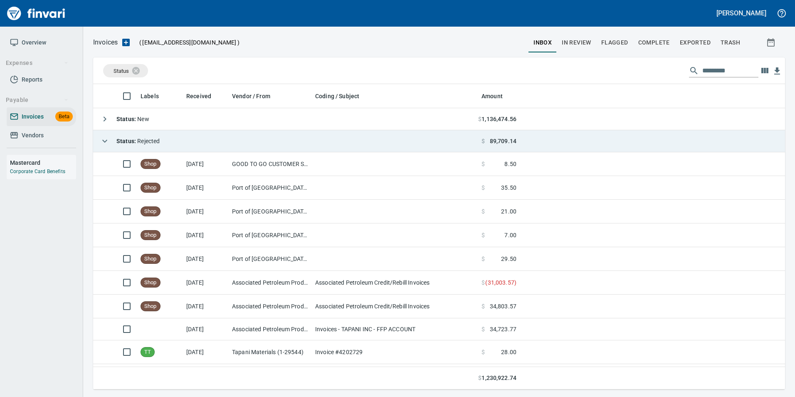
click at [104, 139] on icon "button" at bounding box center [105, 141] width 10 height 10
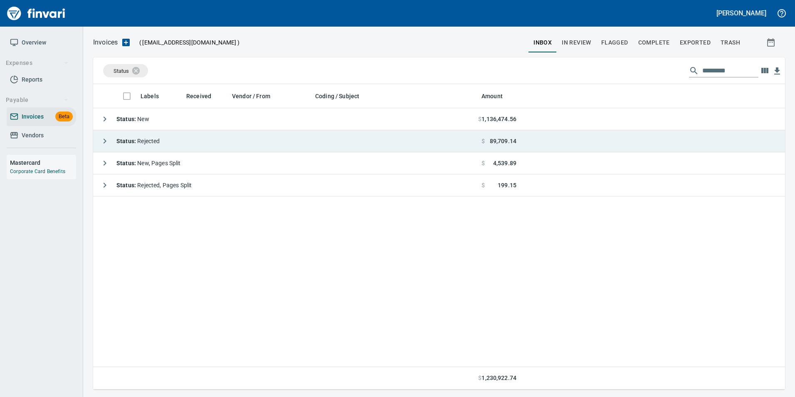
scroll to position [299, 686]
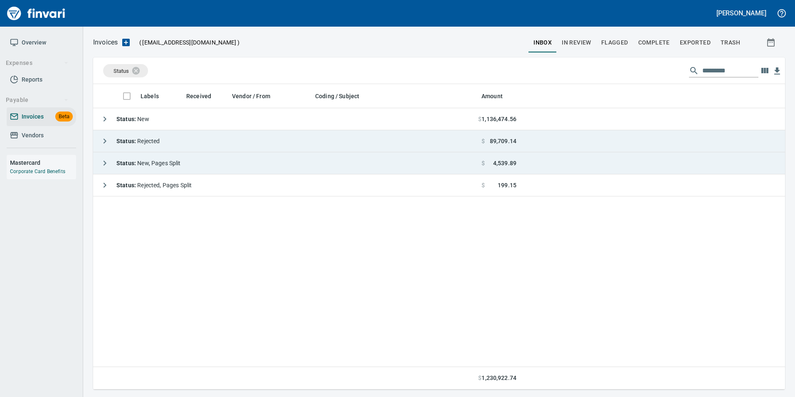
click at [102, 163] on icon "button" at bounding box center [105, 163] width 10 height 10
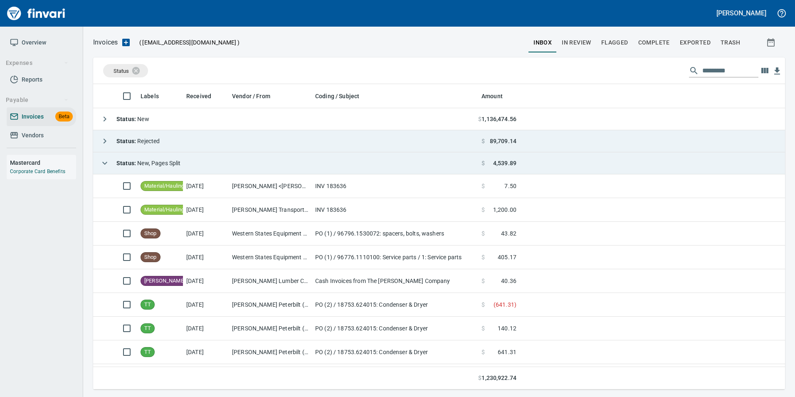
scroll to position [299, 679]
click at [102, 163] on icon "button" at bounding box center [105, 163] width 10 height 10
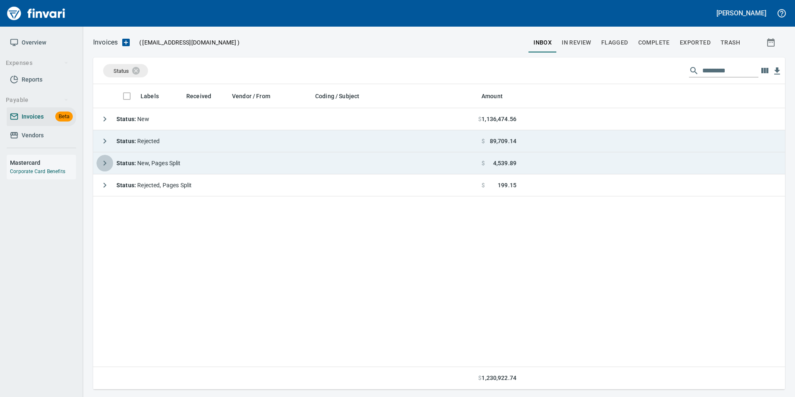
click at [101, 166] on icon "button" at bounding box center [105, 163] width 10 height 10
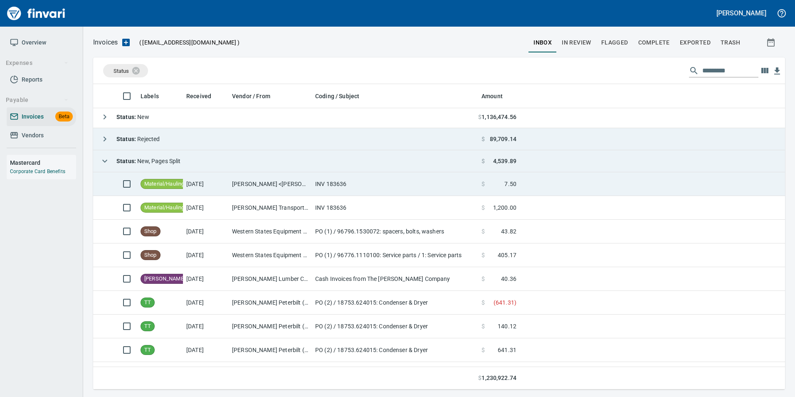
scroll to position [0, 0]
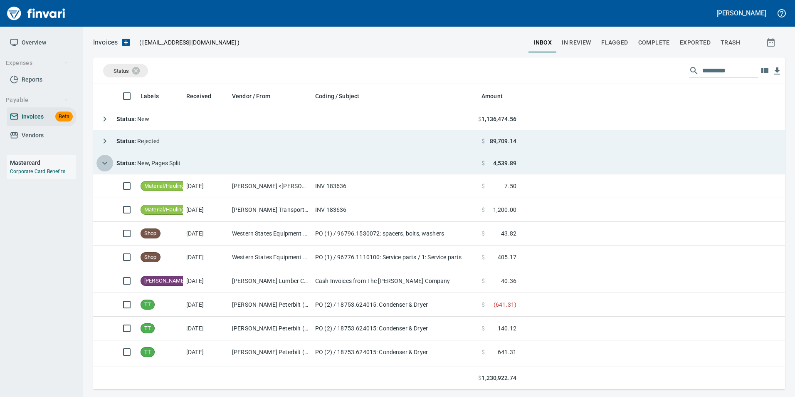
click at [106, 160] on icon "button" at bounding box center [105, 163] width 10 height 10
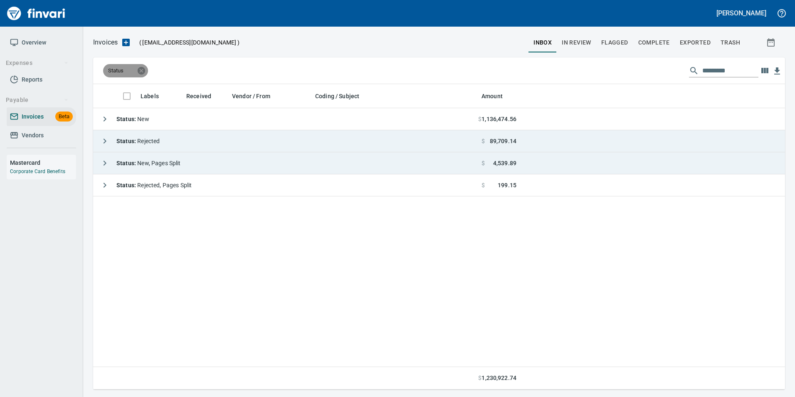
click at [139, 69] on icon at bounding box center [141, 70] width 7 height 7
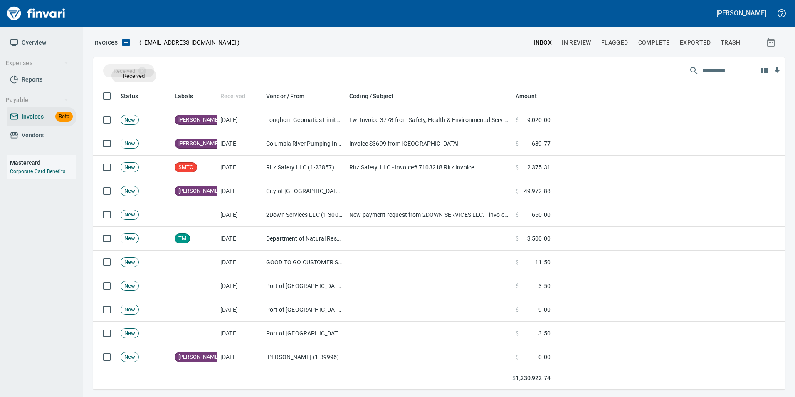
scroll to position [299, 679]
drag, startPoint x: 231, startPoint y: 103, endPoint x: 130, endPoint y: 76, distance: 104.7
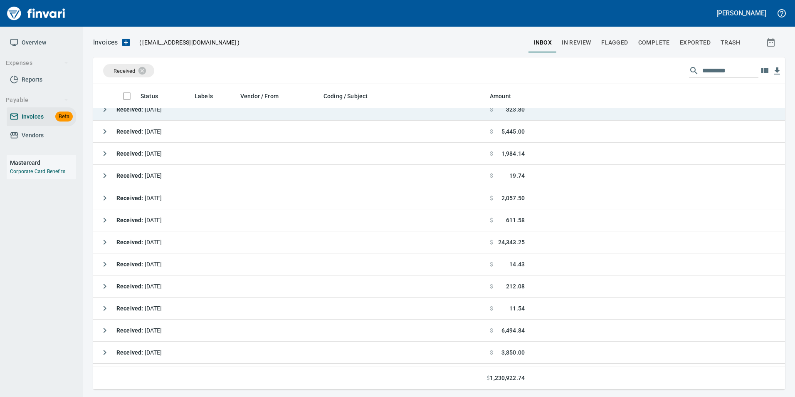
scroll to position [315, 0]
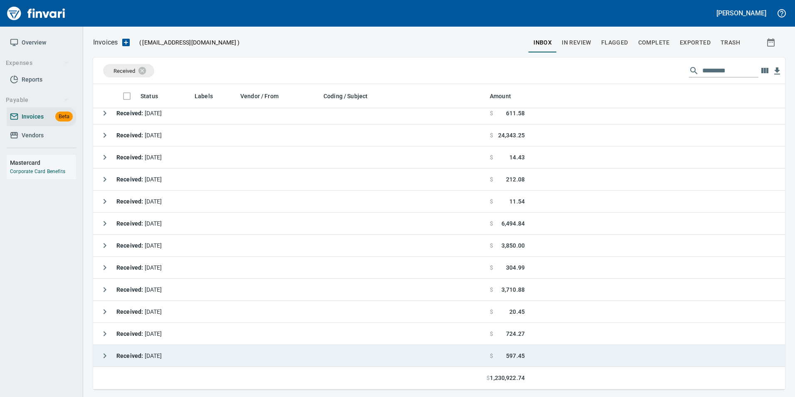
click at [119, 352] on strong "Received :" at bounding box center [130, 355] width 28 height 7
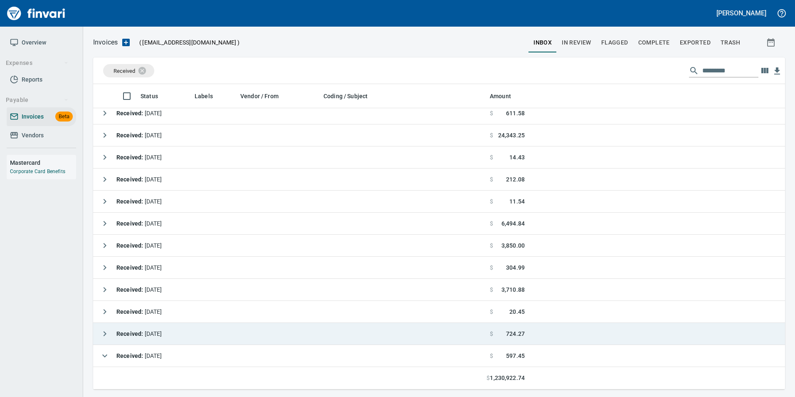
scroll to position [390, 0]
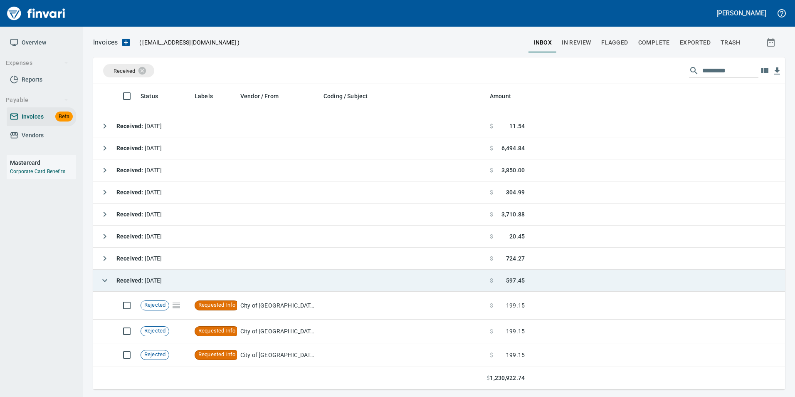
click at [104, 279] on icon "button" at bounding box center [105, 280] width 10 height 10
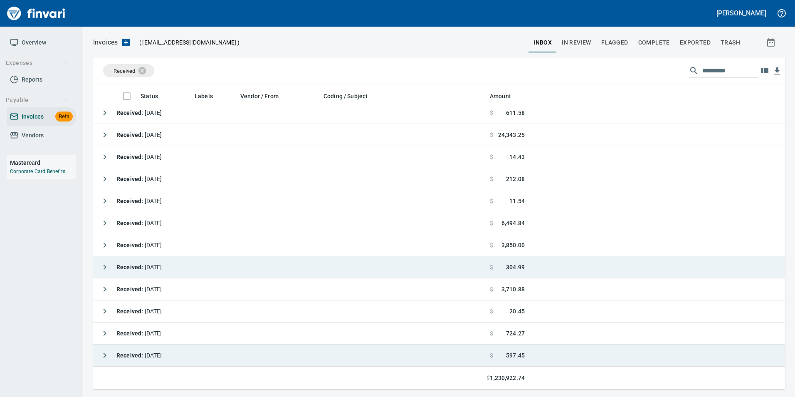
scroll to position [315, 0]
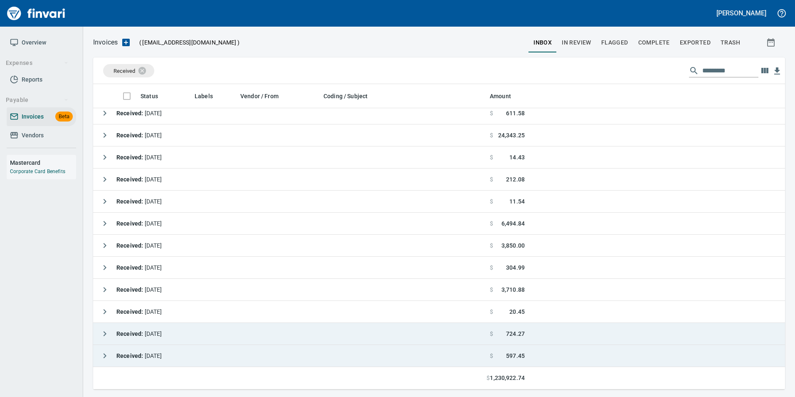
click at [99, 332] on button "button" at bounding box center [104, 333] width 17 height 17
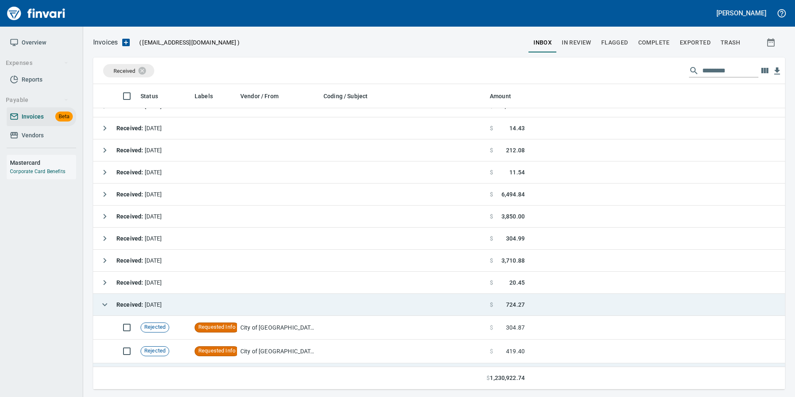
scroll to position [362, 0]
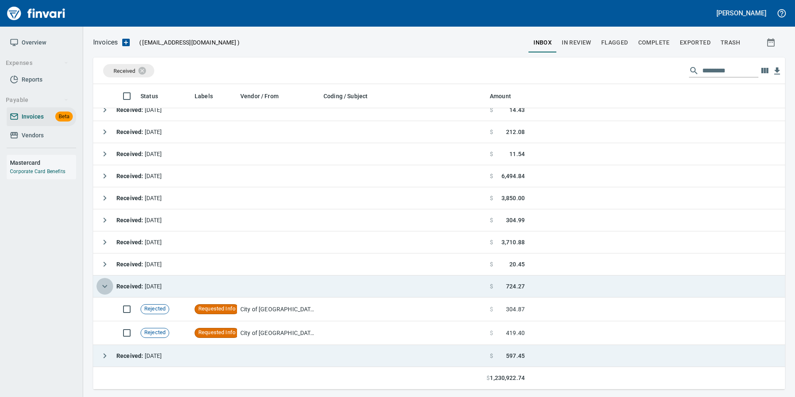
click at [103, 287] on icon "button" at bounding box center [105, 286] width 10 height 10
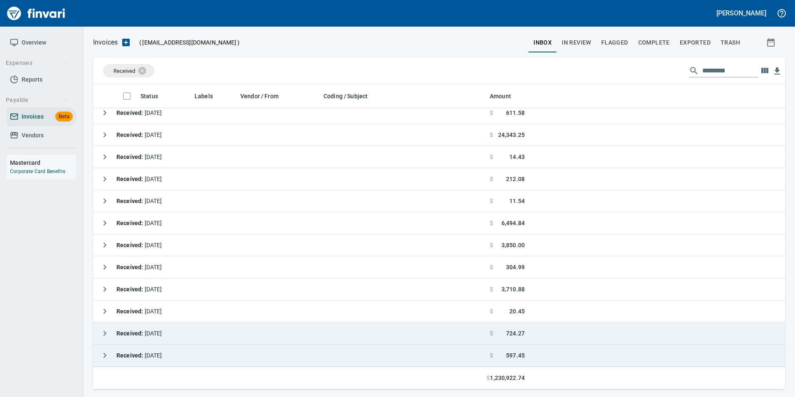
scroll to position [315, 0]
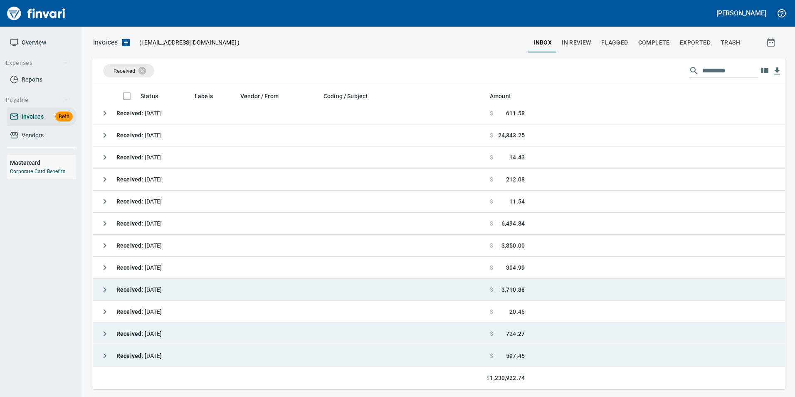
click at [104, 287] on icon "button" at bounding box center [105, 289] width 3 height 5
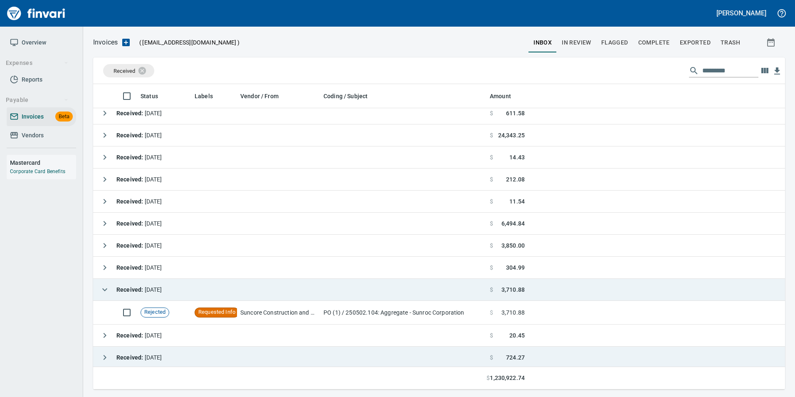
click at [104, 287] on icon "button" at bounding box center [105, 289] width 10 height 10
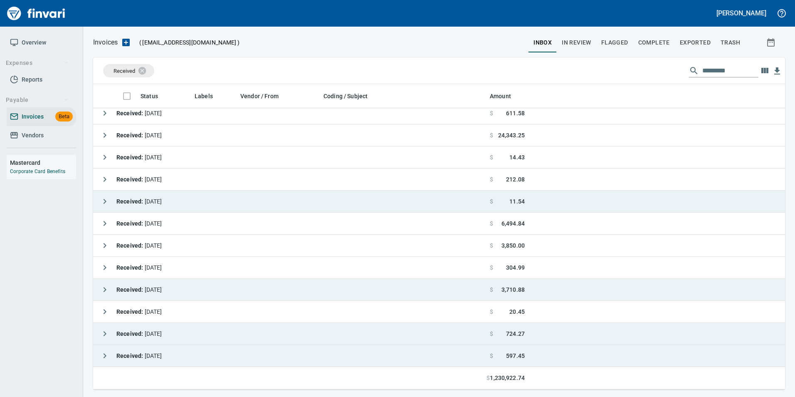
click at [108, 201] on icon "button" at bounding box center [105, 201] width 10 height 10
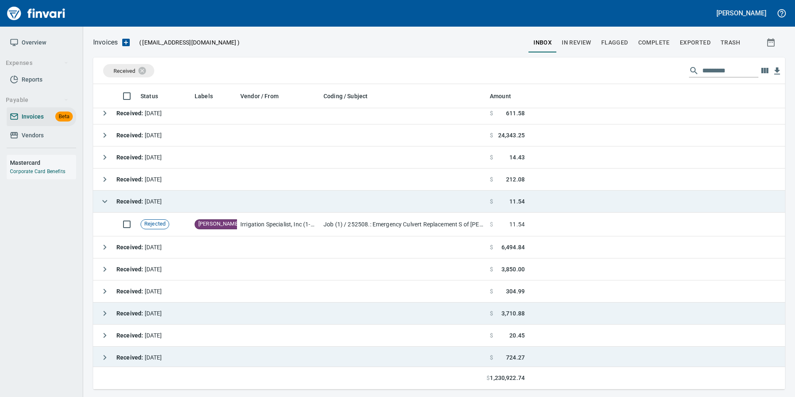
click at [108, 200] on icon "button" at bounding box center [105, 201] width 10 height 10
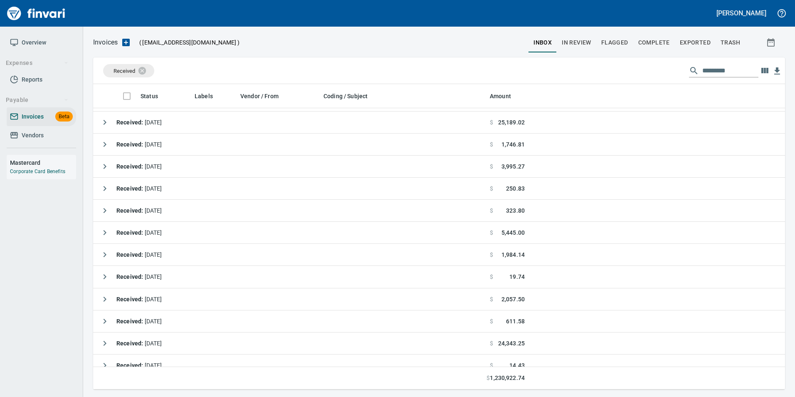
scroll to position [0, 0]
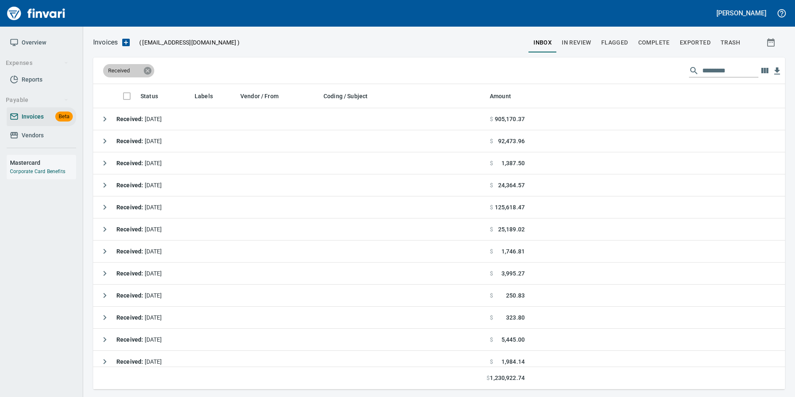
click at [146, 69] on icon at bounding box center [147, 70] width 9 height 9
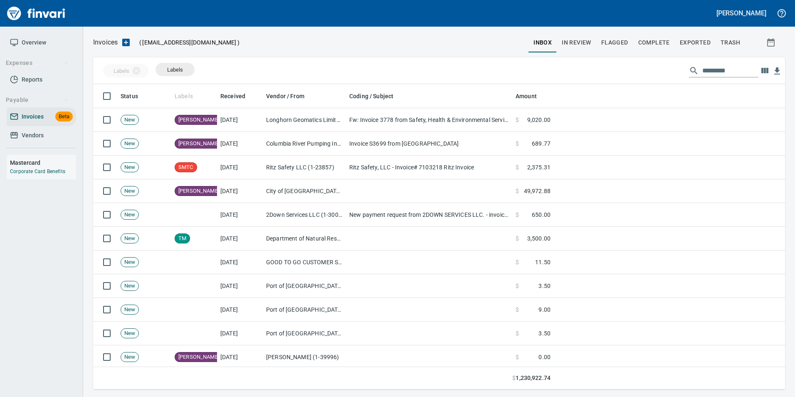
scroll to position [299, 679]
drag, startPoint x: 192, startPoint y: 95, endPoint x: 175, endPoint y: 69, distance: 30.9
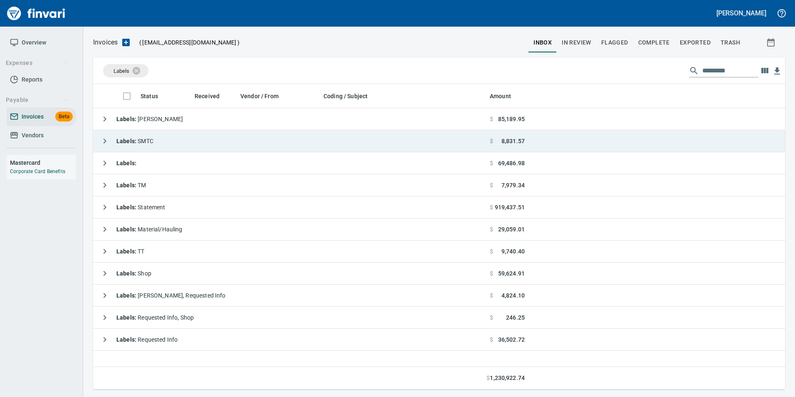
click at [106, 141] on icon "button" at bounding box center [105, 140] width 3 height 5
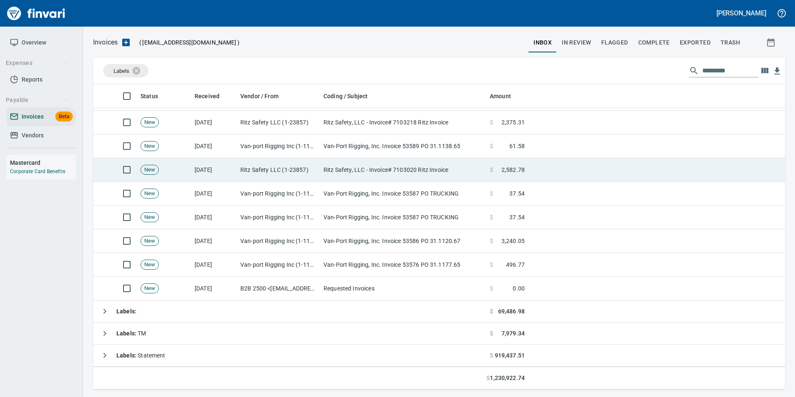
scroll to position [0, 0]
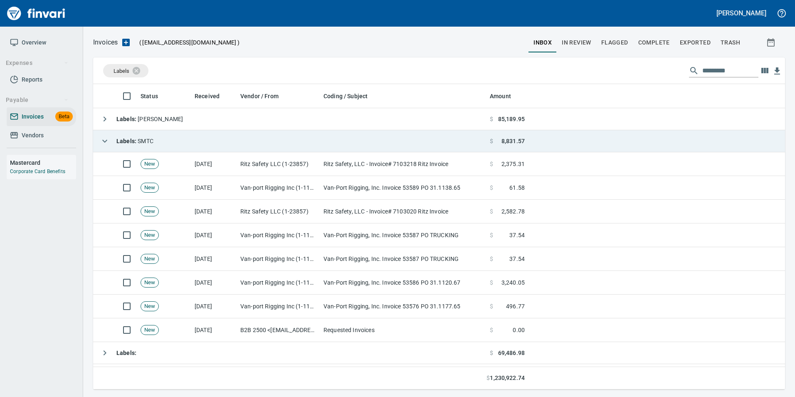
click at [98, 137] on button "button" at bounding box center [104, 141] width 17 height 17
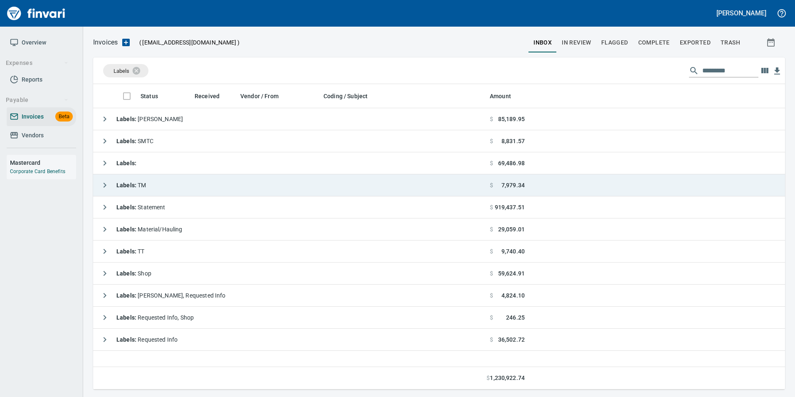
click at [110, 183] on button "button" at bounding box center [104, 185] width 17 height 17
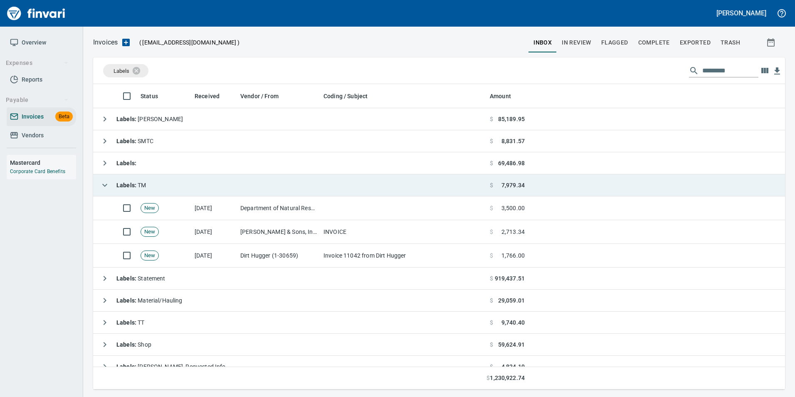
click at [106, 184] on icon "button" at bounding box center [104, 185] width 5 height 3
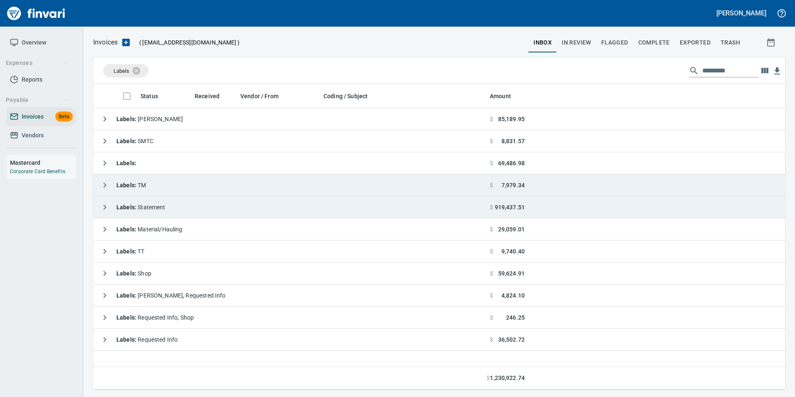
click at [101, 212] on button "button" at bounding box center [104, 207] width 17 height 17
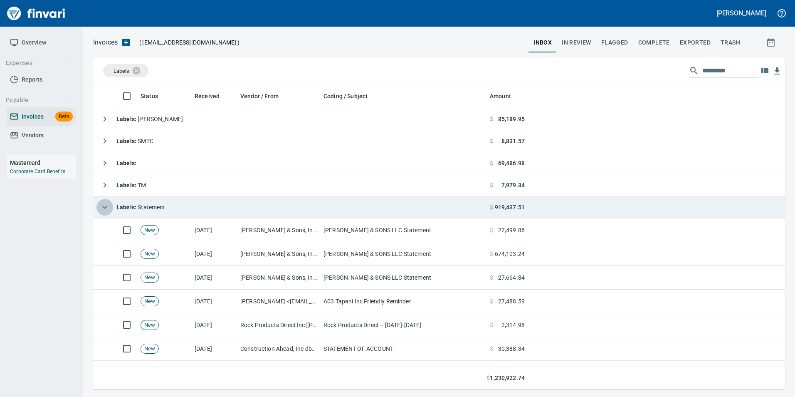
click at [107, 203] on icon "button" at bounding box center [105, 207] width 10 height 10
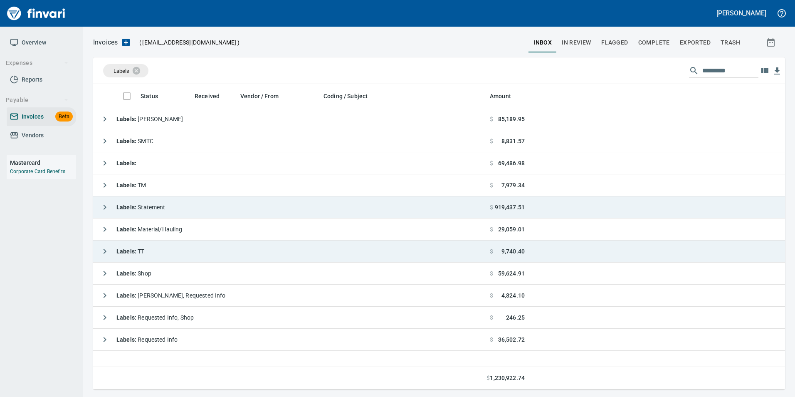
click at [106, 251] on icon "button" at bounding box center [105, 251] width 3 height 5
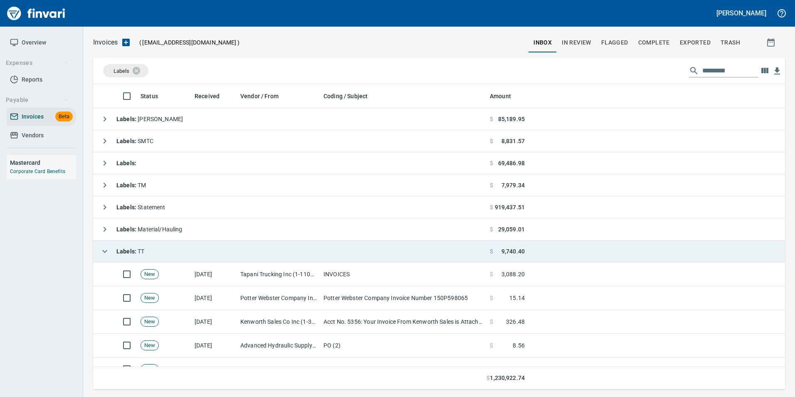
click at [99, 252] on button "button" at bounding box center [104, 251] width 17 height 17
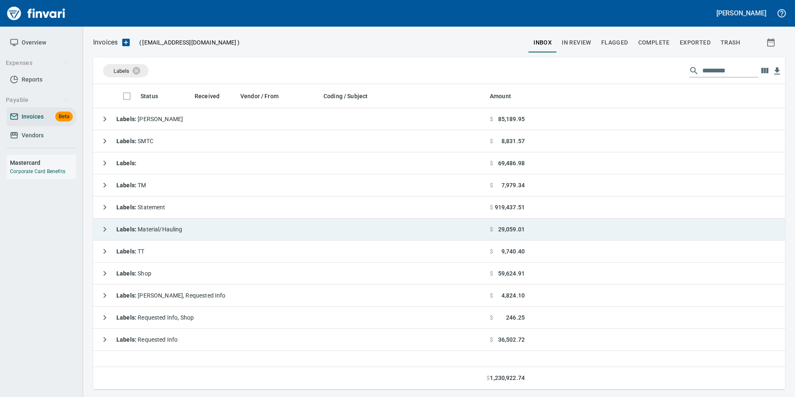
click at [110, 227] on button "button" at bounding box center [104, 229] width 17 height 17
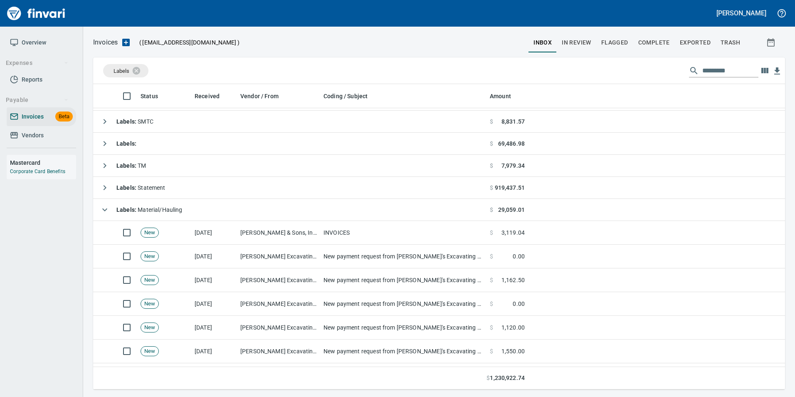
scroll to position [15, 0]
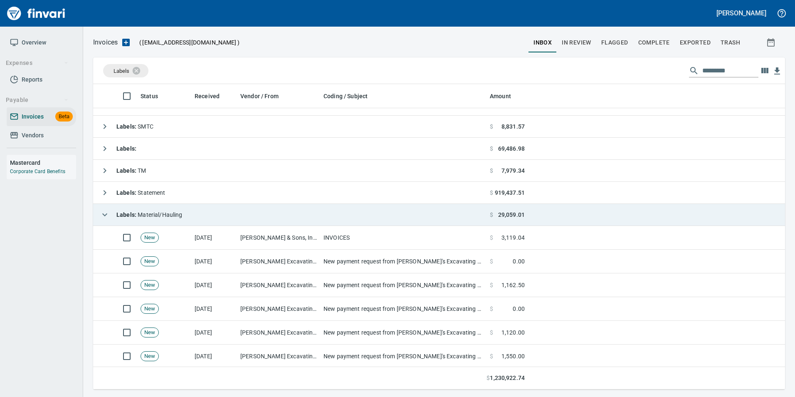
click at [107, 210] on icon "button" at bounding box center [105, 215] width 10 height 10
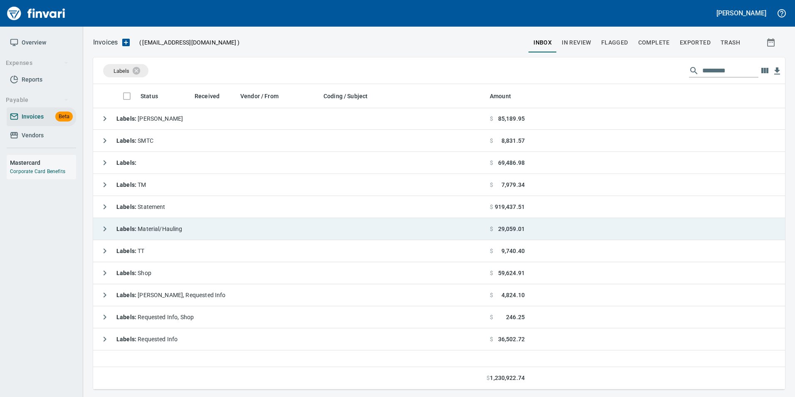
scroll to position [0, 0]
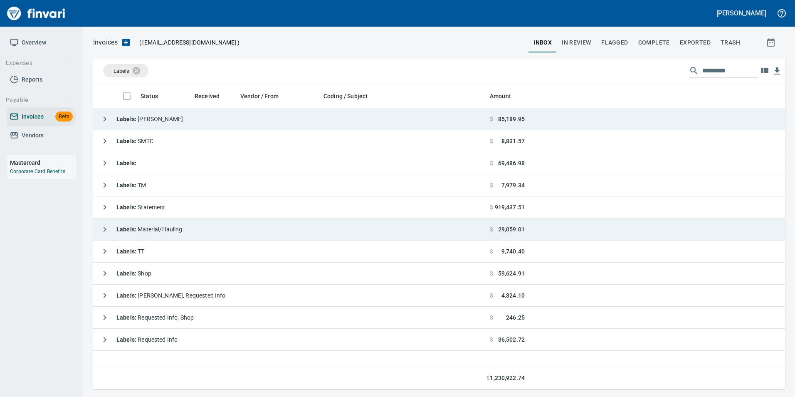
click at [103, 118] on icon "button" at bounding box center [105, 119] width 10 height 10
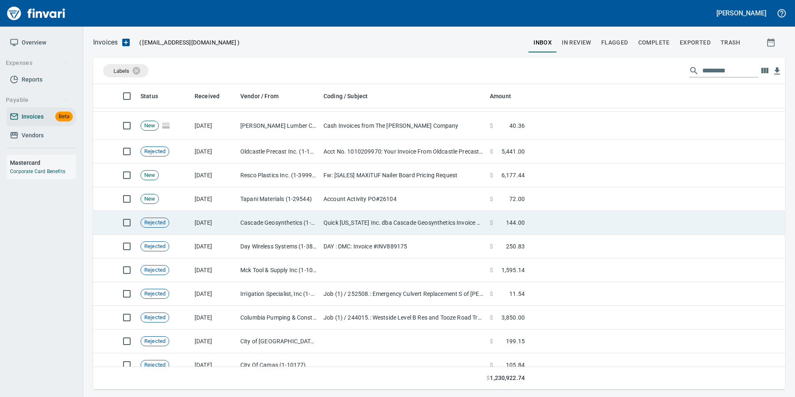
scroll to position [249, 0]
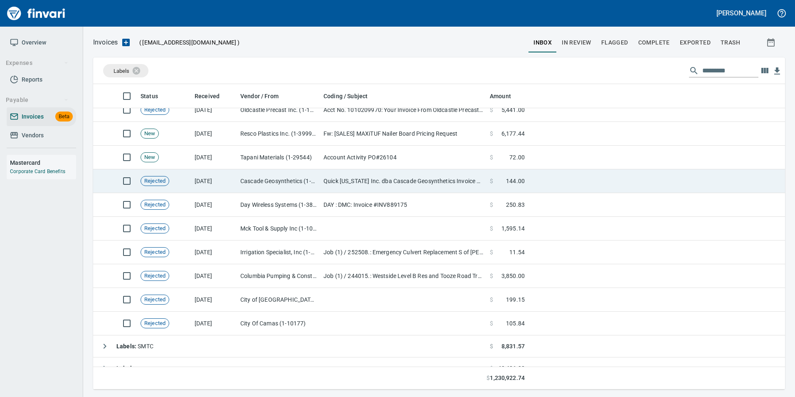
click at [259, 232] on td "Mck Tool & Supply Inc (1-10644)" at bounding box center [278, 229] width 83 height 24
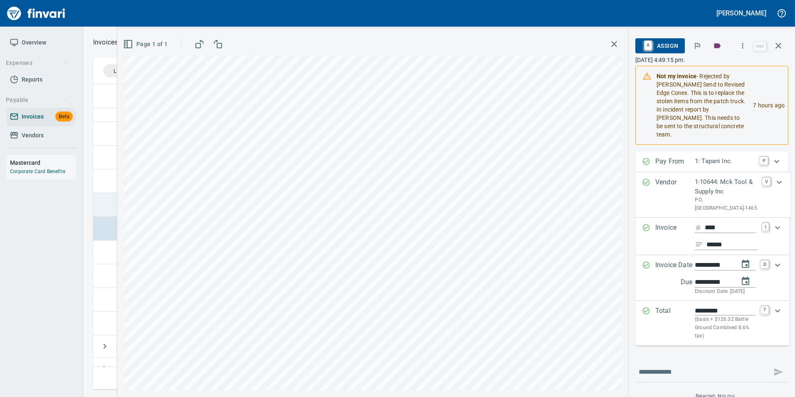
click at [780, 42] on icon "button" at bounding box center [778, 46] width 10 height 10
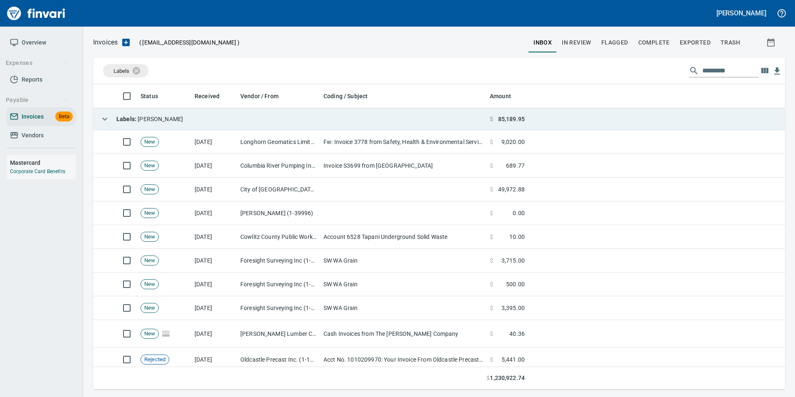
click at [106, 117] on icon "button" at bounding box center [105, 119] width 10 height 10
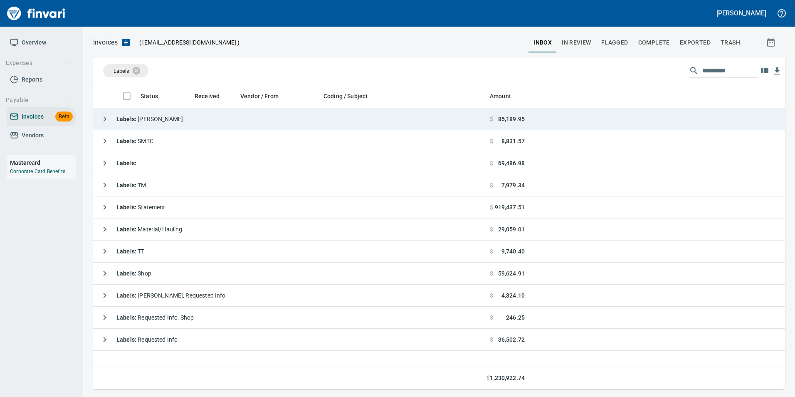
scroll to position [299, 686]
click at [143, 67] on icon at bounding box center [141, 70] width 9 height 9
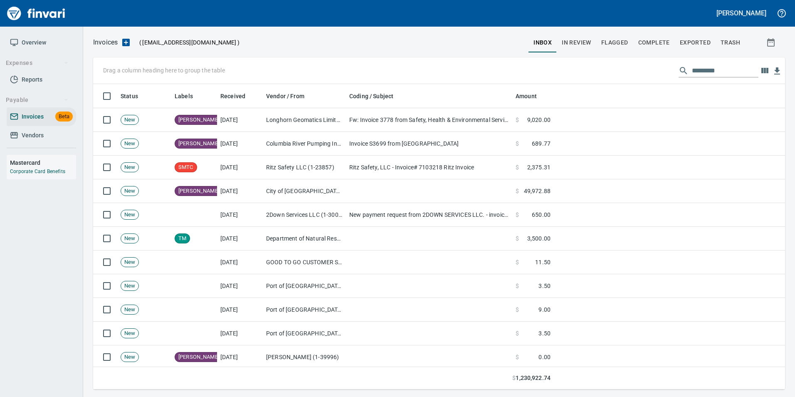
scroll to position [299, 679]
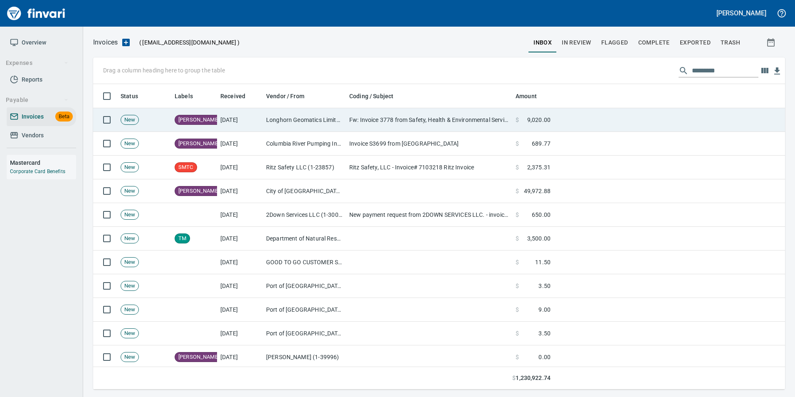
click at [265, 119] on td "Longhorn Geomatics Limited (1-30561)" at bounding box center [304, 120] width 83 height 24
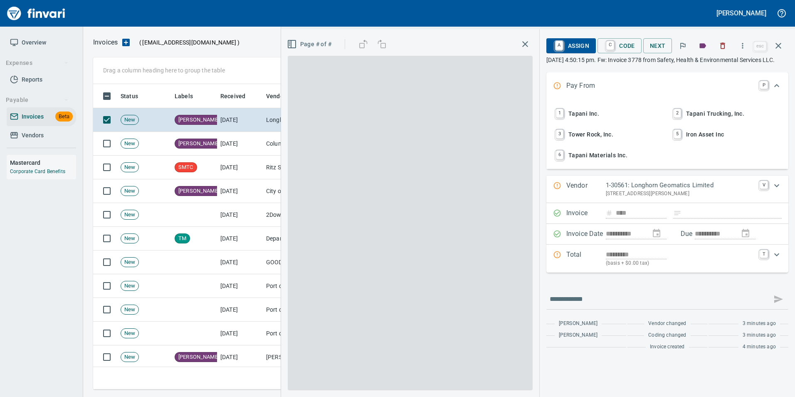
scroll to position [299, 679]
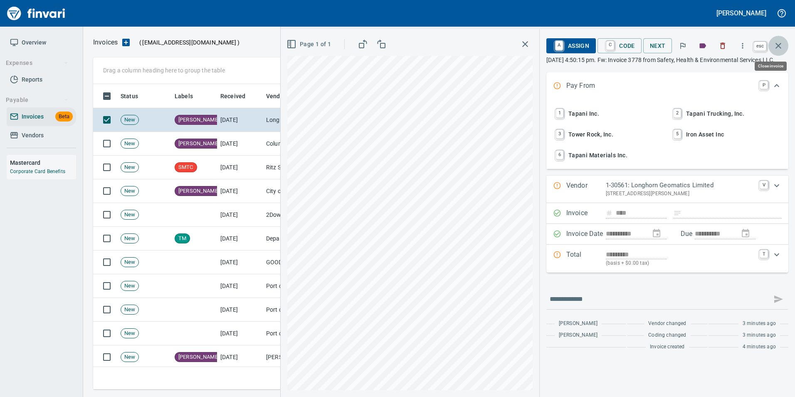
click at [777, 49] on icon "button" at bounding box center [778, 46] width 10 height 10
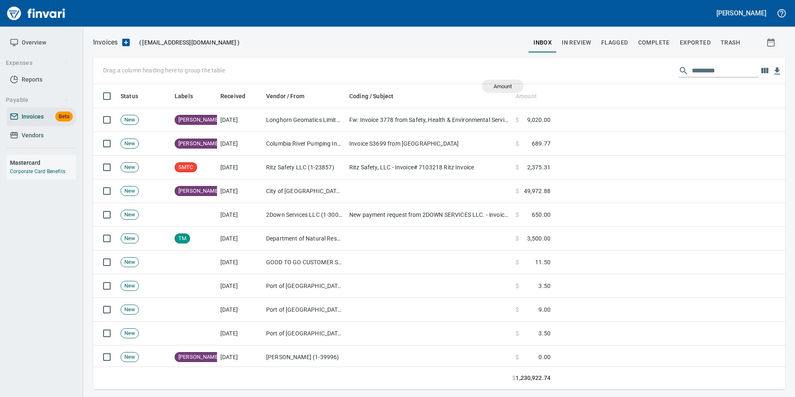
scroll to position [299, 679]
drag, startPoint x: 526, startPoint y: 92, endPoint x: 220, endPoint y: 64, distance: 307.6
click at [220, 64] on body "[PERSON_NAME] Overview Expenses Reports Payable Invoices Beta Vendors Mastercar…" at bounding box center [397, 198] width 795 height 397
drag, startPoint x: 529, startPoint y: 96, endPoint x: 125, endPoint y: 72, distance: 404.4
click at [125, 72] on body "[PERSON_NAME] Overview Expenses Reports Payable Invoices Beta Vendors Mastercar…" at bounding box center [397, 198] width 795 height 397
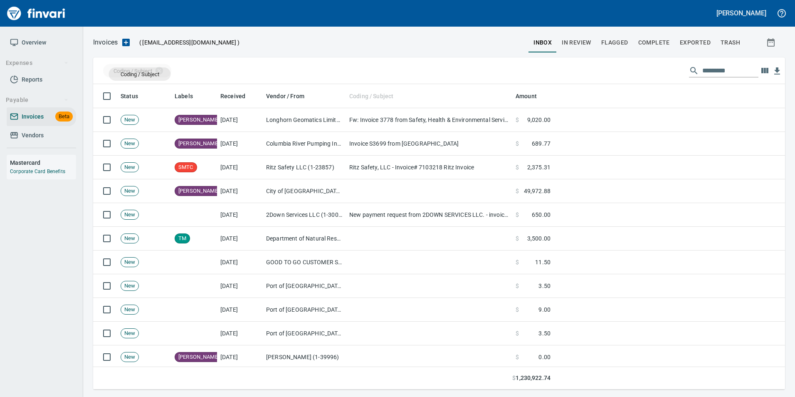
drag, startPoint x: 374, startPoint y: 93, endPoint x: 140, endPoint y: 74, distance: 234.8
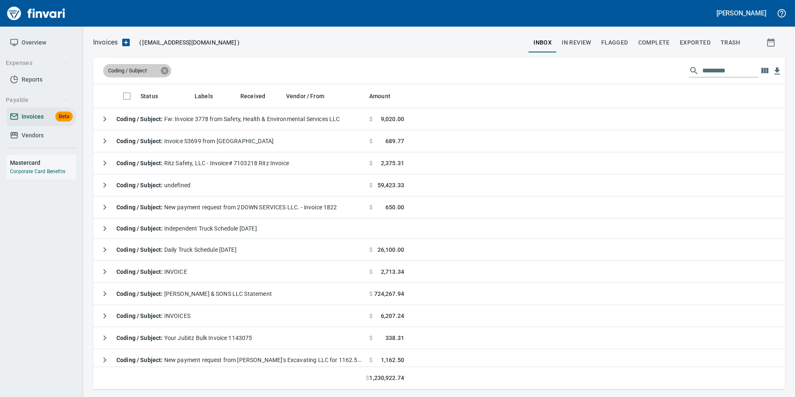
click at [165, 73] on icon at bounding box center [164, 70] width 7 height 7
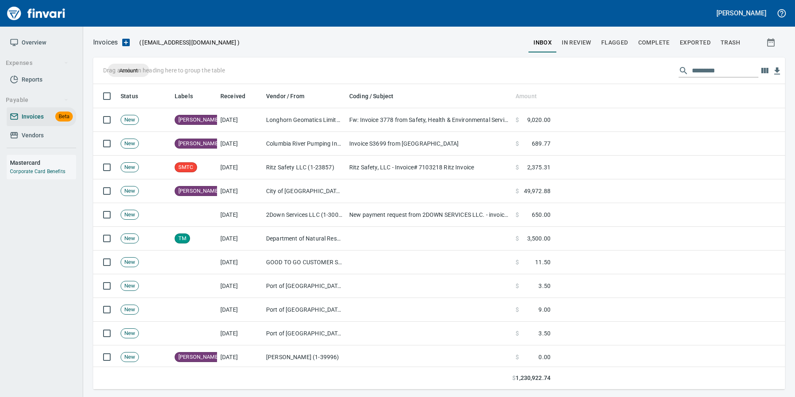
drag, startPoint x: 533, startPoint y: 93, endPoint x: 128, endPoint y: 70, distance: 405.6
click at [128, 70] on body "[PERSON_NAME] Overview Expenses Reports Payable Invoices Beta Vendors Mastercar…" at bounding box center [397, 198] width 795 height 397
drag, startPoint x: 283, startPoint y: 91, endPoint x: 121, endPoint y: 72, distance: 163.3
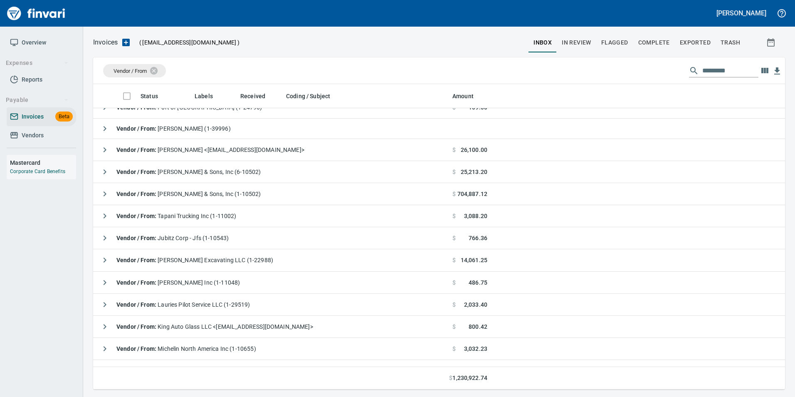
scroll to position [166, 0]
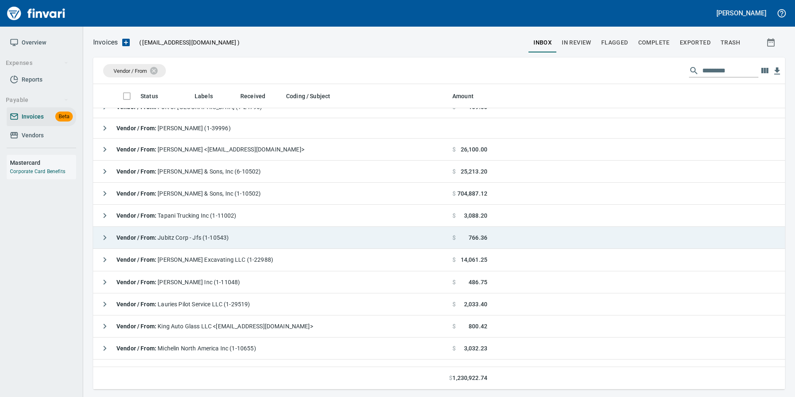
click at [106, 235] on icon "button" at bounding box center [105, 237] width 10 height 10
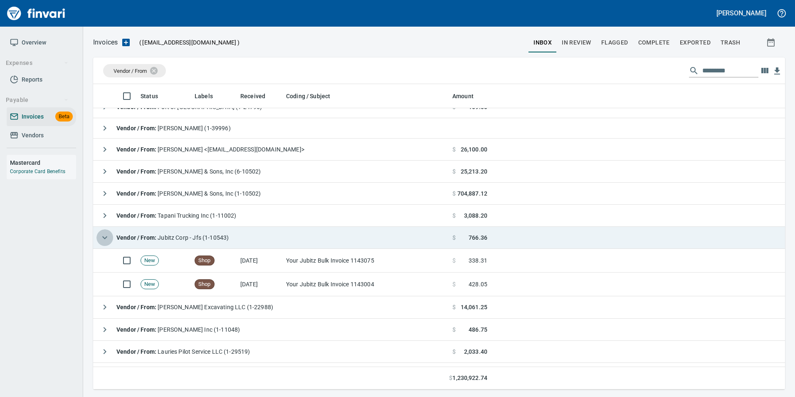
click at [106, 235] on icon "button" at bounding box center [105, 237] width 10 height 10
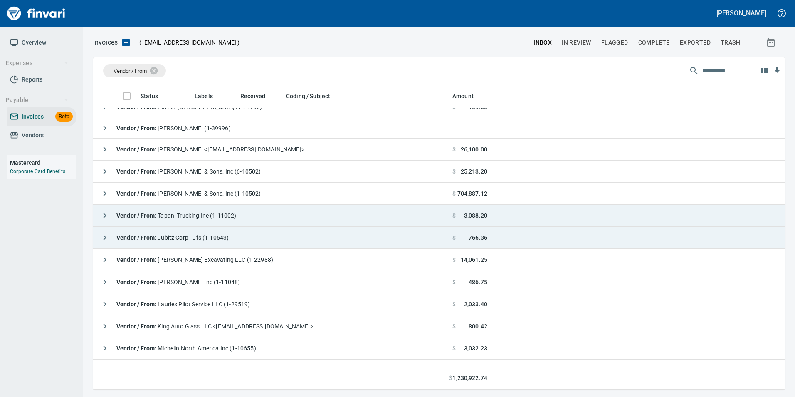
click at [102, 213] on icon "button" at bounding box center [105, 215] width 10 height 10
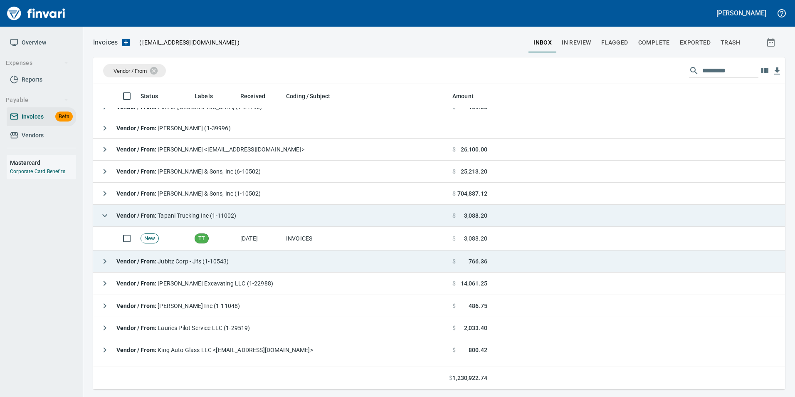
click at [102, 213] on icon "button" at bounding box center [105, 215] width 10 height 10
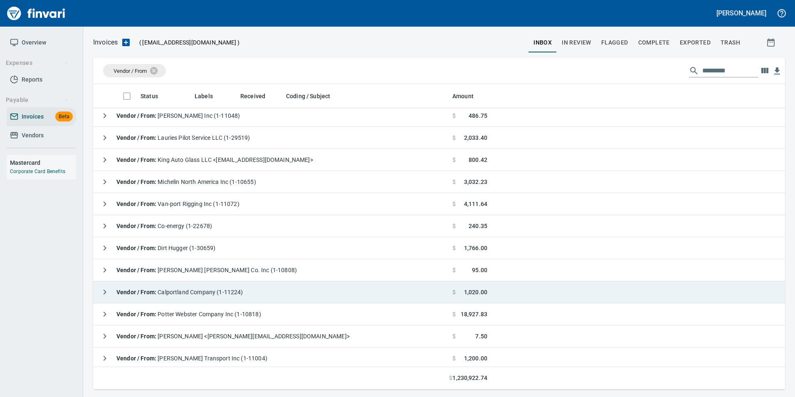
scroll to position [457, 0]
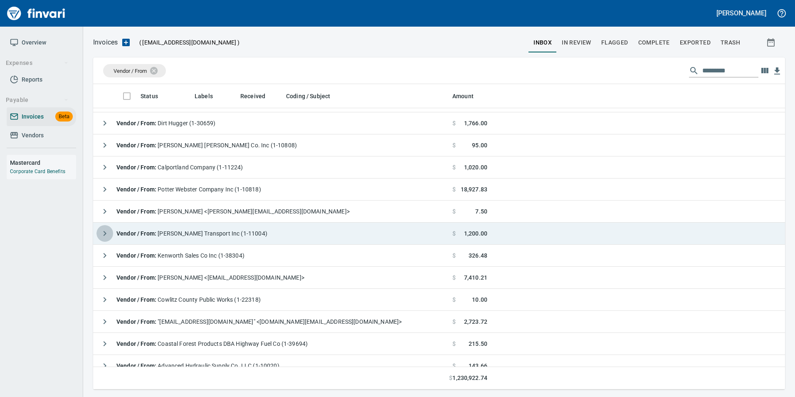
click at [106, 233] on icon "button" at bounding box center [105, 233] width 3 height 5
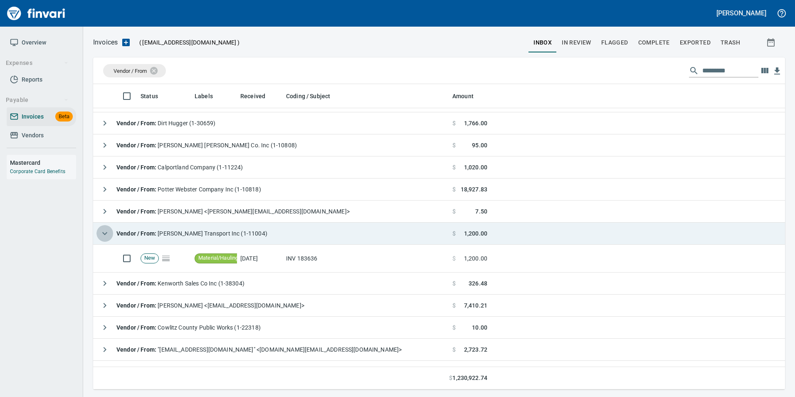
click at [106, 233] on icon "button" at bounding box center [104, 233] width 5 height 3
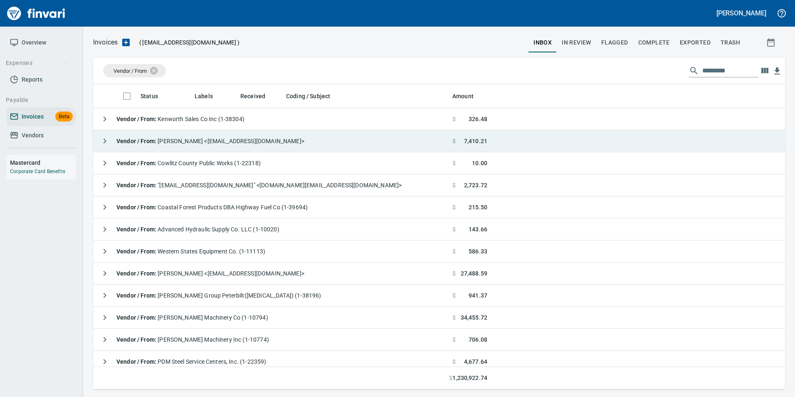
scroll to position [582, 0]
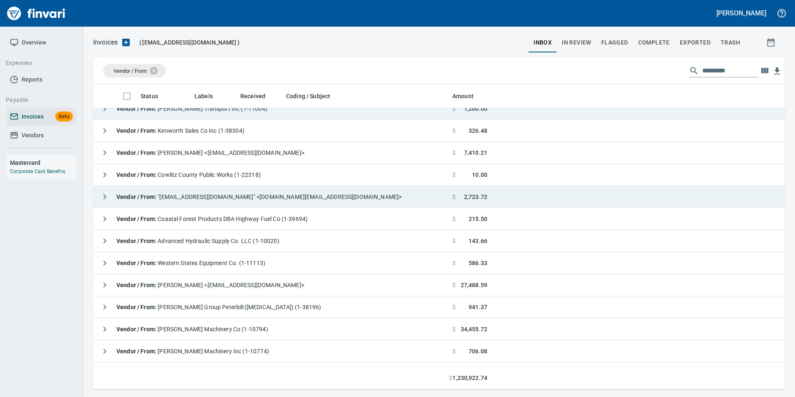
click at [104, 197] on icon "button" at bounding box center [105, 197] width 10 height 10
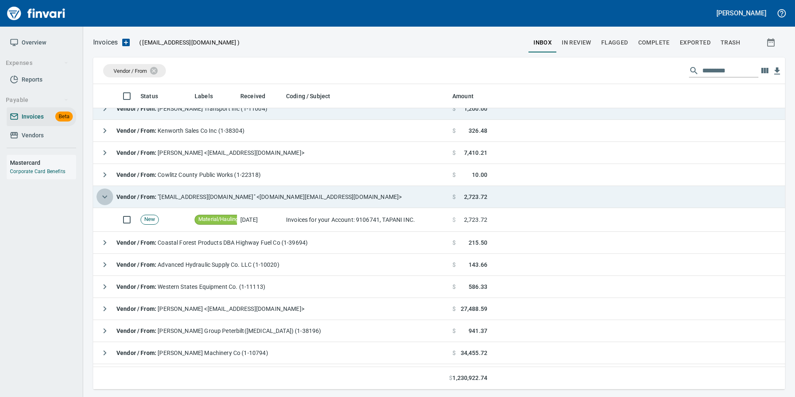
click at [104, 197] on icon "button" at bounding box center [104, 196] width 5 height 3
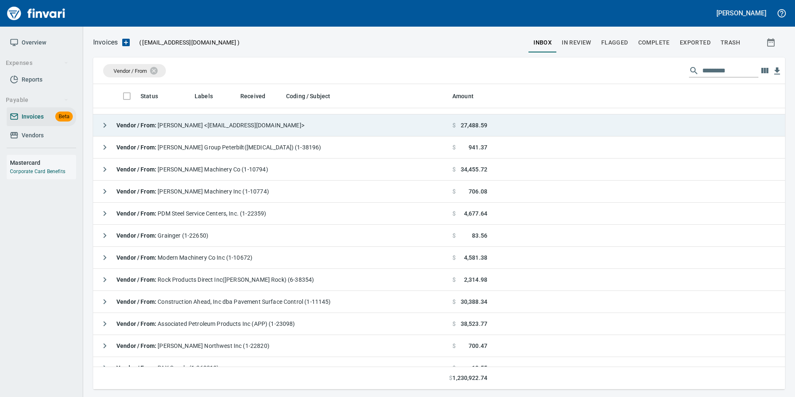
scroll to position [748, 0]
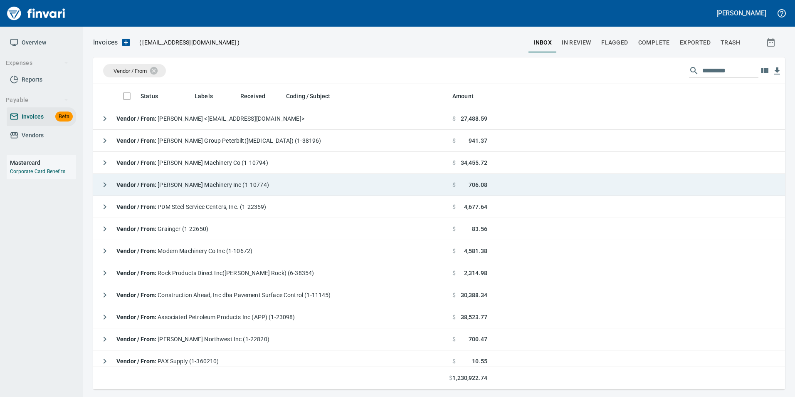
click at [107, 180] on icon "button" at bounding box center [105, 185] width 10 height 10
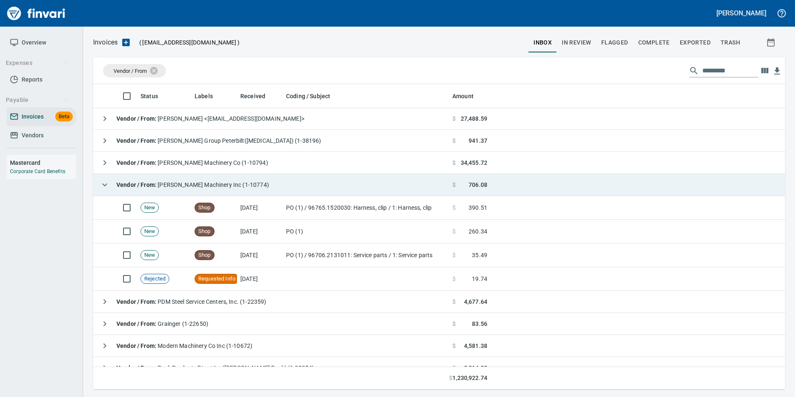
click at [107, 180] on icon "button" at bounding box center [105, 185] width 10 height 10
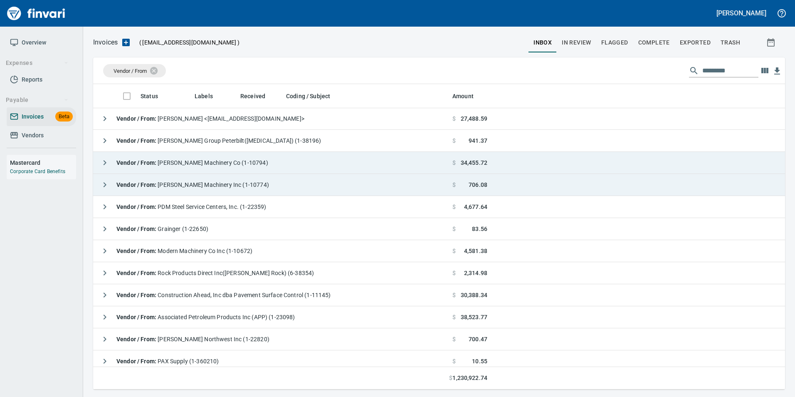
click at [108, 163] on icon "button" at bounding box center [105, 163] width 10 height 10
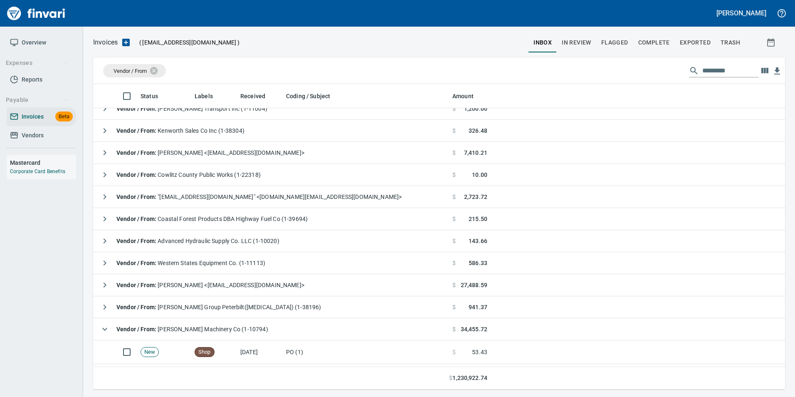
scroll to position [665, 0]
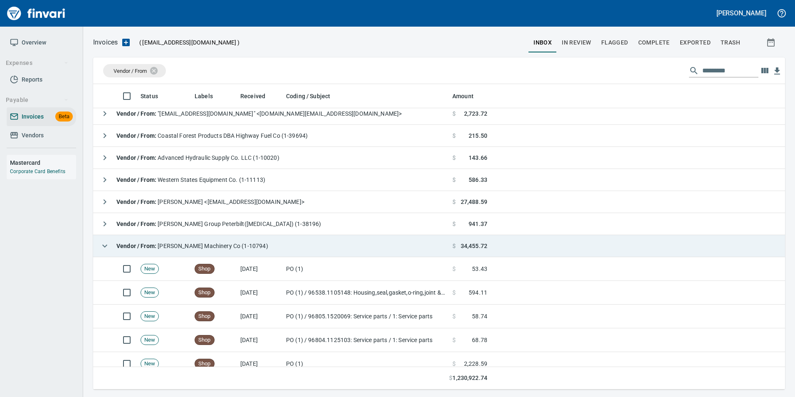
click at [106, 245] on icon "button" at bounding box center [105, 246] width 10 height 10
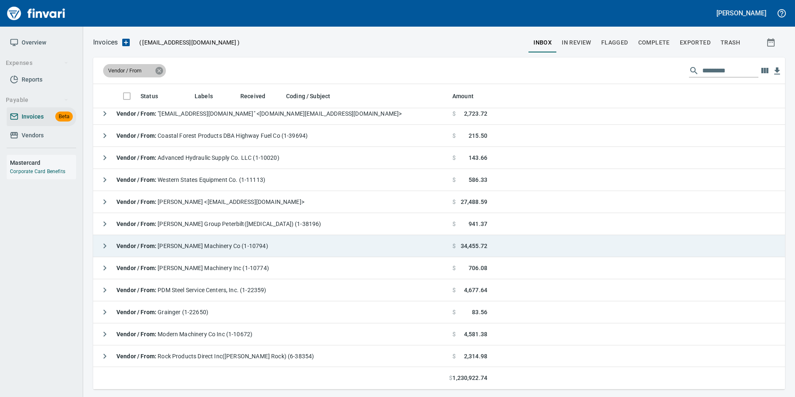
click at [160, 71] on icon at bounding box center [159, 70] width 9 height 9
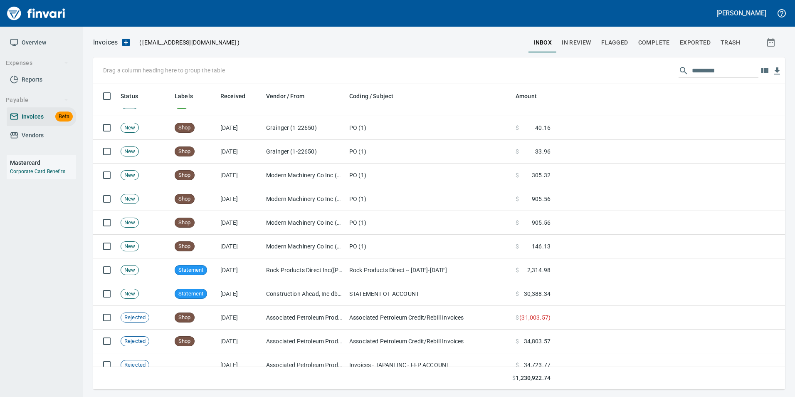
scroll to position [2370, 0]
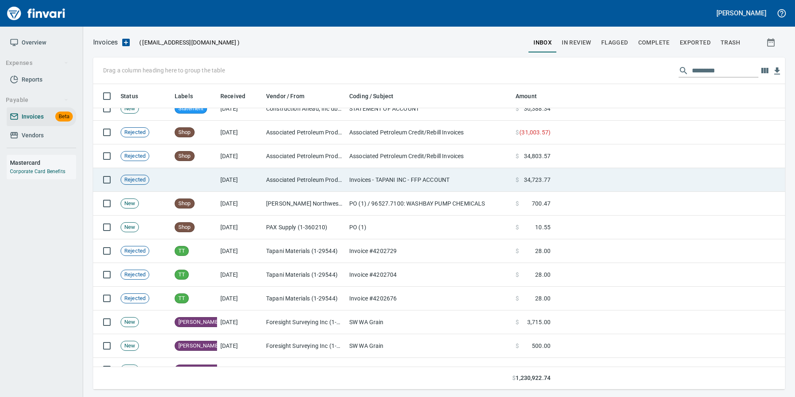
click at [439, 178] on td "Invoices - TAPANI INC - FFP ACCOUNT" at bounding box center [429, 180] width 166 height 24
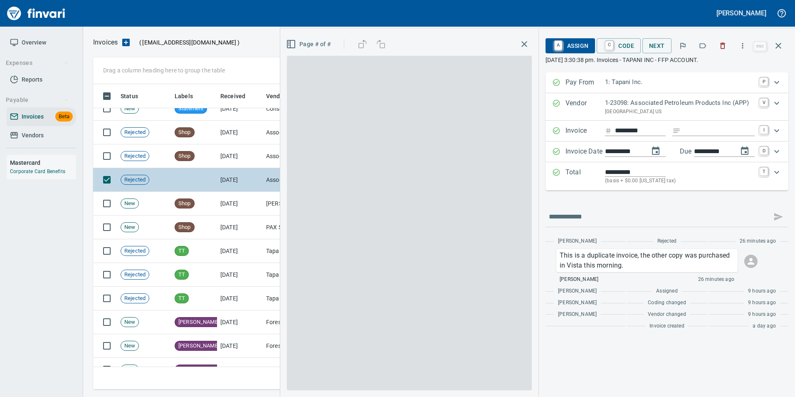
scroll to position [299, 679]
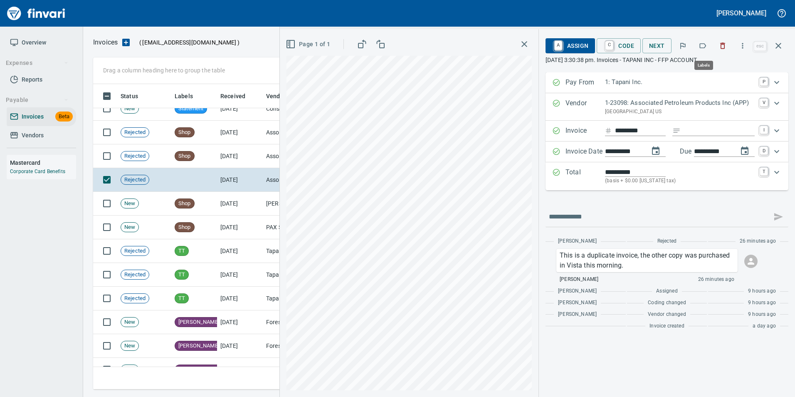
click at [702, 46] on icon "button" at bounding box center [702, 46] width 8 height 8
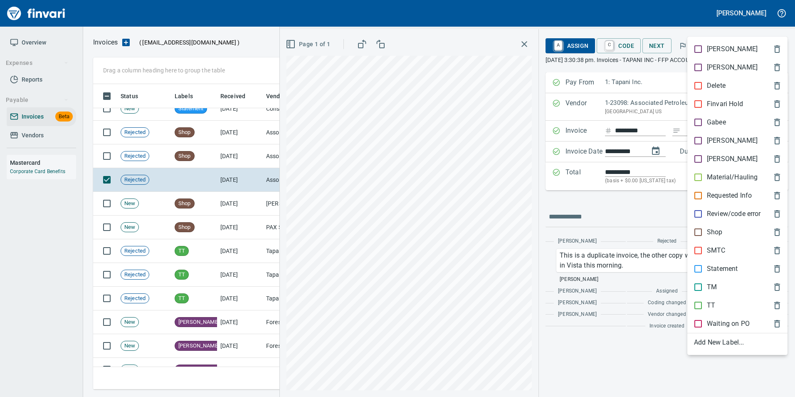
click at [641, 195] on div at bounding box center [397, 198] width 795 height 397
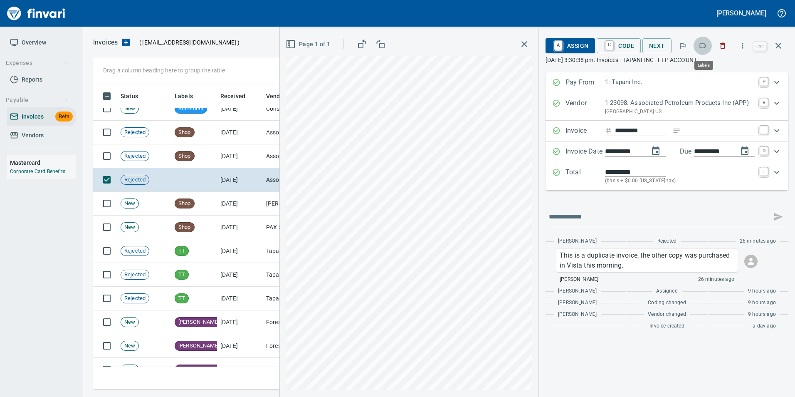
click at [705, 45] on icon "button" at bounding box center [702, 46] width 8 height 8
click at [779, 43] on icon "button" at bounding box center [778, 46] width 10 height 10
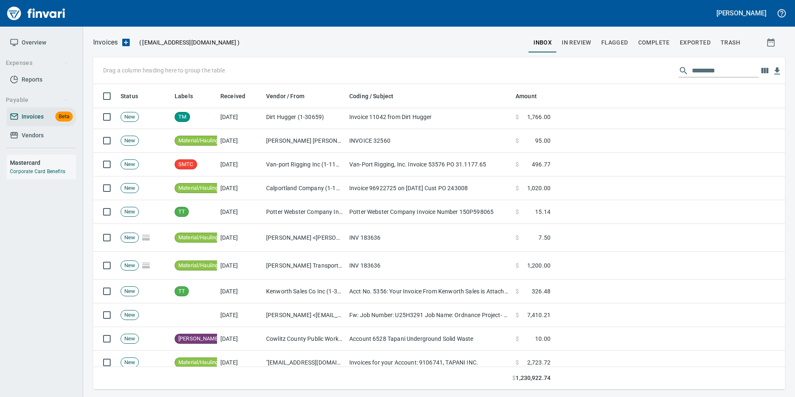
scroll to position [1247, 0]
